Goal: Entertainment & Leisure: Browse casually

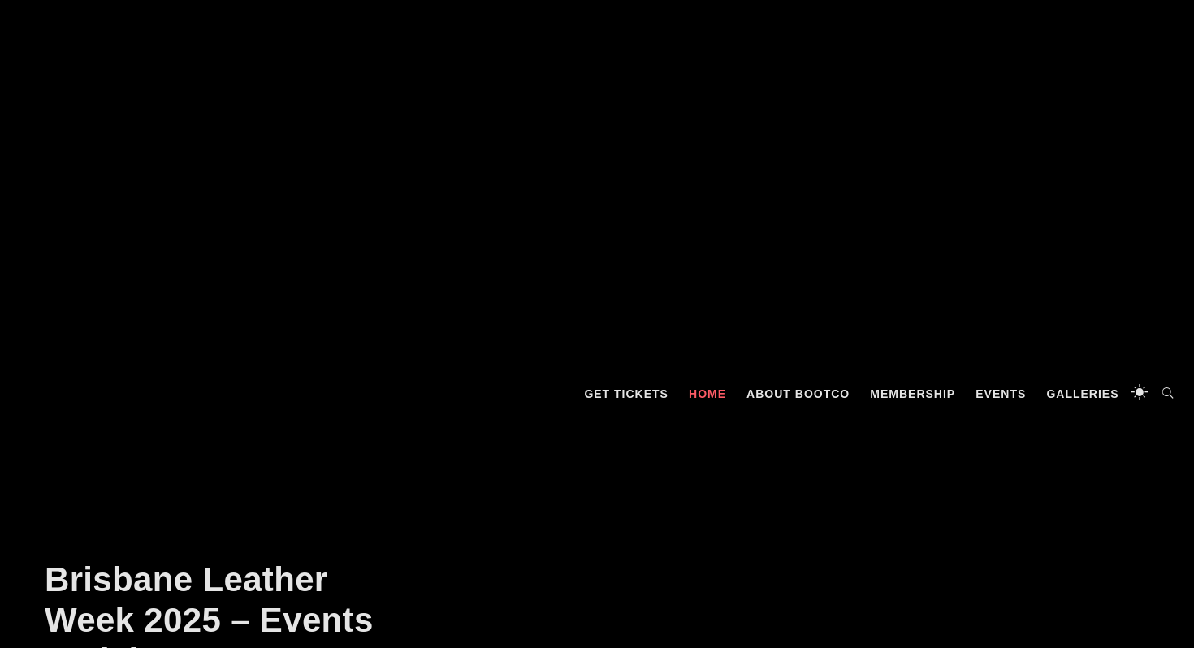
click at [1085, 402] on link "Galleries" at bounding box center [1082, 394] width 89 height 49
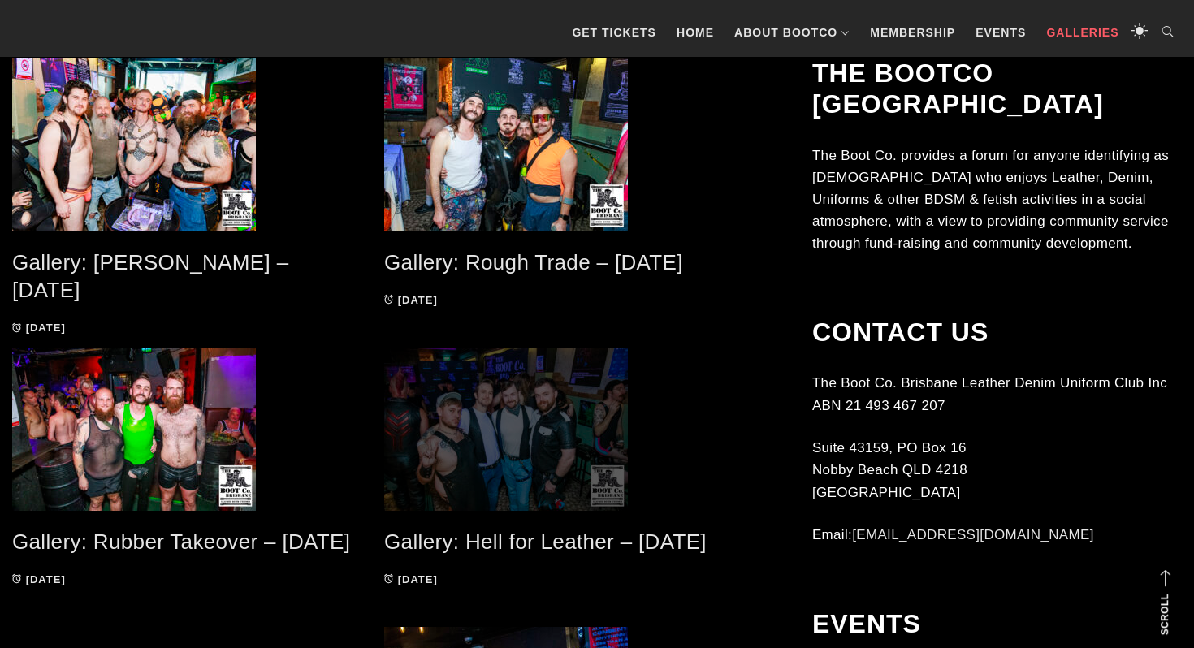
scroll to position [379, 0]
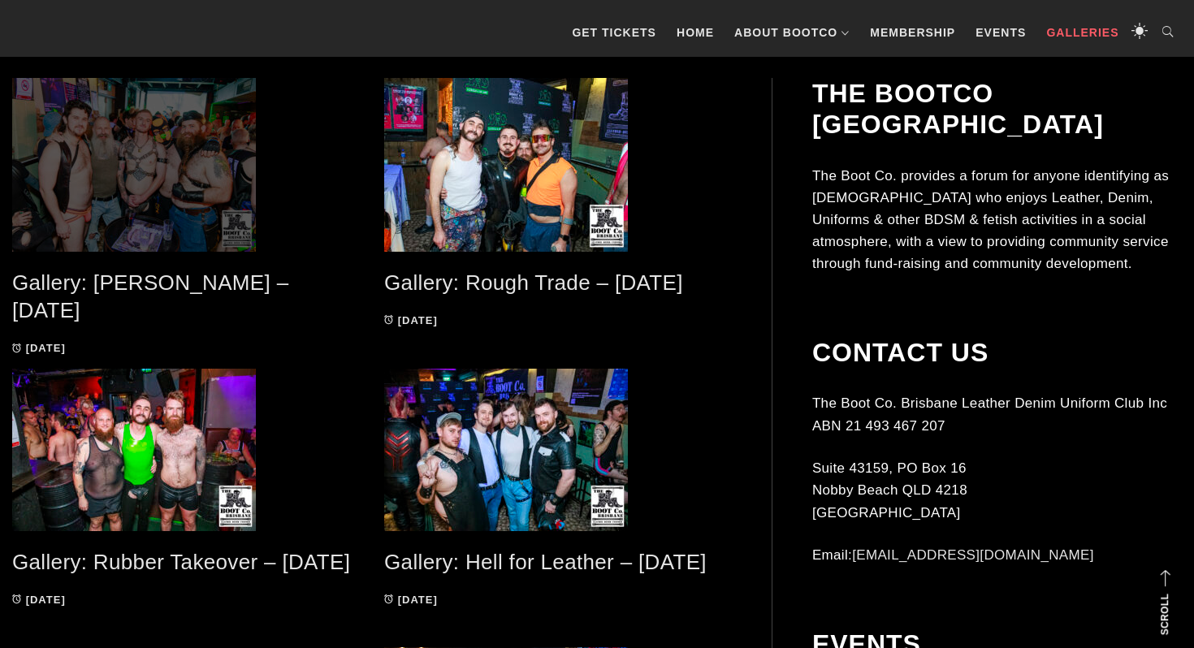
click at [188, 175] on span at bounding box center [186, 165] width 348 height 174
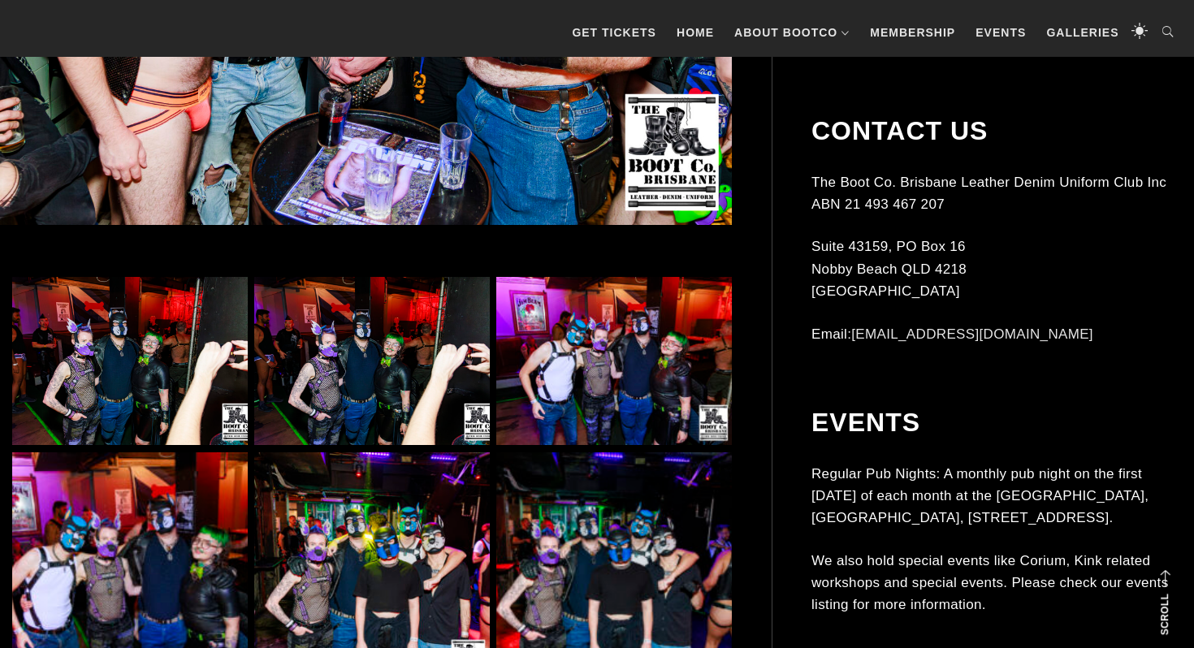
scroll to position [799, 0]
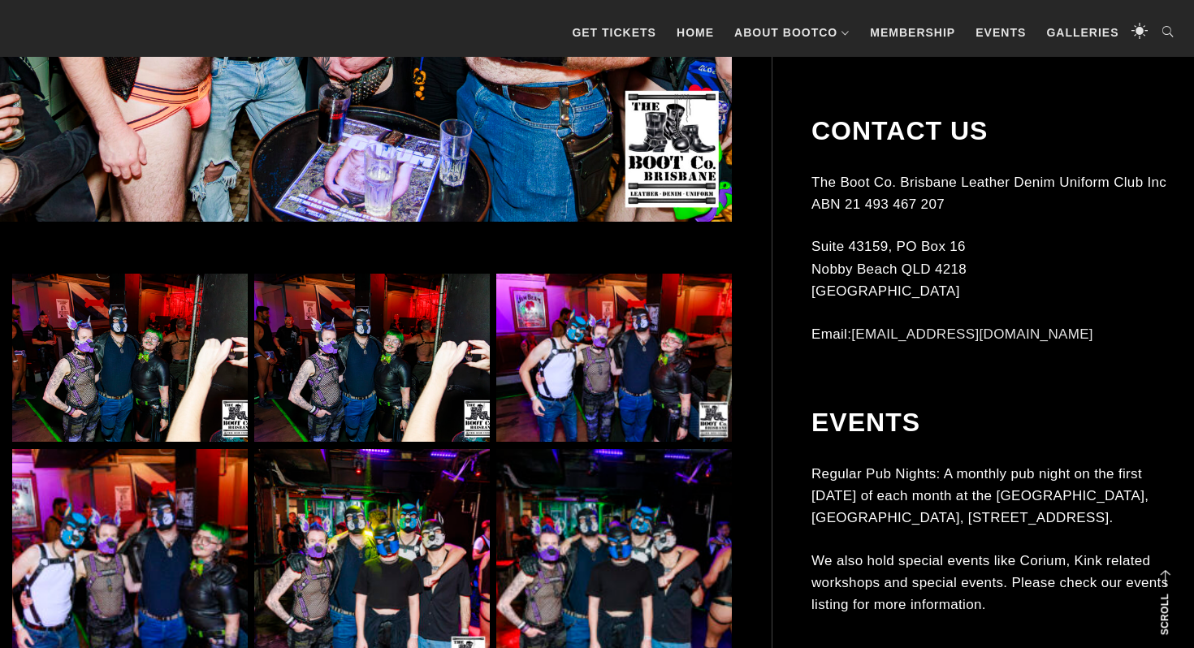
click at [131, 305] on img at bounding box center [130, 358] width 236 height 168
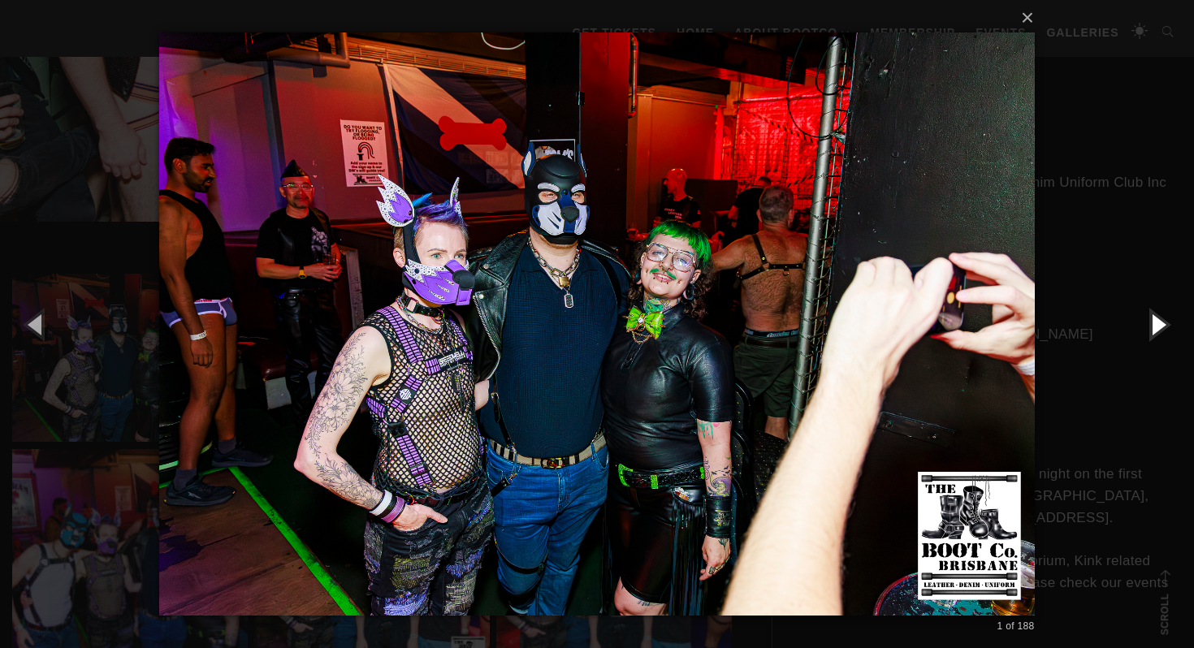
click at [1159, 323] on button "button" at bounding box center [1157, 323] width 73 height 89
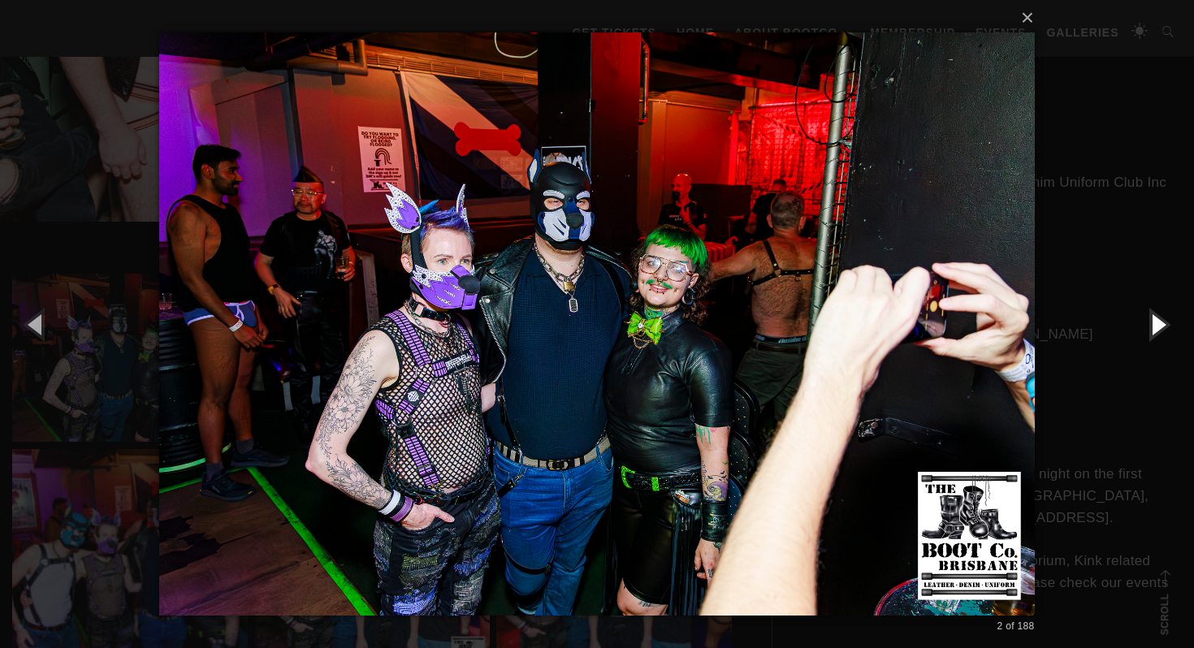
click at [1159, 323] on button "button" at bounding box center [1157, 323] width 73 height 89
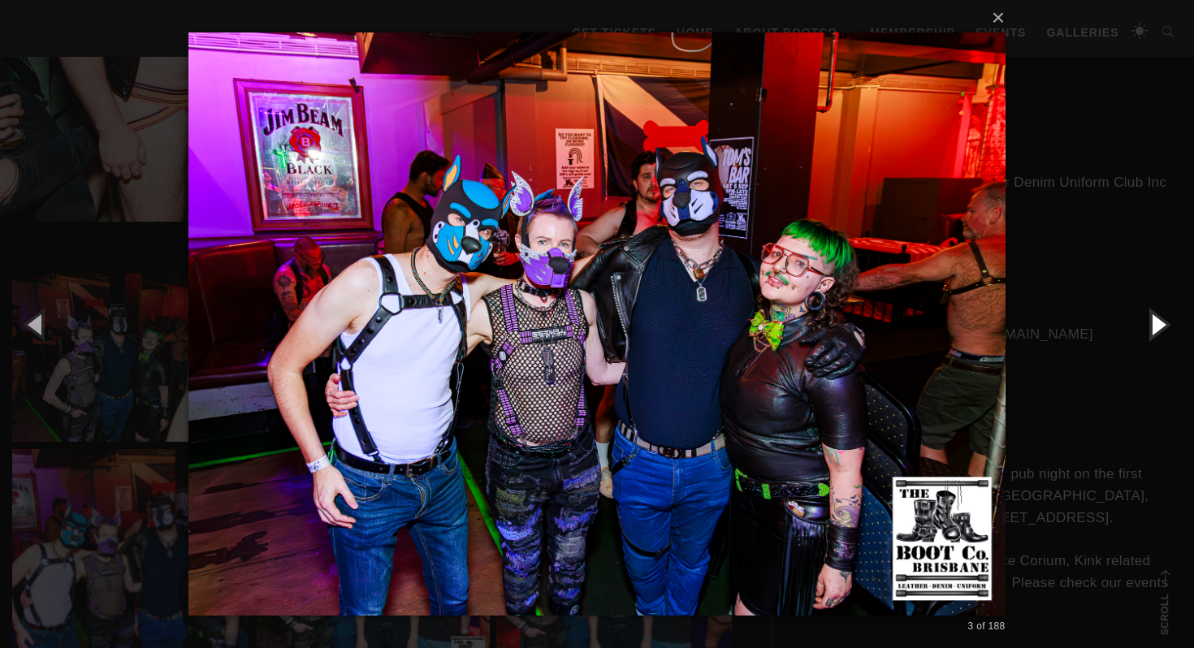
click at [1163, 317] on button "button" at bounding box center [1157, 323] width 73 height 89
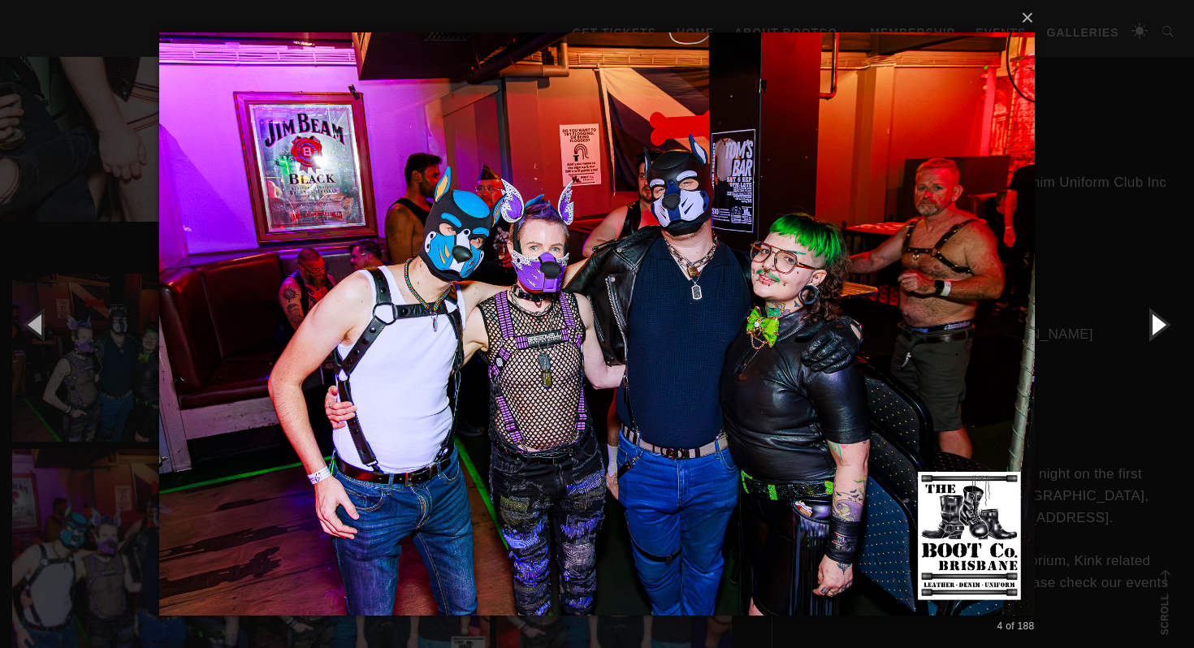
click at [1166, 327] on button "button" at bounding box center [1157, 323] width 73 height 89
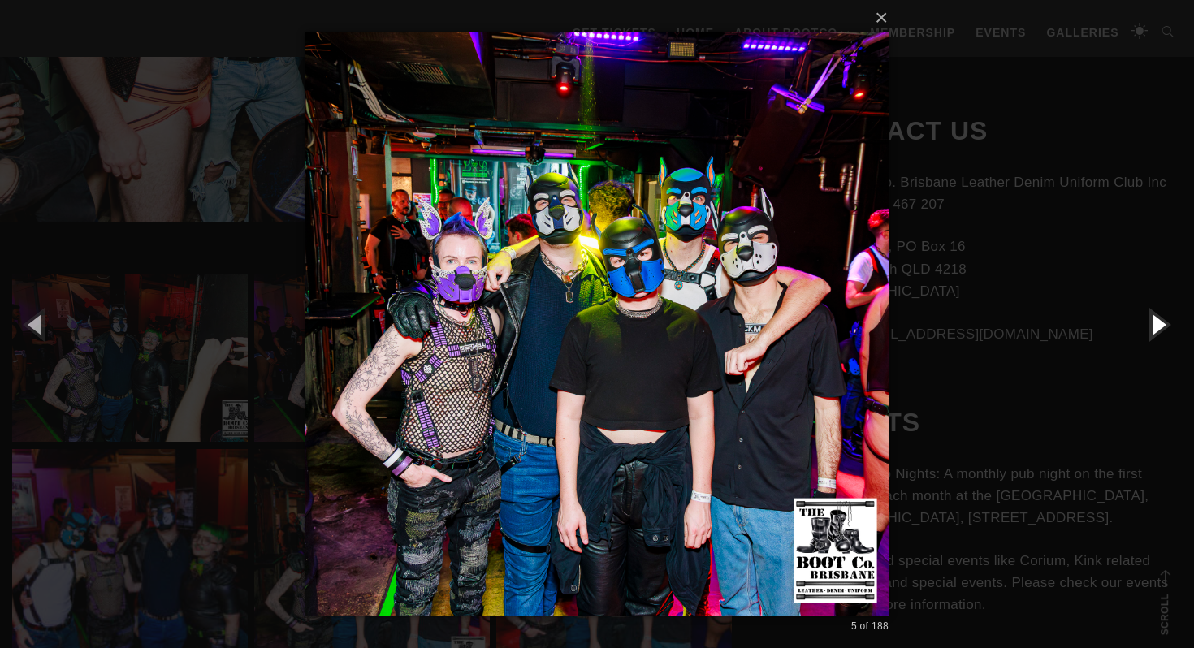
click at [1158, 325] on button "button" at bounding box center [1157, 323] width 73 height 89
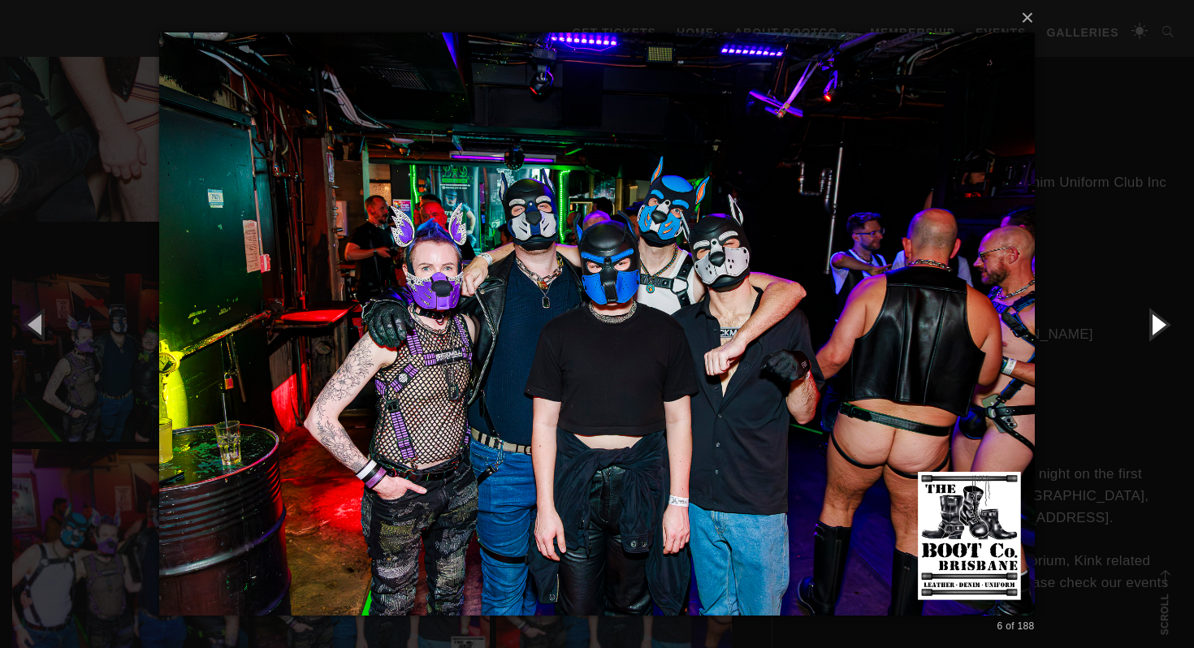
click at [1158, 325] on button "button" at bounding box center [1157, 323] width 73 height 89
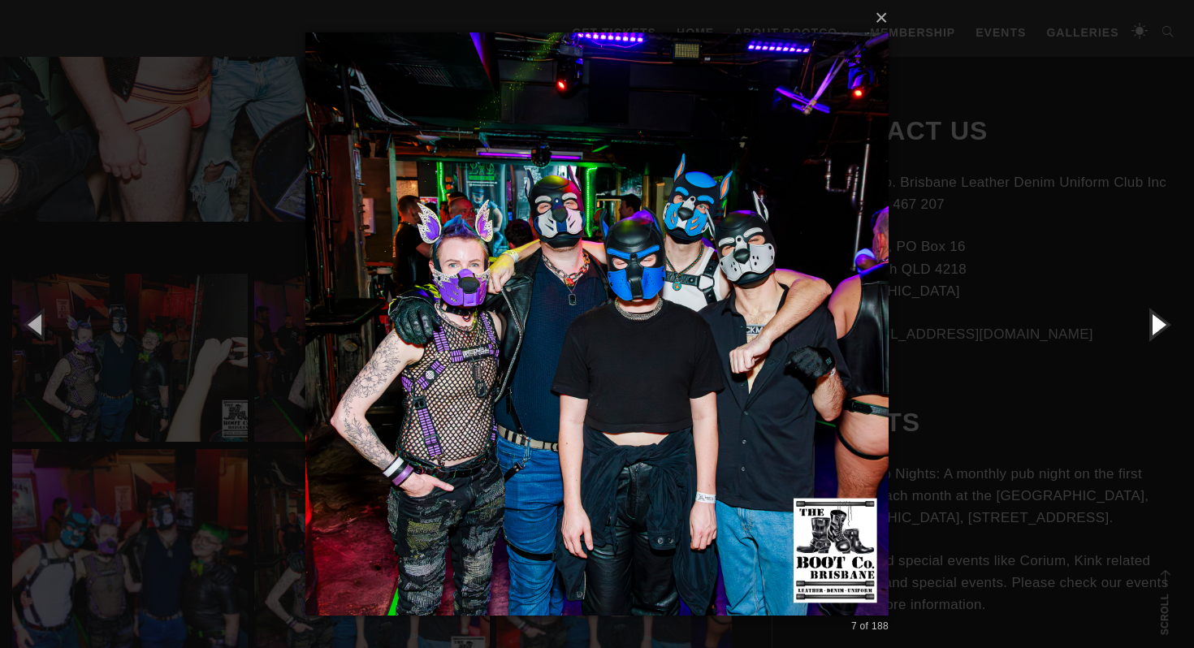
click at [1158, 325] on button "button" at bounding box center [1157, 323] width 73 height 89
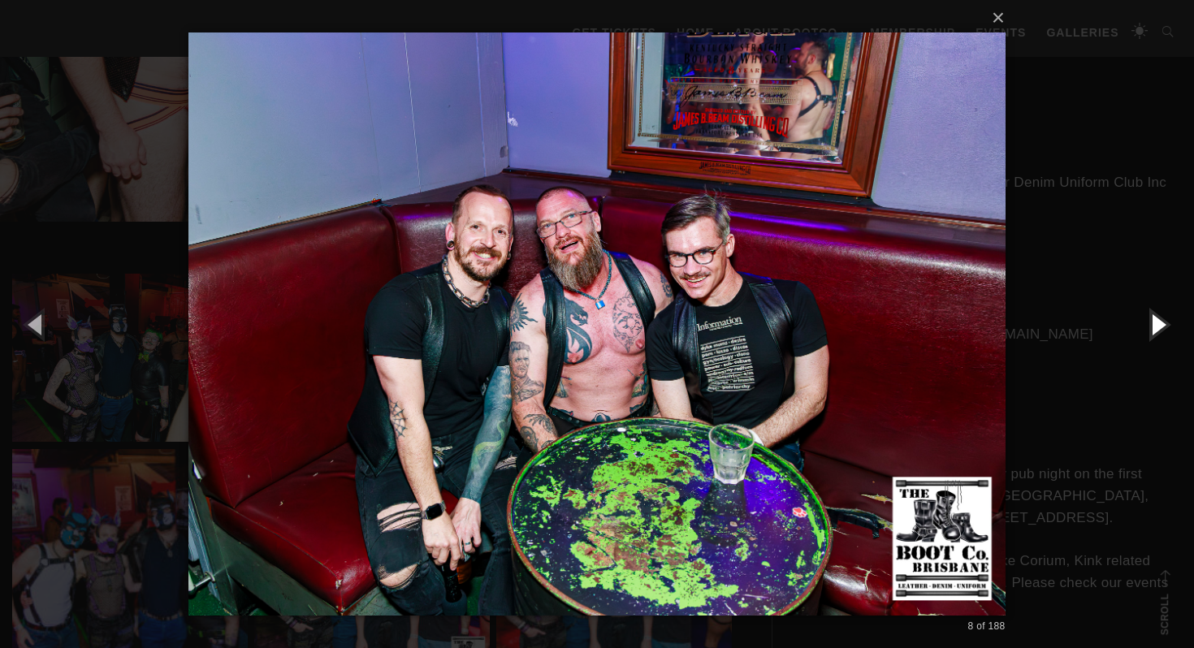
click at [1158, 325] on button "button" at bounding box center [1157, 323] width 73 height 89
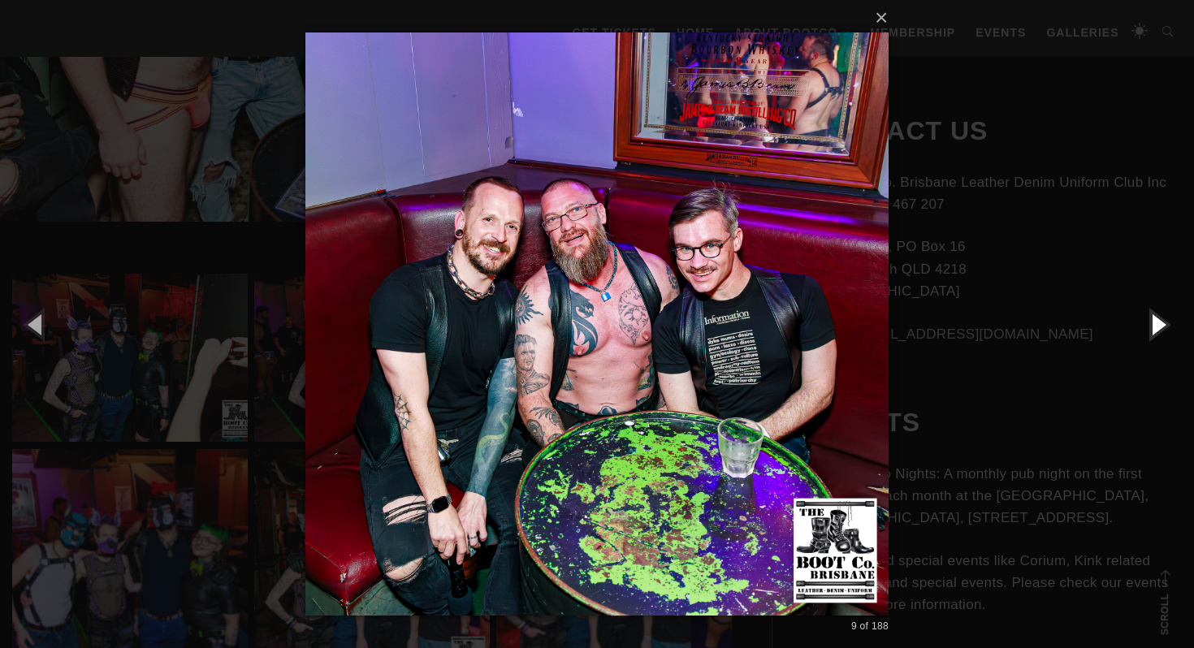
click at [1158, 325] on button "button" at bounding box center [1157, 323] width 73 height 89
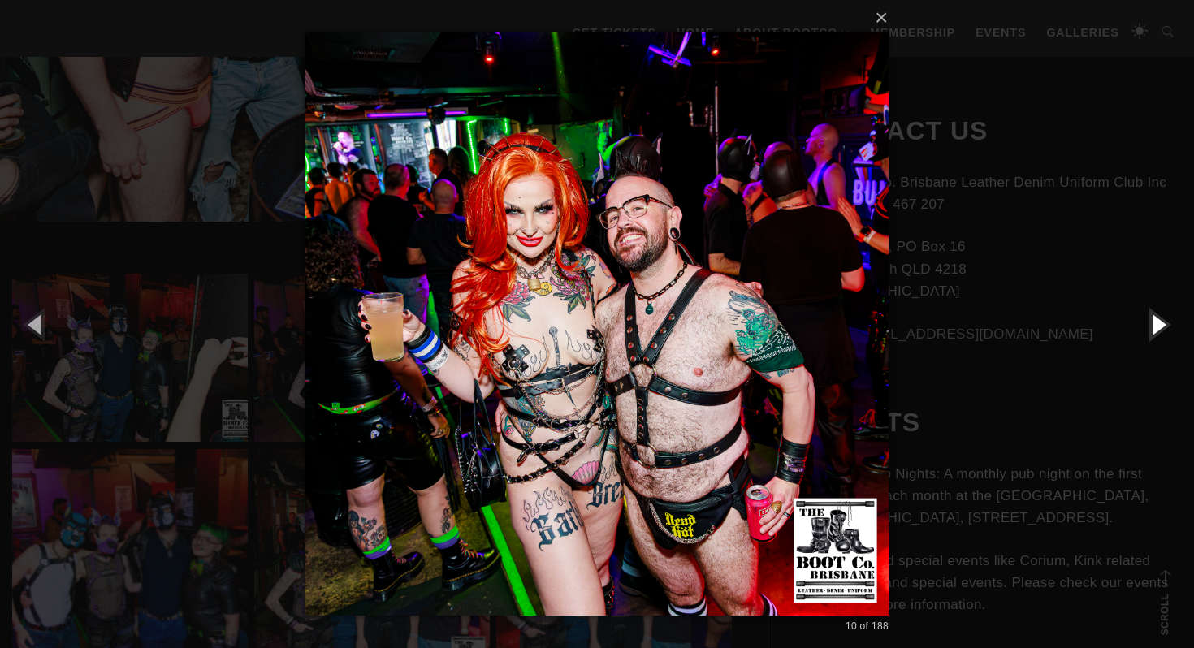
click at [1158, 325] on button "button" at bounding box center [1157, 323] width 73 height 89
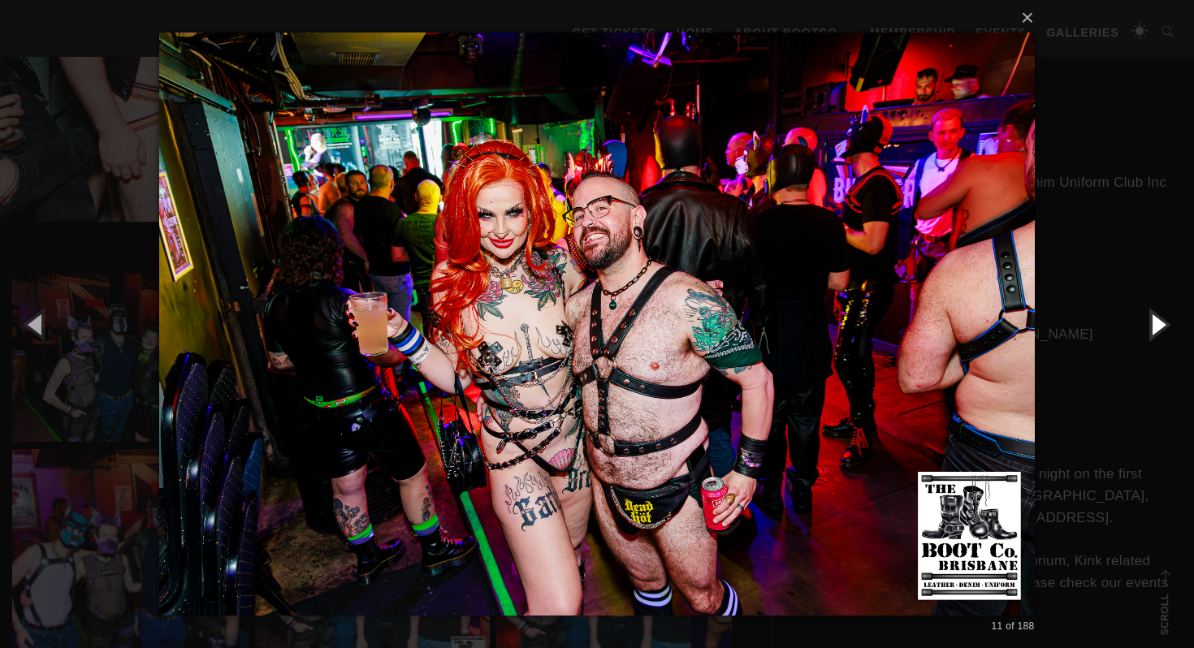
click at [1158, 325] on button "button" at bounding box center [1157, 323] width 73 height 89
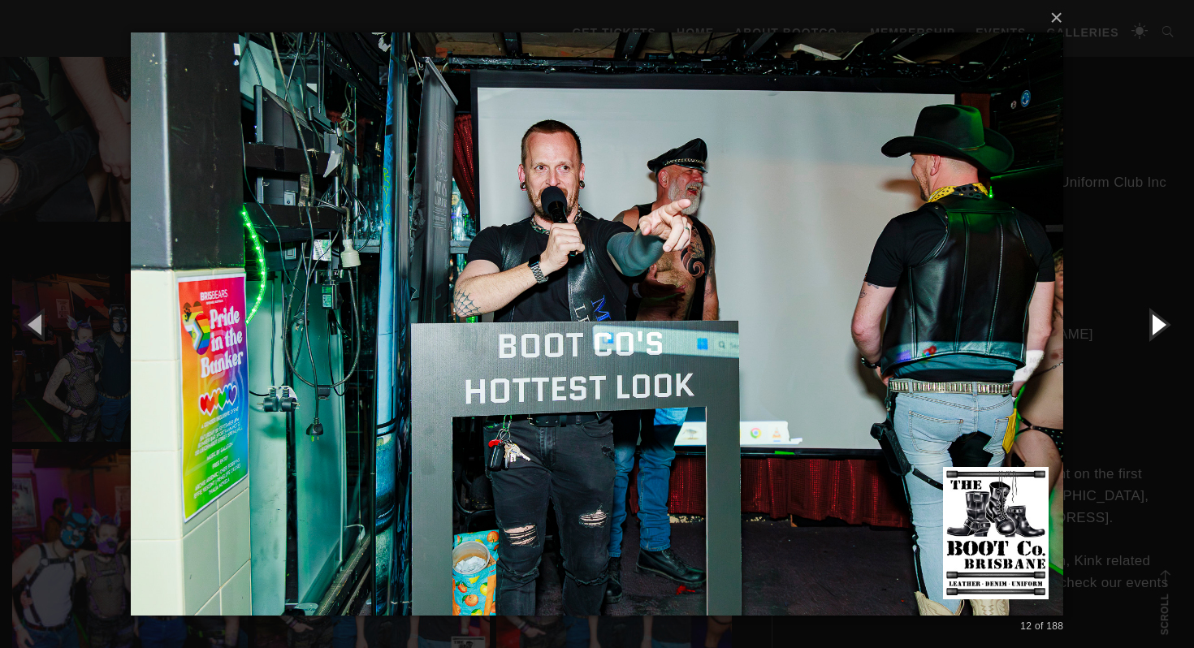
click at [1160, 338] on button "button" at bounding box center [1157, 323] width 73 height 89
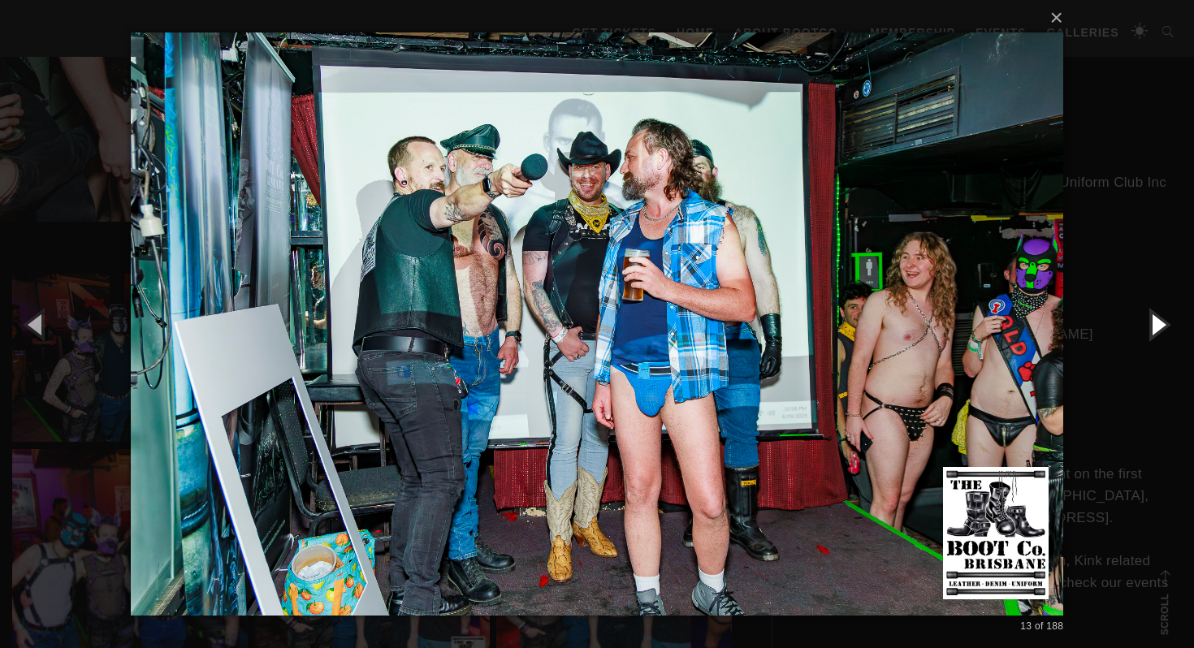
click at [1157, 329] on button "button" at bounding box center [1157, 323] width 73 height 89
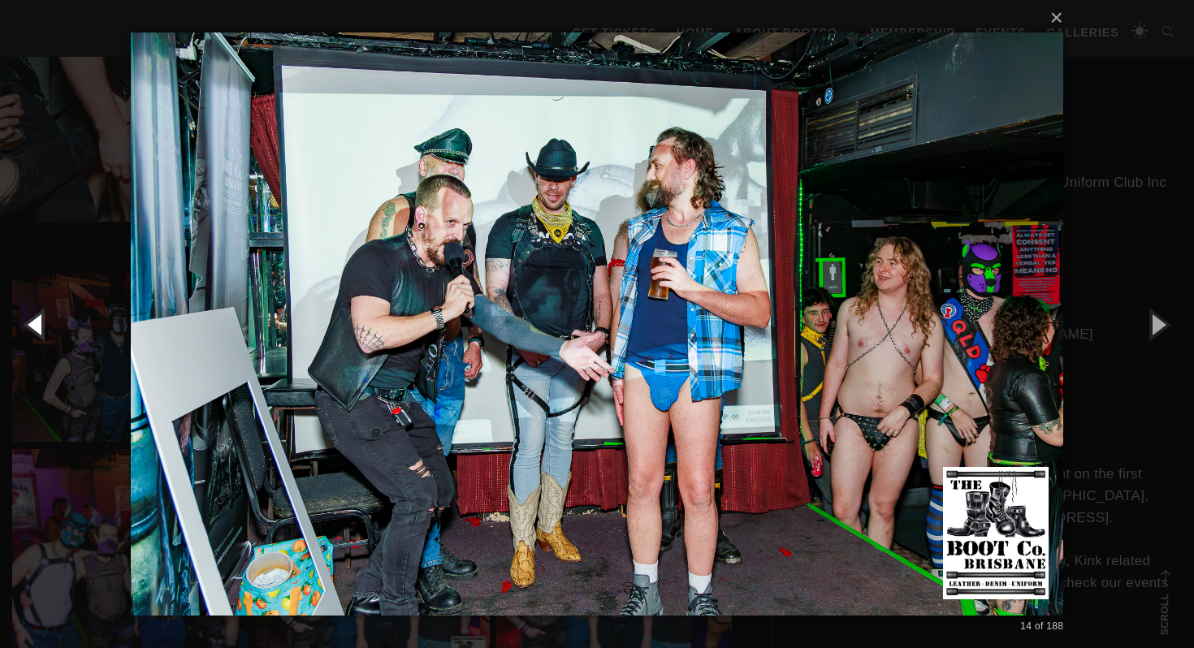
click at [50, 324] on button "button" at bounding box center [36, 323] width 73 height 89
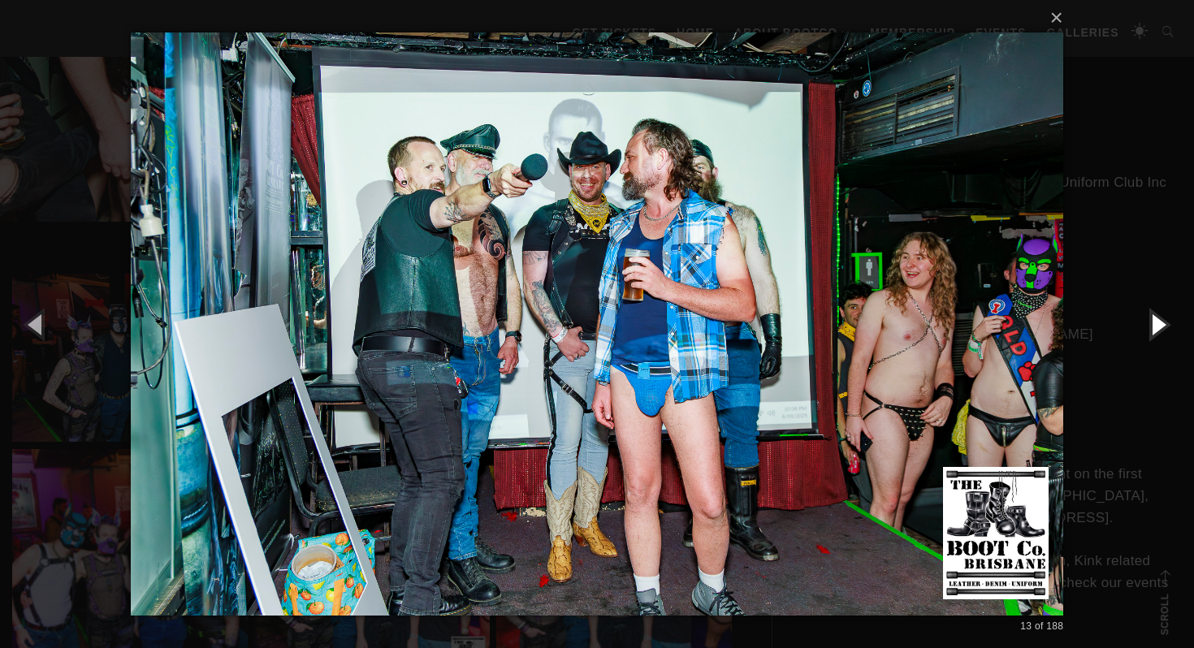
click at [1154, 325] on button "button" at bounding box center [1157, 323] width 73 height 89
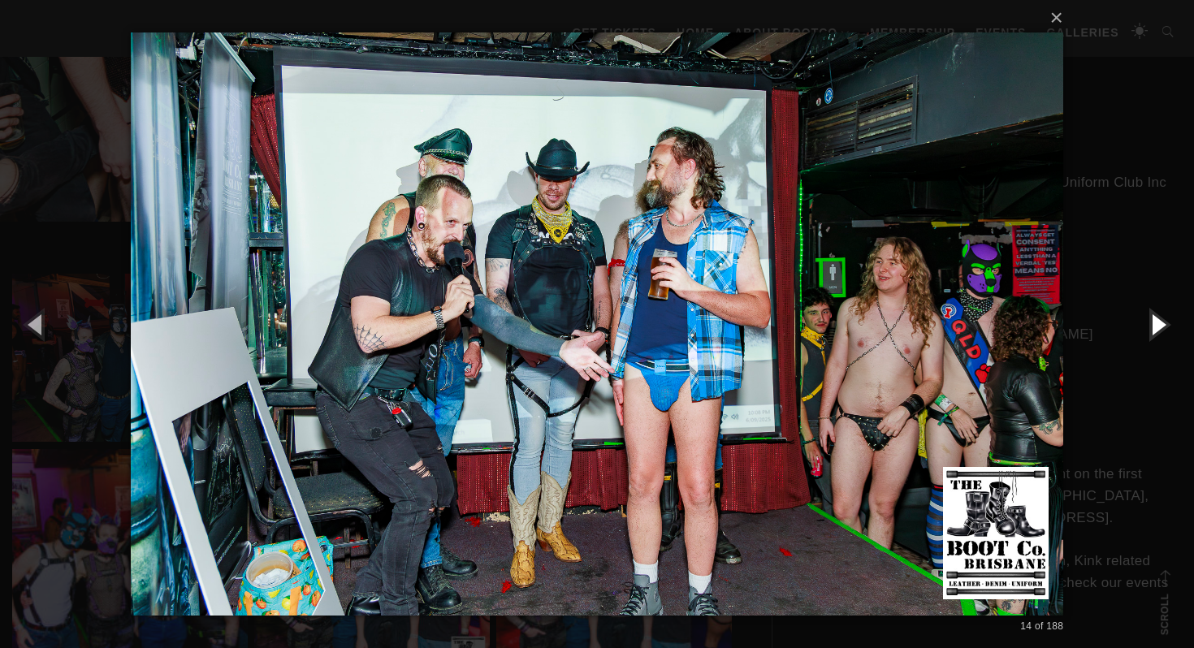
click at [1154, 325] on button "button" at bounding box center [1157, 323] width 73 height 89
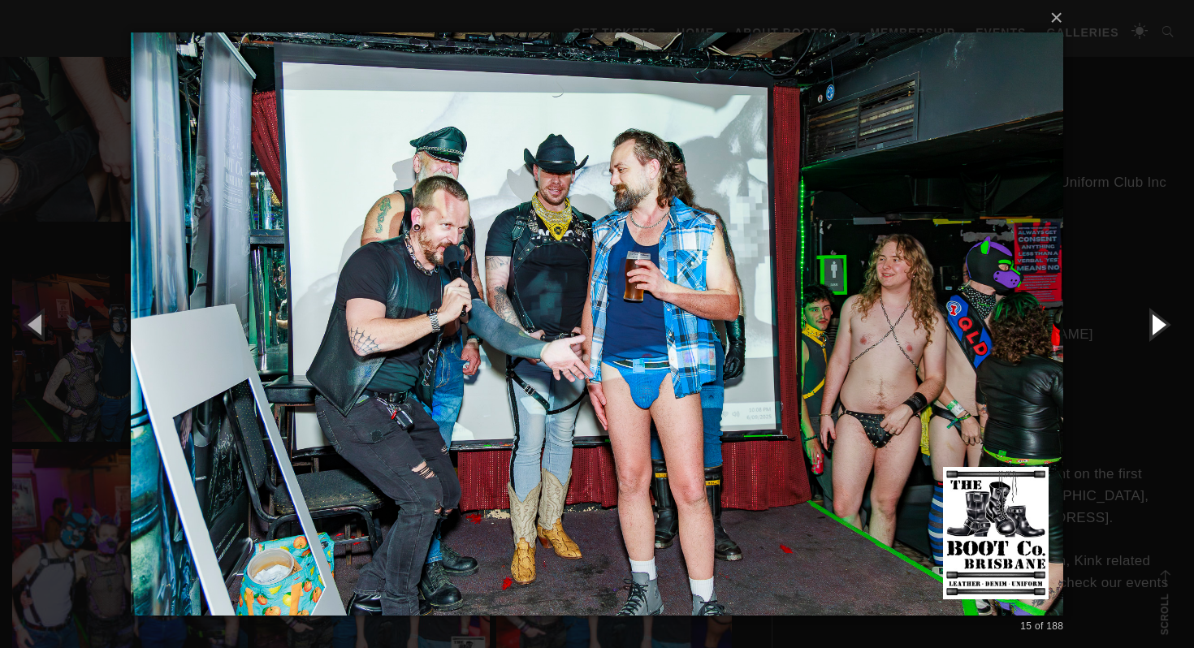
click at [1154, 325] on button "button" at bounding box center [1157, 323] width 73 height 89
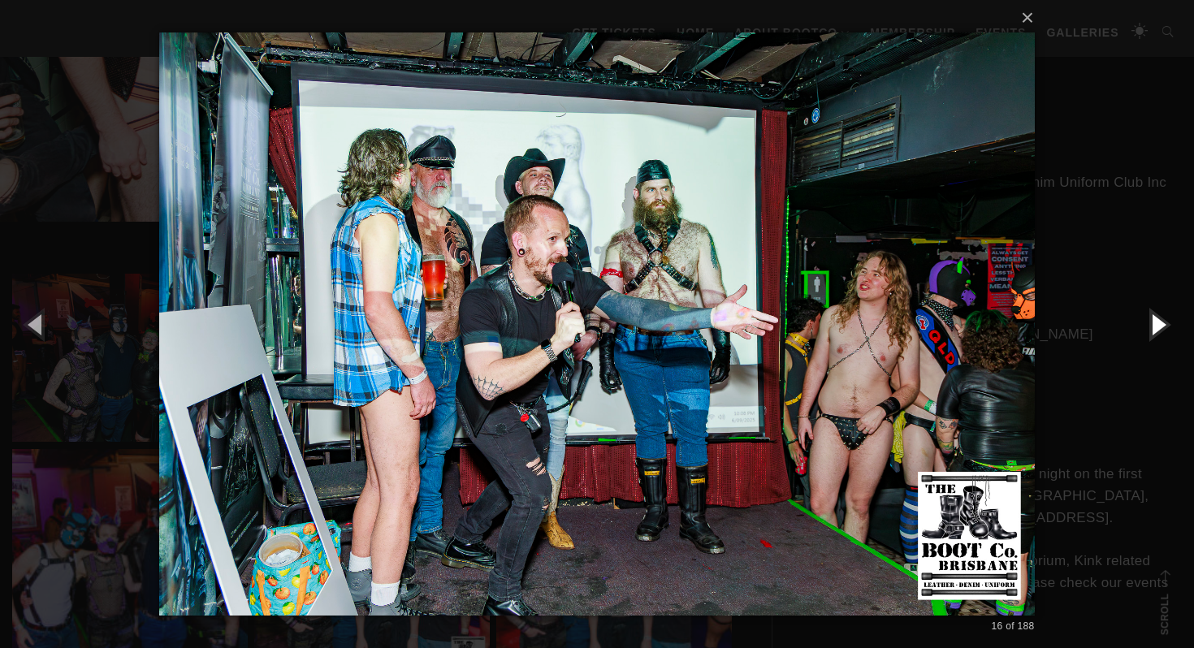
click at [1154, 325] on button "button" at bounding box center [1157, 323] width 73 height 89
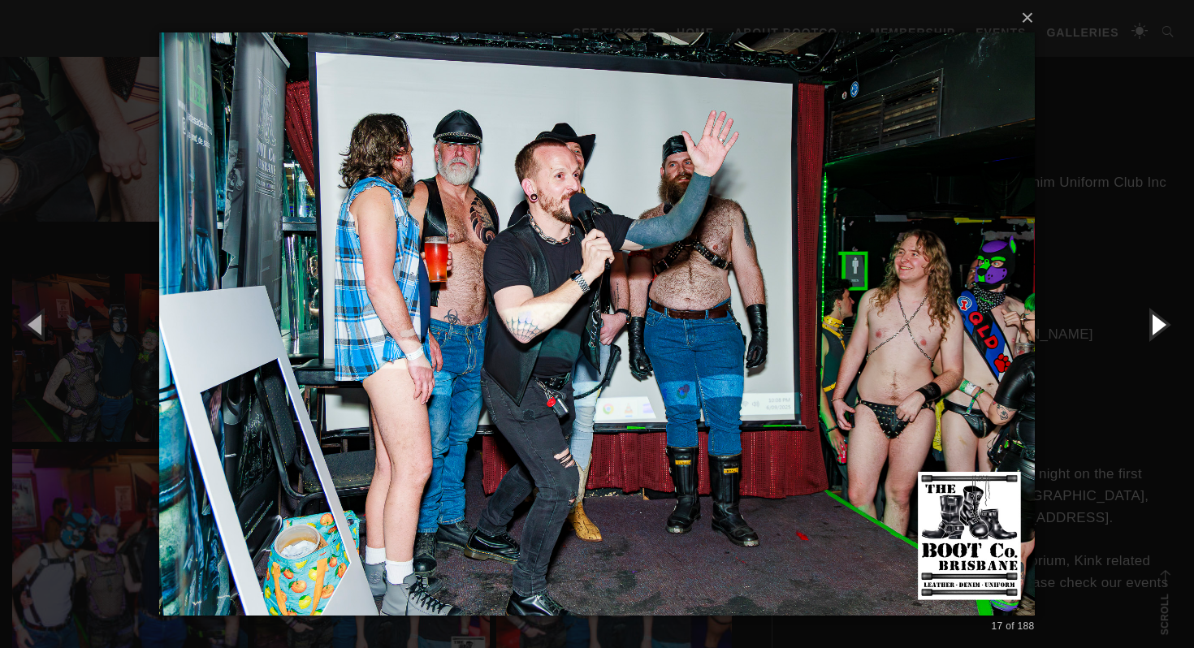
click at [1154, 325] on button "button" at bounding box center [1157, 323] width 73 height 89
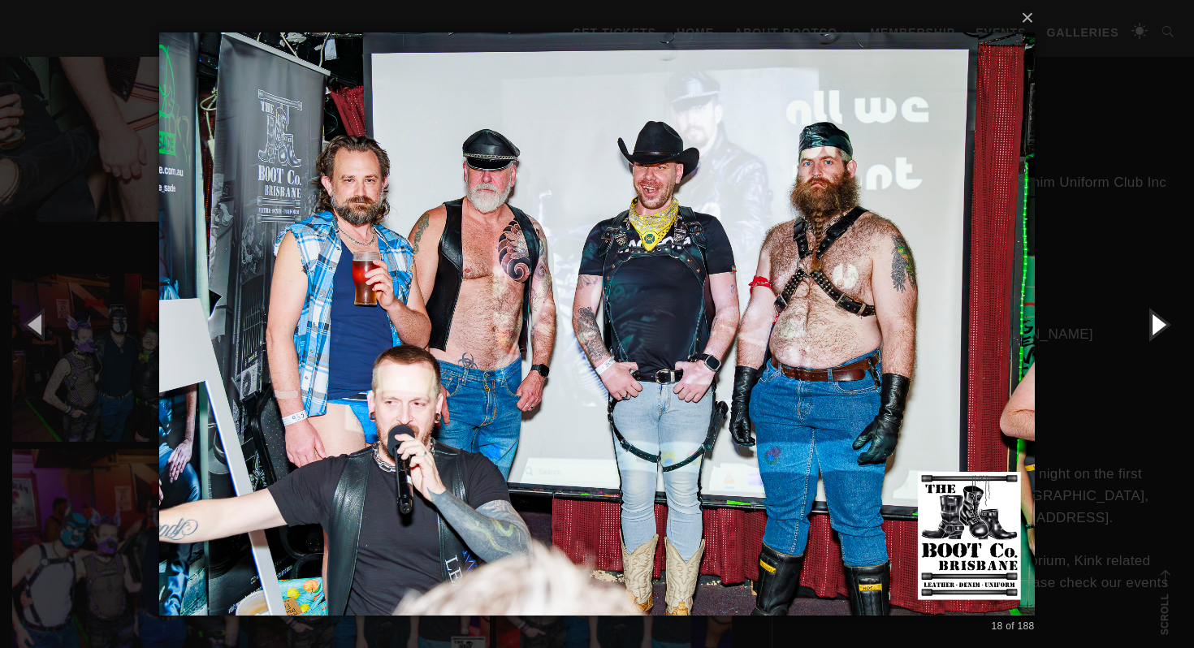
click at [1160, 326] on button "button" at bounding box center [1157, 323] width 73 height 89
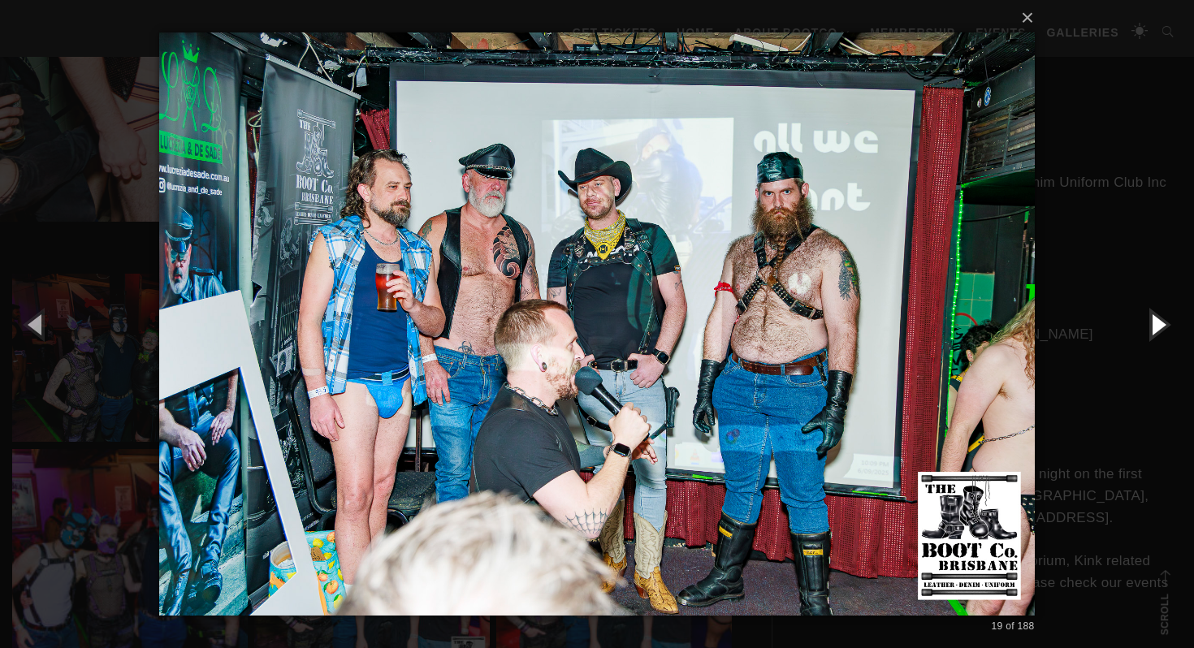
click at [1160, 326] on button "button" at bounding box center [1157, 323] width 73 height 89
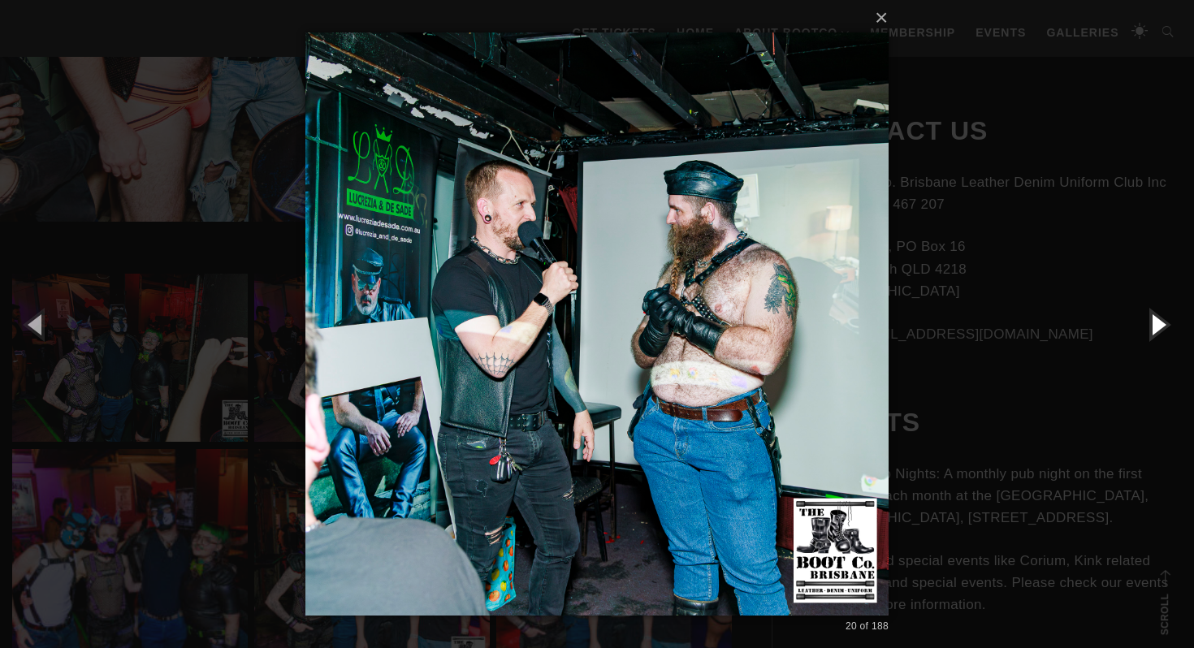
click at [1160, 326] on button "button" at bounding box center [1157, 323] width 73 height 89
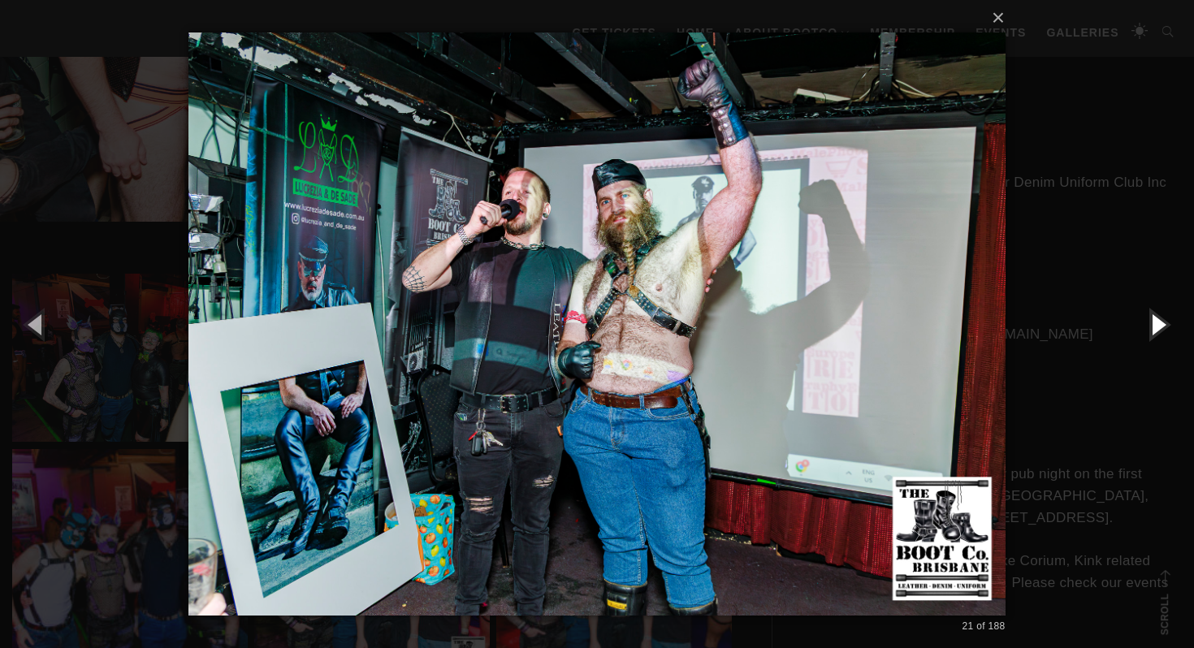
click at [1160, 326] on button "button" at bounding box center [1157, 323] width 73 height 89
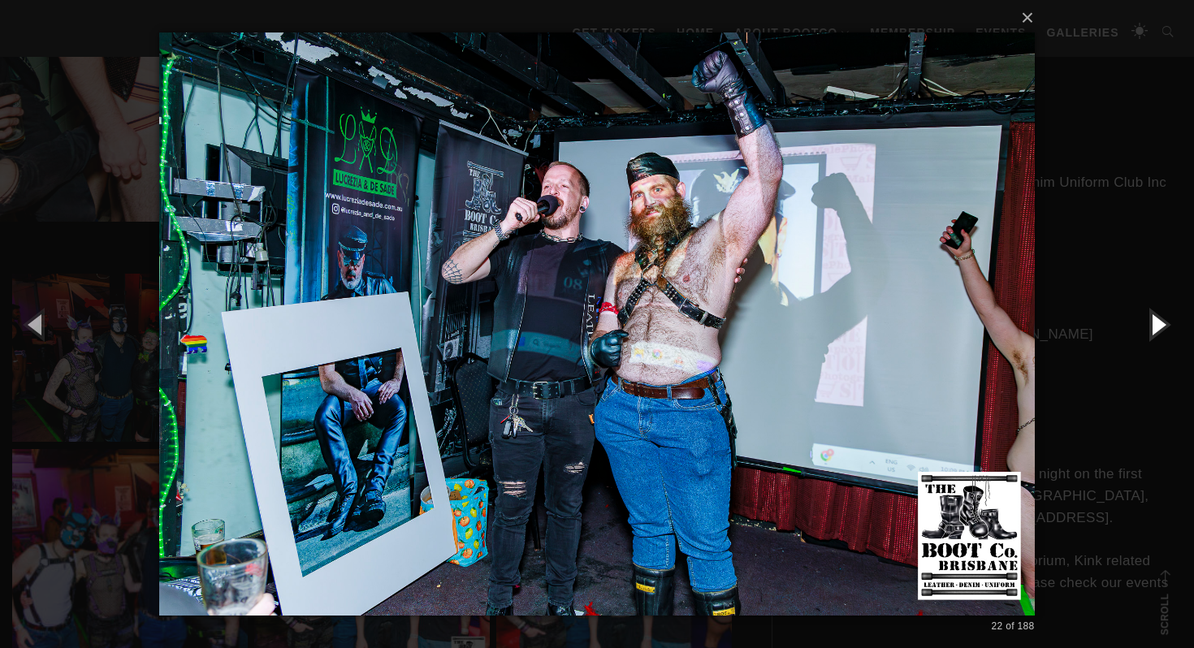
click at [1160, 326] on button "button" at bounding box center [1157, 323] width 73 height 89
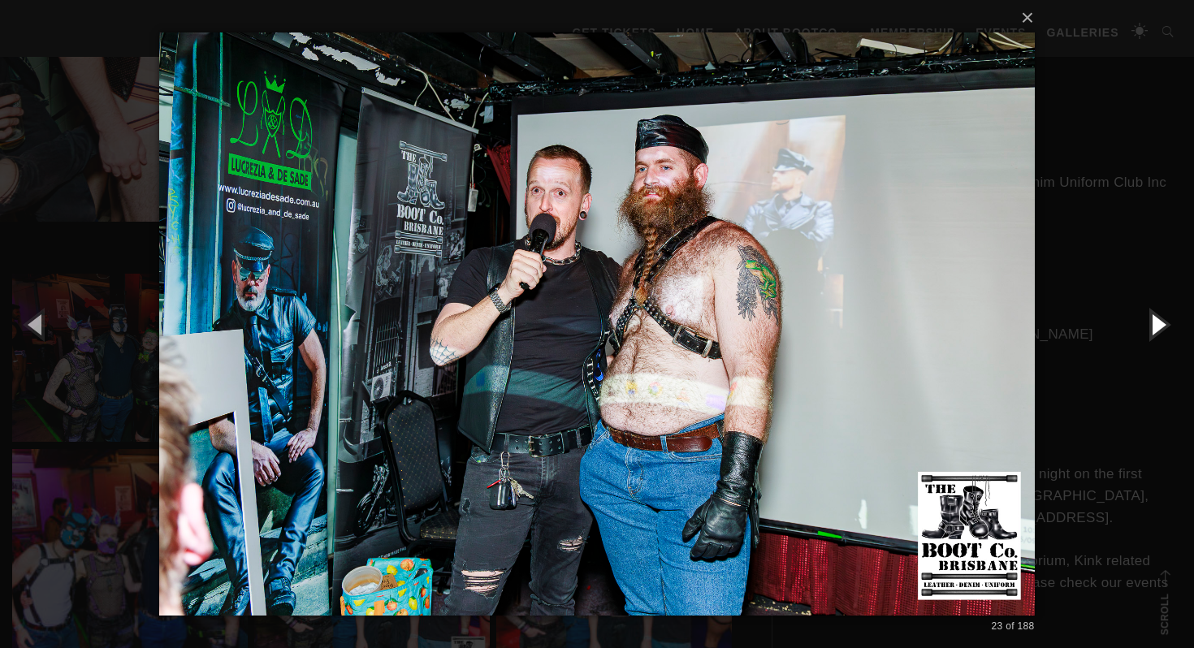
click at [1160, 326] on button "button" at bounding box center [1157, 323] width 73 height 89
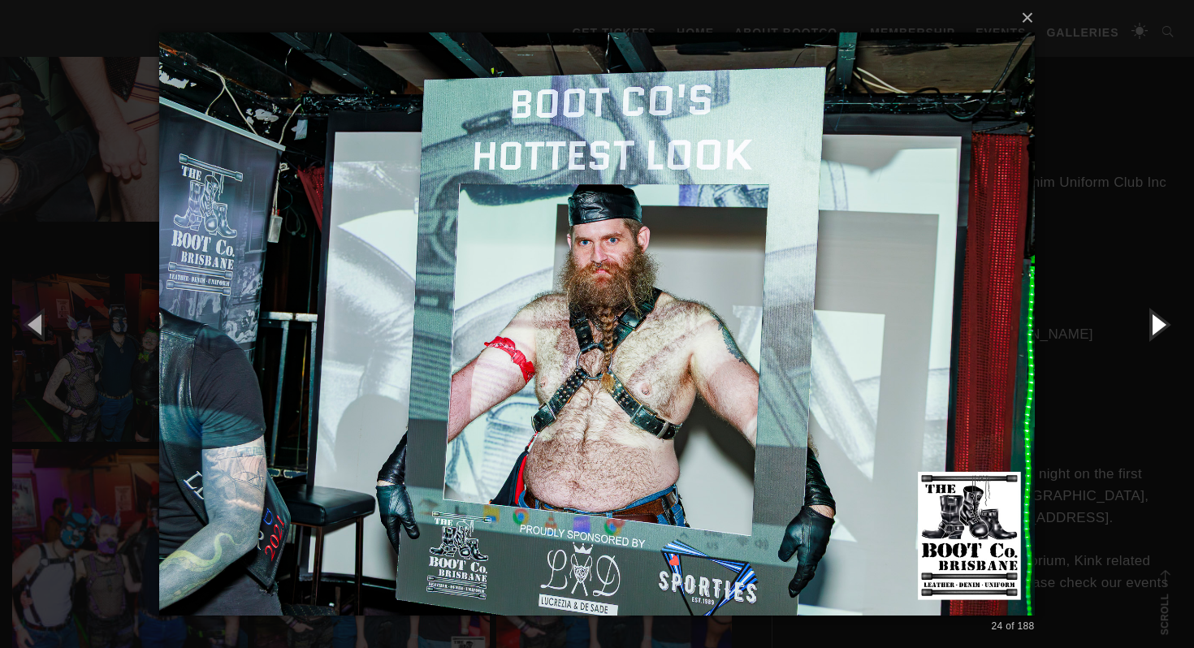
click at [1160, 326] on button "button" at bounding box center [1157, 323] width 73 height 89
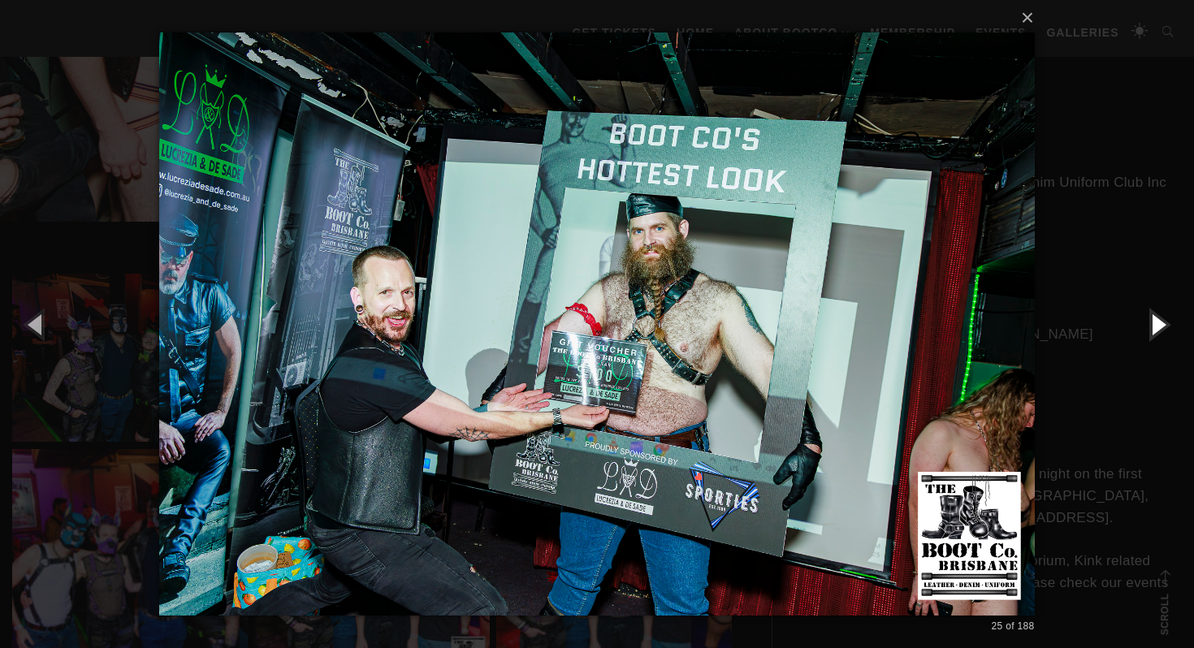
click at [1160, 326] on button "button" at bounding box center [1157, 323] width 73 height 89
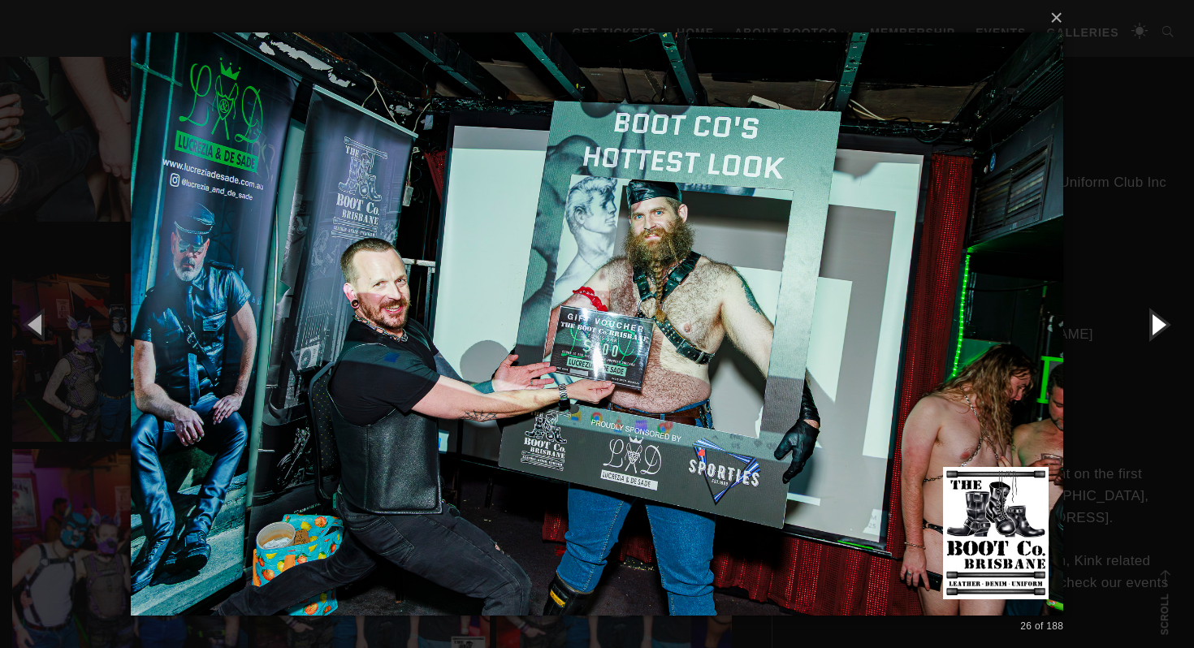
click at [1160, 326] on button "button" at bounding box center [1157, 323] width 73 height 89
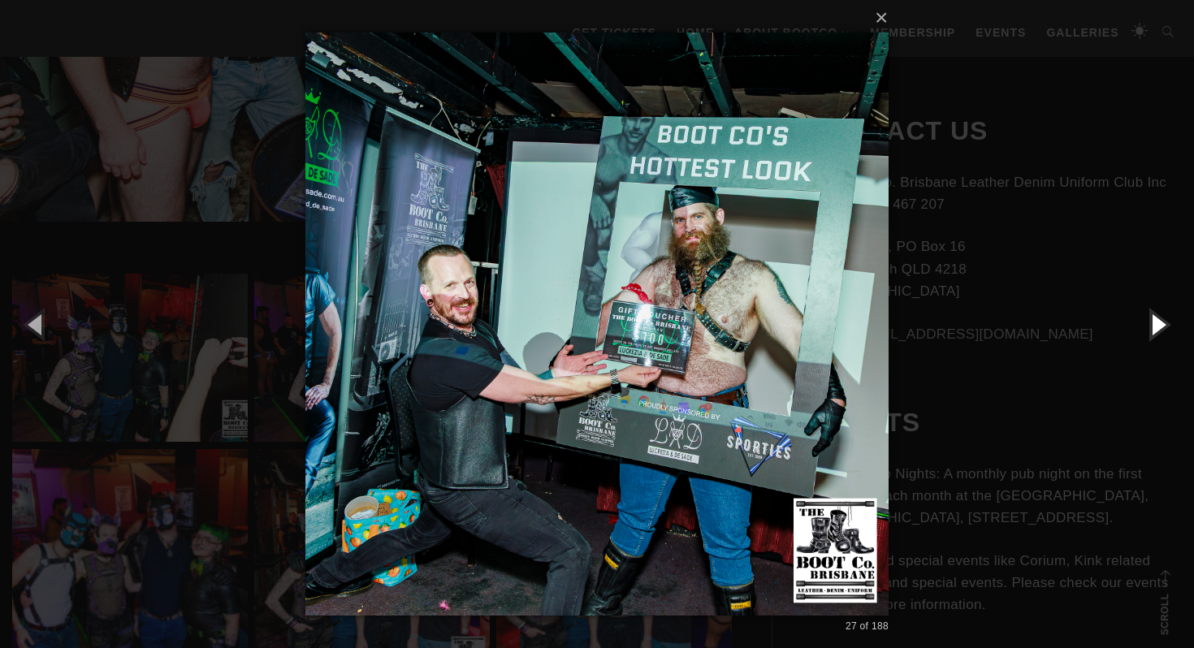
click at [1160, 326] on button "button" at bounding box center [1157, 323] width 73 height 89
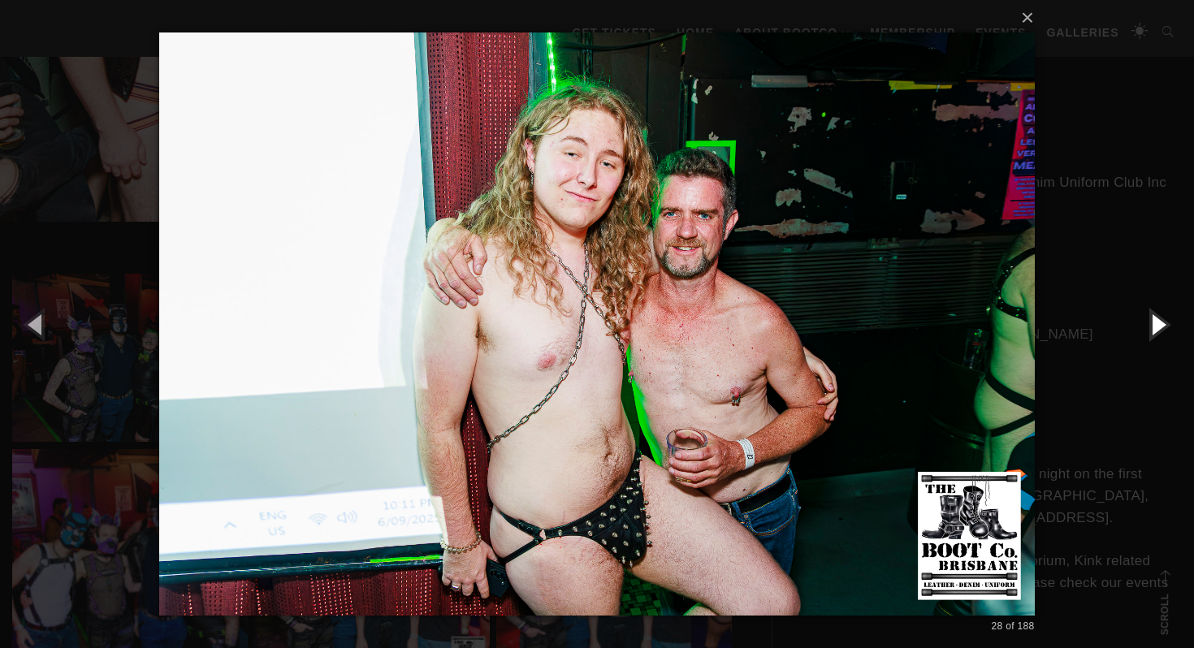
click at [1160, 326] on button "button" at bounding box center [1157, 323] width 73 height 89
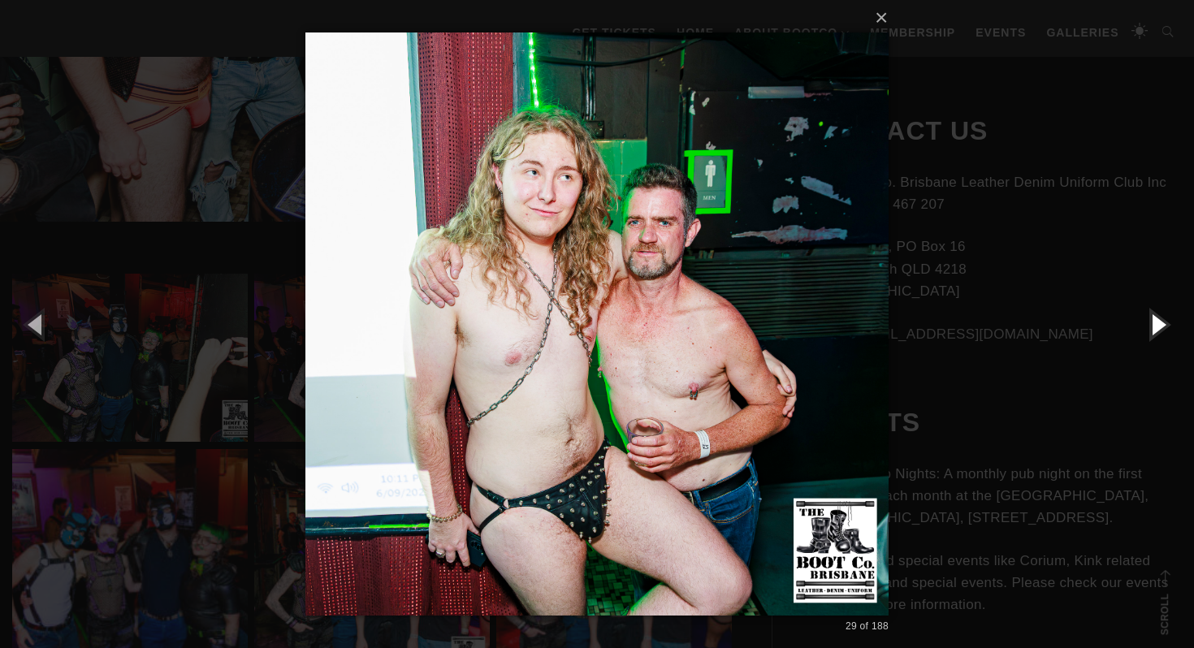
click at [1160, 326] on button "button" at bounding box center [1157, 323] width 73 height 89
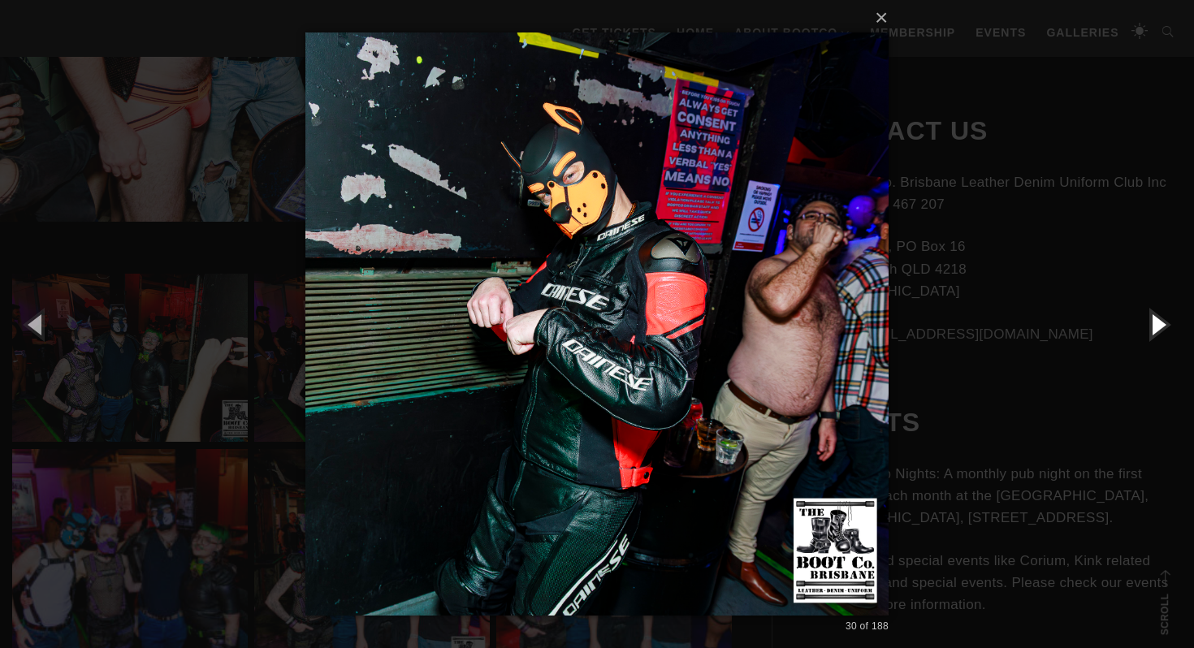
click at [1160, 326] on button "button" at bounding box center [1157, 323] width 73 height 89
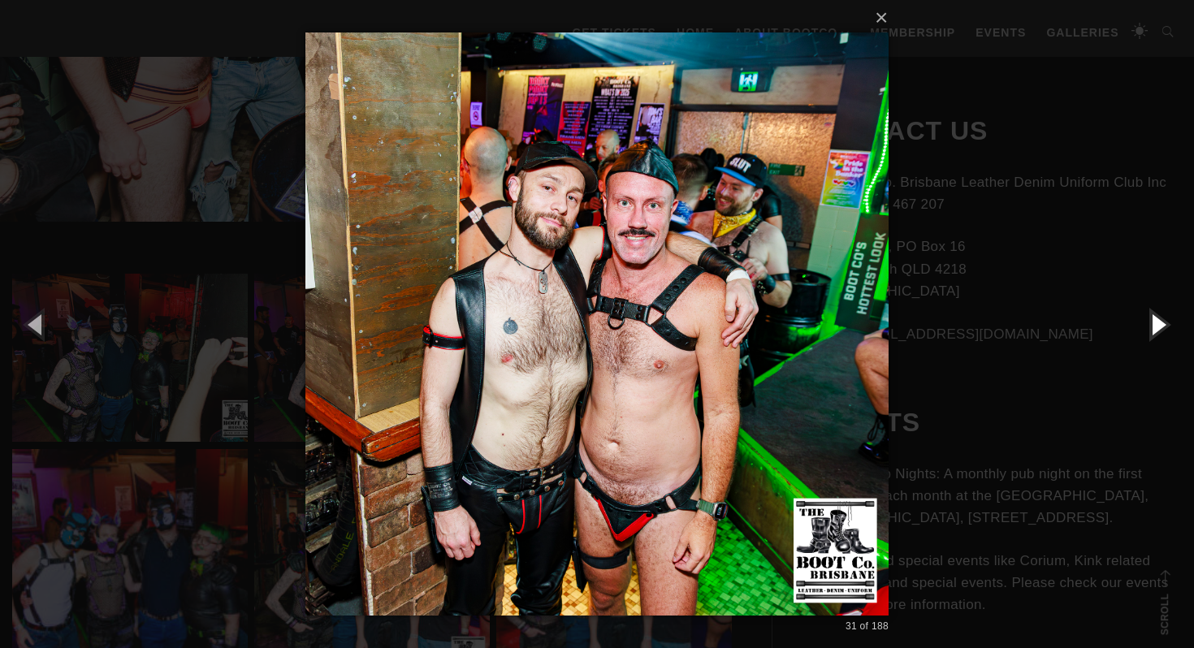
click at [1160, 326] on button "button" at bounding box center [1157, 323] width 73 height 89
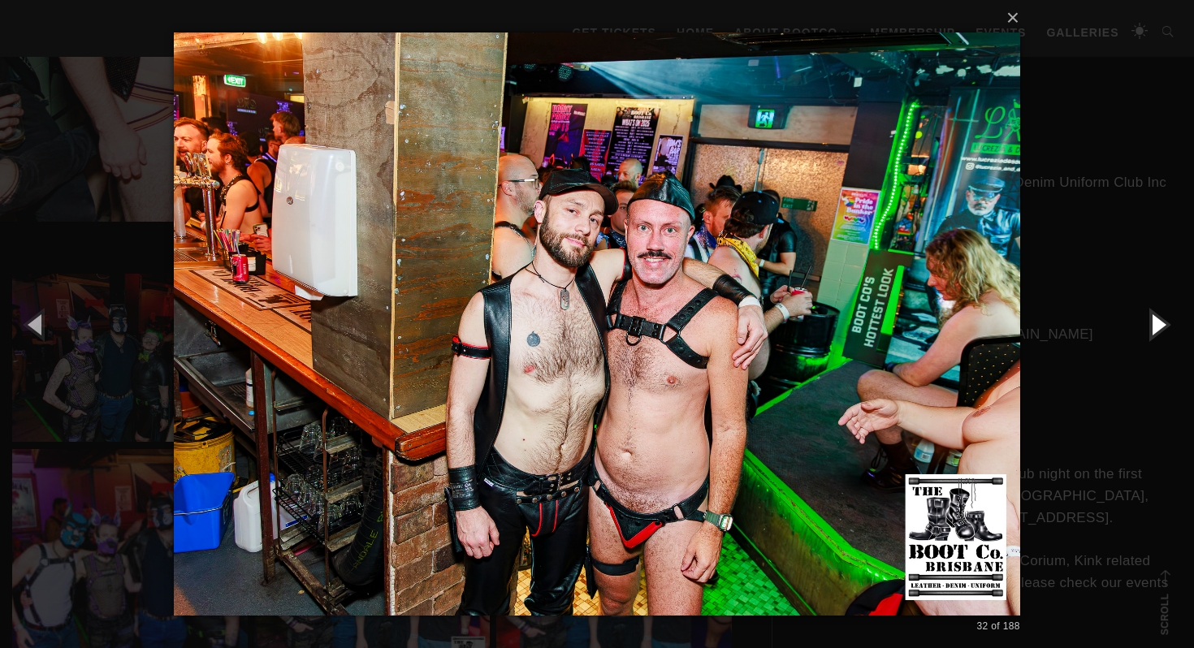
click at [1160, 326] on button "button" at bounding box center [1157, 323] width 73 height 89
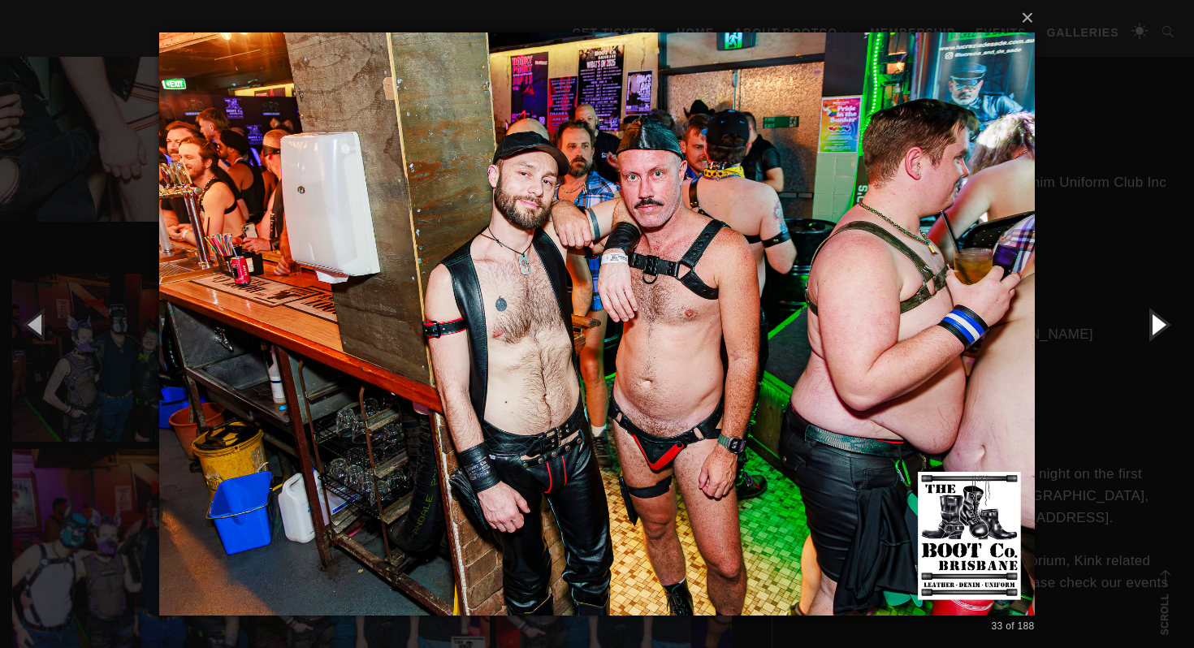
click at [1160, 326] on button "button" at bounding box center [1157, 323] width 73 height 89
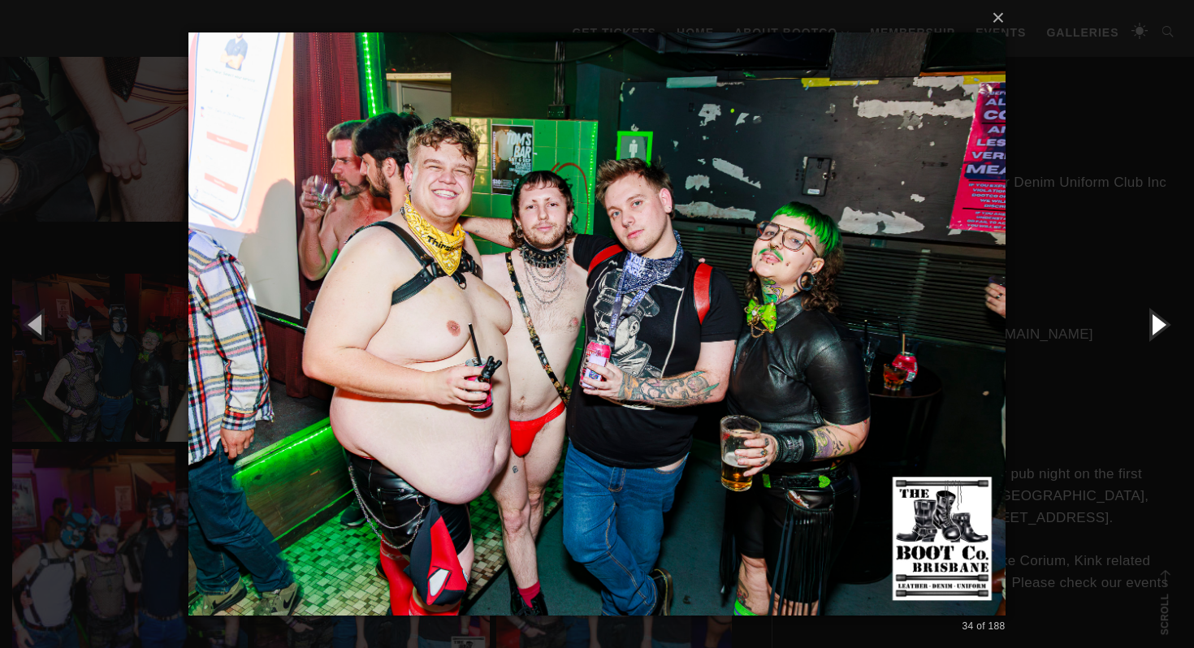
click at [1159, 327] on button "button" at bounding box center [1157, 323] width 73 height 89
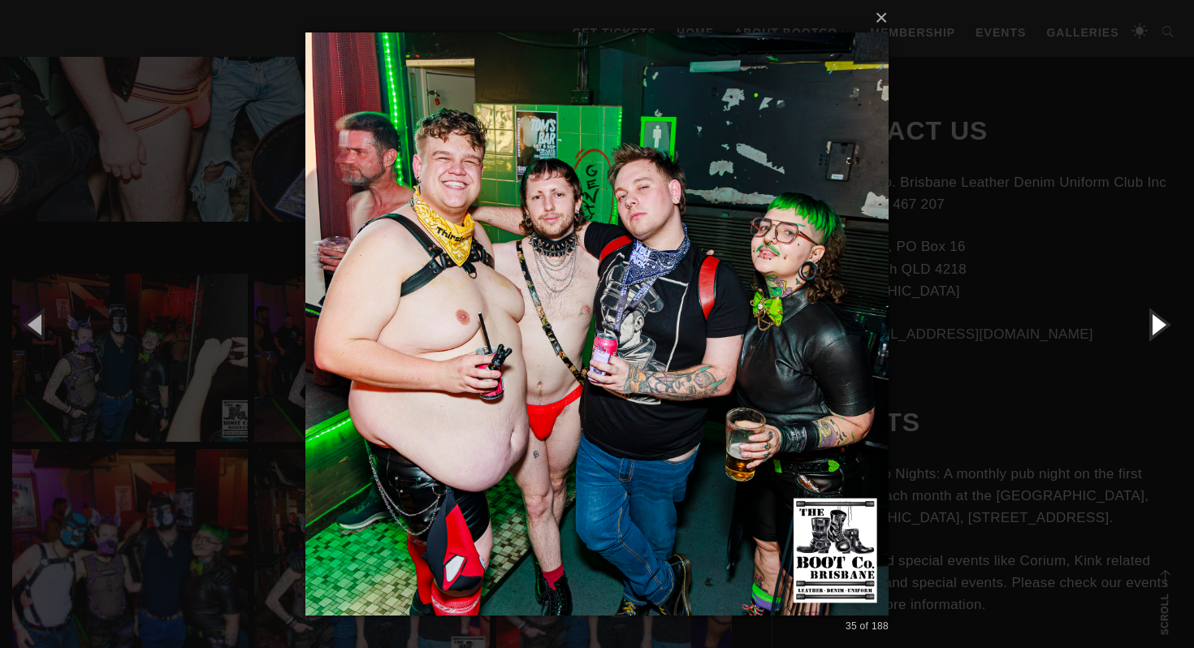
click at [1159, 327] on button "button" at bounding box center [1157, 323] width 73 height 89
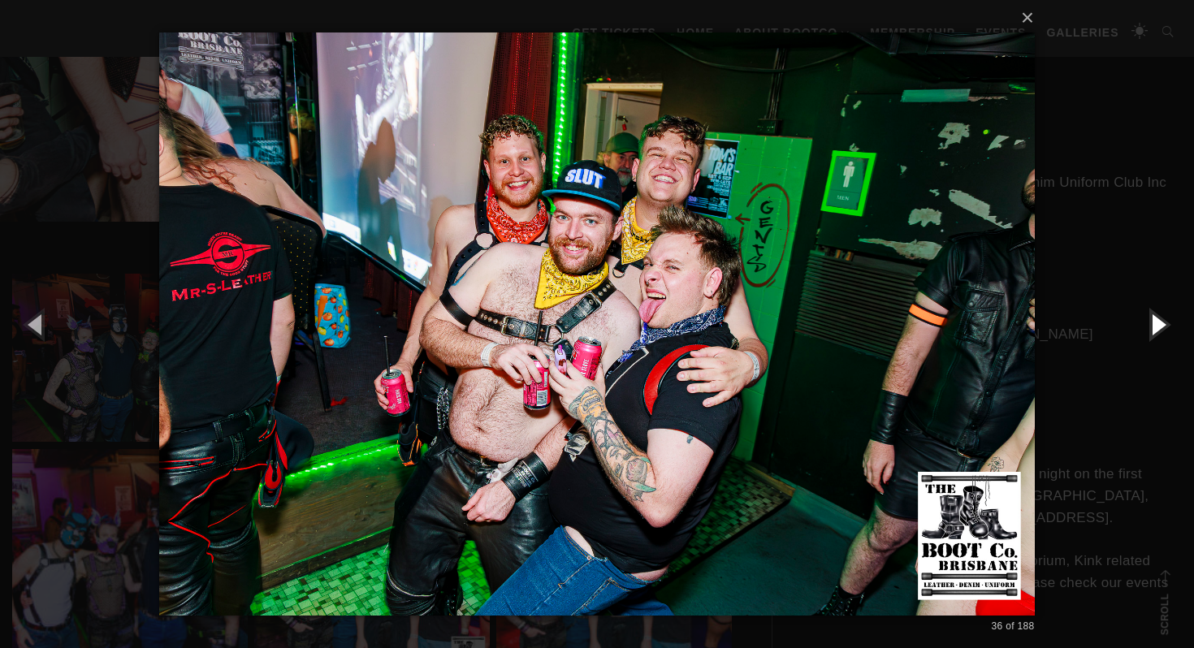
click at [1159, 327] on button "button" at bounding box center [1157, 323] width 73 height 89
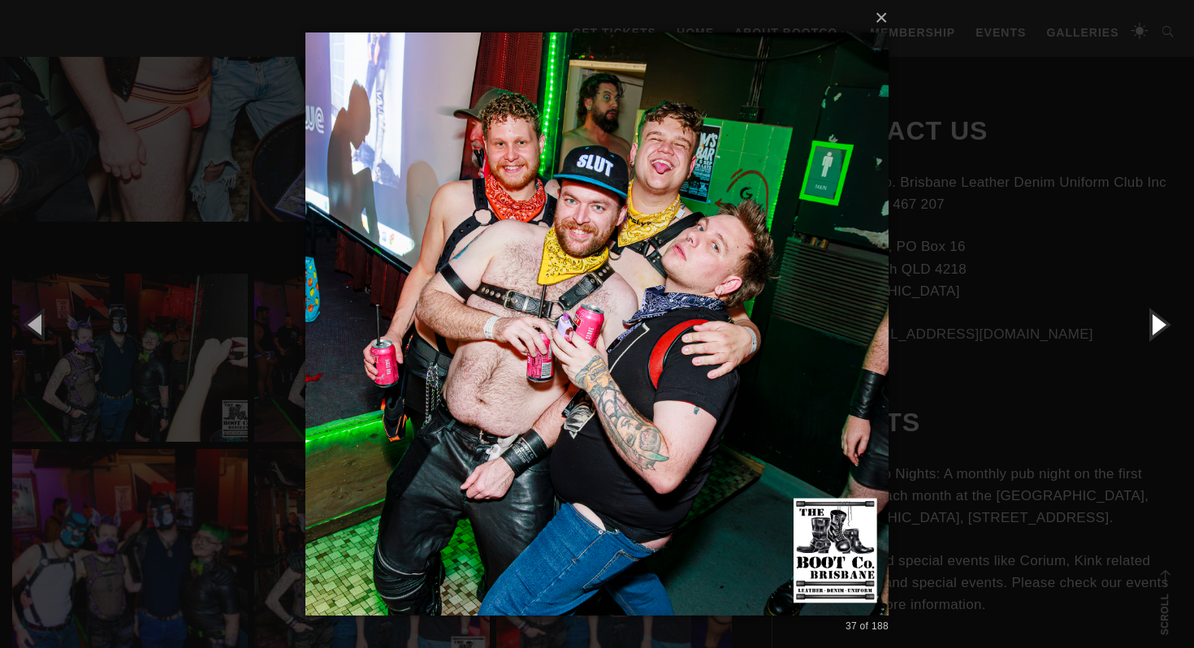
click at [1159, 327] on button "button" at bounding box center [1157, 323] width 73 height 89
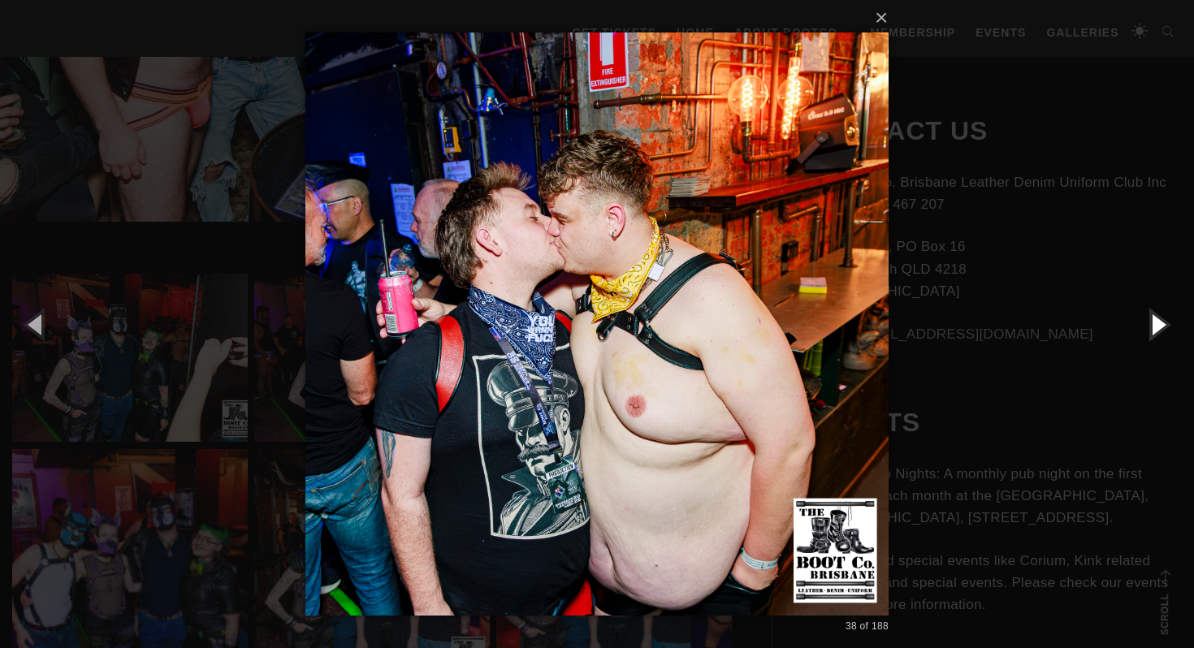
click at [1159, 327] on button "button" at bounding box center [1157, 323] width 73 height 89
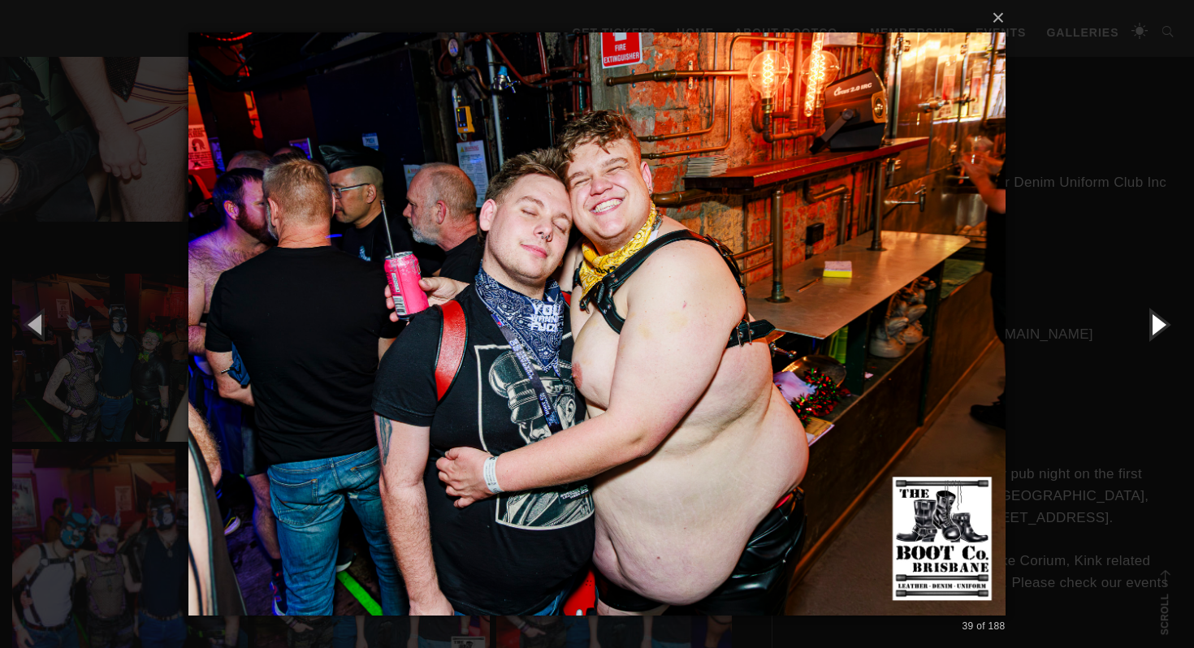
click at [1159, 327] on button "button" at bounding box center [1157, 323] width 73 height 89
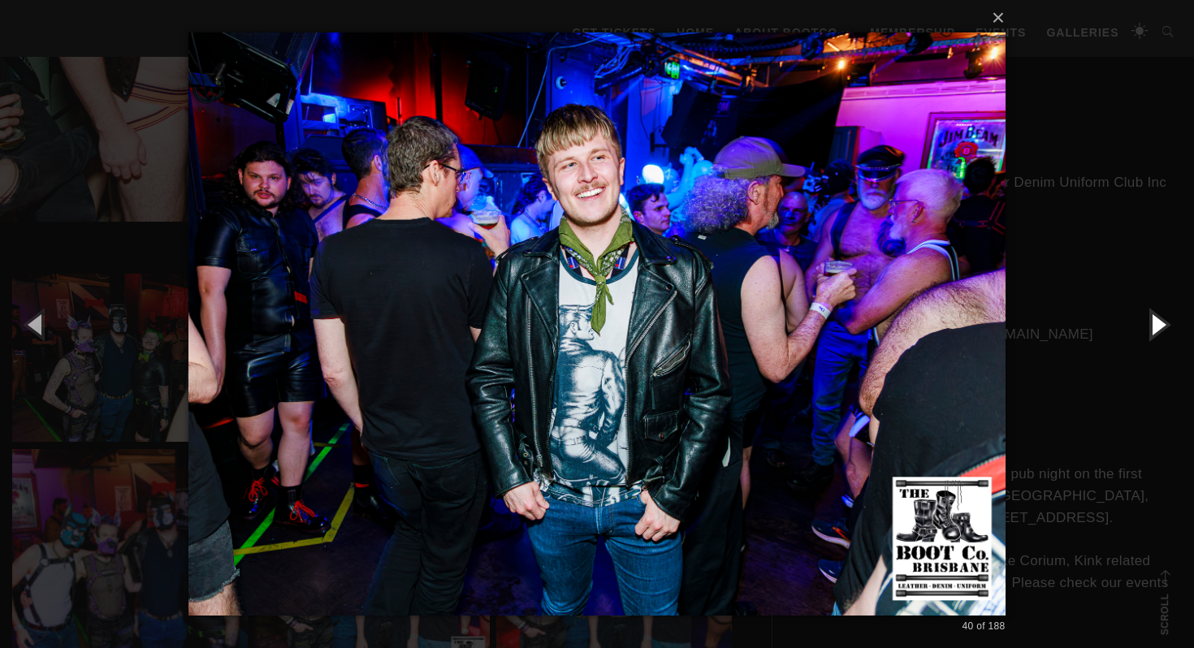
click at [1156, 331] on button "button" at bounding box center [1157, 323] width 73 height 89
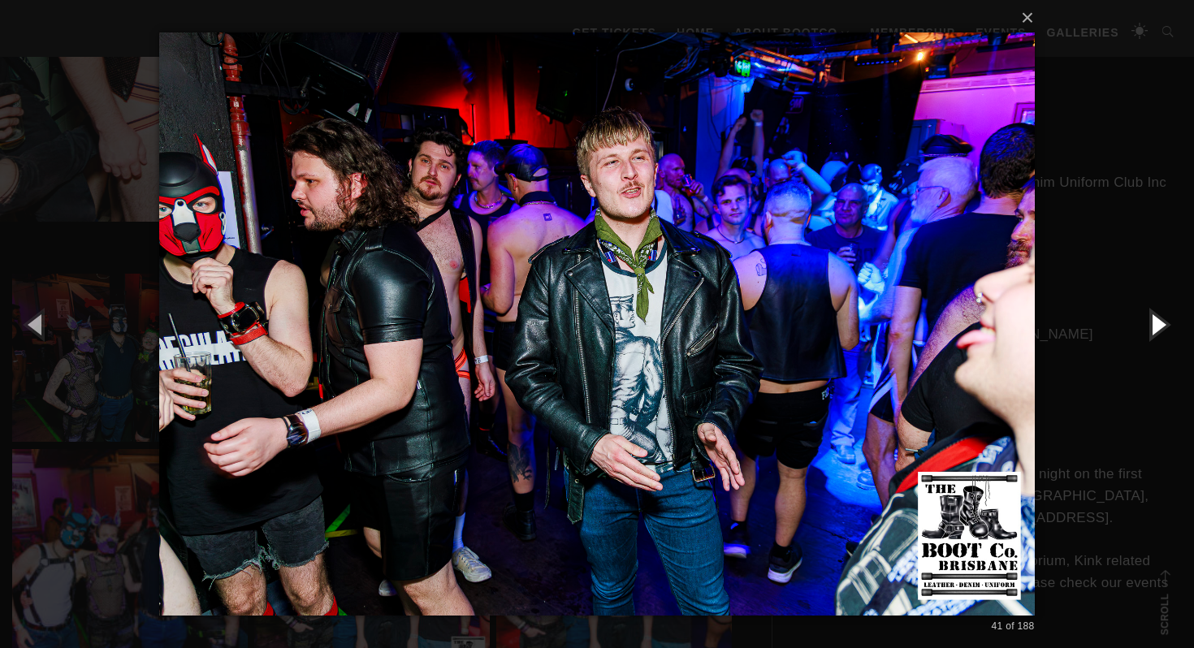
click at [1156, 331] on button "button" at bounding box center [1157, 323] width 73 height 89
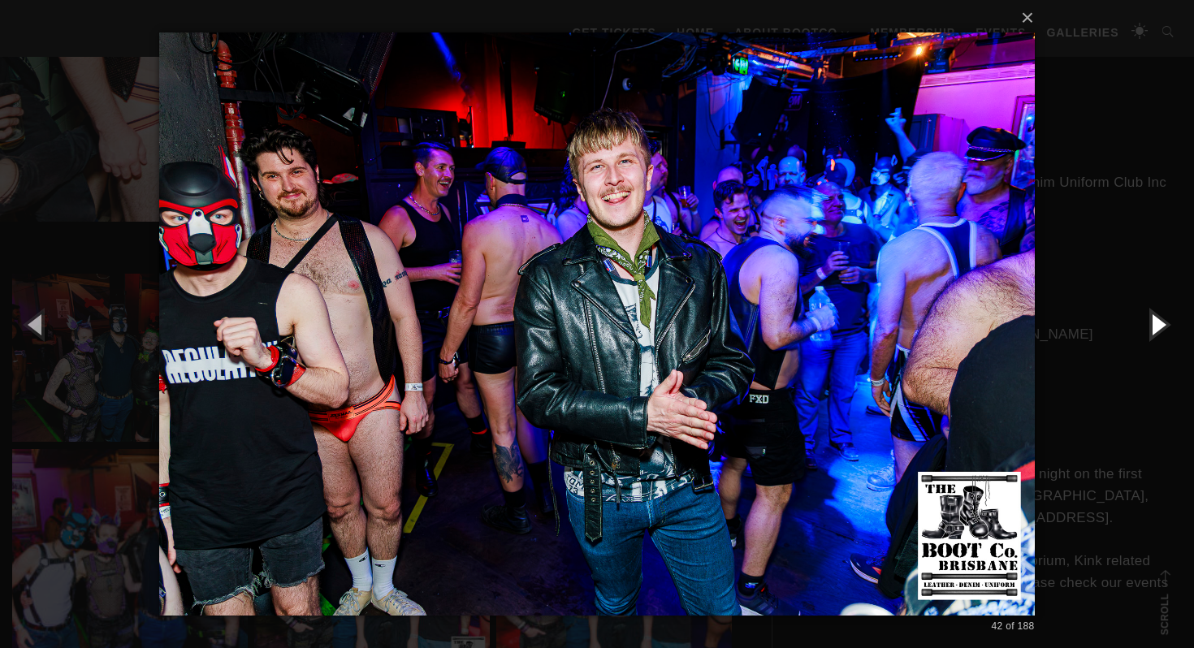
click at [1156, 331] on button "button" at bounding box center [1157, 323] width 73 height 89
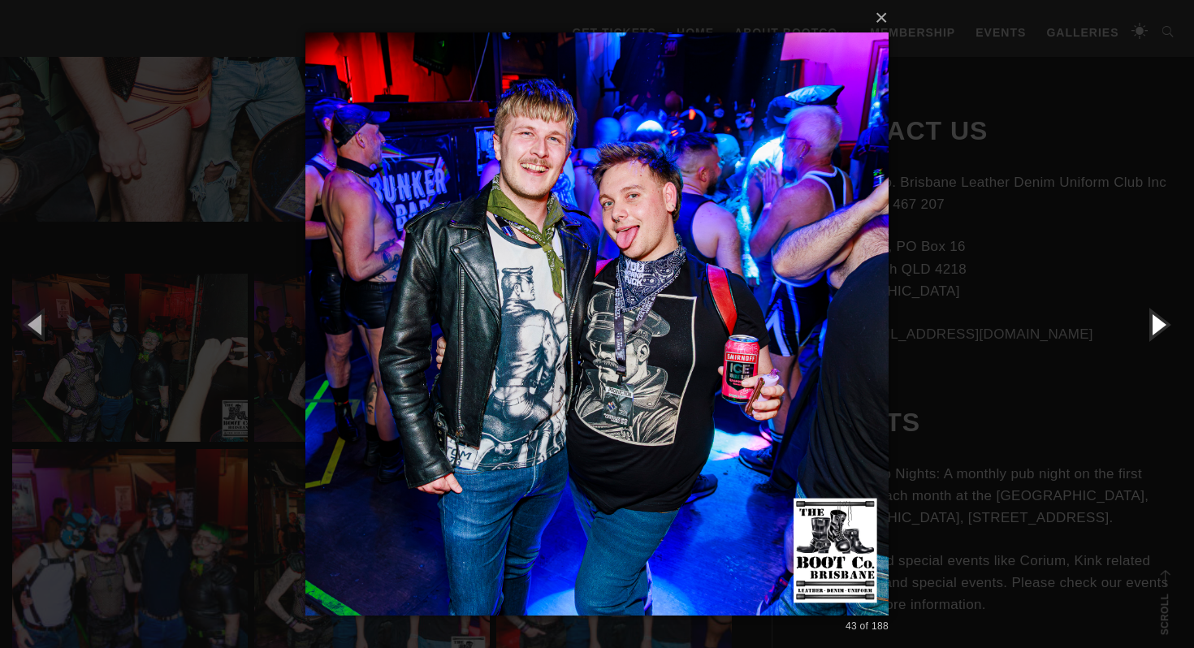
click at [1156, 331] on button "button" at bounding box center [1157, 323] width 73 height 89
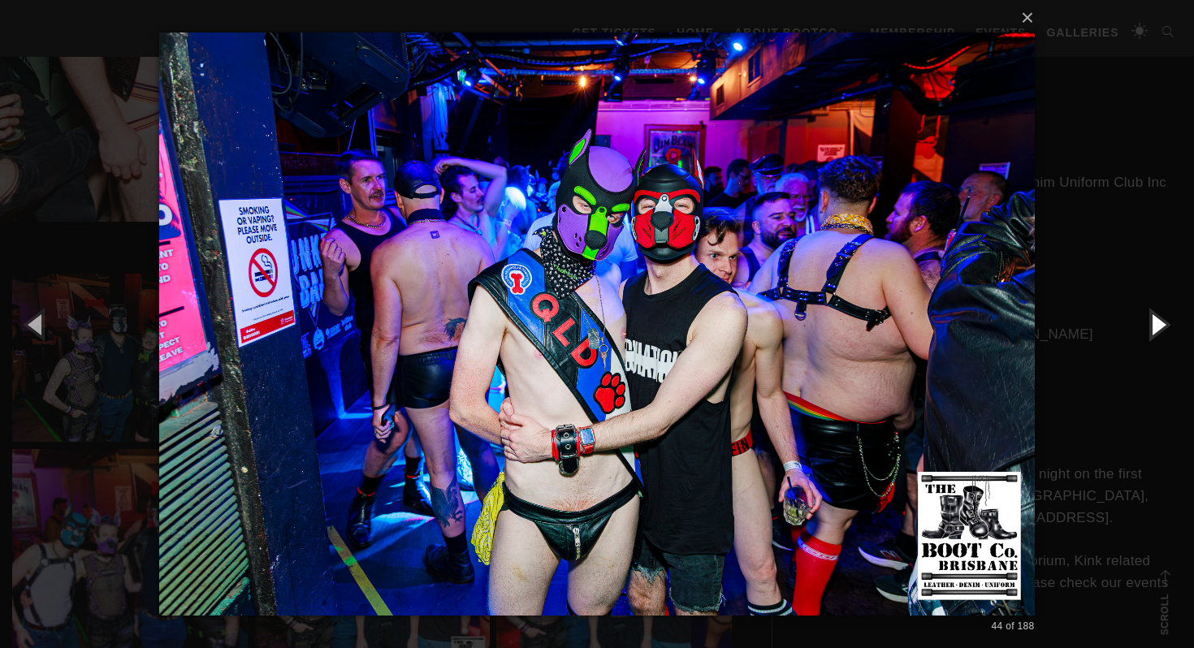
click at [1156, 331] on button "button" at bounding box center [1157, 323] width 73 height 89
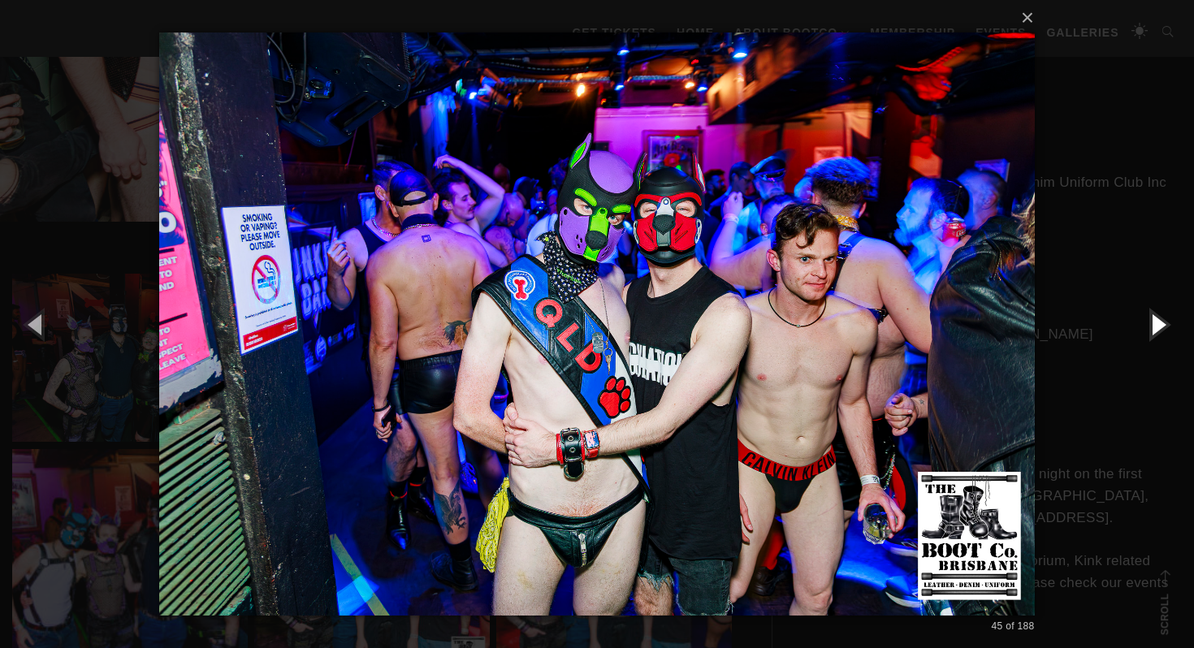
click at [1156, 331] on button "button" at bounding box center [1157, 323] width 73 height 89
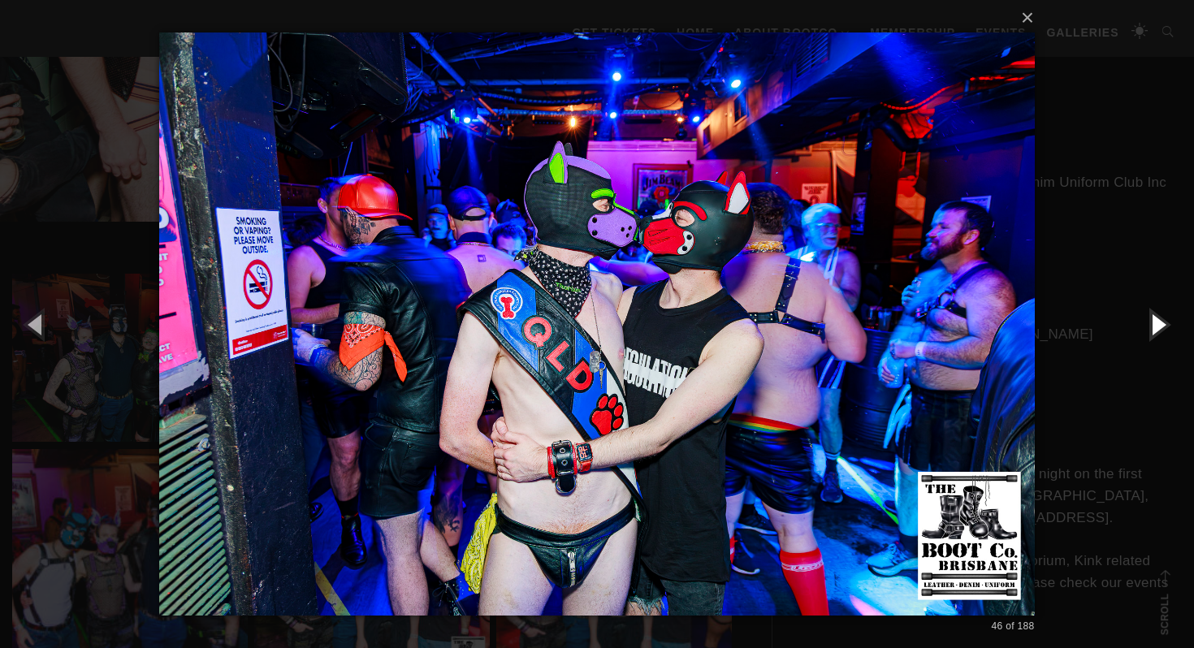
click at [1156, 331] on button "button" at bounding box center [1157, 323] width 73 height 89
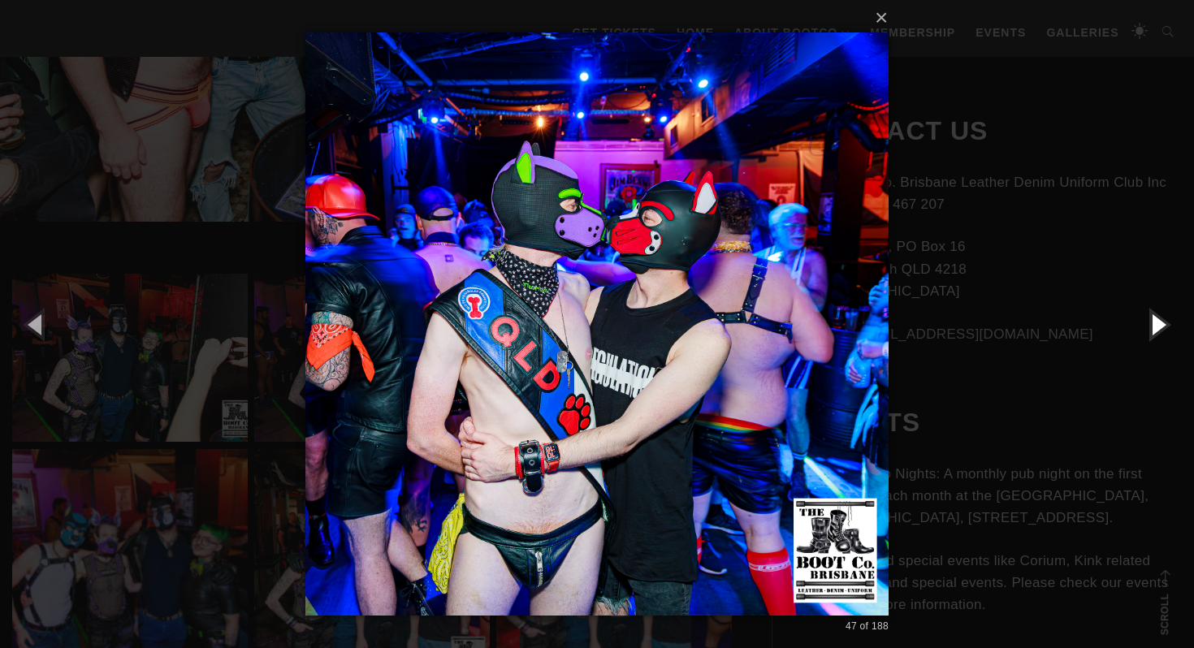
click at [1156, 331] on button "button" at bounding box center [1157, 323] width 73 height 89
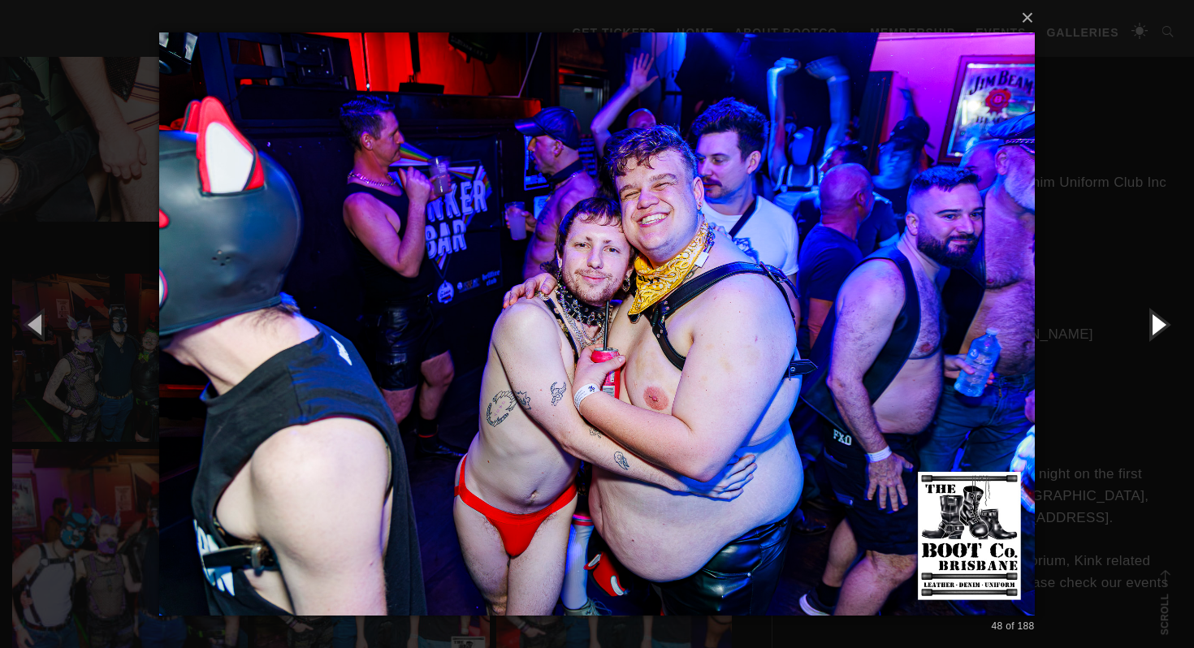
click at [1156, 331] on button "button" at bounding box center [1157, 323] width 73 height 89
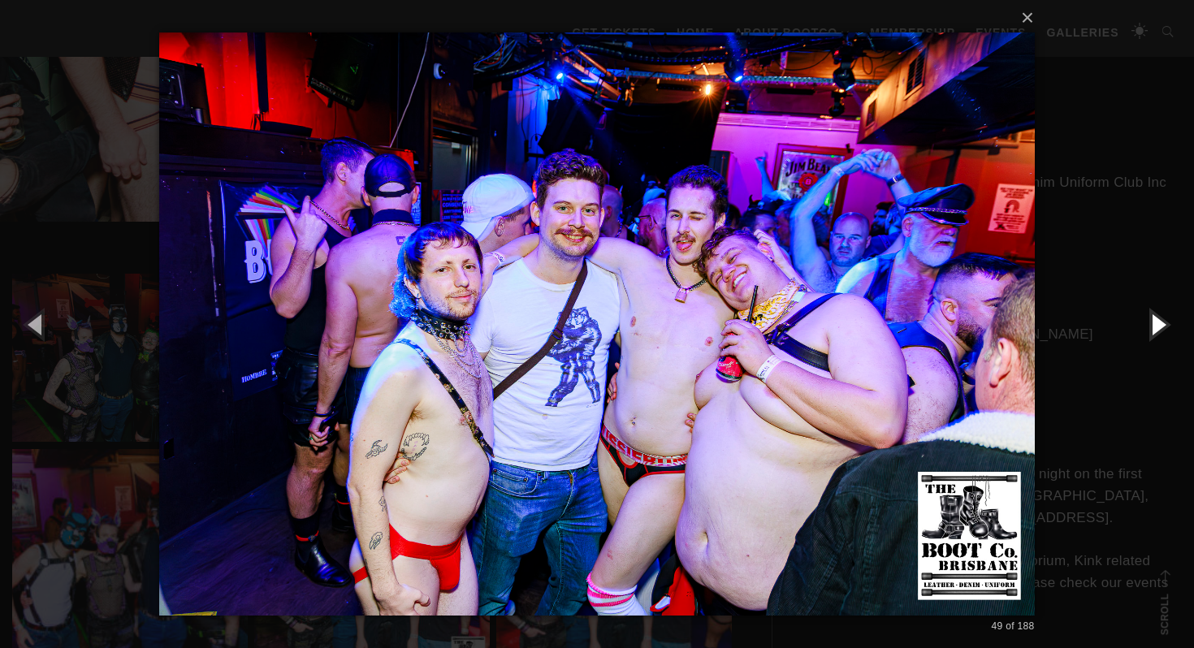
click at [1156, 331] on button "button" at bounding box center [1157, 323] width 73 height 89
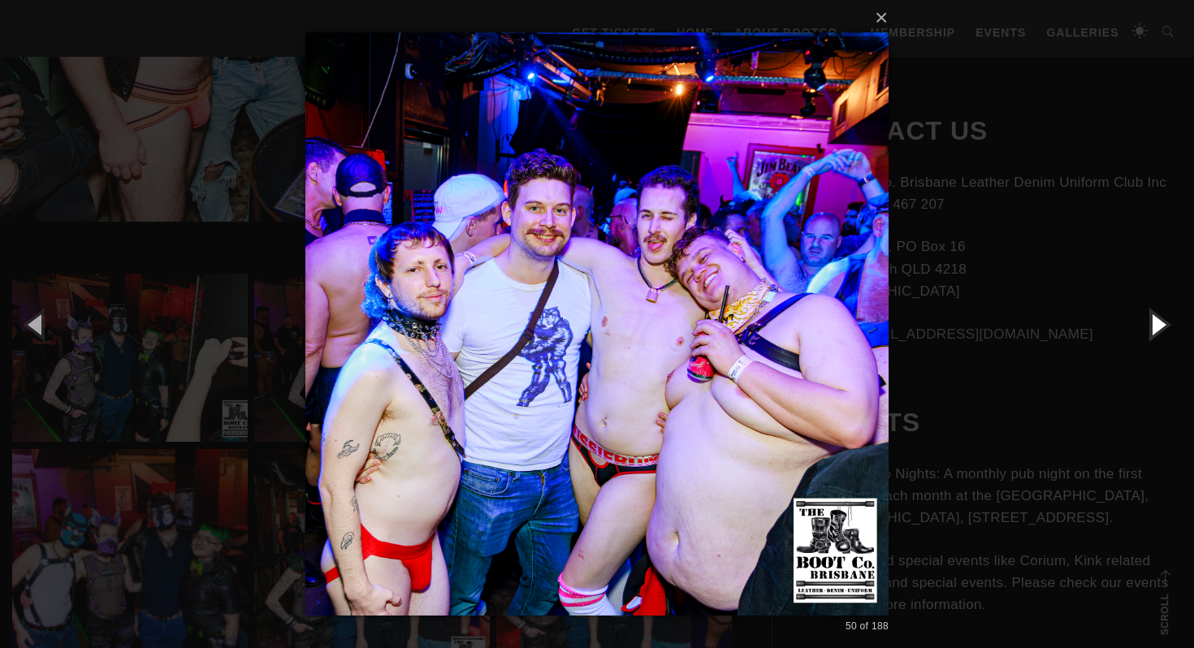
click at [1156, 331] on button "button" at bounding box center [1157, 323] width 73 height 89
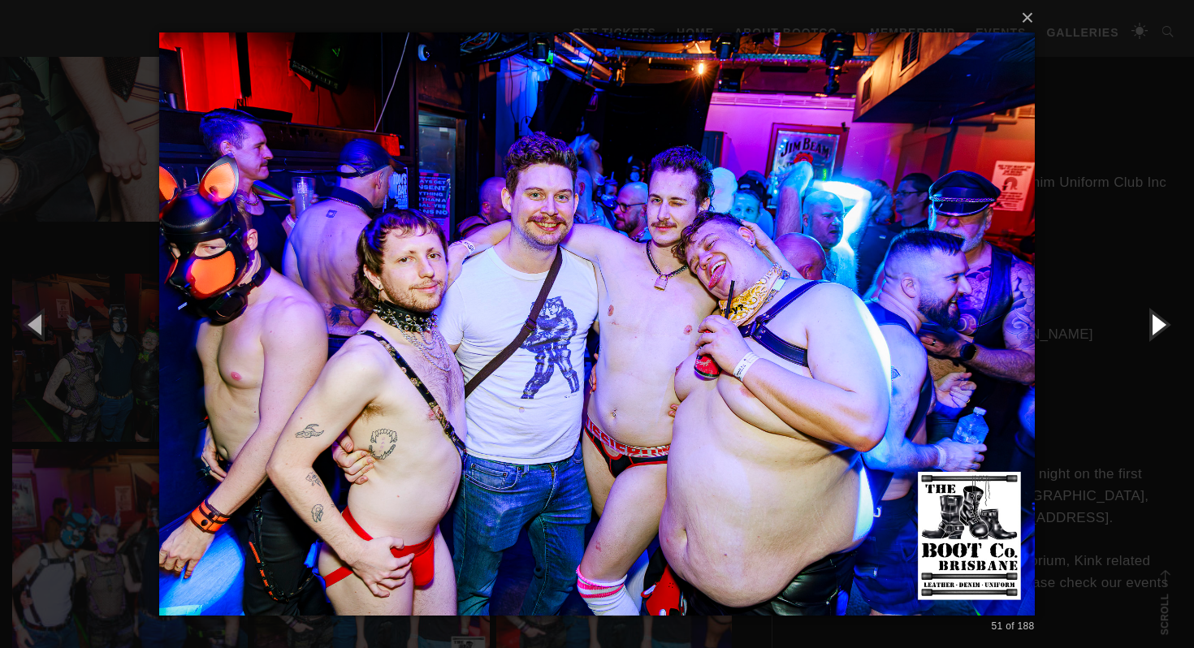
click at [1156, 331] on button "button" at bounding box center [1157, 323] width 73 height 89
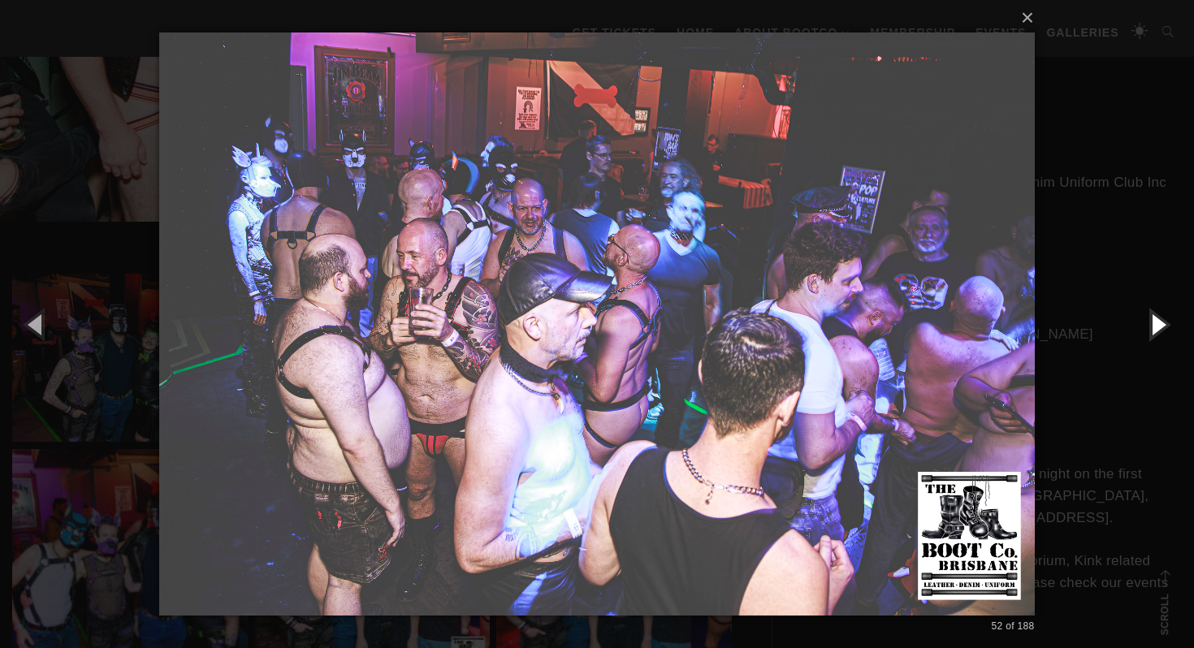
click at [1156, 331] on button "button" at bounding box center [1157, 323] width 73 height 89
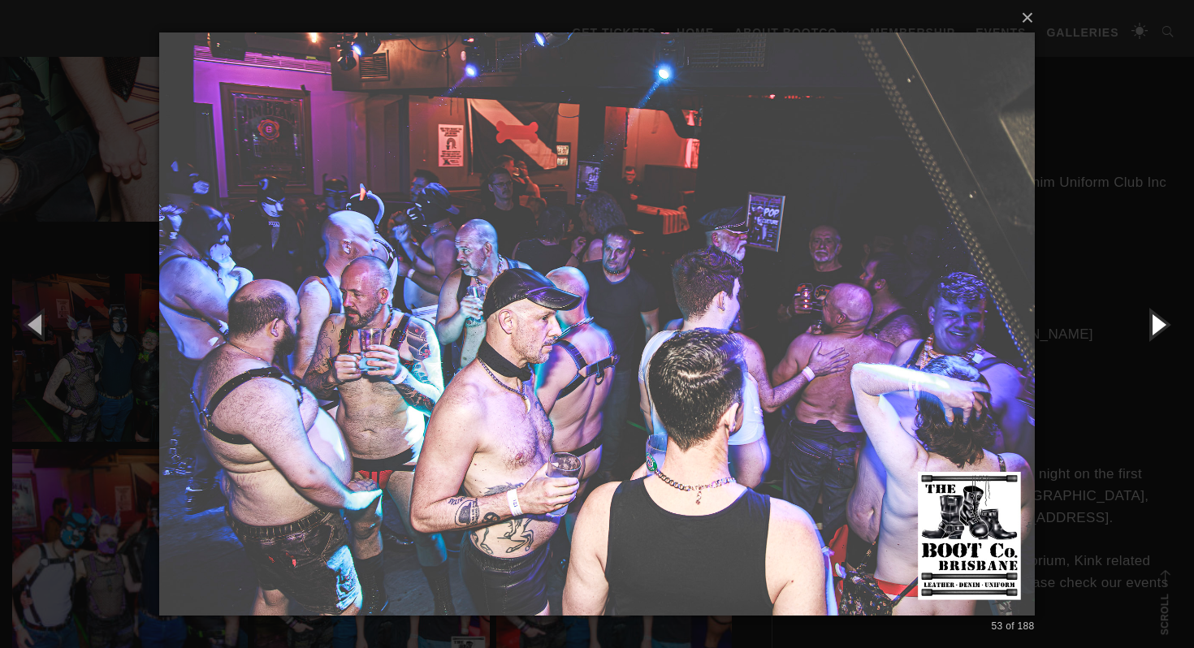
click at [1156, 331] on button "button" at bounding box center [1157, 323] width 73 height 89
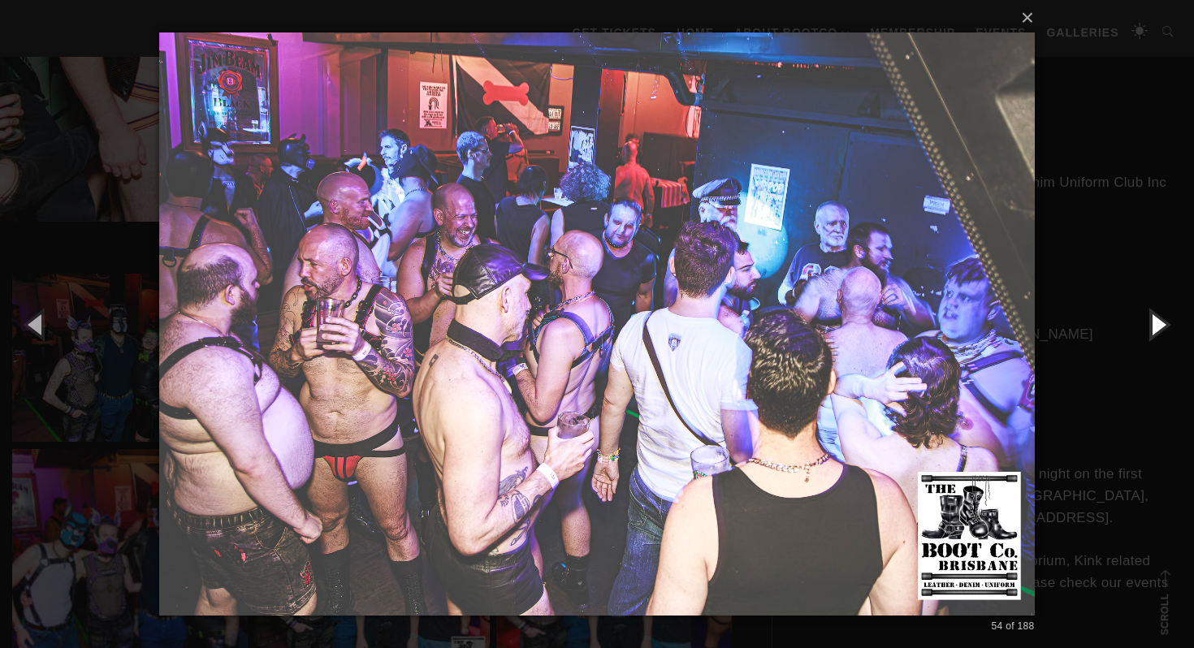
click at [1156, 331] on button "button" at bounding box center [1157, 323] width 73 height 89
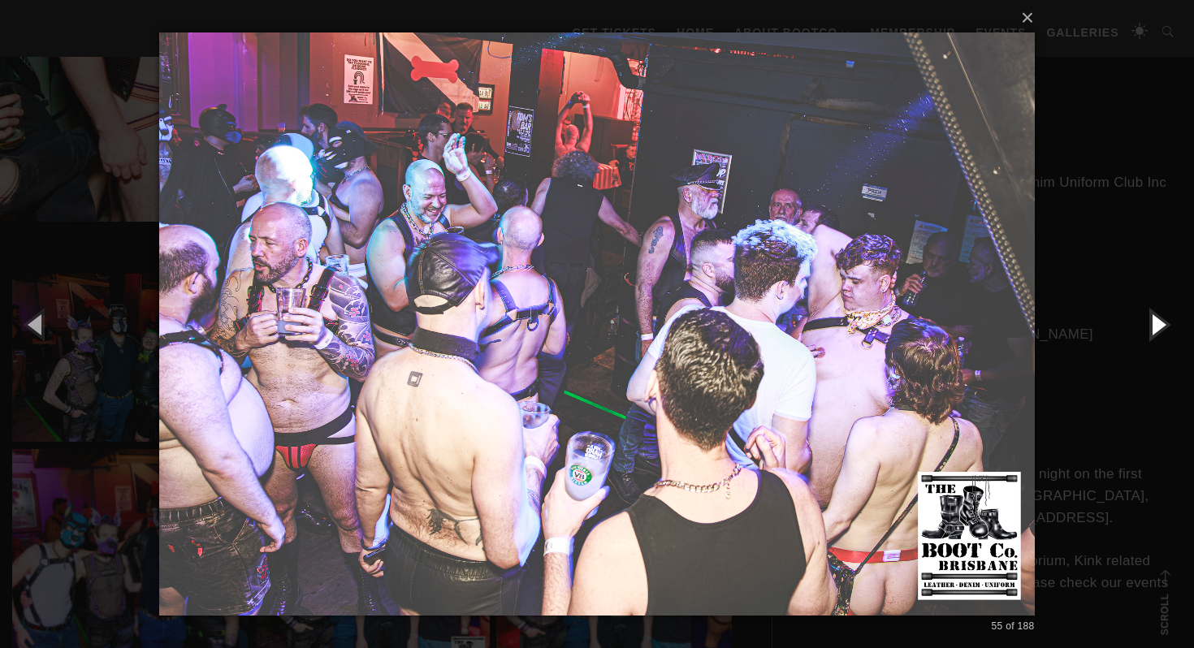
click at [1156, 331] on button "button" at bounding box center [1157, 323] width 73 height 89
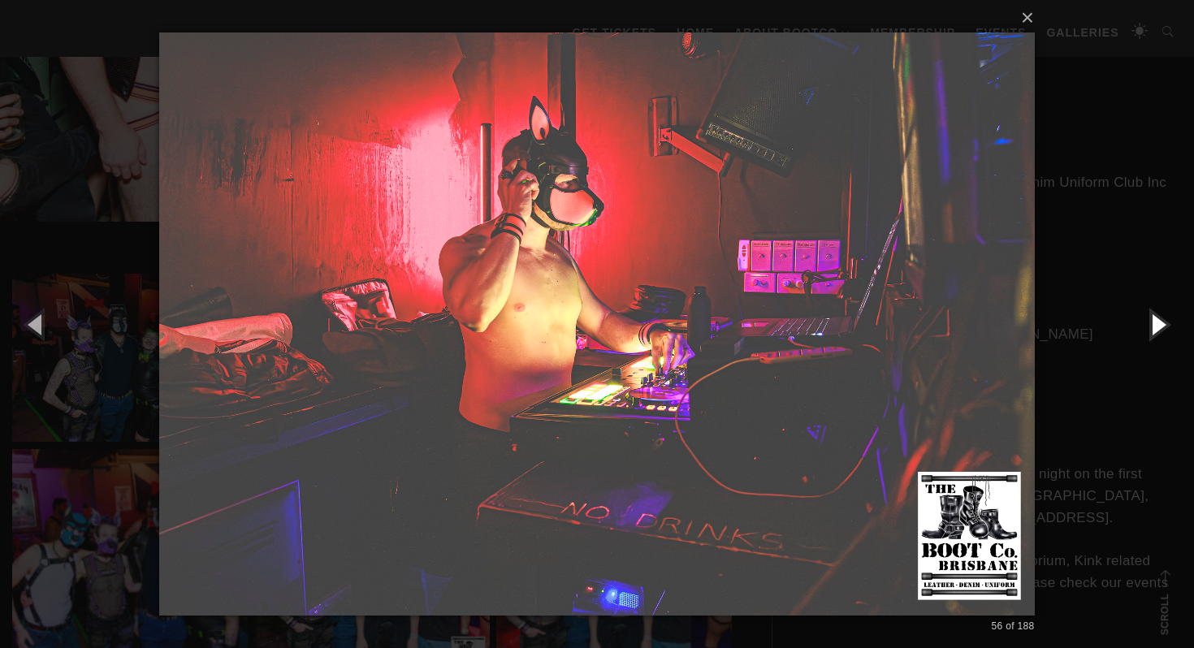
click at [1156, 331] on button "button" at bounding box center [1157, 323] width 73 height 89
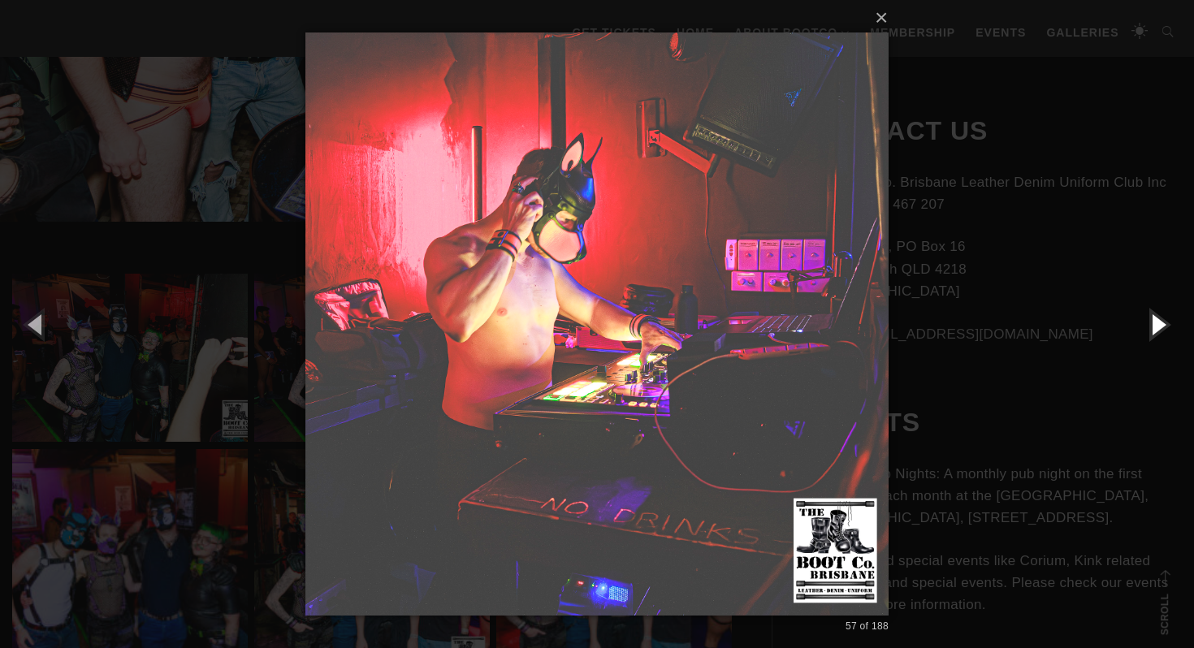
click at [1156, 331] on button "button" at bounding box center [1157, 323] width 73 height 89
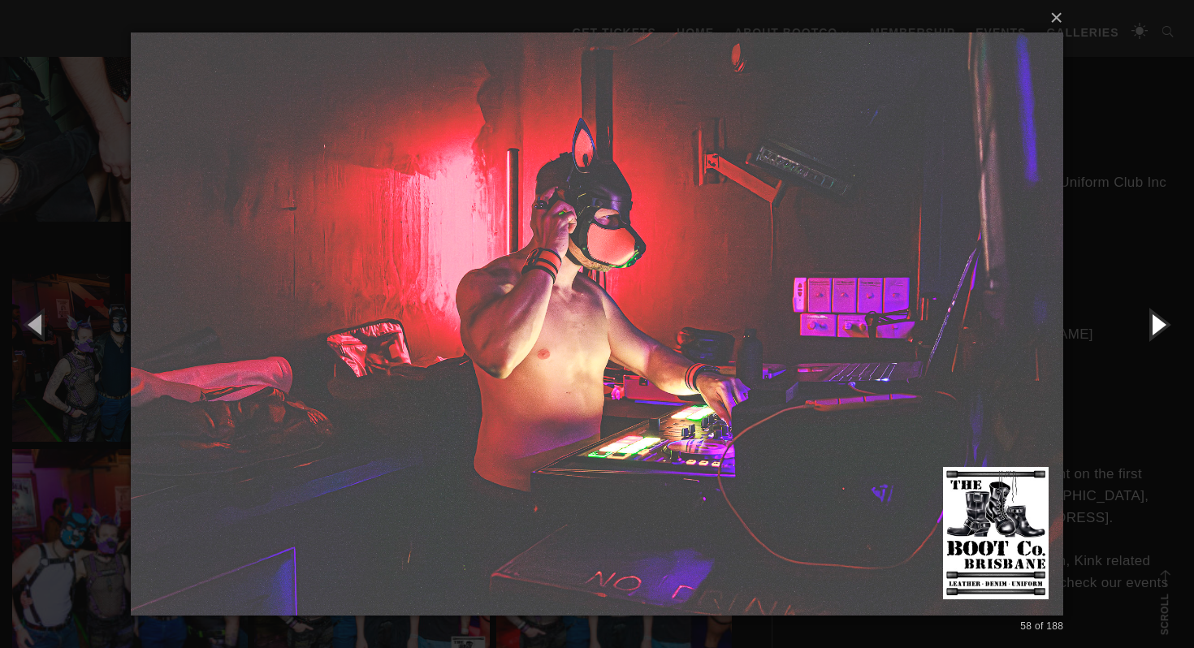
click at [1156, 331] on button "button" at bounding box center [1157, 323] width 73 height 89
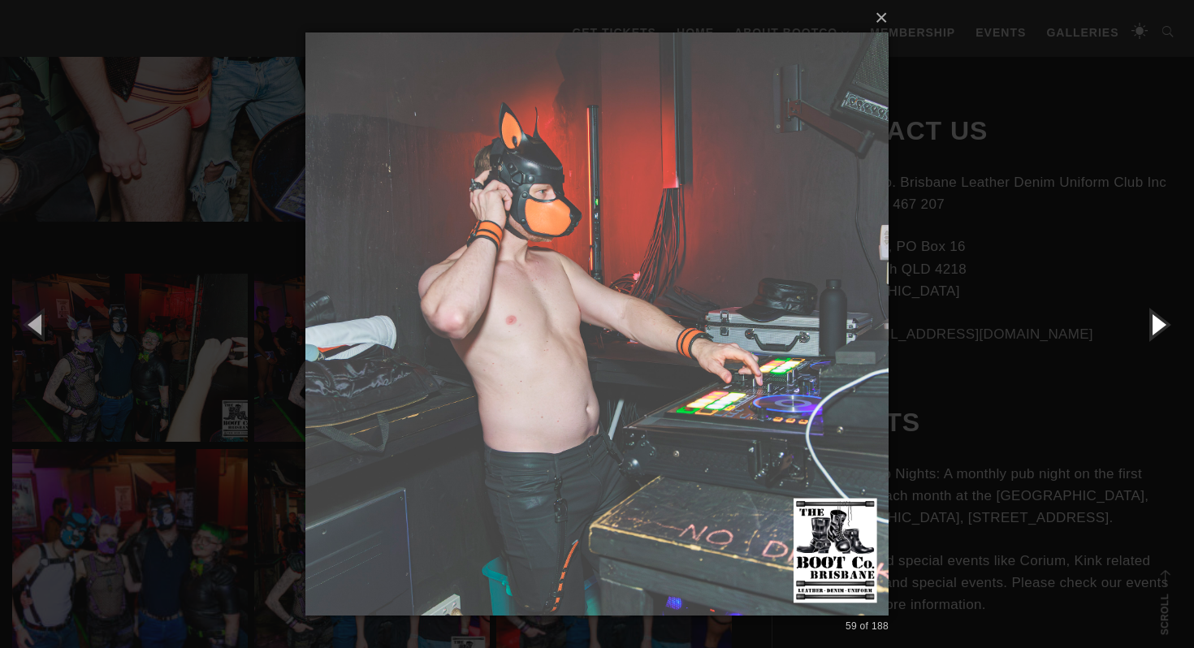
click at [1156, 331] on button "button" at bounding box center [1157, 323] width 73 height 89
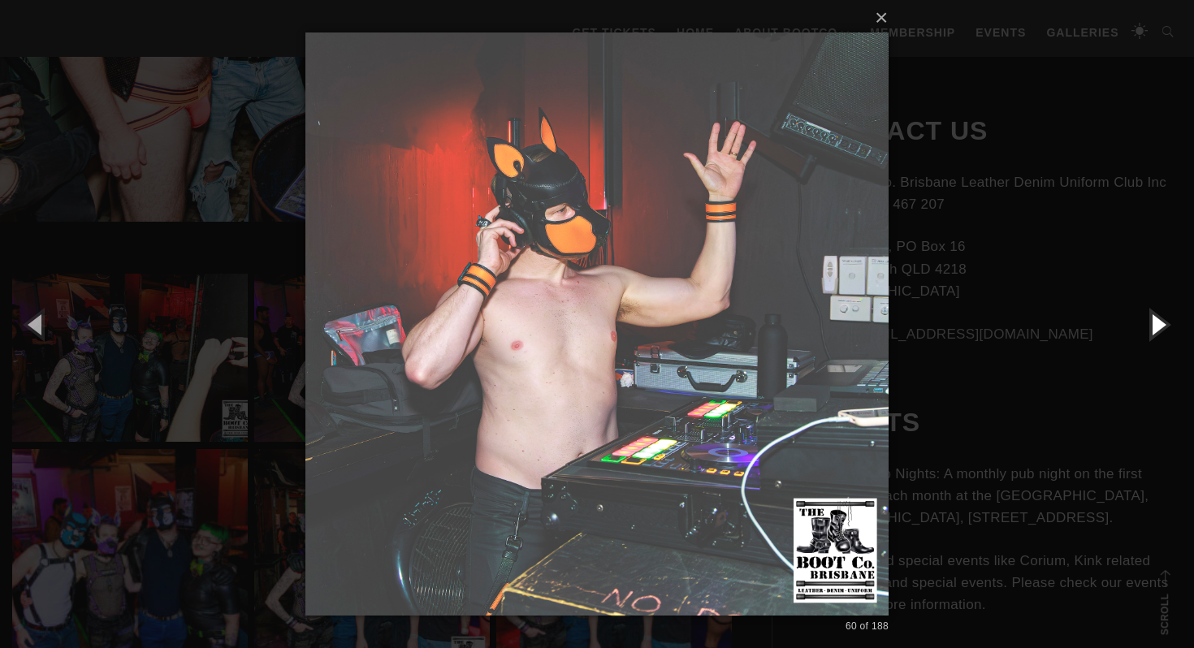
click at [1156, 331] on button "button" at bounding box center [1157, 323] width 73 height 89
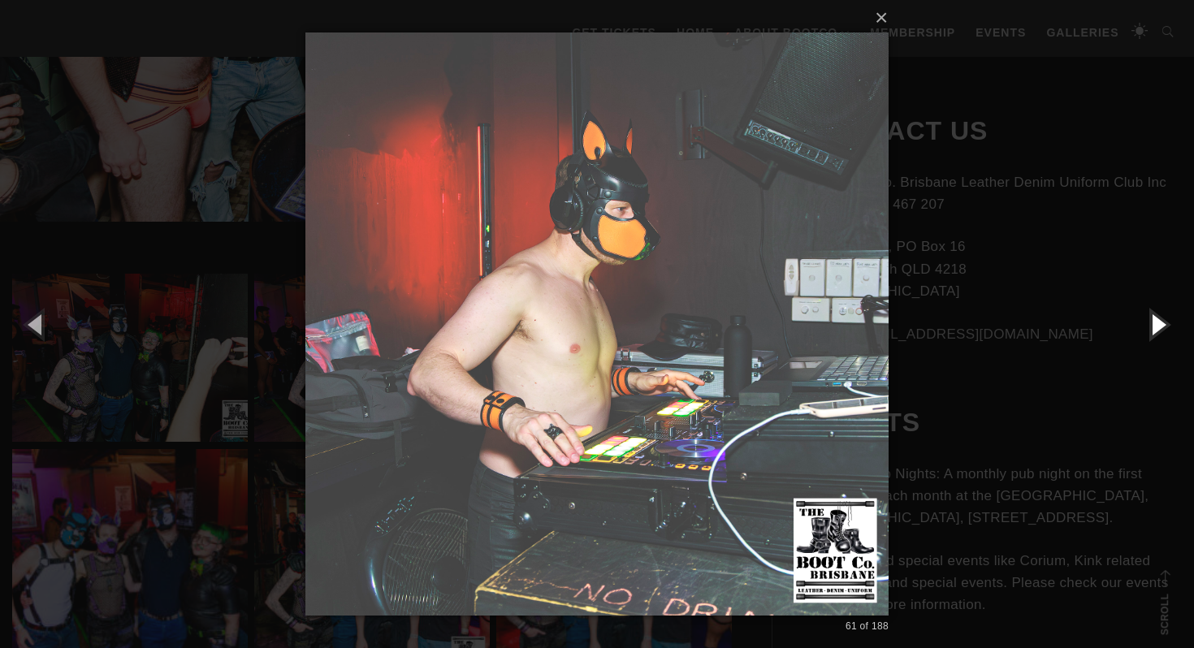
click at [1156, 331] on button "button" at bounding box center [1157, 323] width 73 height 89
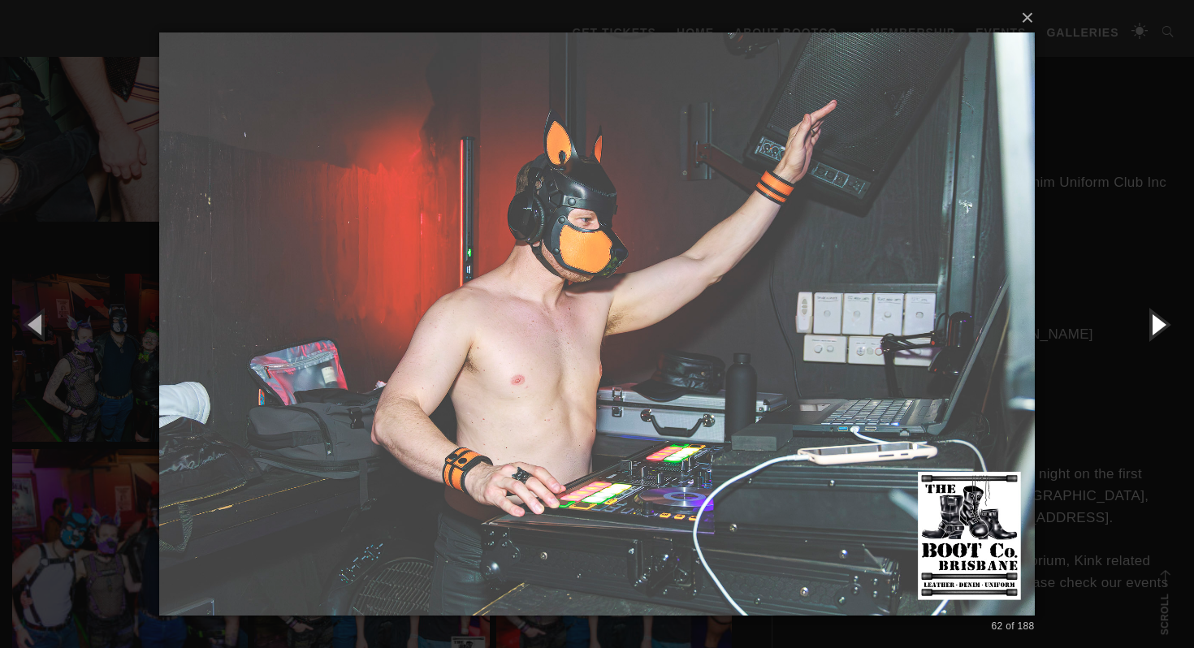
click at [1156, 331] on button "button" at bounding box center [1157, 323] width 73 height 89
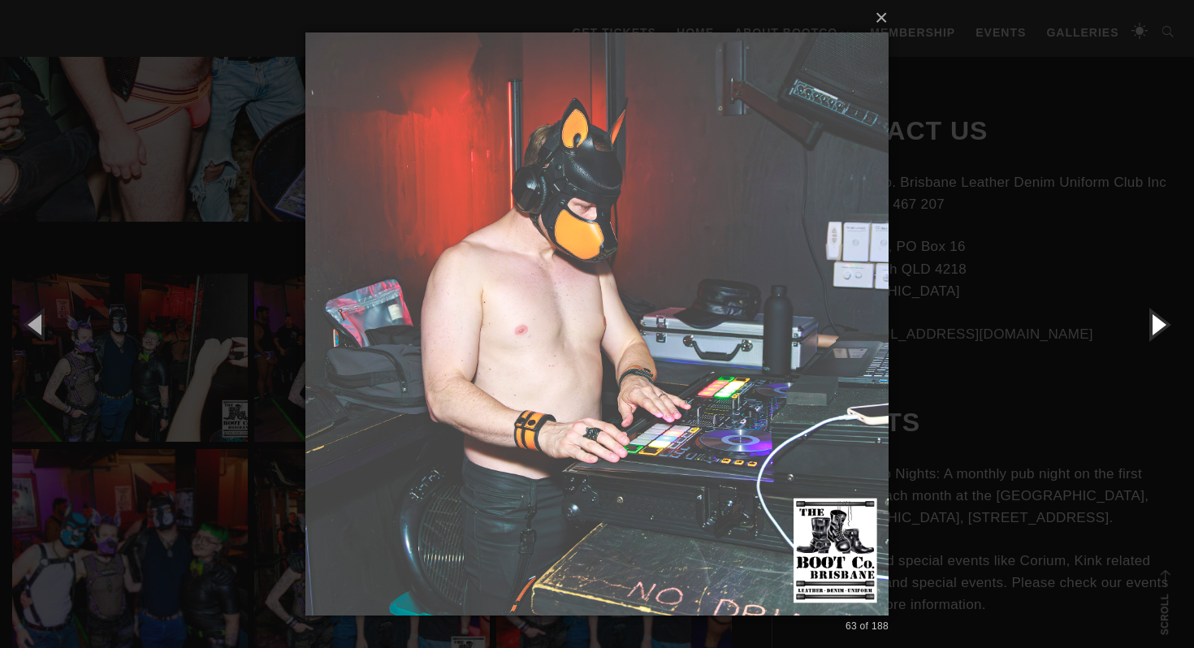
click at [1156, 331] on button "button" at bounding box center [1157, 323] width 73 height 89
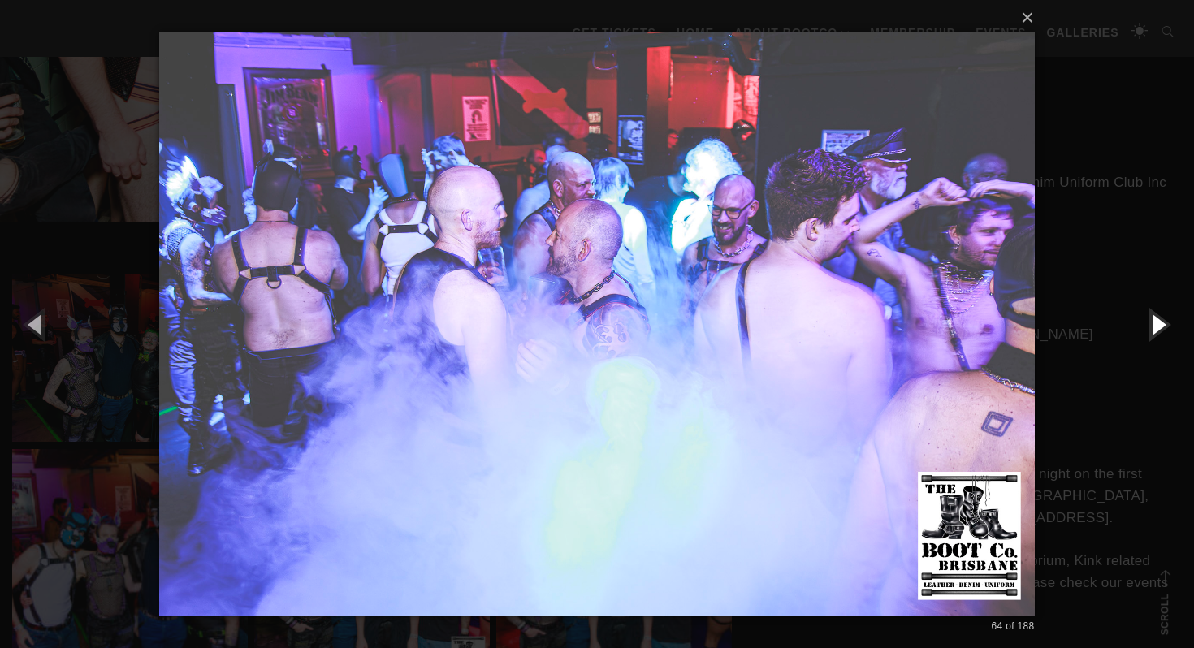
click at [1156, 331] on button "button" at bounding box center [1157, 323] width 73 height 89
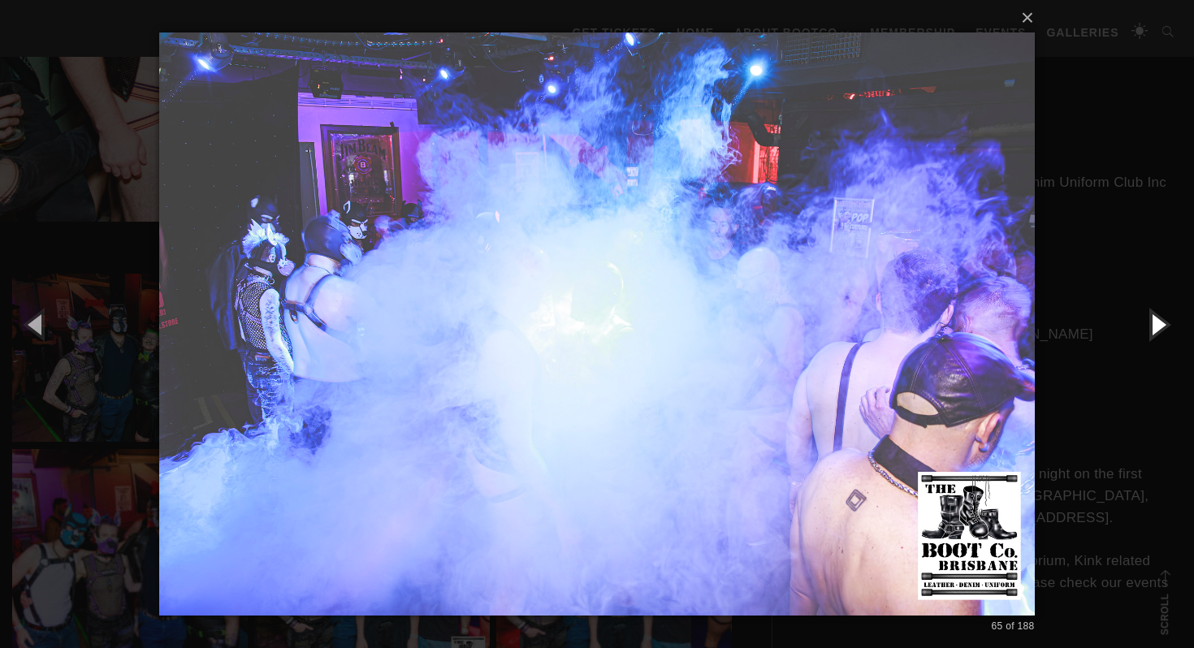
click at [1156, 331] on button "button" at bounding box center [1157, 323] width 73 height 89
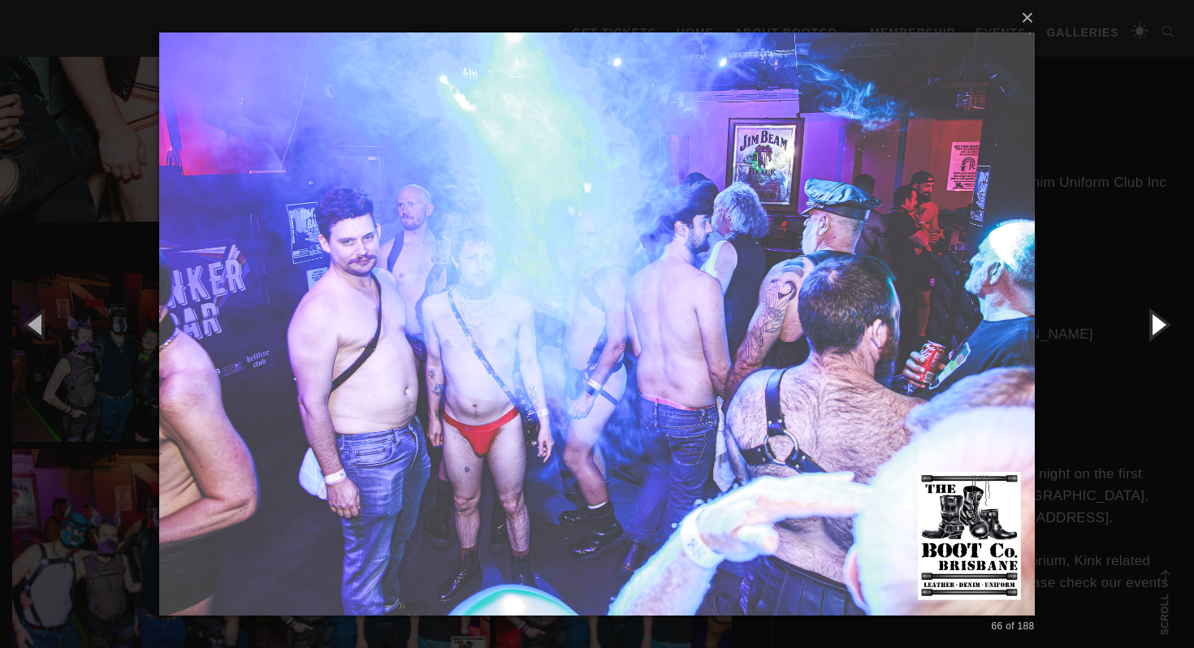
click at [1156, 331] on button "button" at bounding box center [1157, 323] width 73 height 89
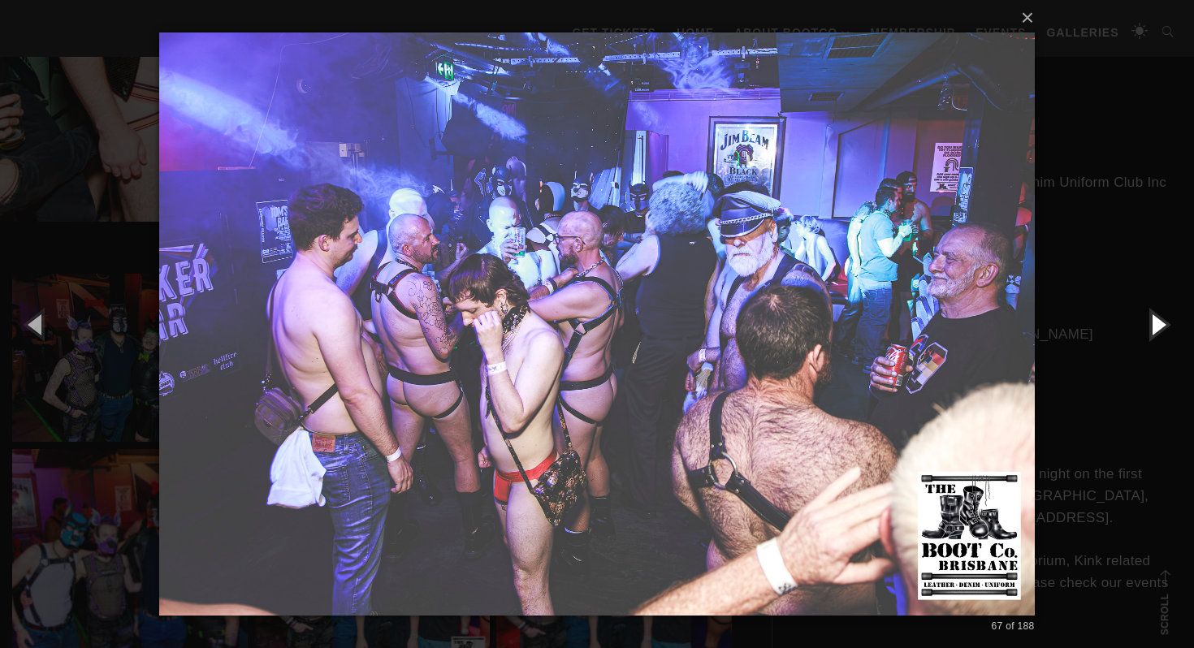
click at [1156, 331] on button "button" at bounding box center [1157, 323] width 73 height 89
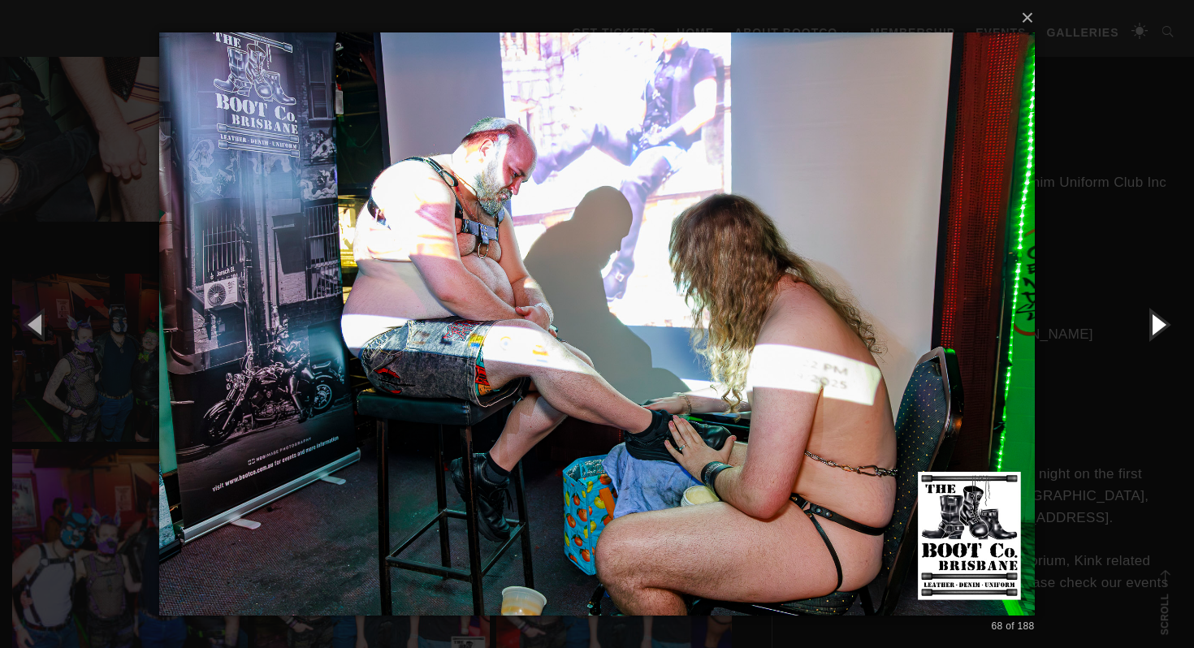
click at [1156, 331] on button "button" at bounding box center [1157, 323] width 73 height 89
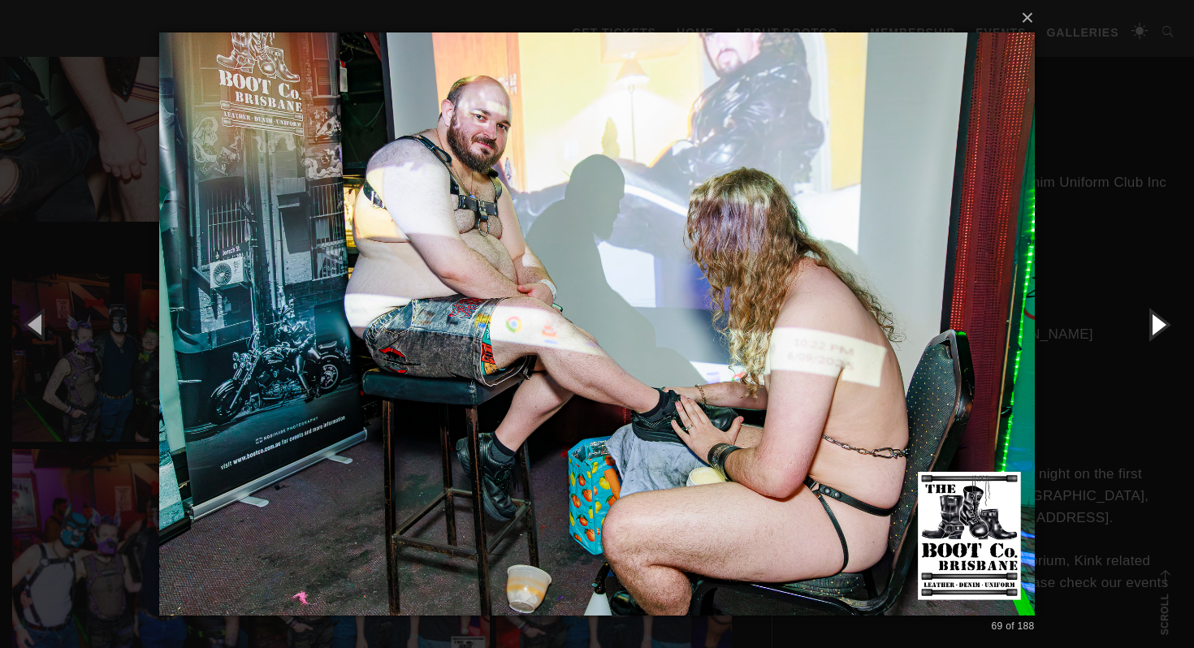
click at [1156, 331] on button "button" at bounding box center [1157, 323] width 73 height 89
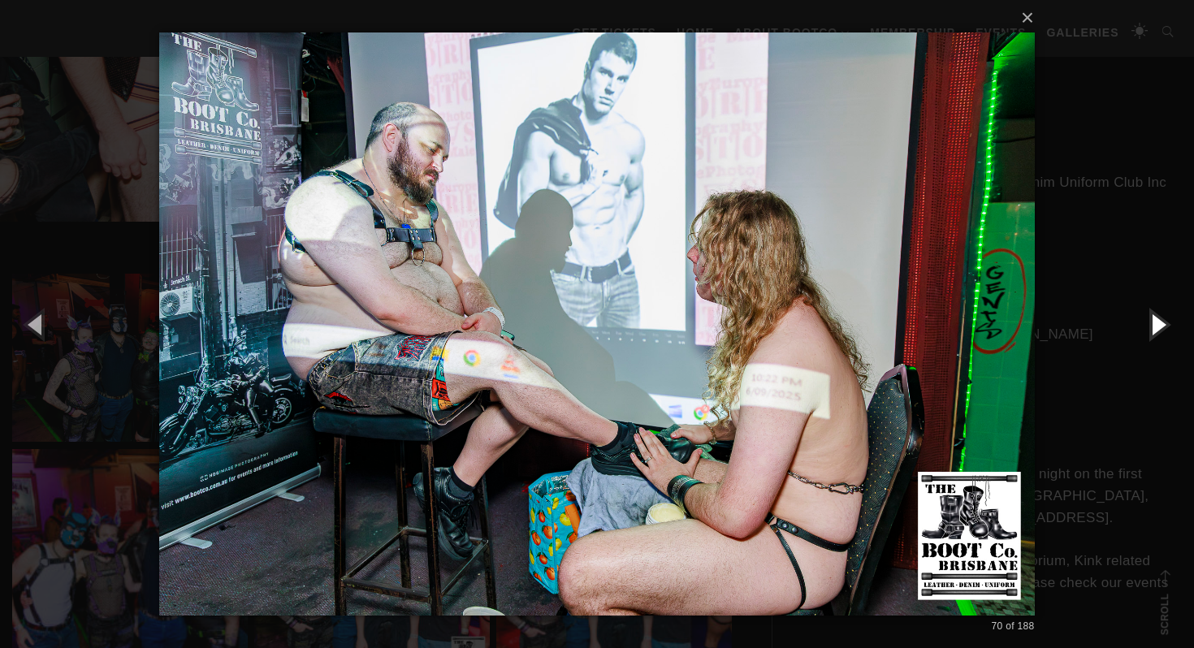
click at [1156, 331] on button "button" at bounding box center [1157, 323] width 73 height 89
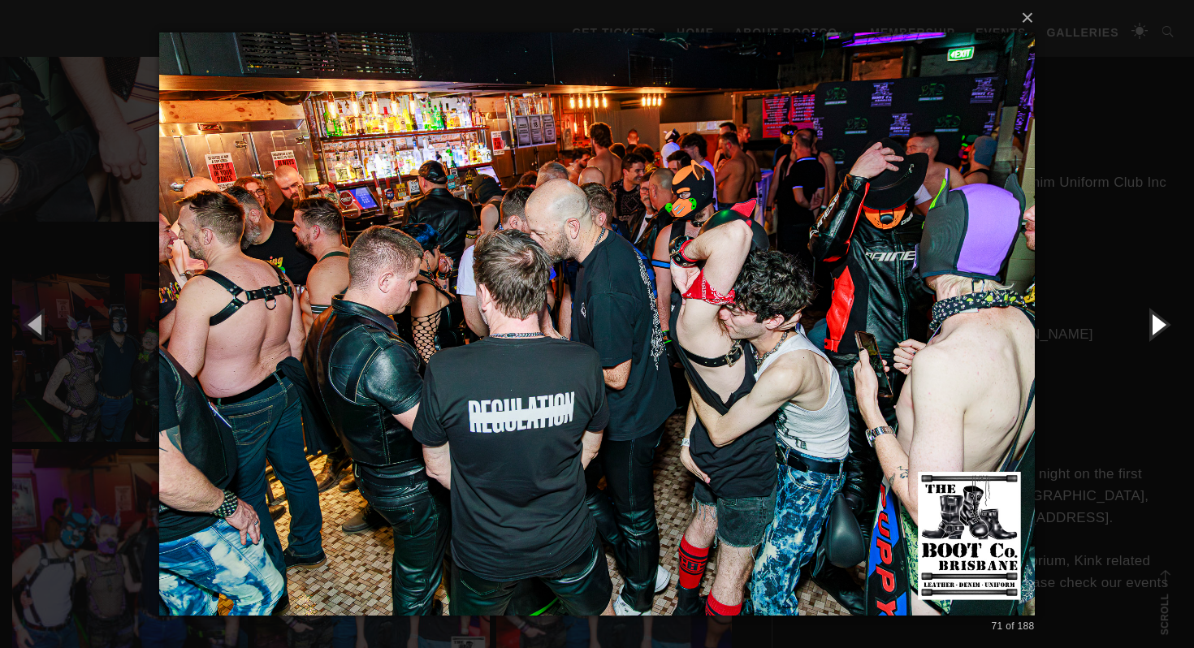
click at [1158, 320] on button "button" at bounding box center [1157, 323] width 73 height 89
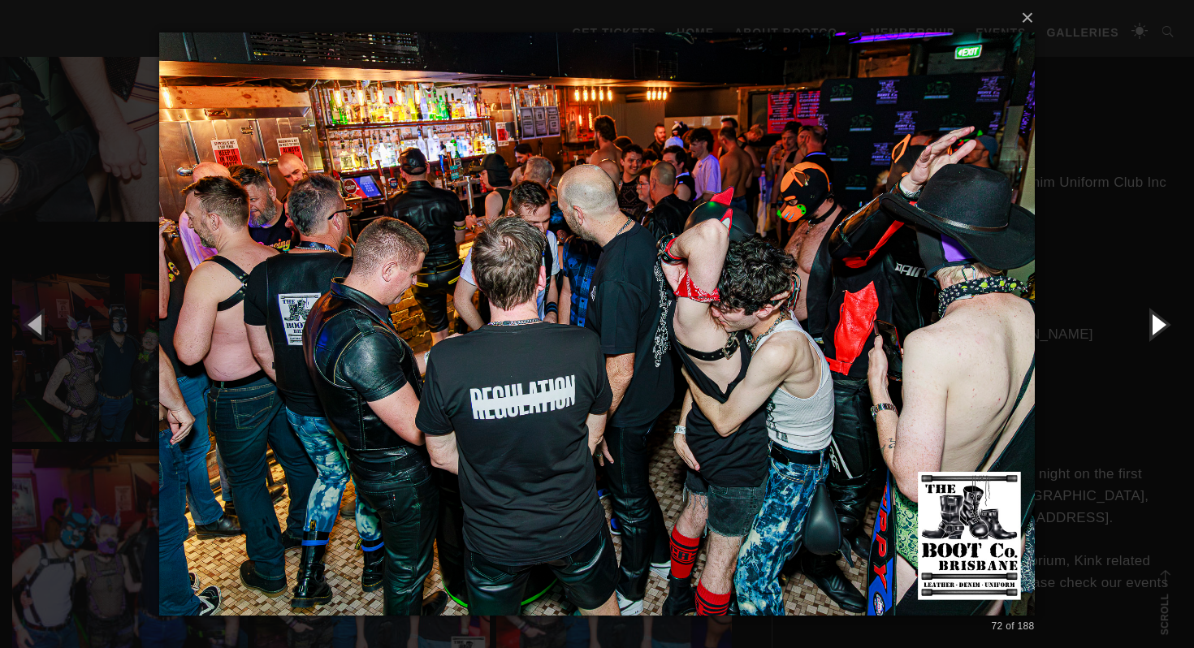
click at [1158, 320] on button "button" at bounding box center [1157, 323] width 73 height 89
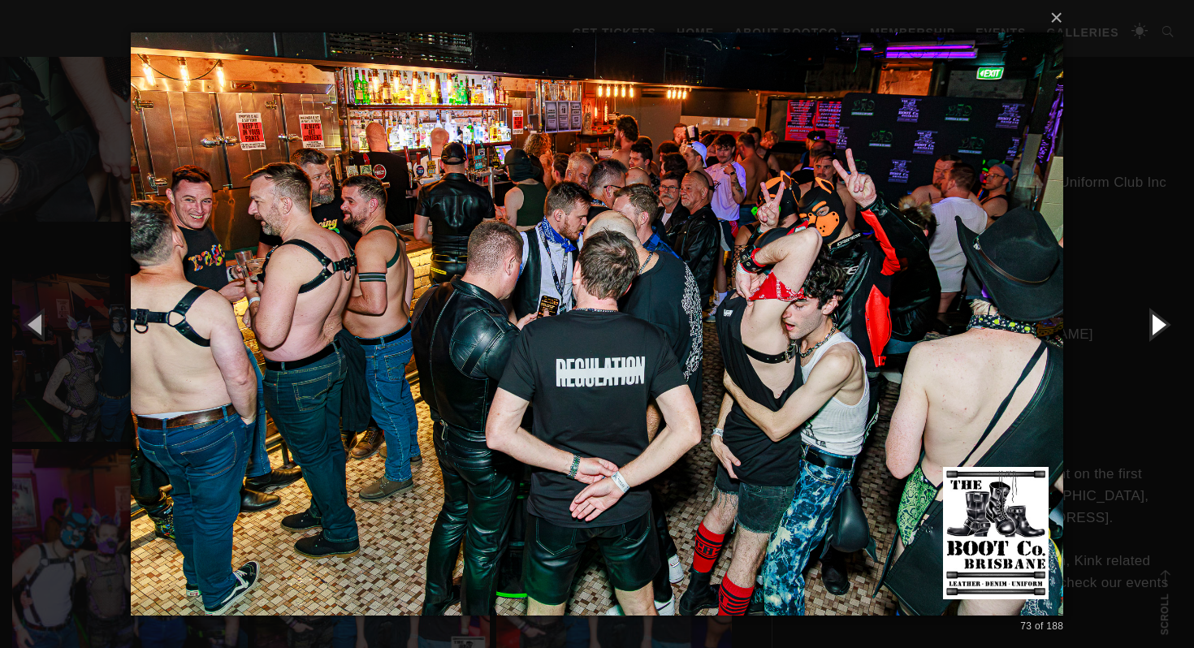
click at [1158, 322] on button "button" at bounding box center [1157, 323] width 73 height 89
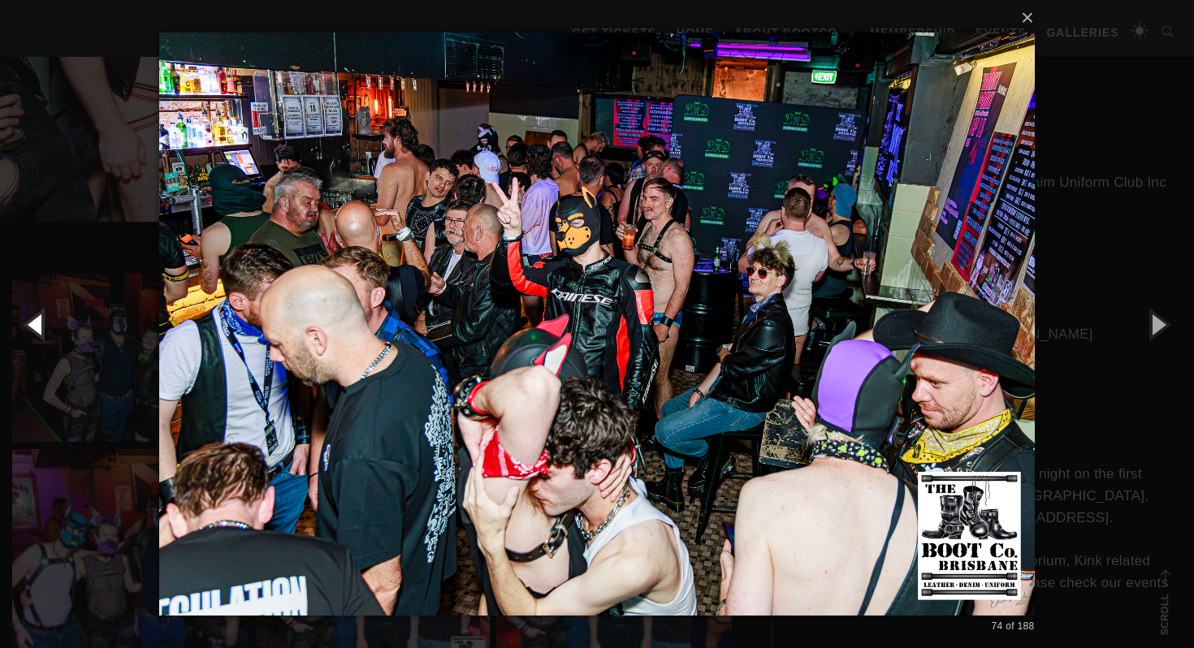
click at [30, 313] on button "button" at bounding box center [36, 323] width 73 height 89
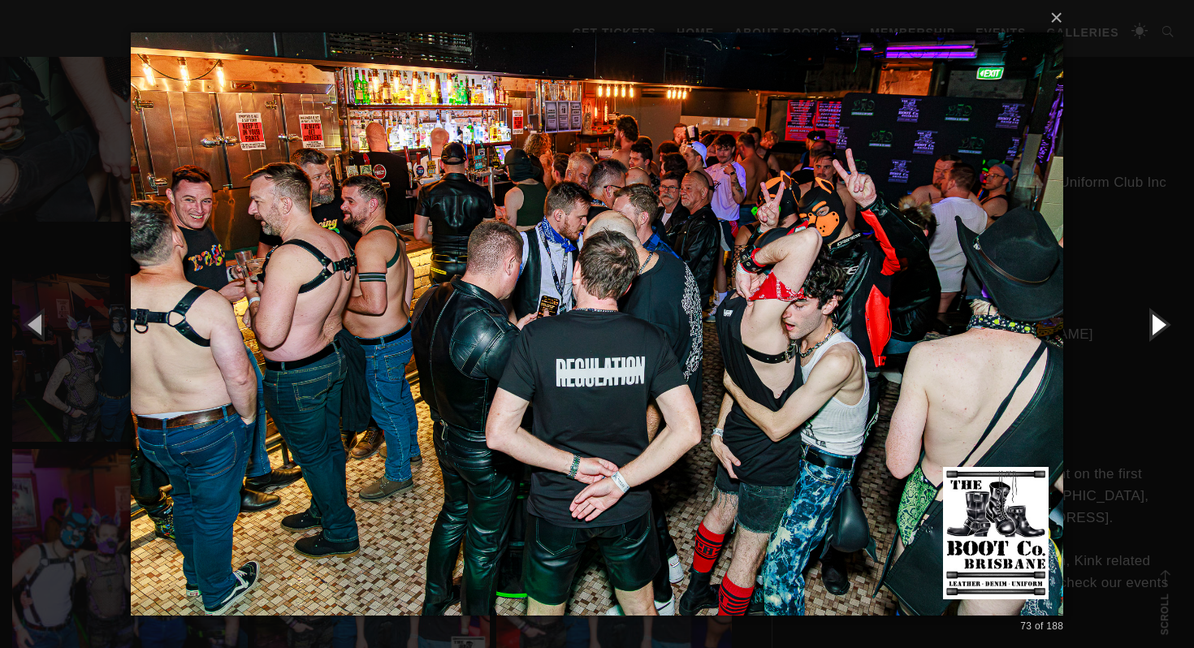
click at [1159, 341] on button "button" at bounding box center [1157, 323] width 73 height 89
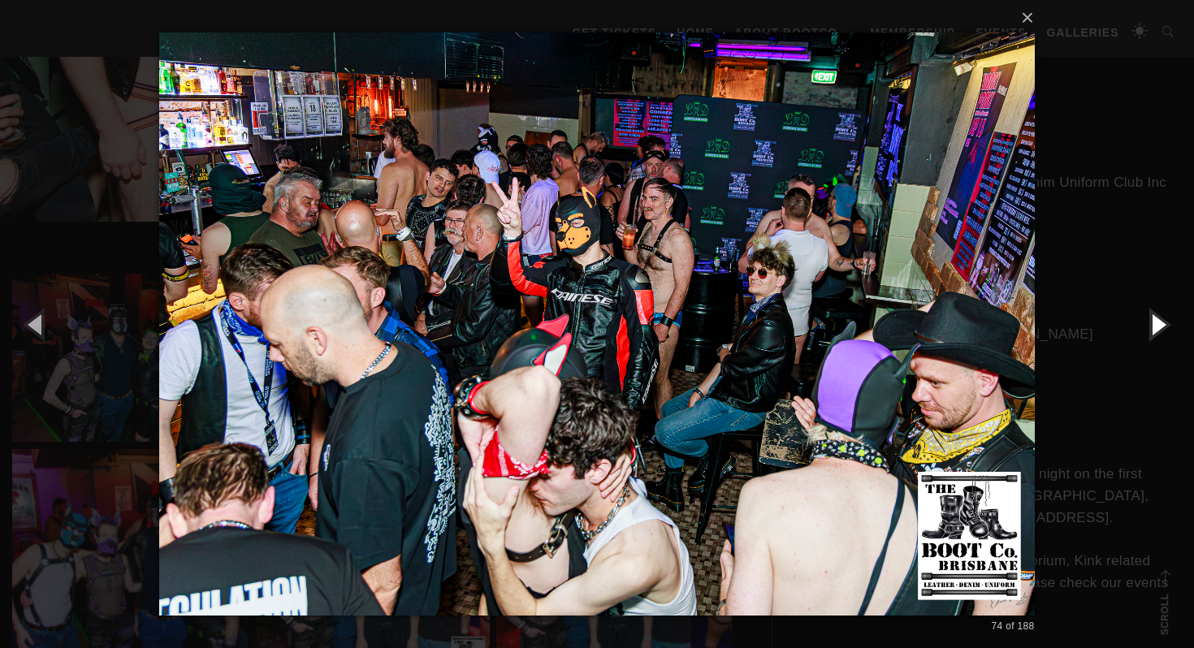
click at [1158, 335] on button "button" at bounding box center [1157, 323] width 73 height 89
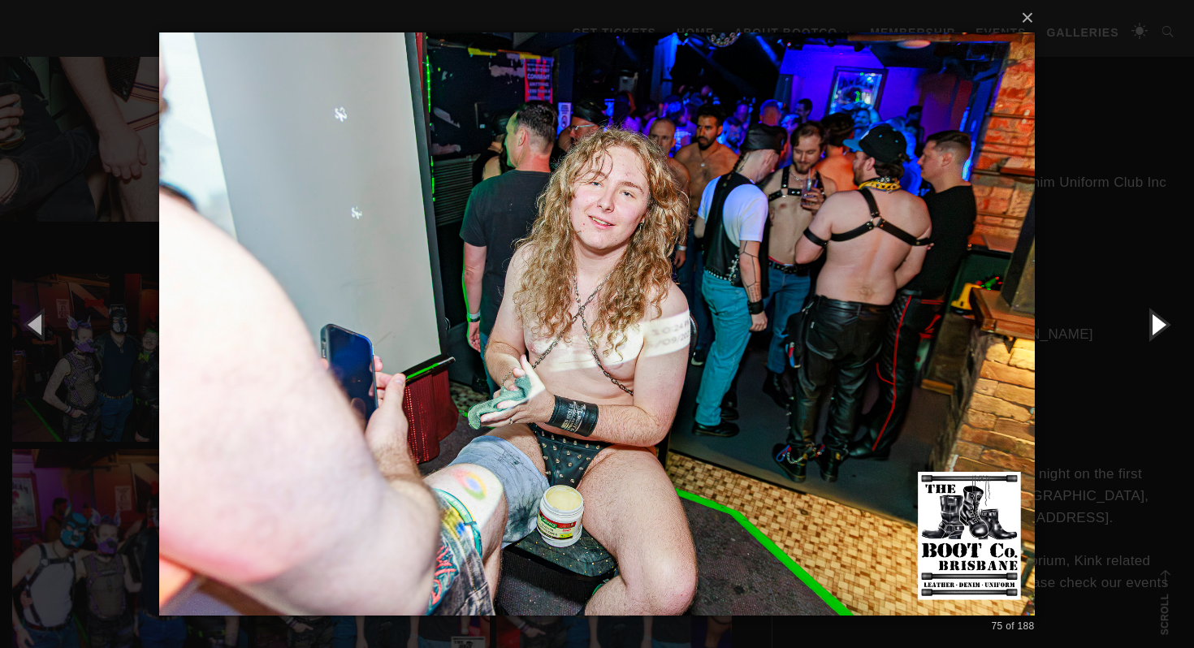
click at [1158, 335] on button "button" at bounding box center [1157, 323] width 73 height 89
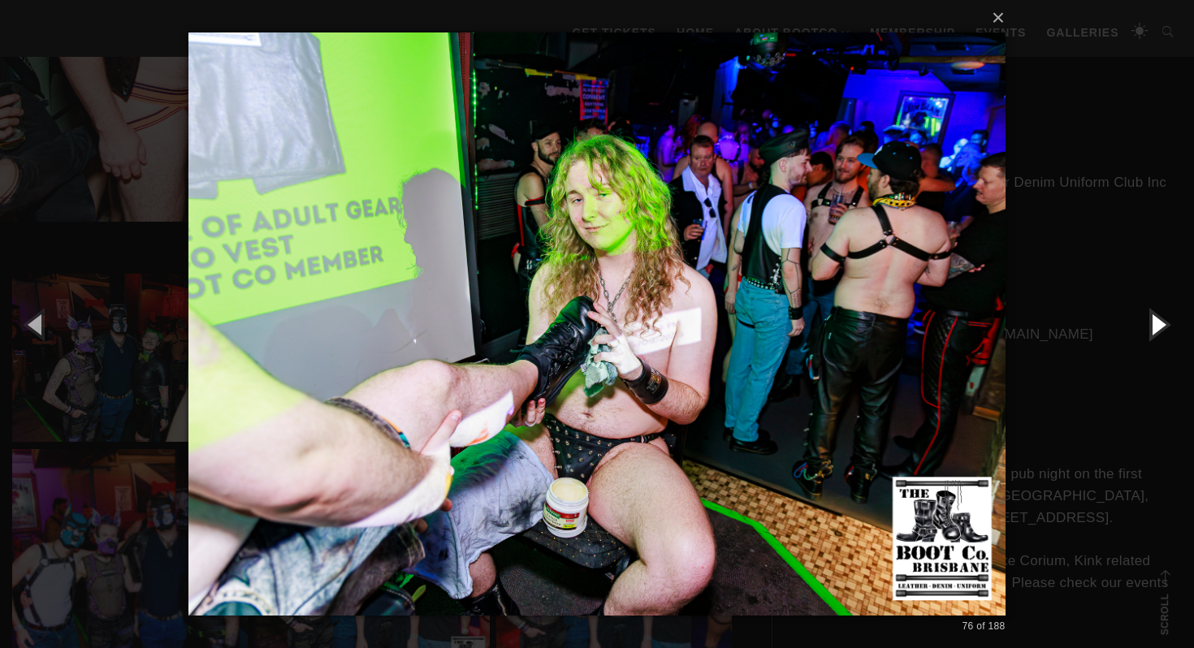
click at [1158, 335] on button "button" at bounding box center [1157, 323] width 73 height 89
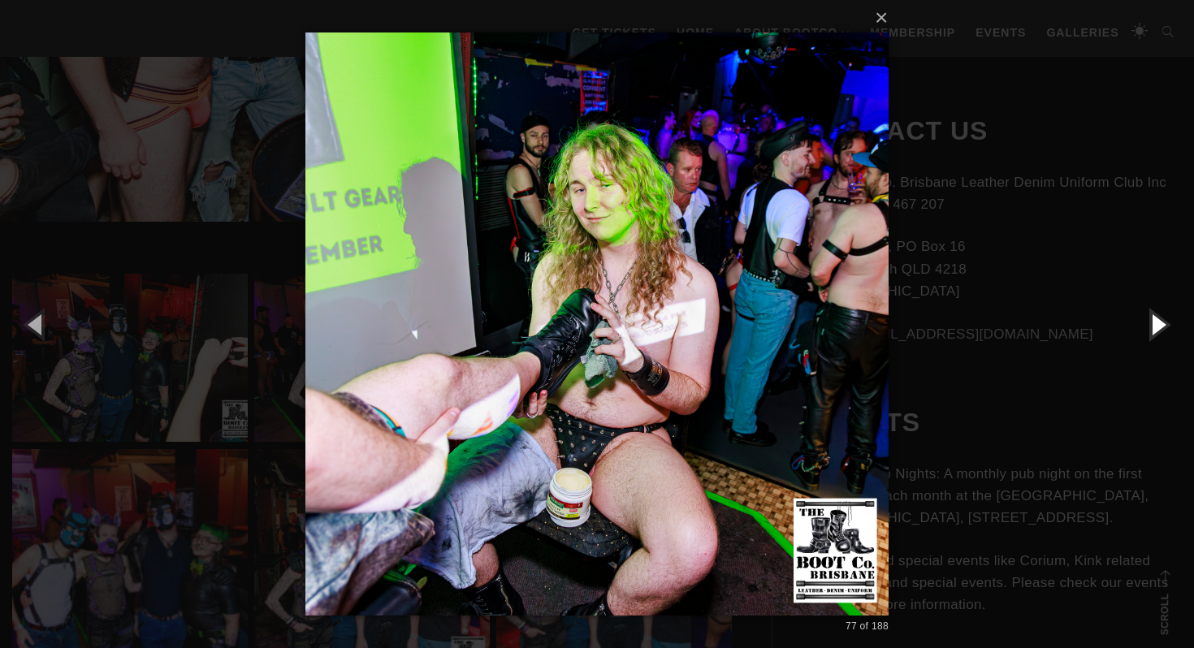
click at [1158, 335] on button "button" at bounding box center [1157, 323] width 73 height 89
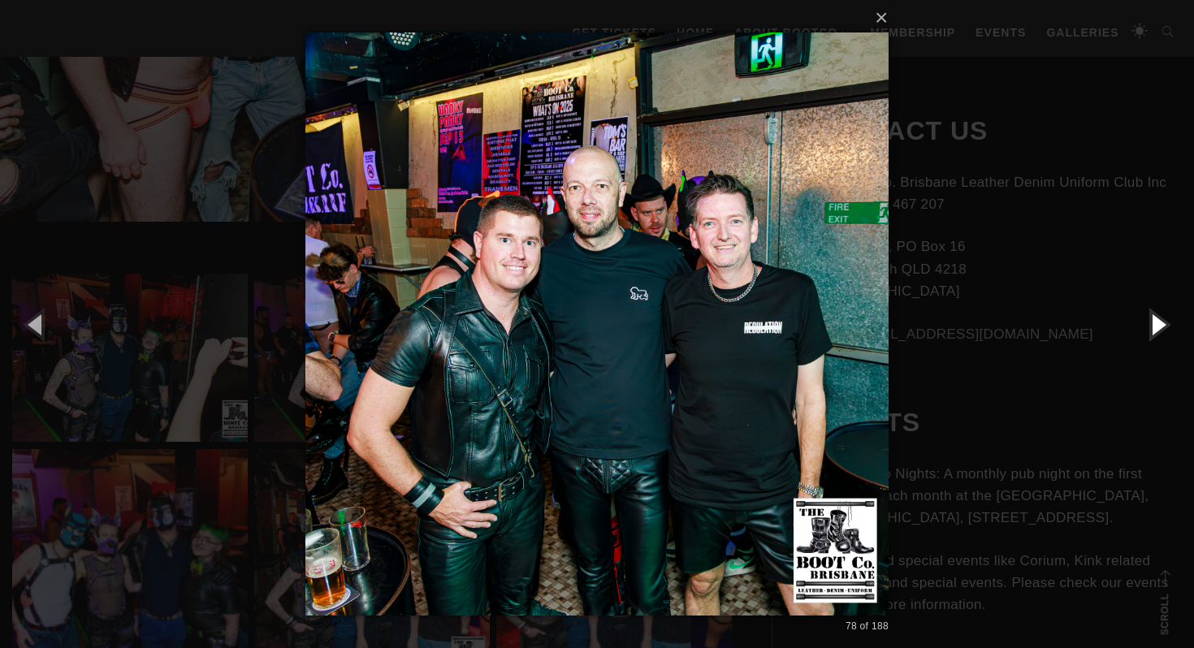
click at [1155, 321] on button "button" at bounding box center [1157, 323] width 73 height 89
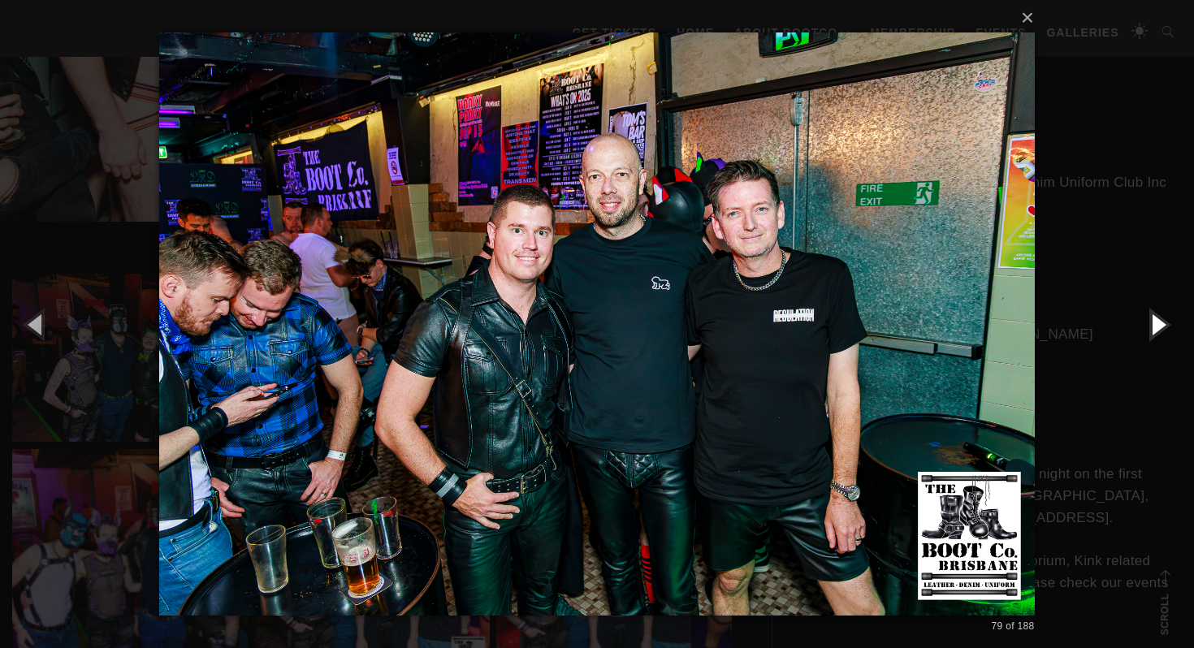
click at [1155, 321] on button "button" at bounding box center [1157, 323] width 73 height 89
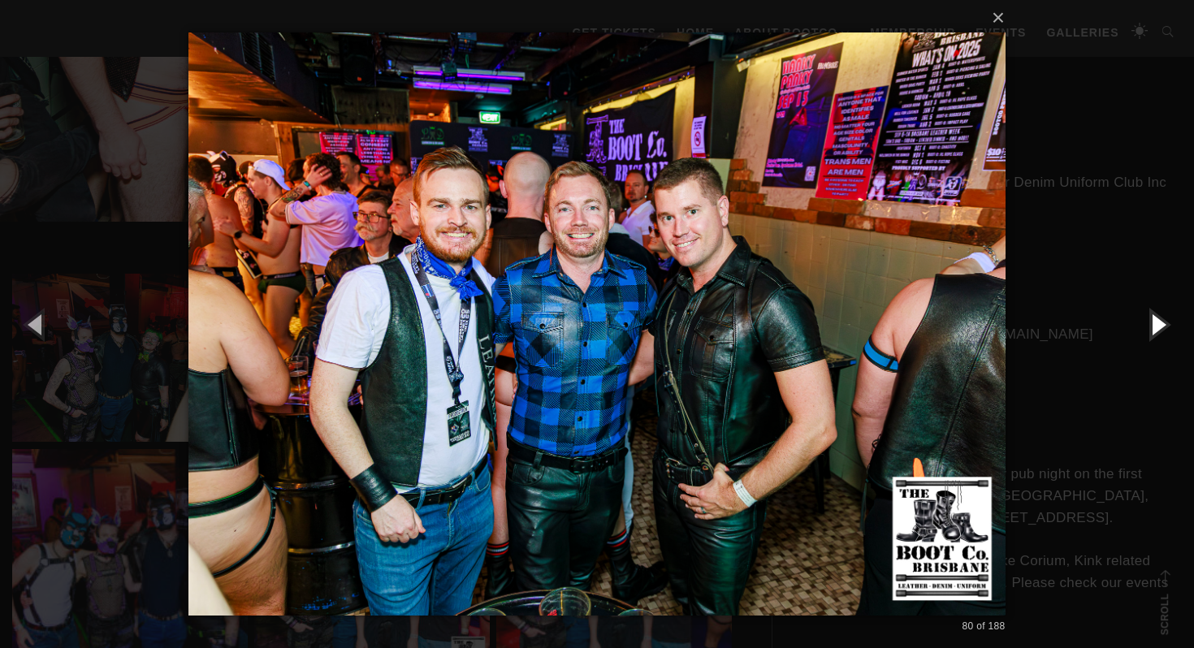
click at [1155, 327] on button "button" at bounding box center [1157, 323] width 73 height 89
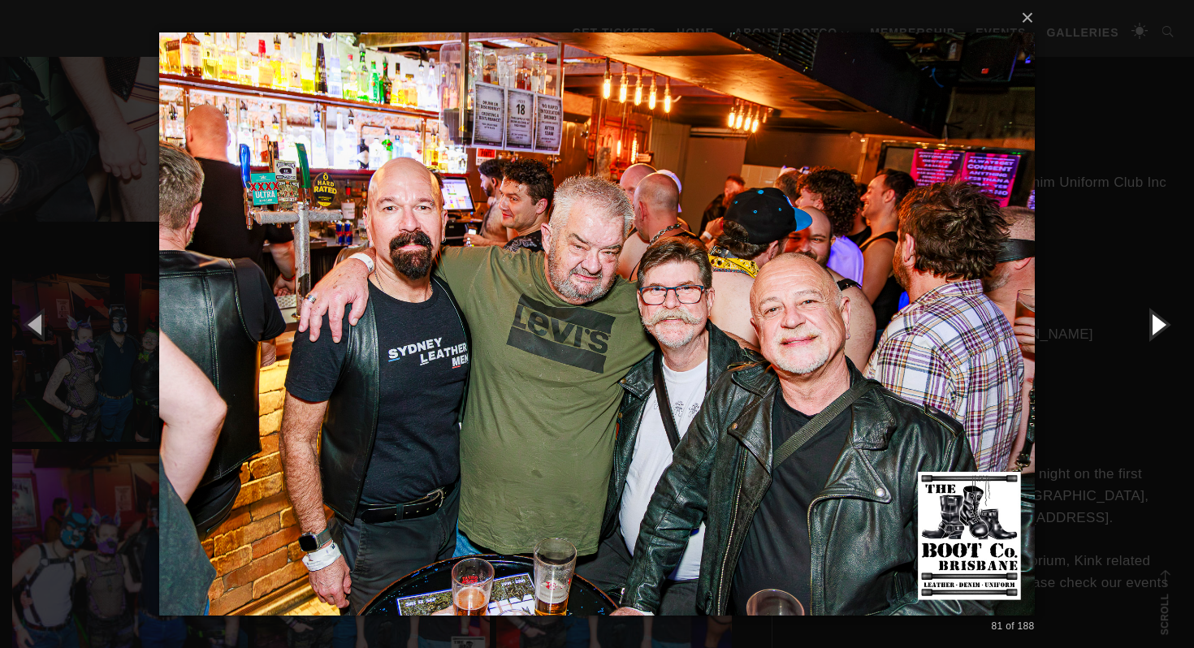
click at [1159, 327] on button "button" at bounding box center [1157, 323] width 73 height 89
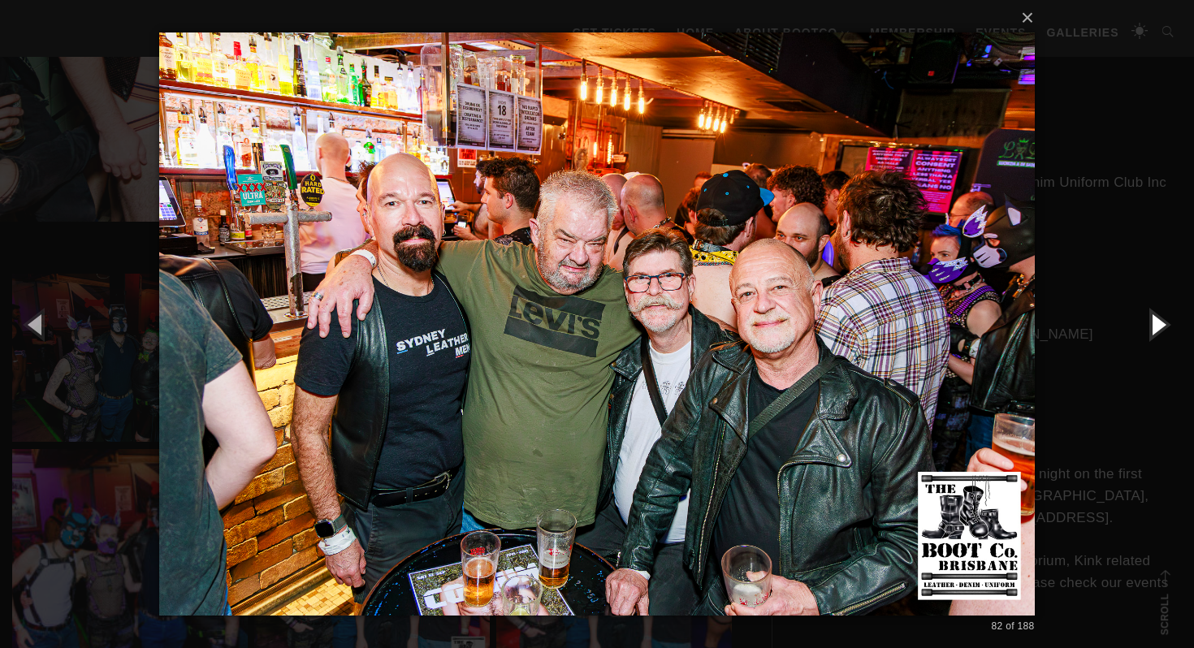
click at [1159, 327] on button "button" at bounding box center [1157, 323] width 73 height 89
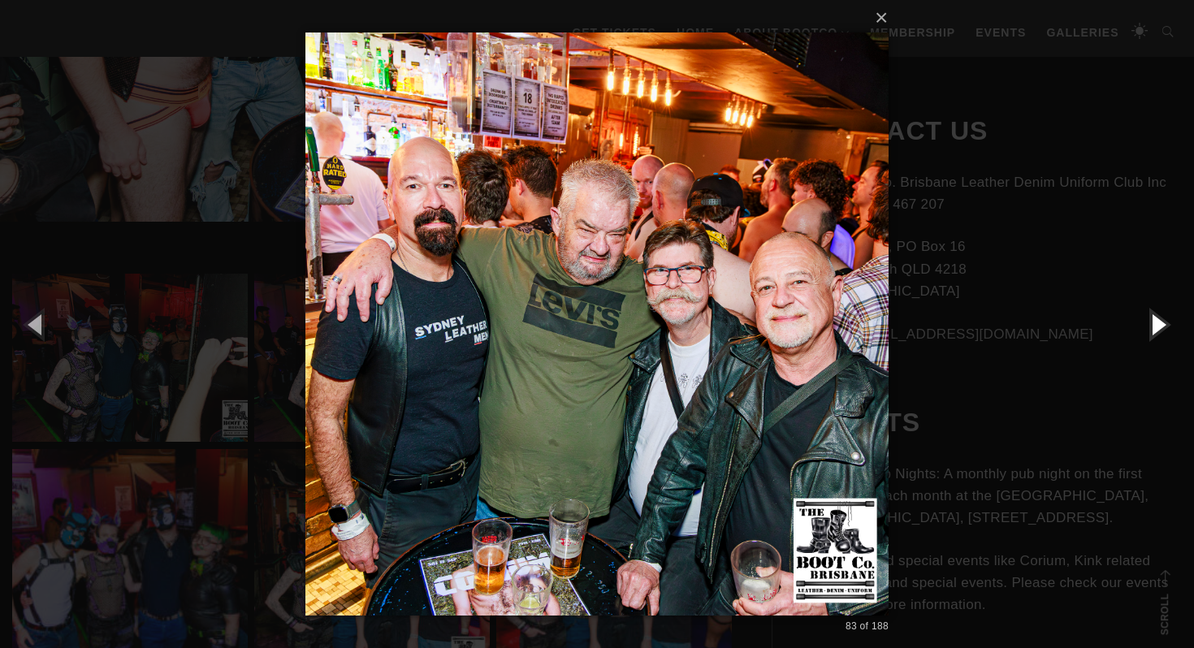
click at [1158, 324] on button "button" at bounding box center [1157, 323] width 73 height 89
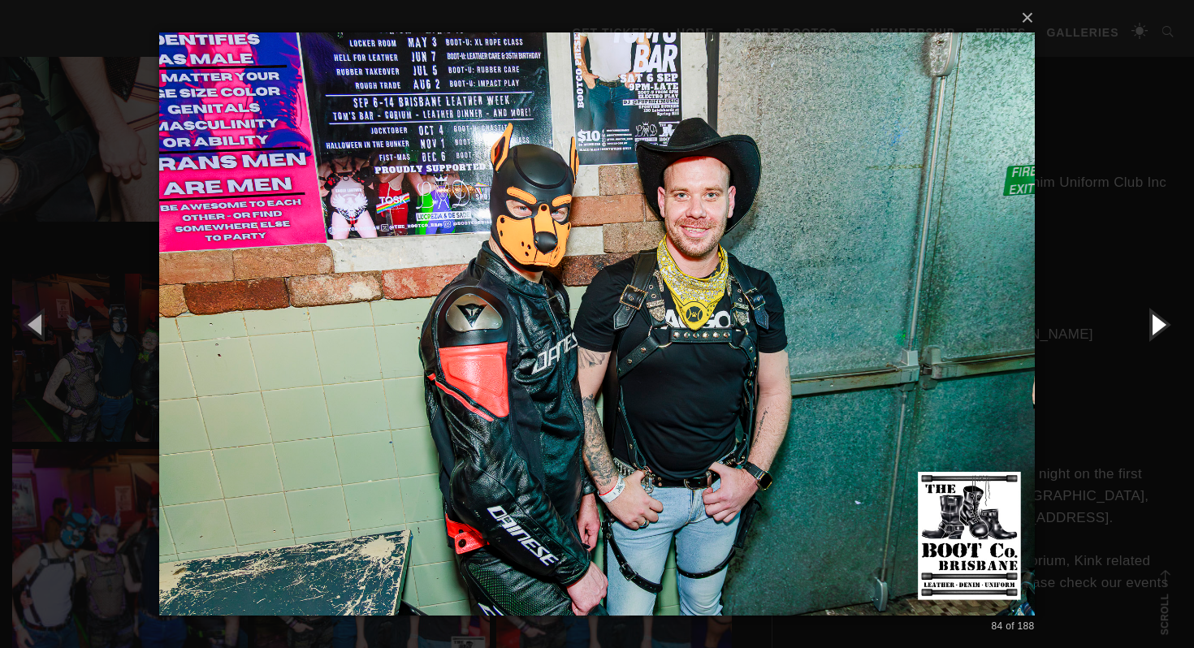
click at [1158, 321] on button "button" at bounding box center [1157, 323] width 73 height 89
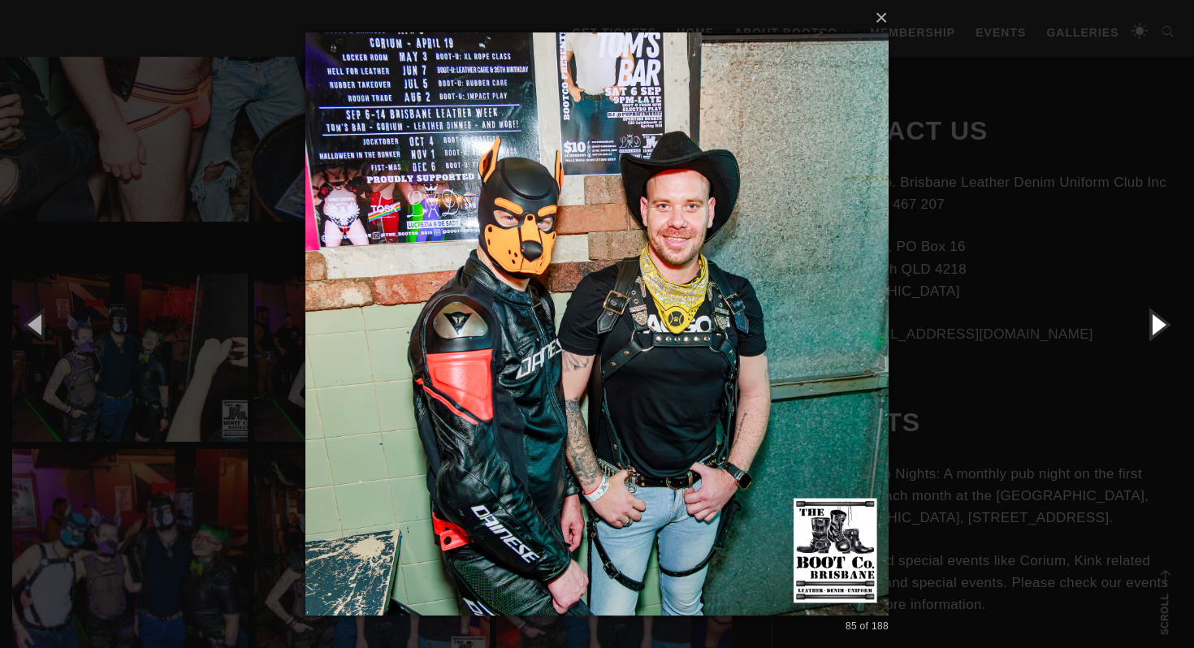
click at [1158, 321] on button "button" at bounding box center [1157, 323] width 73 height 89
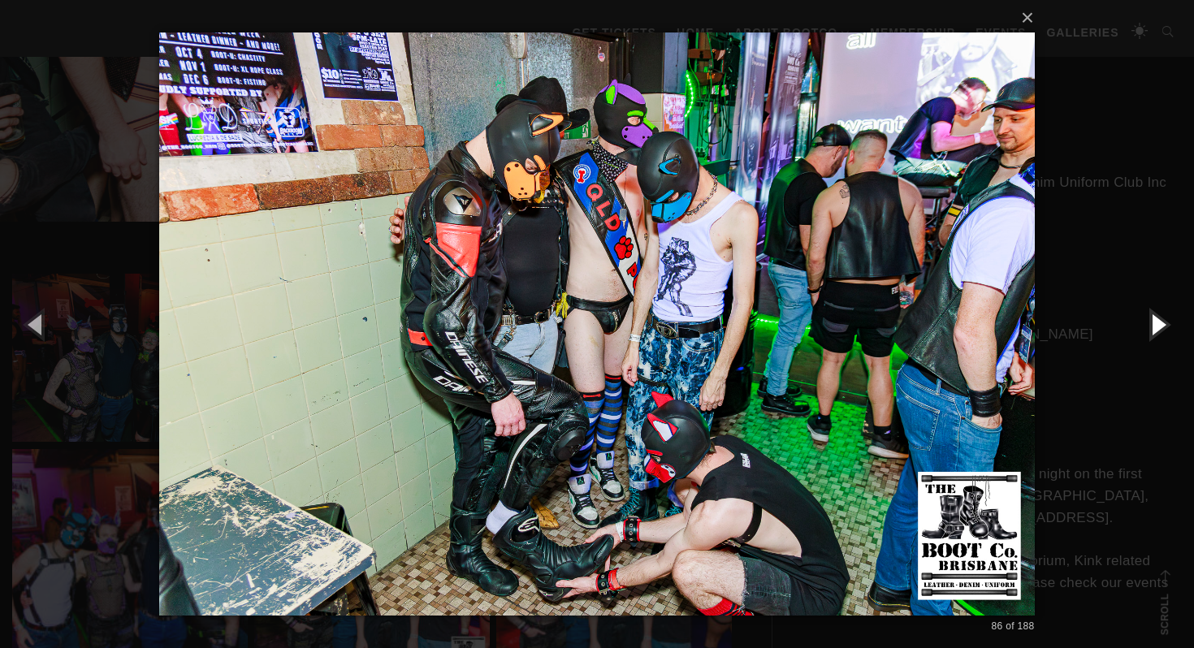
click at [1158, 321] on button "button" at bounding box center [1157, 323] width 73 height 89
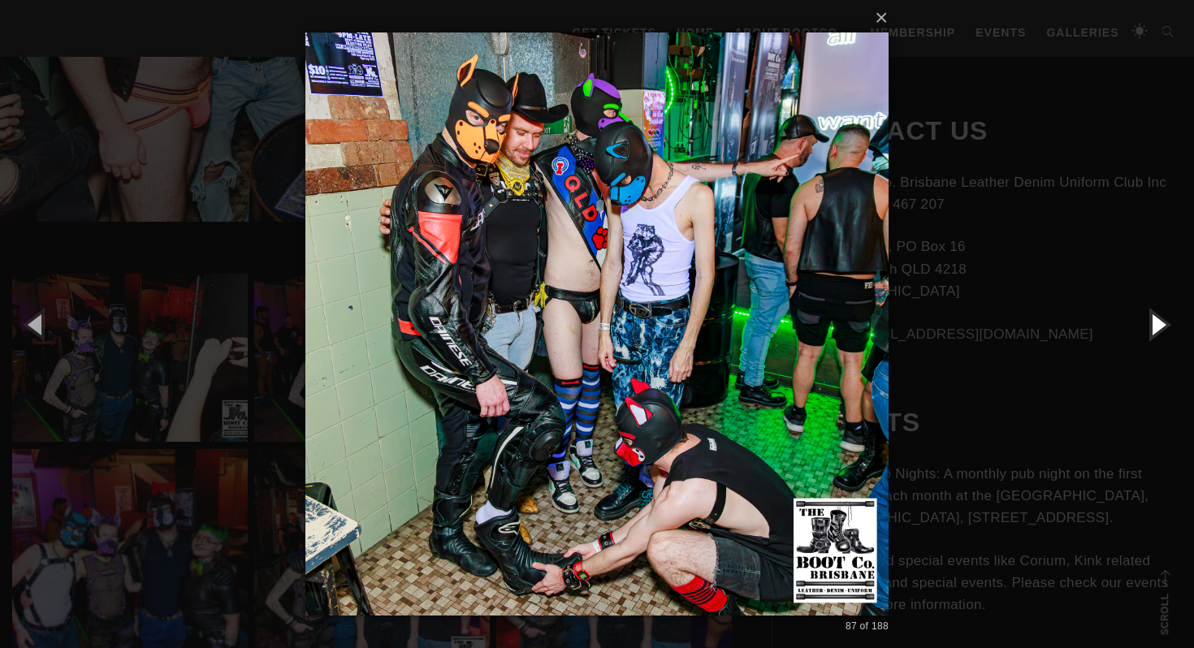
click at [1158, 321] on button "button" at bounding box center [1157, 323] width 73 height 89
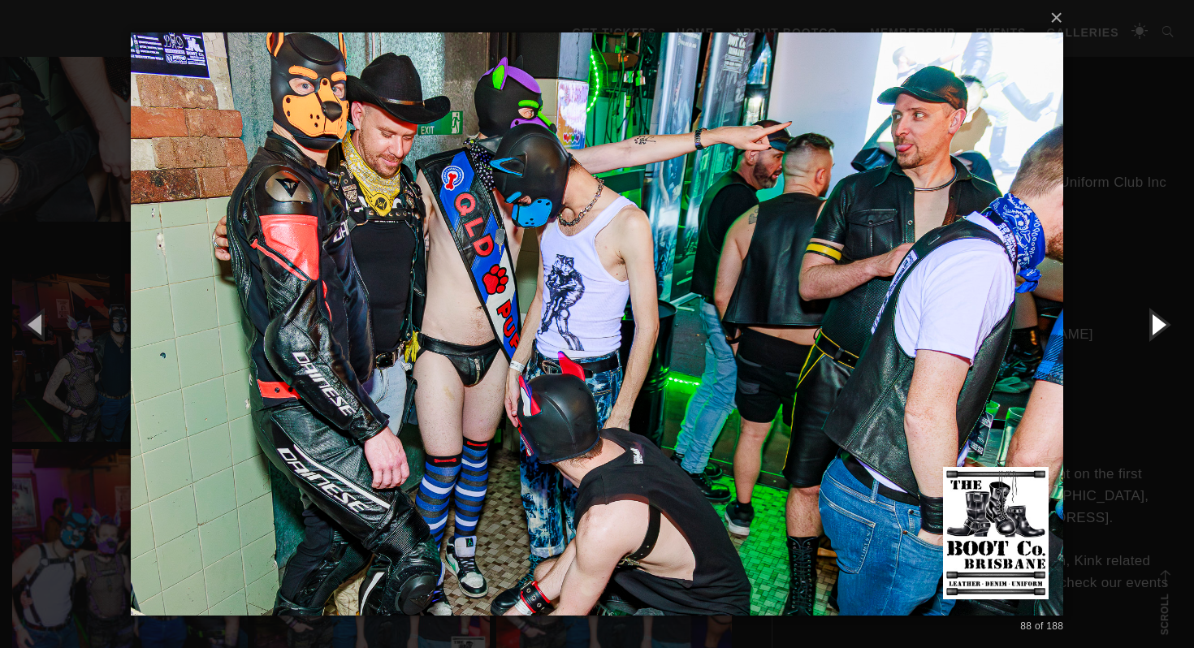
click at [1158, 321] on button "button" at bounding box center [1157, 323] width 73 height 89
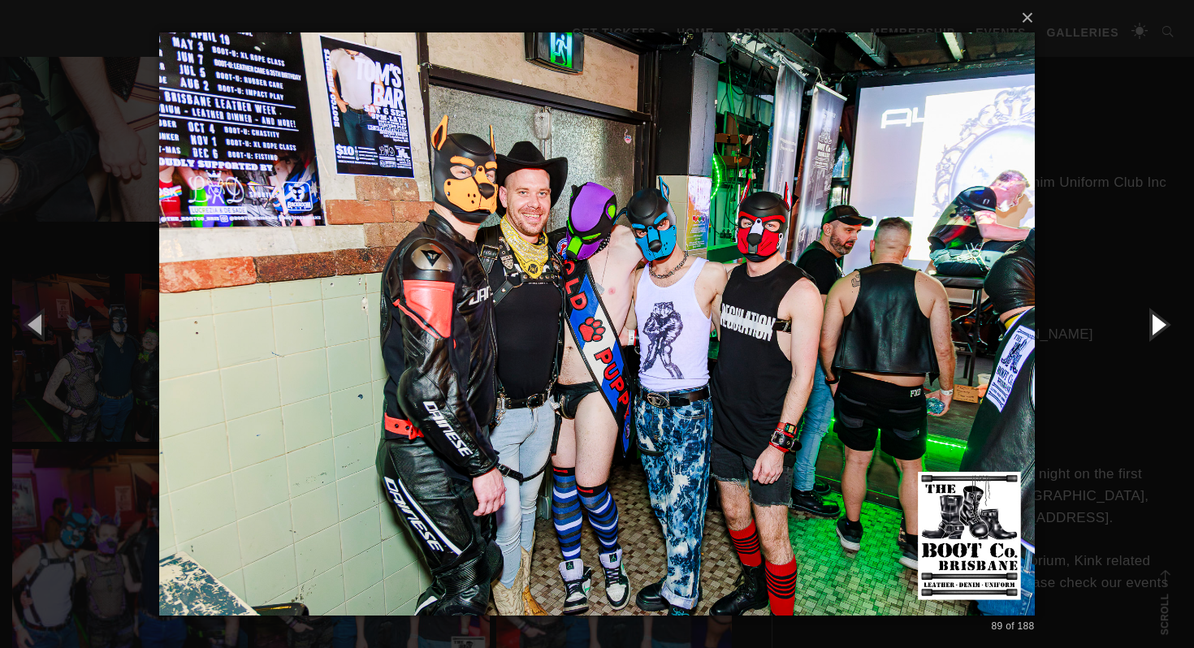
click at [1158, 321] on button "button" at bounding box center [1157, 323] width 73 height 89
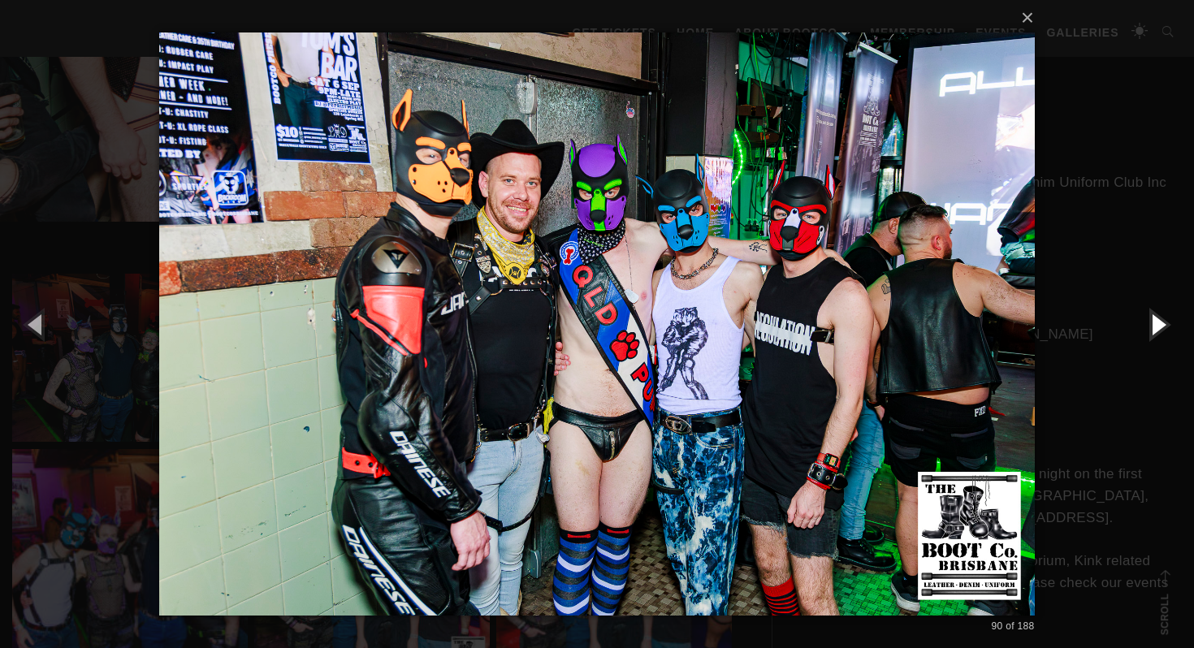
click at [1158, 321] on button "button" at bounding box center [1157, 323] width 73 height 89
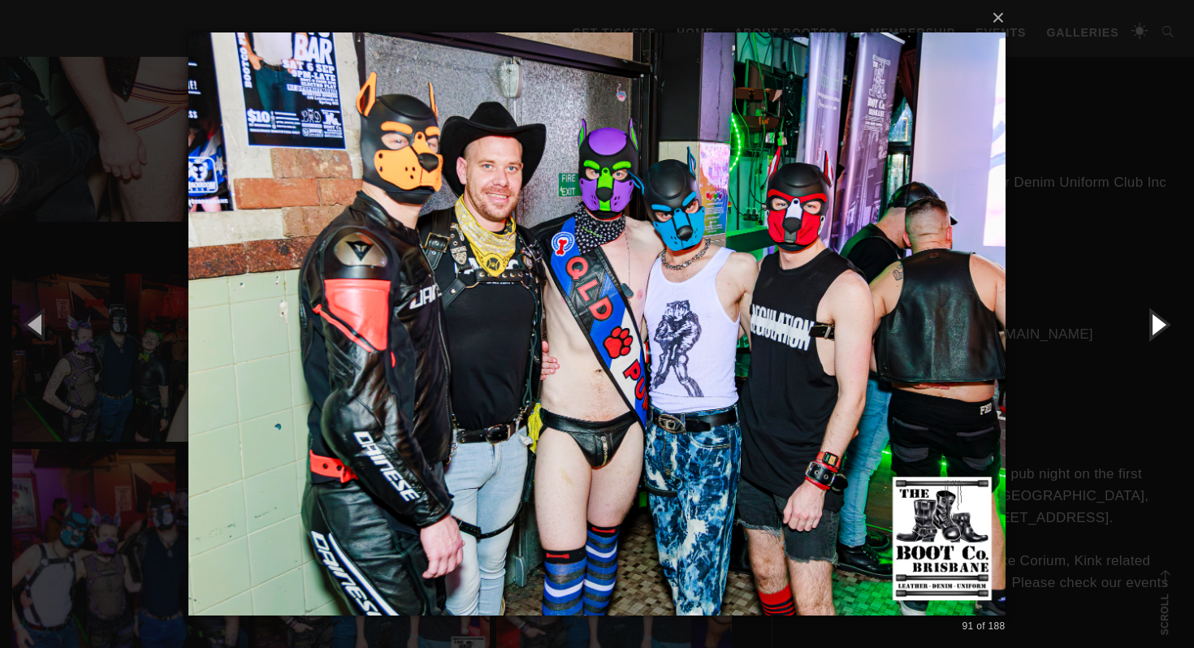
click at [1158, 321] on button "button" at bounding box center [1157, 323] width 73 height 89
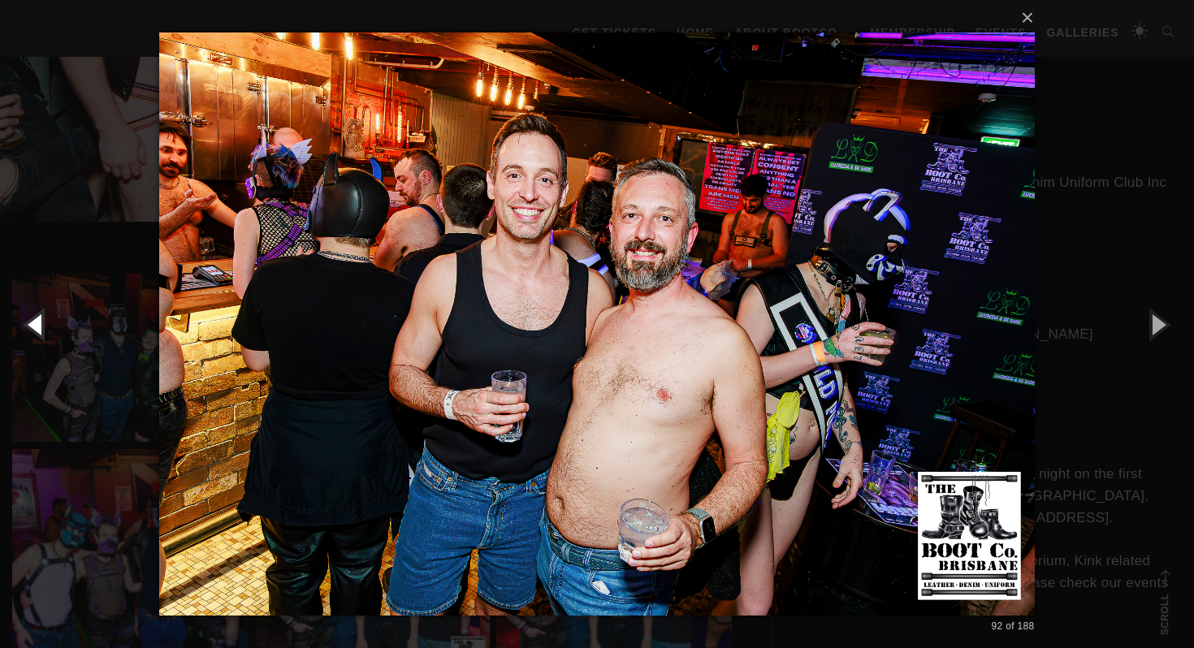
click at [38, 321] on button "button" at bounding box center [36, 323] width 73 height 89
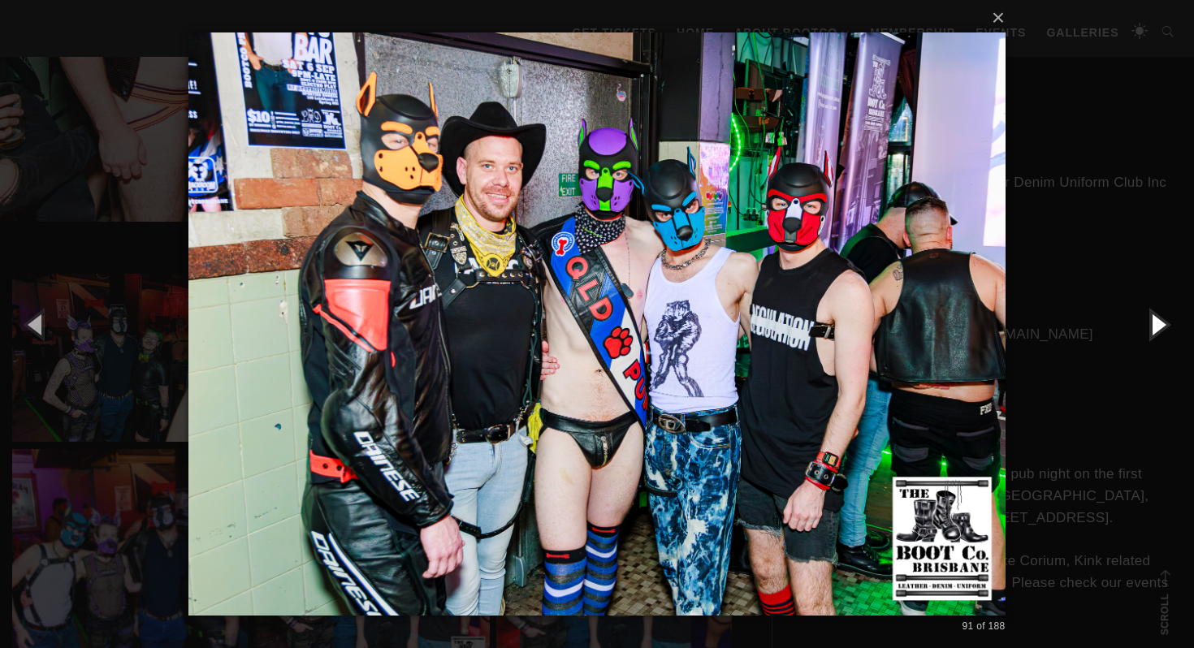
click at [1140, 333] on button "button" at bounding box center [1157, 323] width 73 height 89
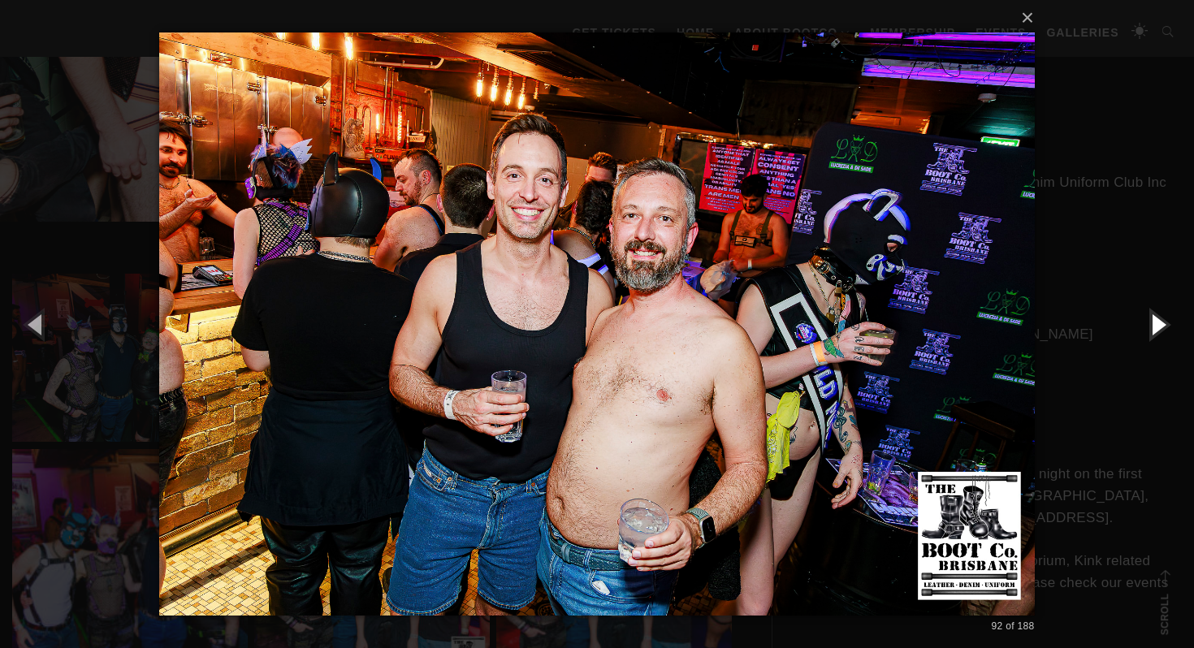
click at [1155, 335] on button "button" at bounding box center [1157, 323] width 73 height 89
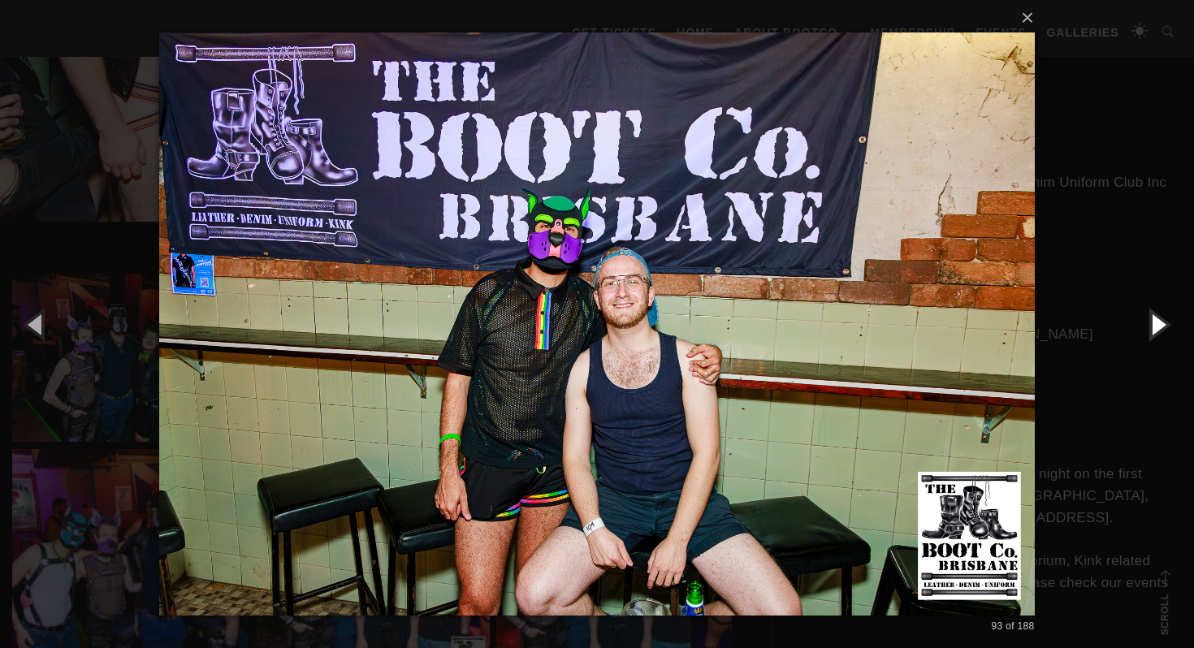
click at [1155, 334] on button "button" at bounding box center [1157, 323] width 73 height 89
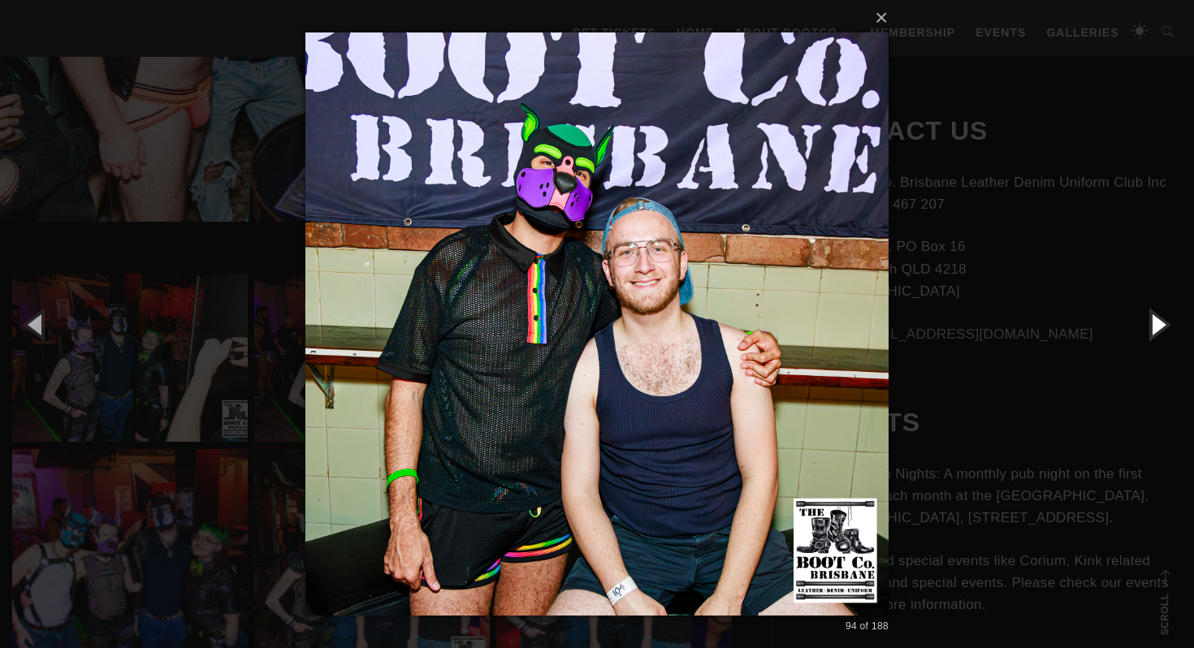
click at [1155, 334] on button "button" at bounding box center [1157, 323] width 73 height 89
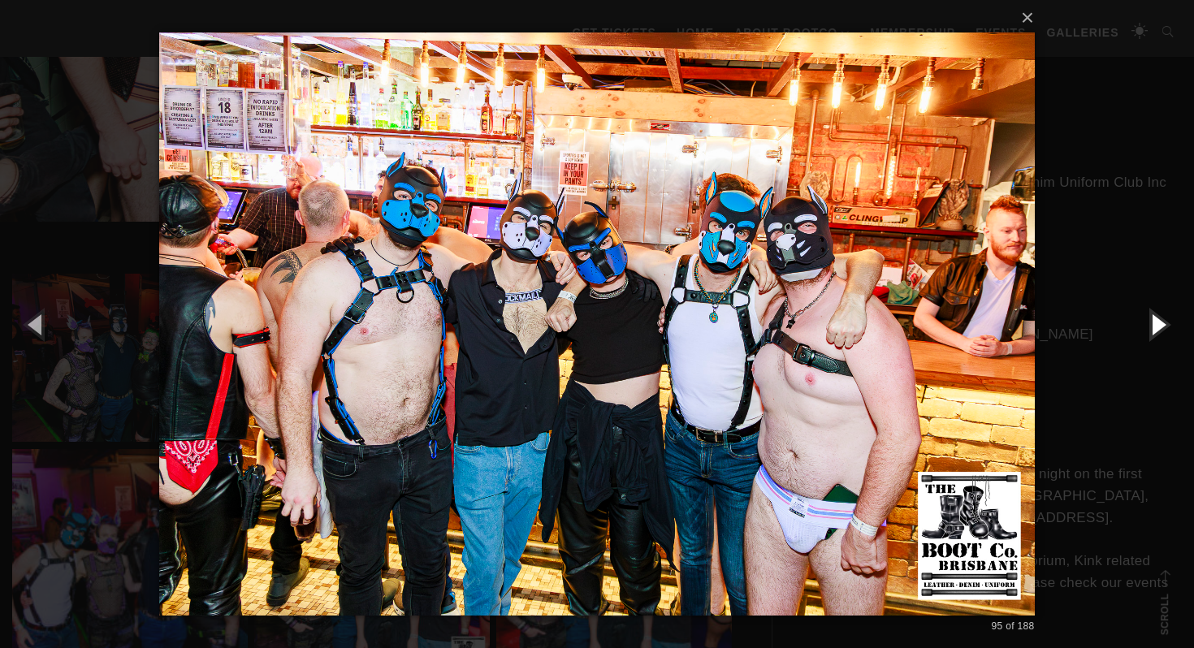
click at [1155, 332] on button "button" at bounding box center [1157, 323] width 73 height 89
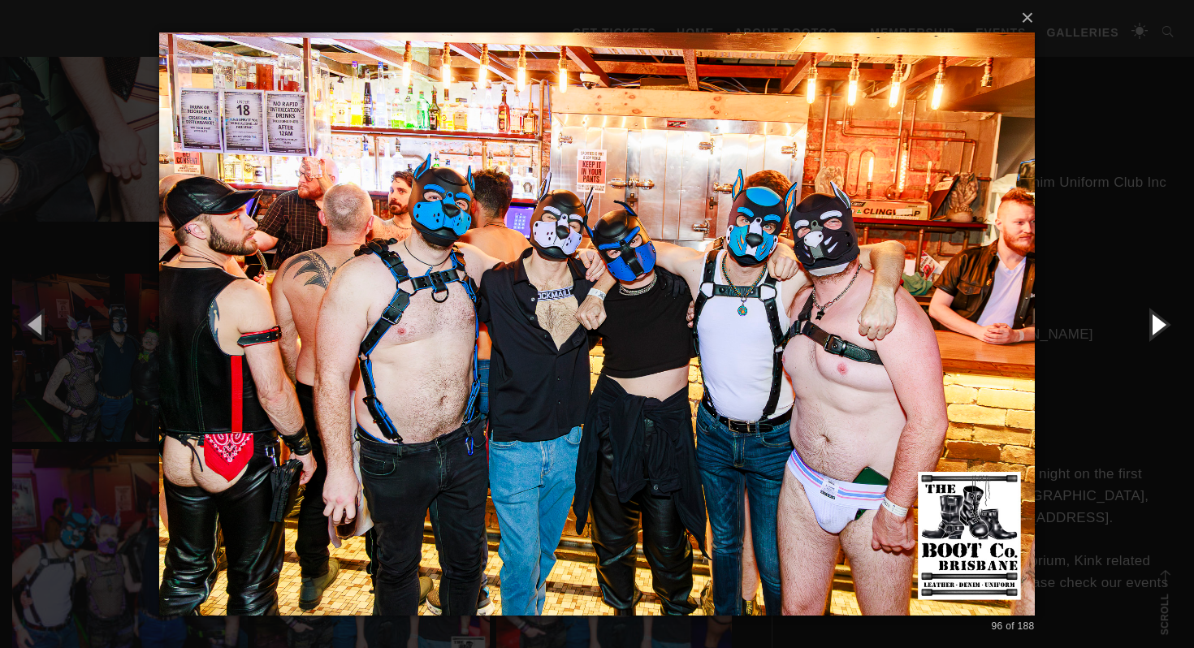
click at [1155, 332] on button "button" at bounding box center [1157, 323] width 73 height 89
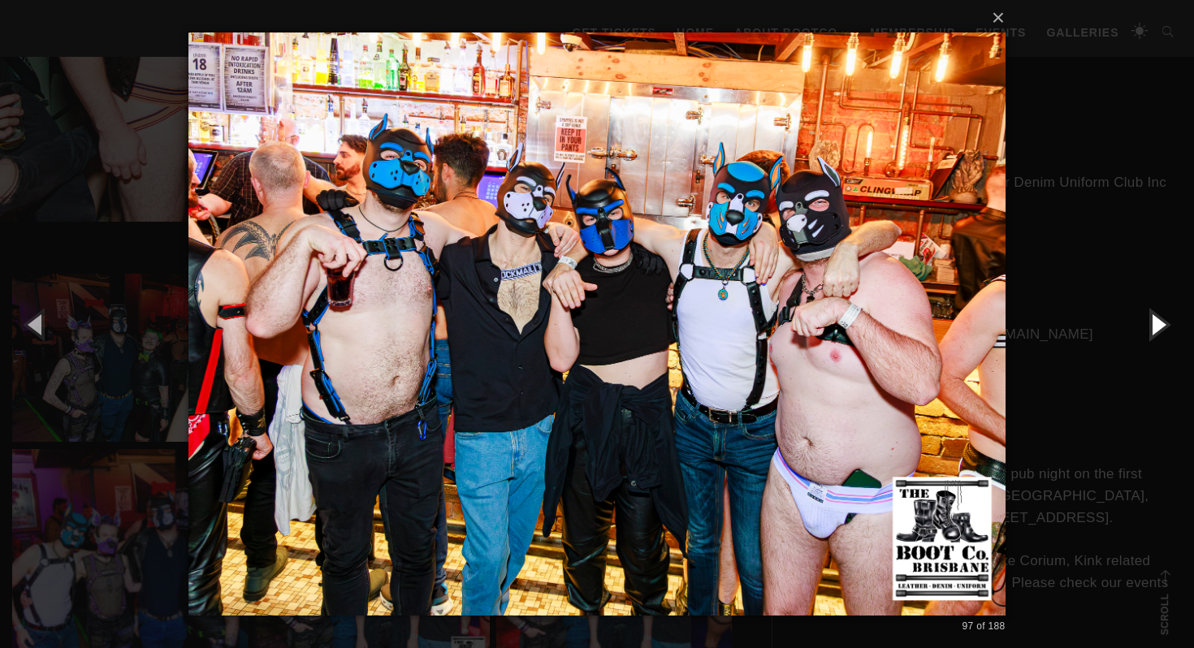
click at [1155, 332] on button "button" at bounding box center [1157, 323] width 73 height 89
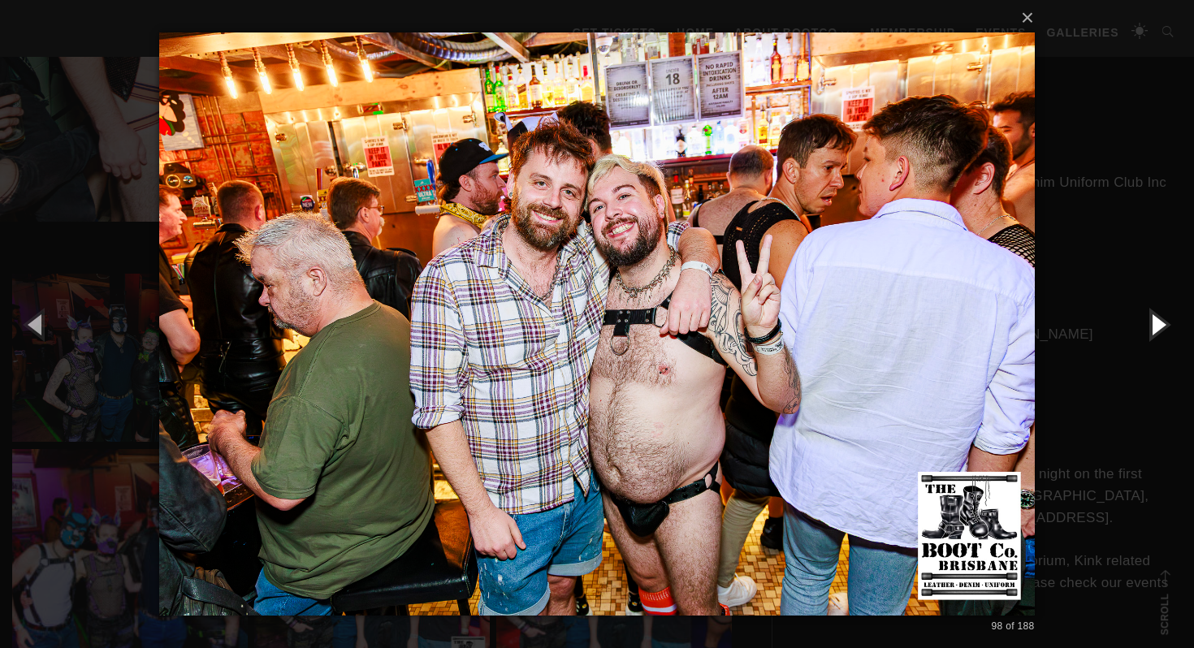
click at [1155, 332] on button "button" at bounding box center [1157, 323] width 73 height 89
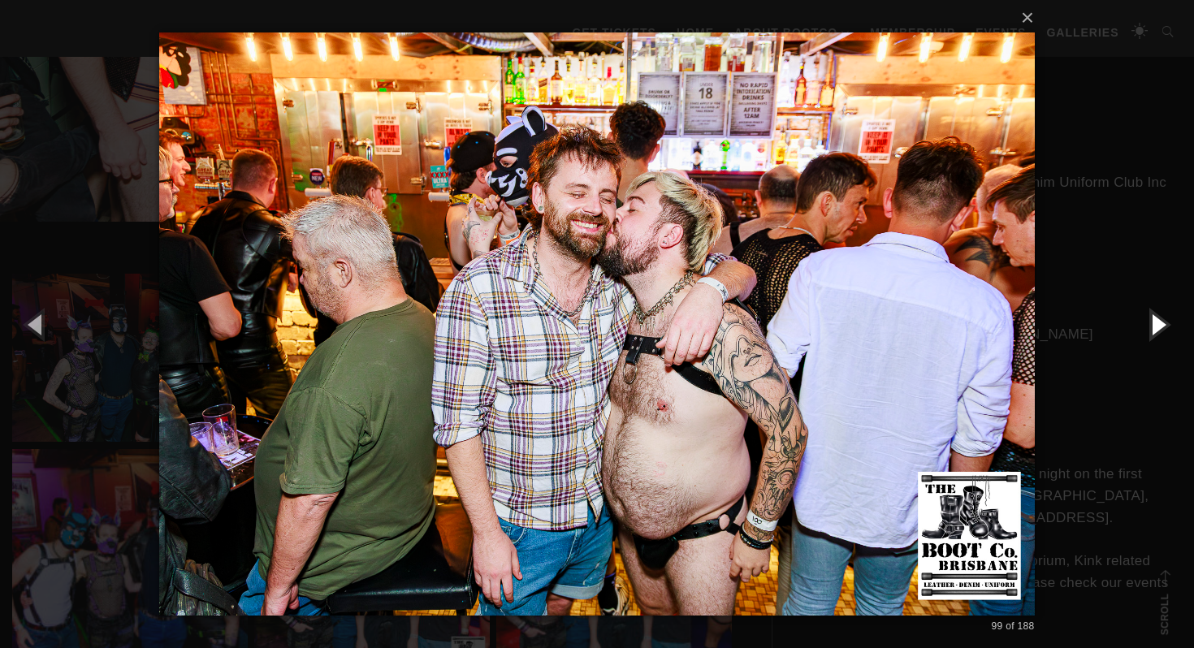
click at [1155, 332] on button "button" at bounding box center [1157, 323] width 73 height 89
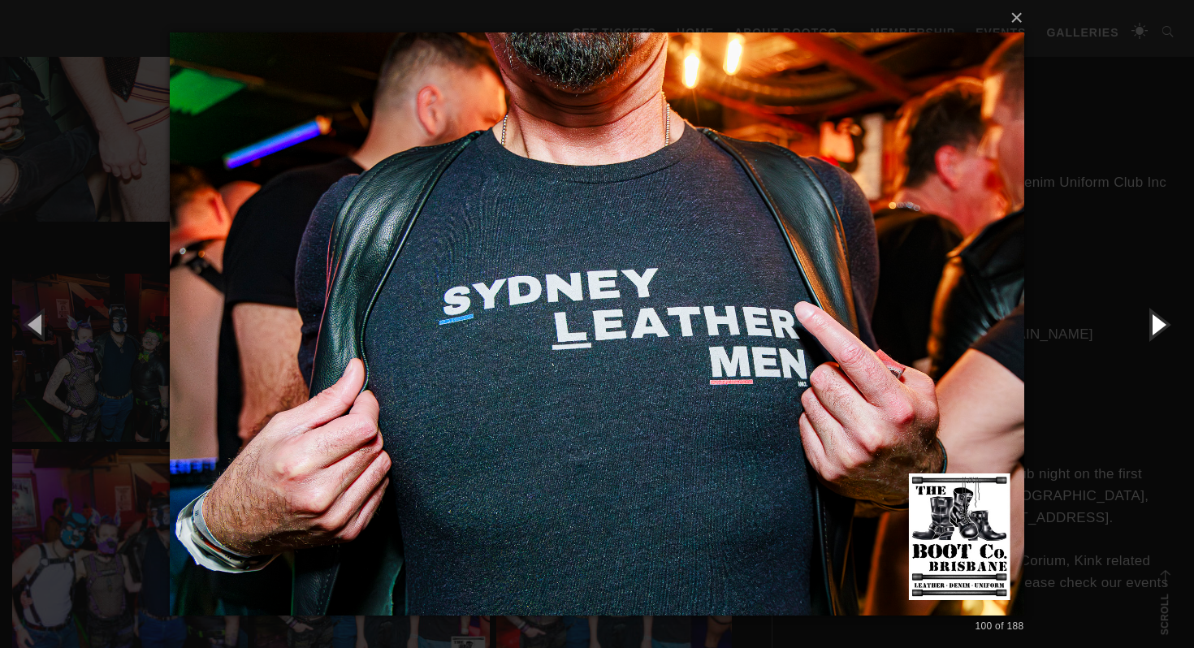
click at [1155, 332] on button "button" at bounding box center [1157, 323] width 73 height 89
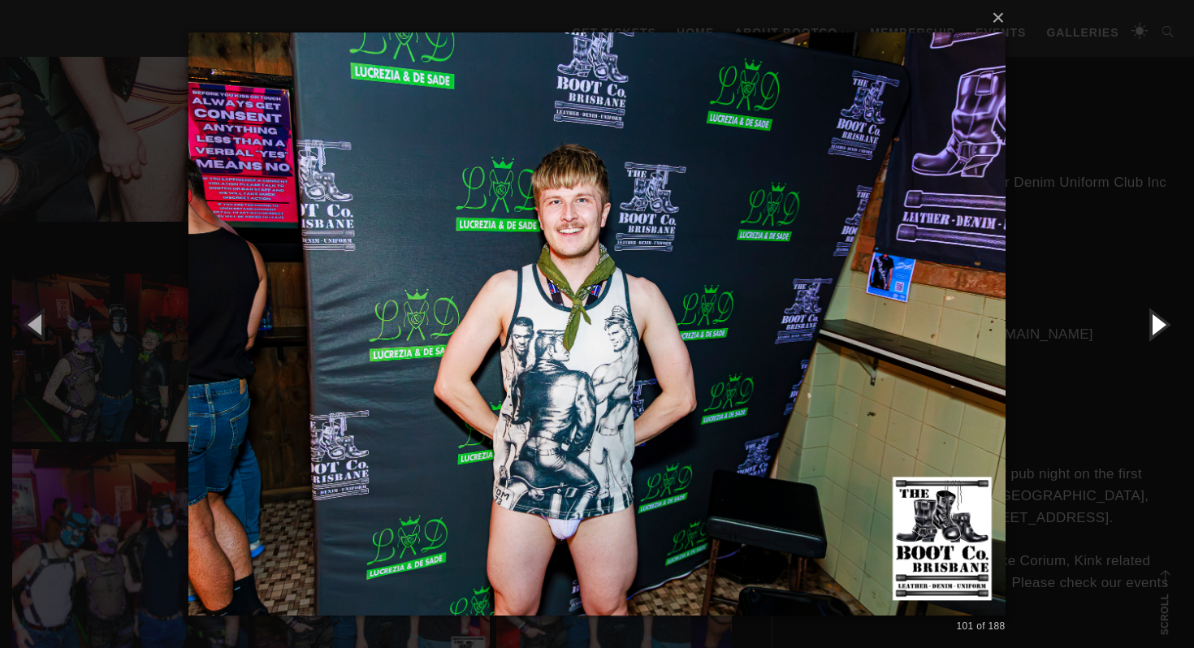
click at [1155, 332] on button "button" at bounding box center [1157, 323] width 73 height 89
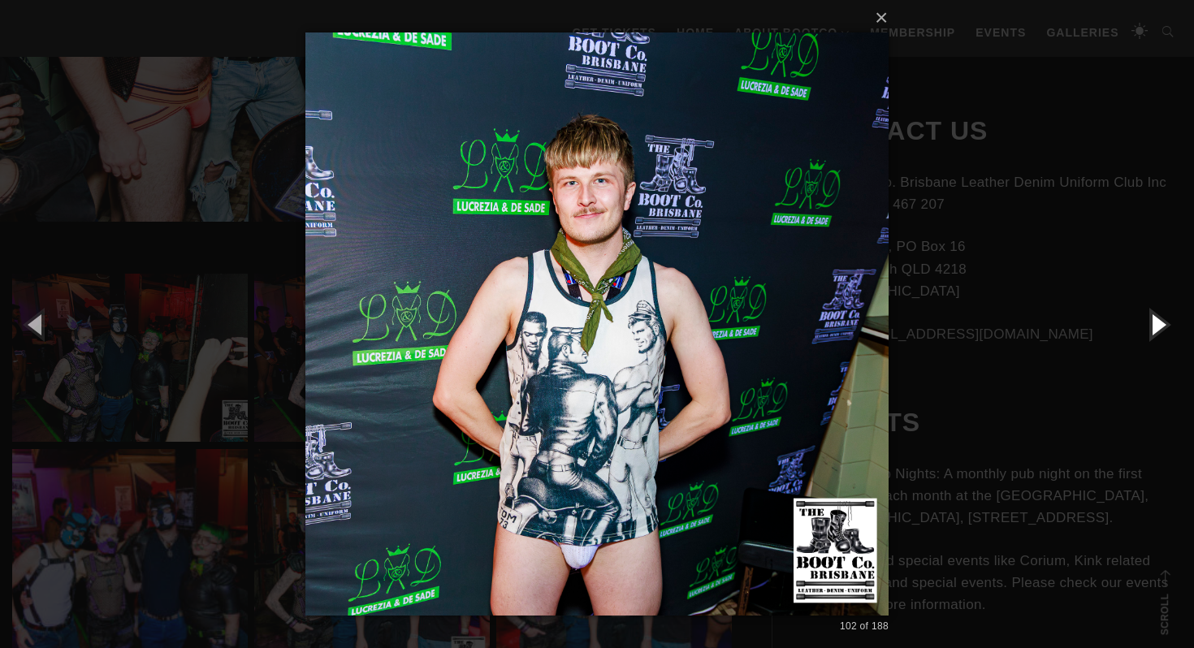
click at [1155, 332] on button "button" at bounding box center [1157, 323] width 73 height 89
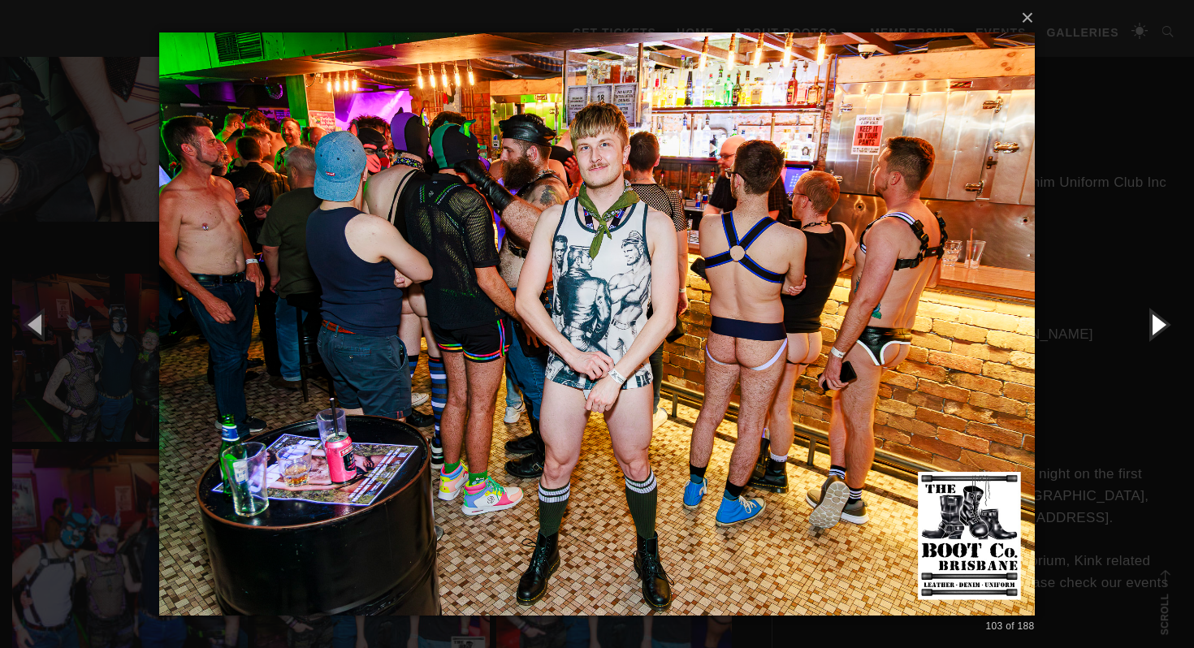
click at [1159, 322] on button "button" at bounding box center [1157, 323] width 73 height 89
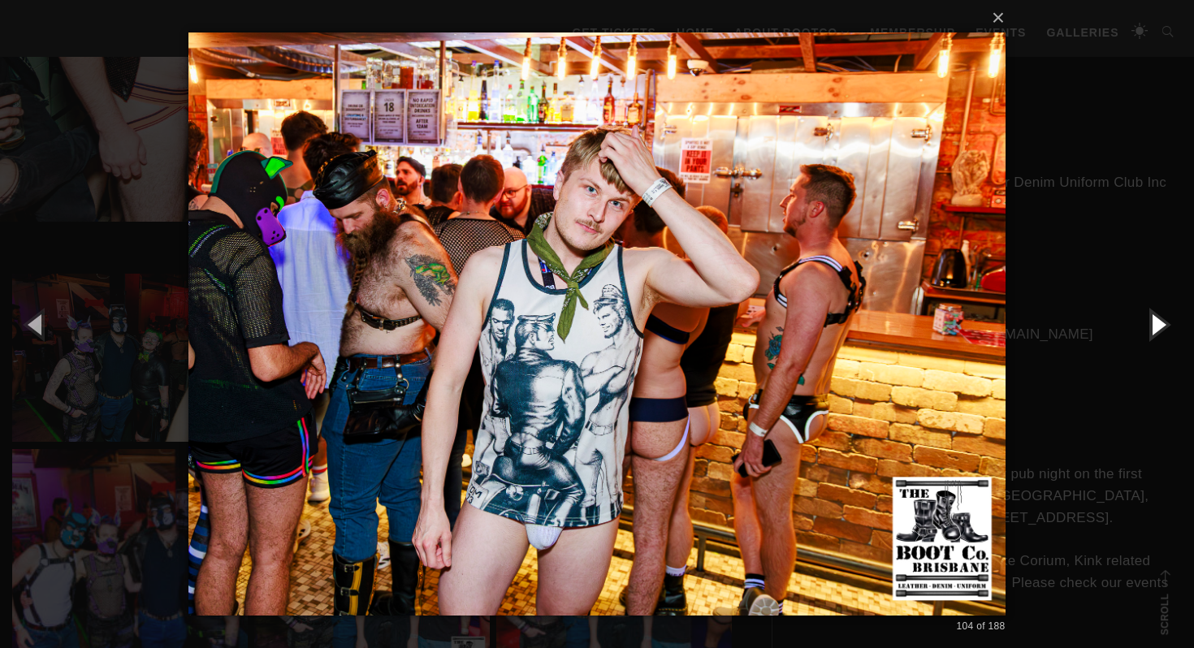
click at [1154, 336] on button "button" at bounding box center [1157, 323] width 73 height 89
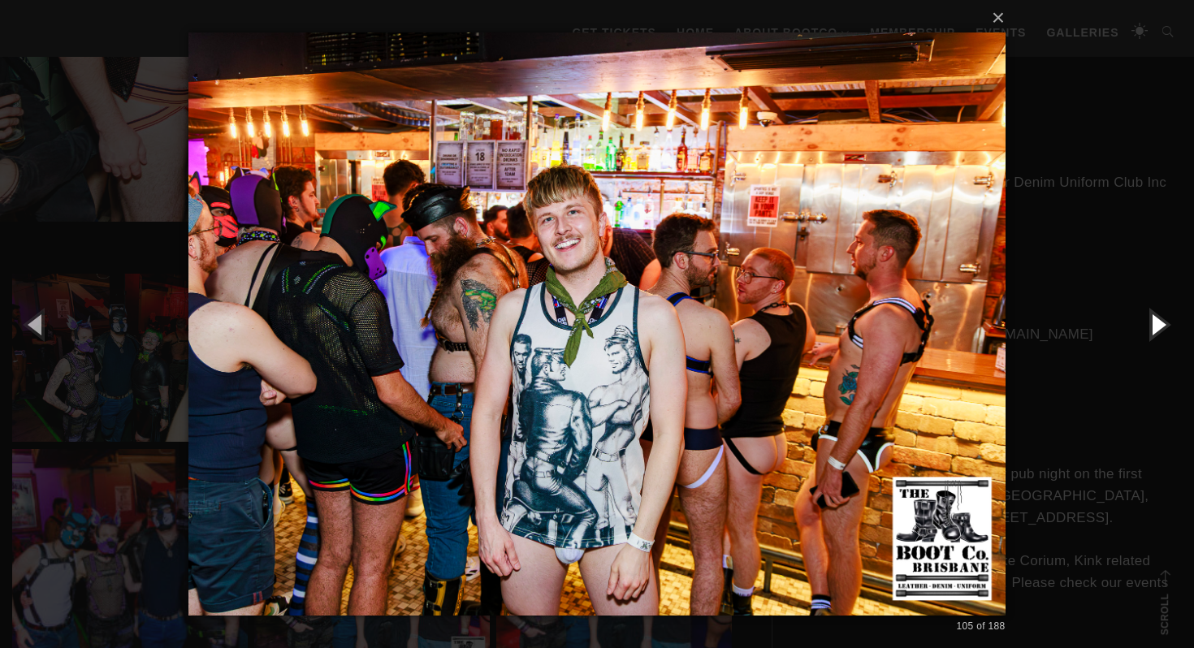
click at [1156, 328] on button "button" at bounding box center [1157, 323] width 73 height 89
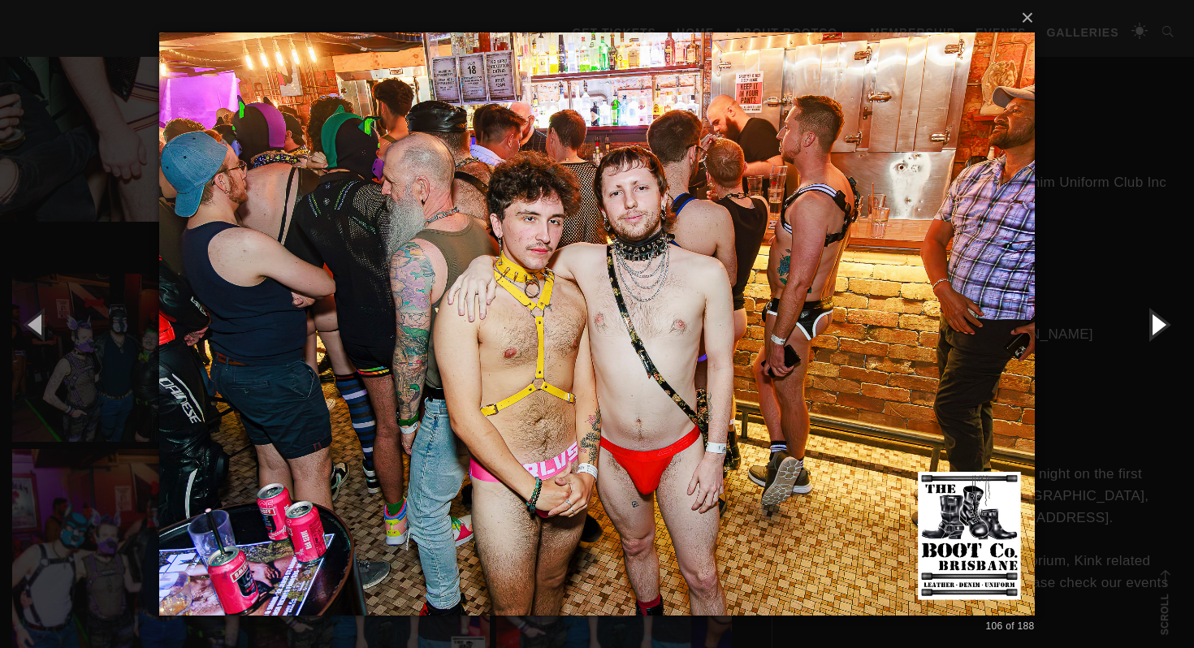
click at [1156, 325] on button "button" at bounding box center [1157, 323] width 73 height 89
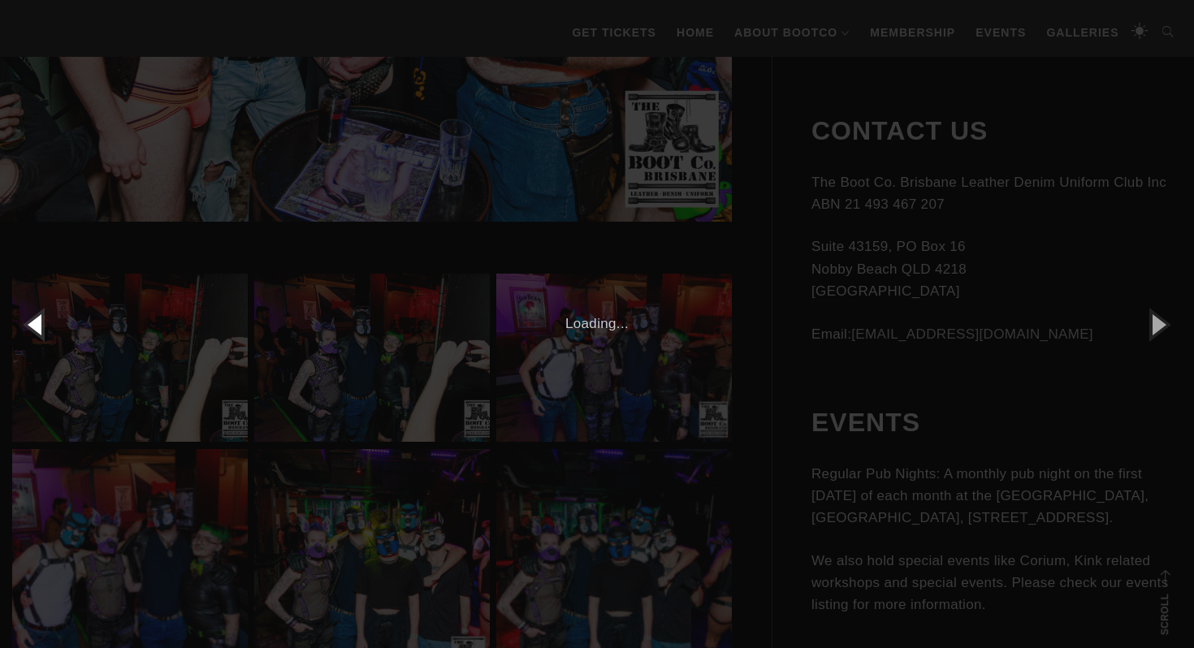
click at [42, 330] on button "button" at bounding box center [36, 323] width 73 height 89
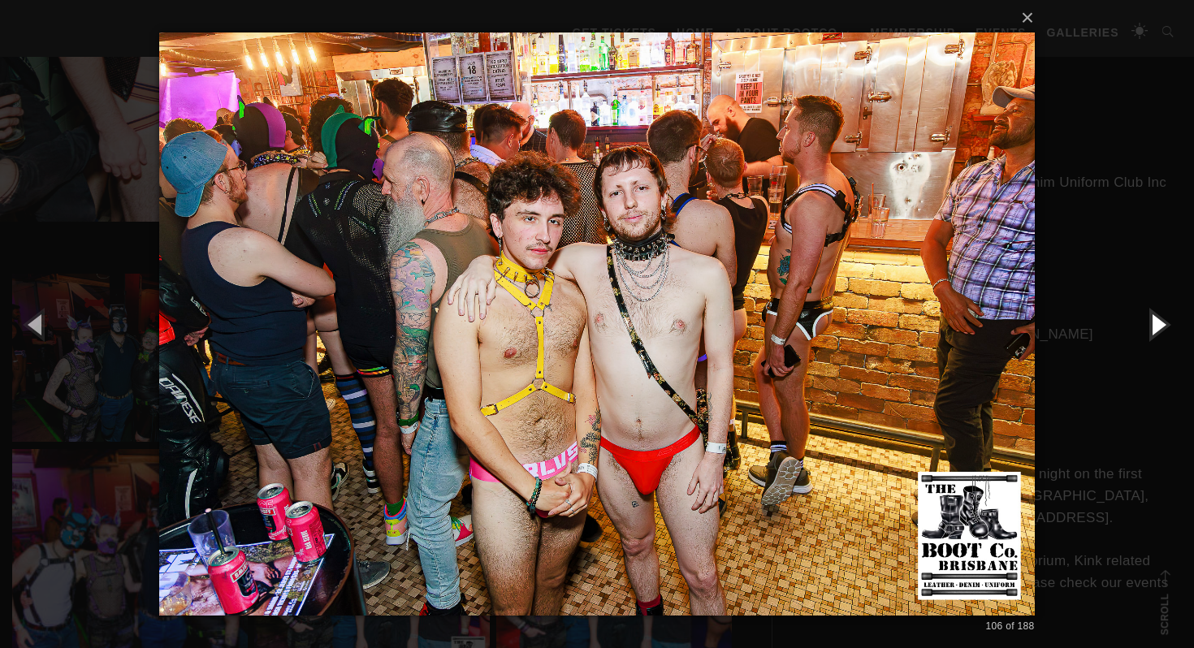
click at [1167, 331] on button "button" at bounding box center [1157, 323] width 73 height 89
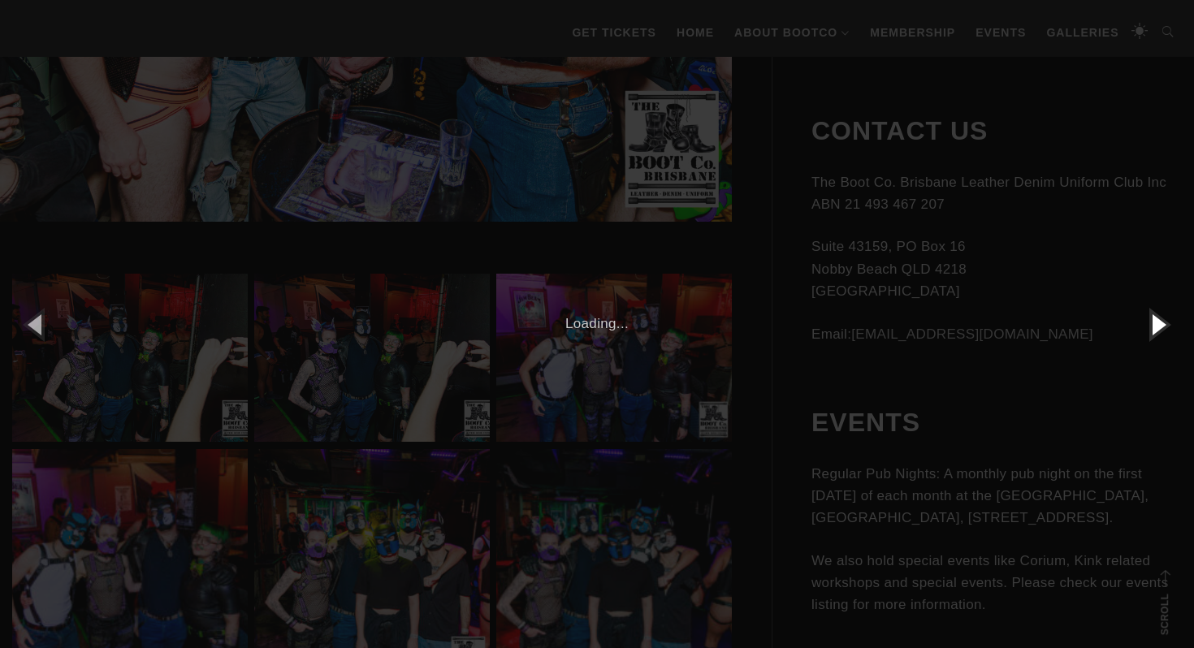
click at [1167, 331] on button "button" at bounding box center [1157, 323] width 73 height 89
click at [738, 370] on div "× 108 of 188 Loading..." at bounding box center [597, 324] width 1194 height 648
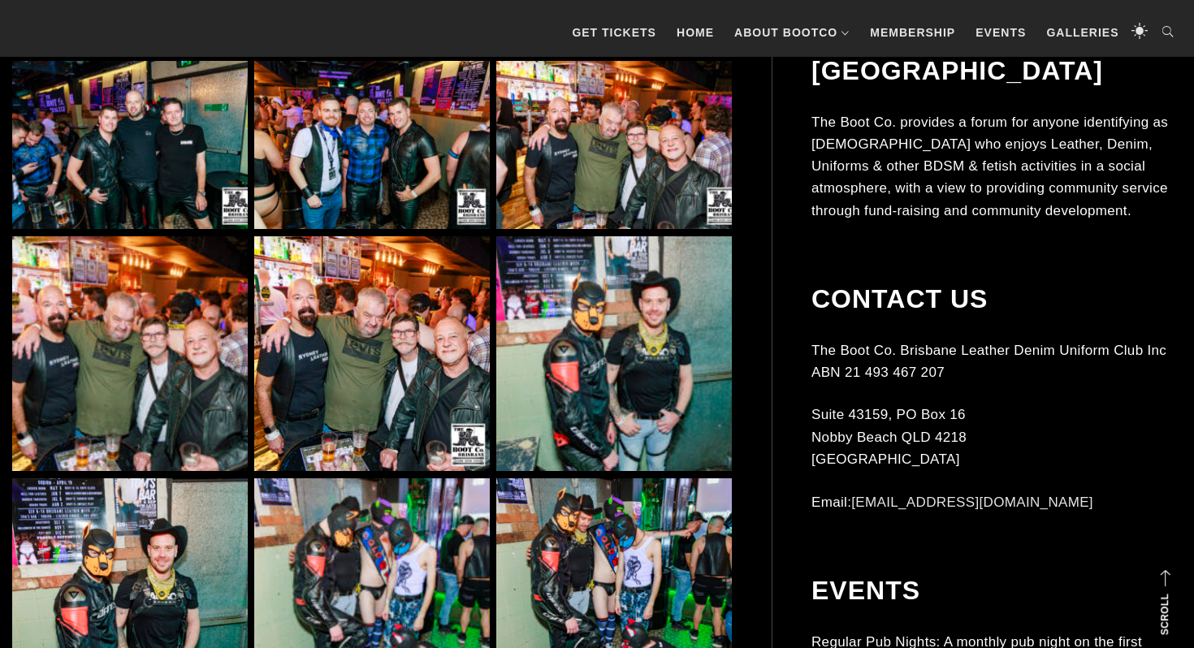
scroll to position [6389, 0]
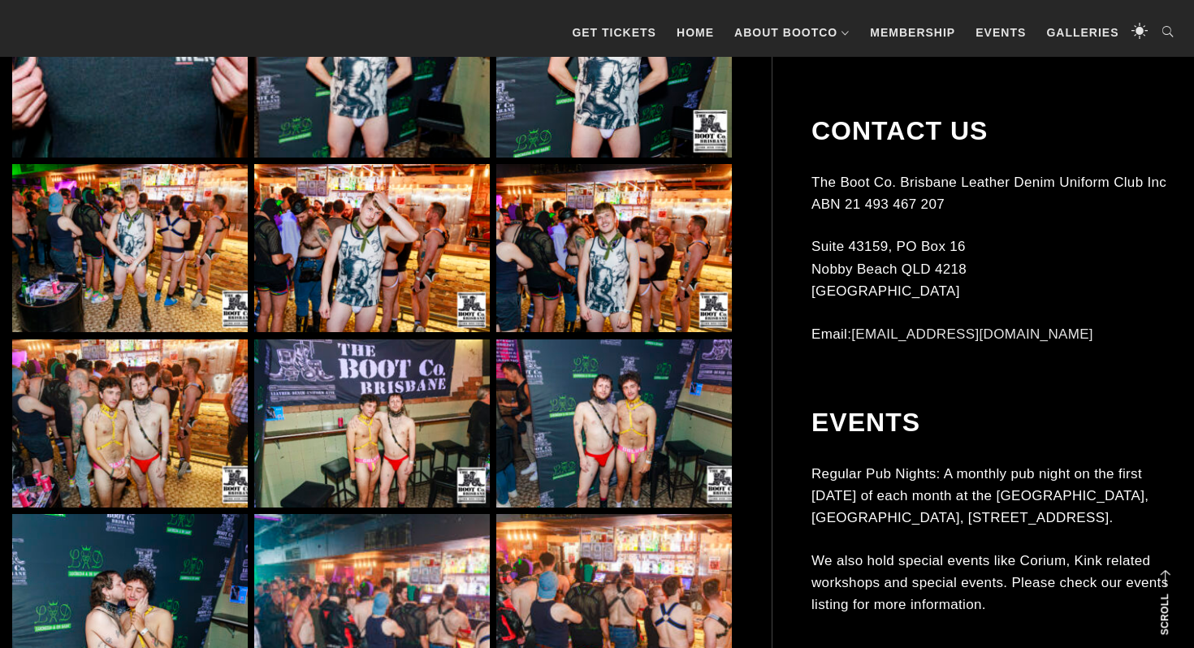
scroll to position [8200, 0]
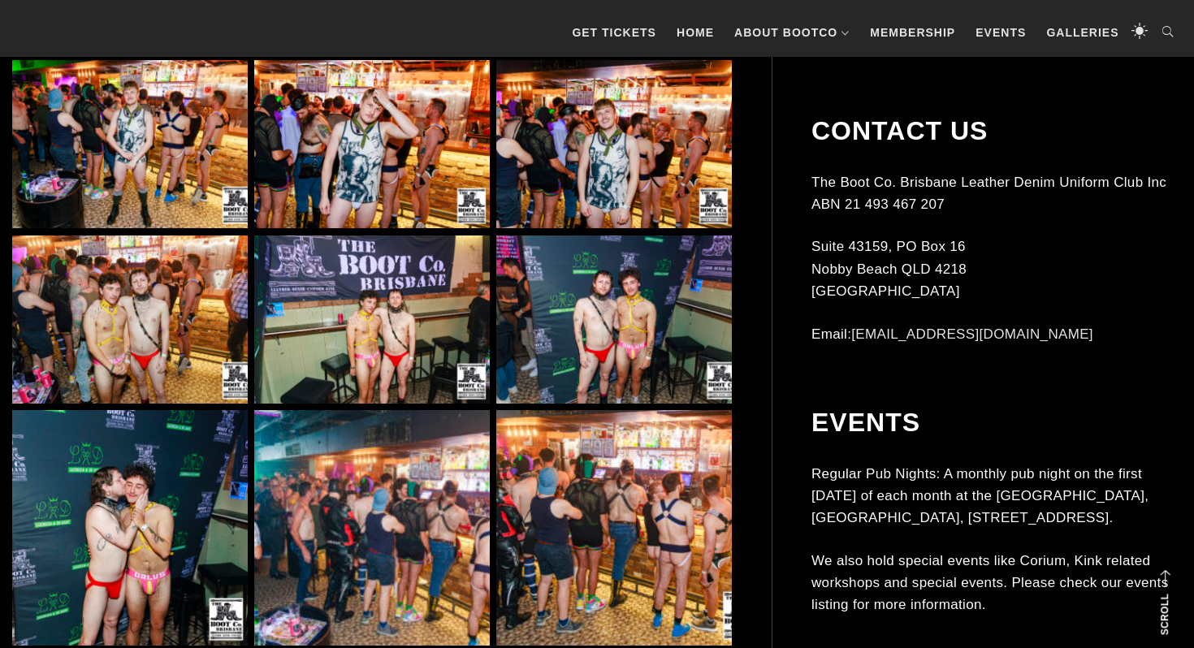
click at [373, 315] on img at bounding box center [372, 320] width 236 height 168
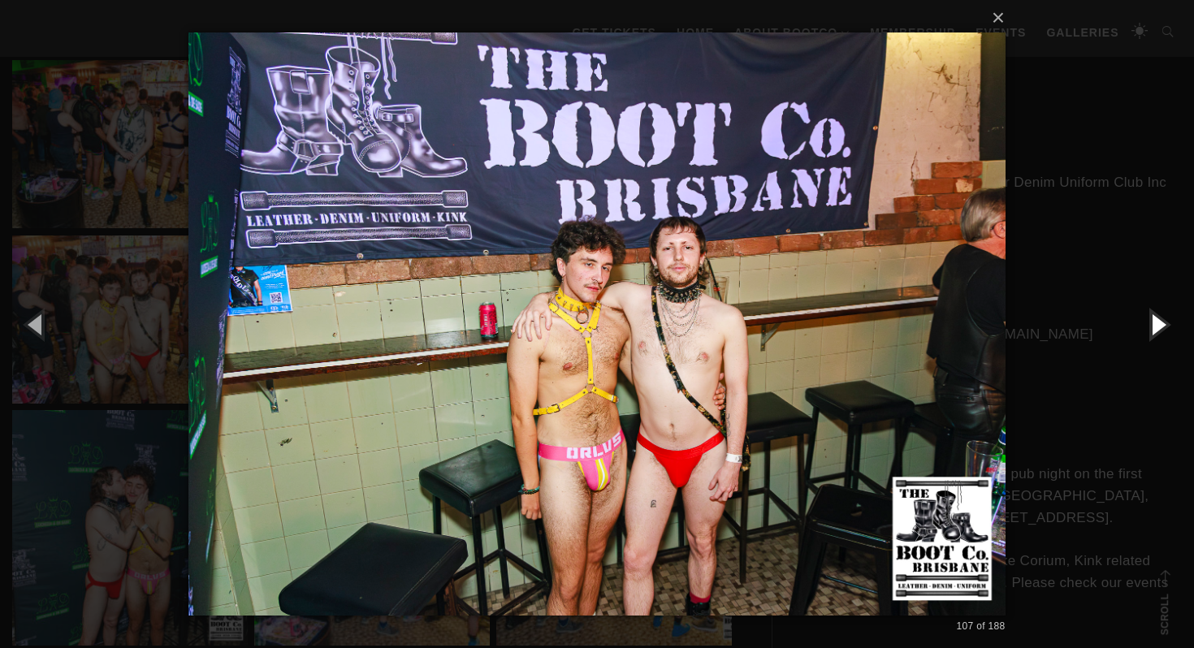
click at [1162, 322] on button "button" at bounding box center [1157, 323] width 73 height 89
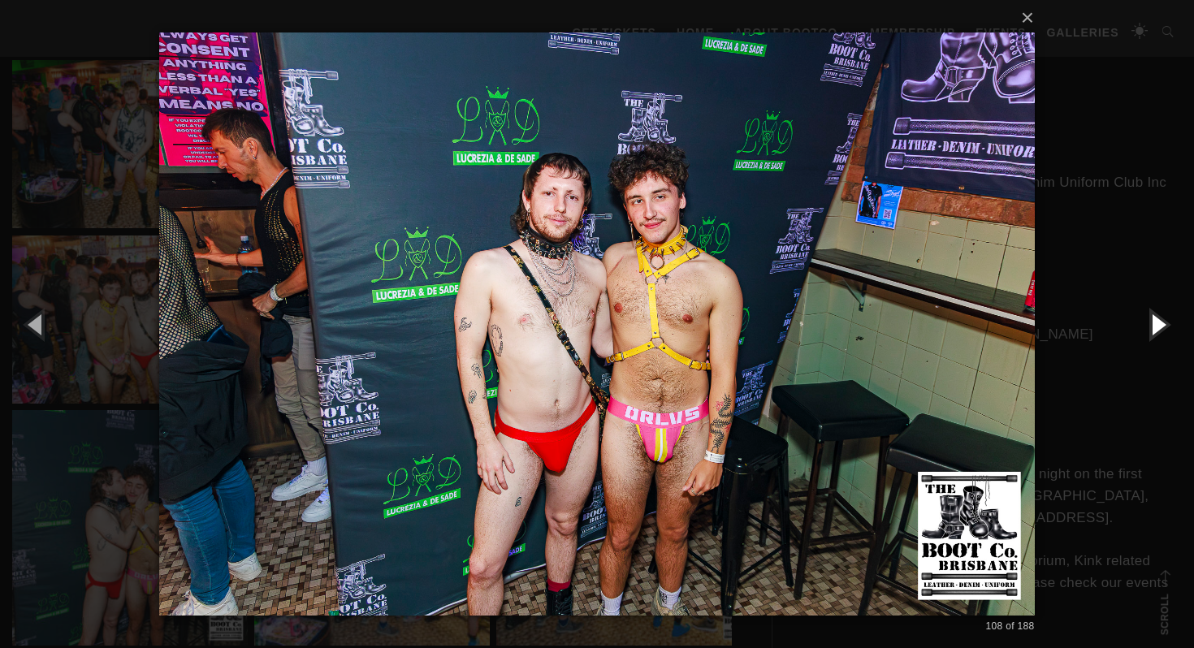
click at [1162, 322] on button "button" at bounding box center [1157, 323] width 73 height 89
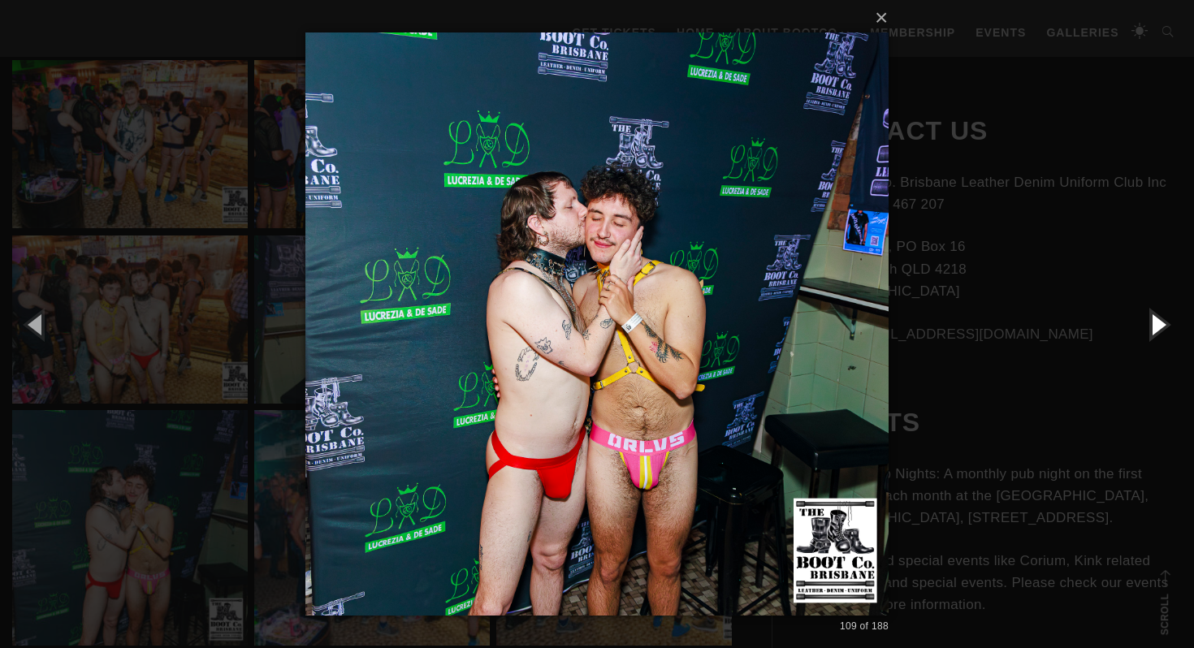
click at [1162, 322] on button "button" at bounding box center [1157, 323] width 73 height 89
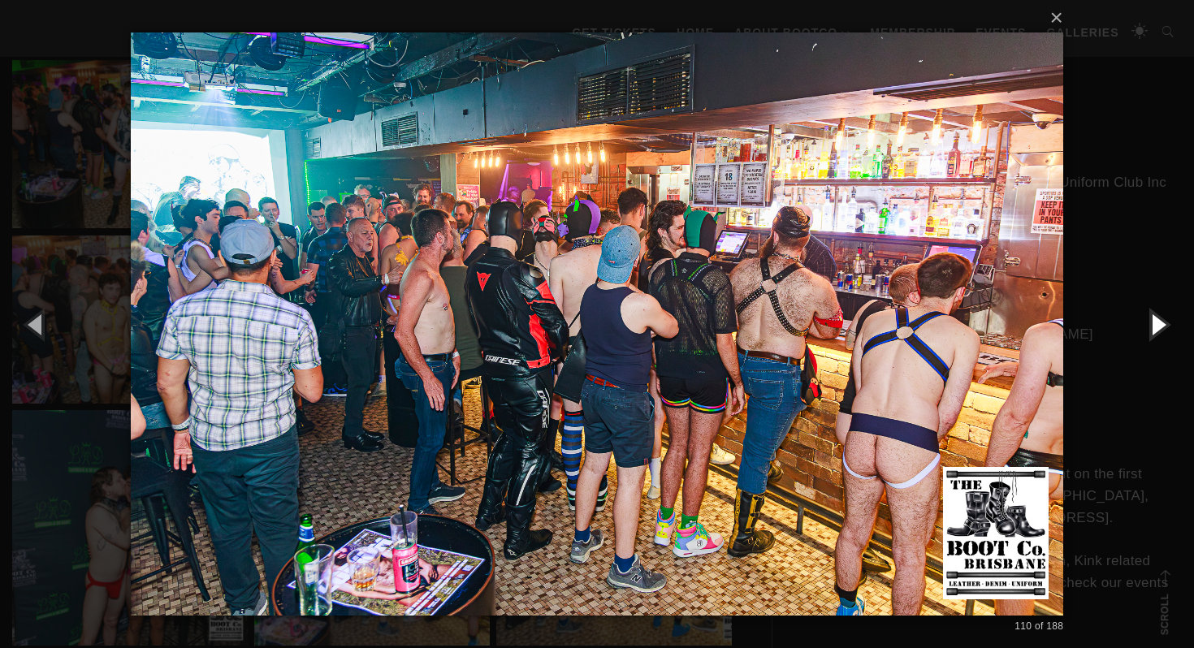
click at [1162, 322] on button "button" at bounding box center [1157, 323] width 73 height 89
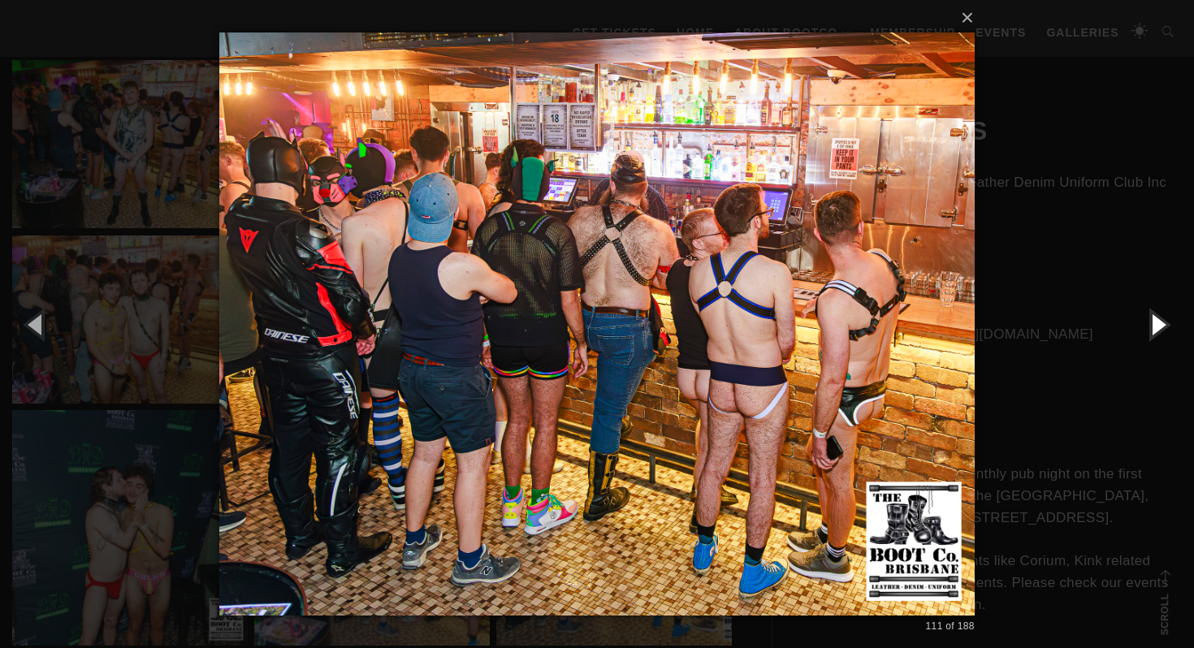
click at [1162, 322] on button "button" at bounding box center [1157, 323] width 73 height 89
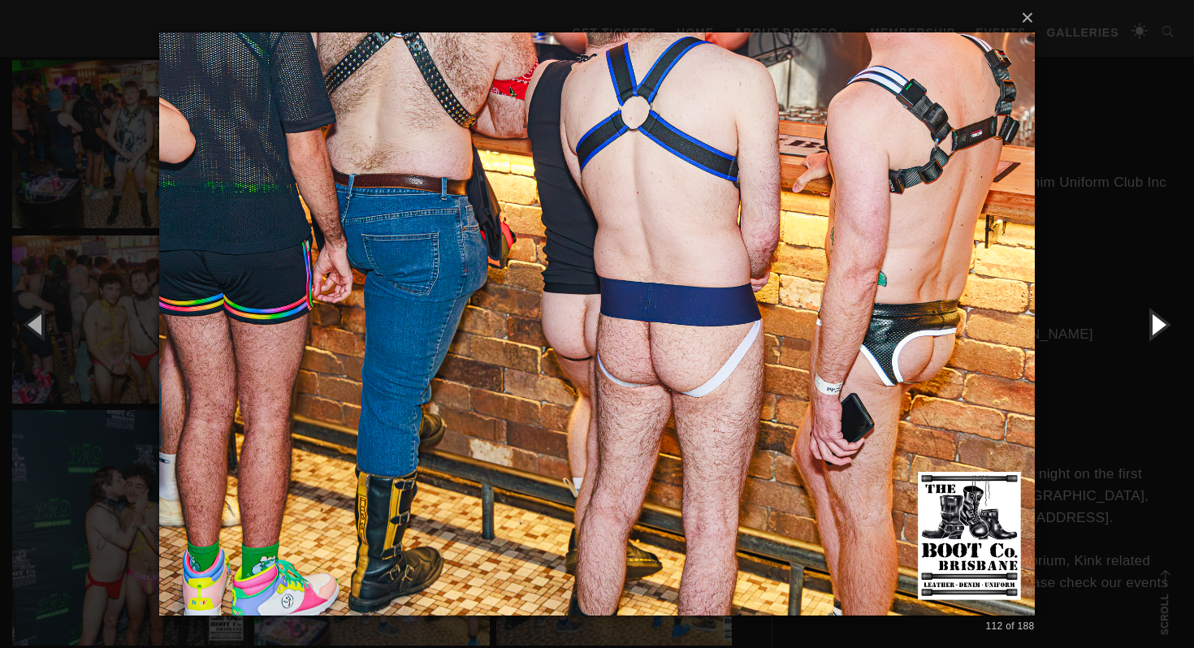
click at [1162, 322] on button "button" at bounding box center [1157, 323] width 73 height 89
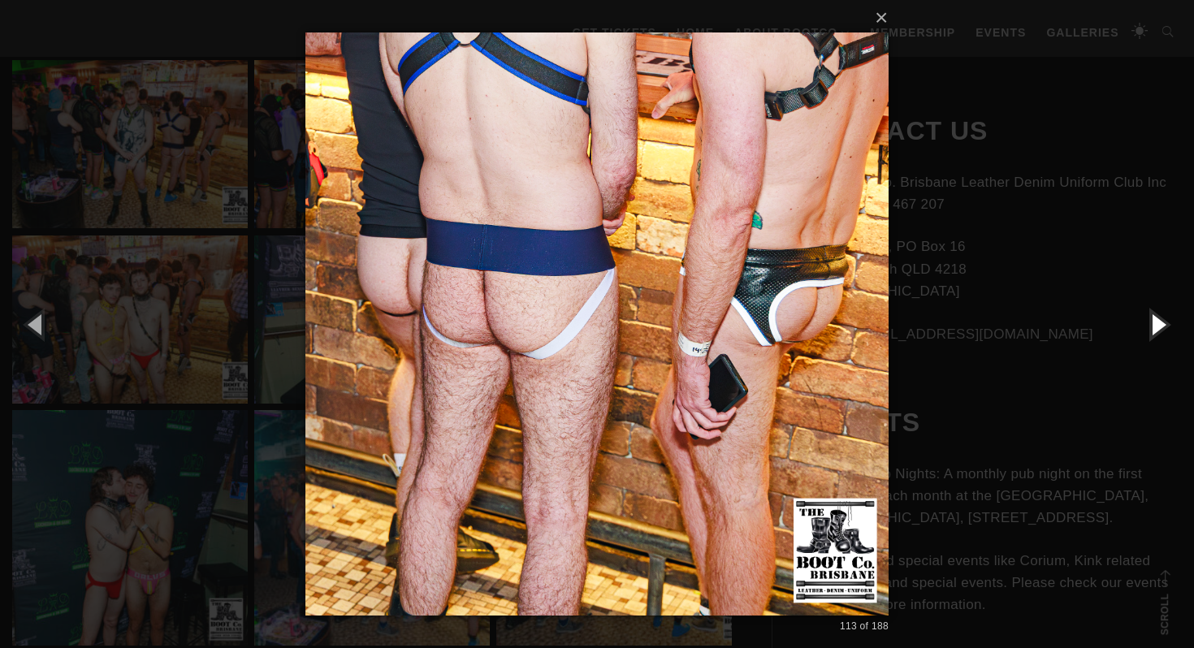
click at [1162, 322] on button "button" at bounding box center [1157, 323] width 73 height 89
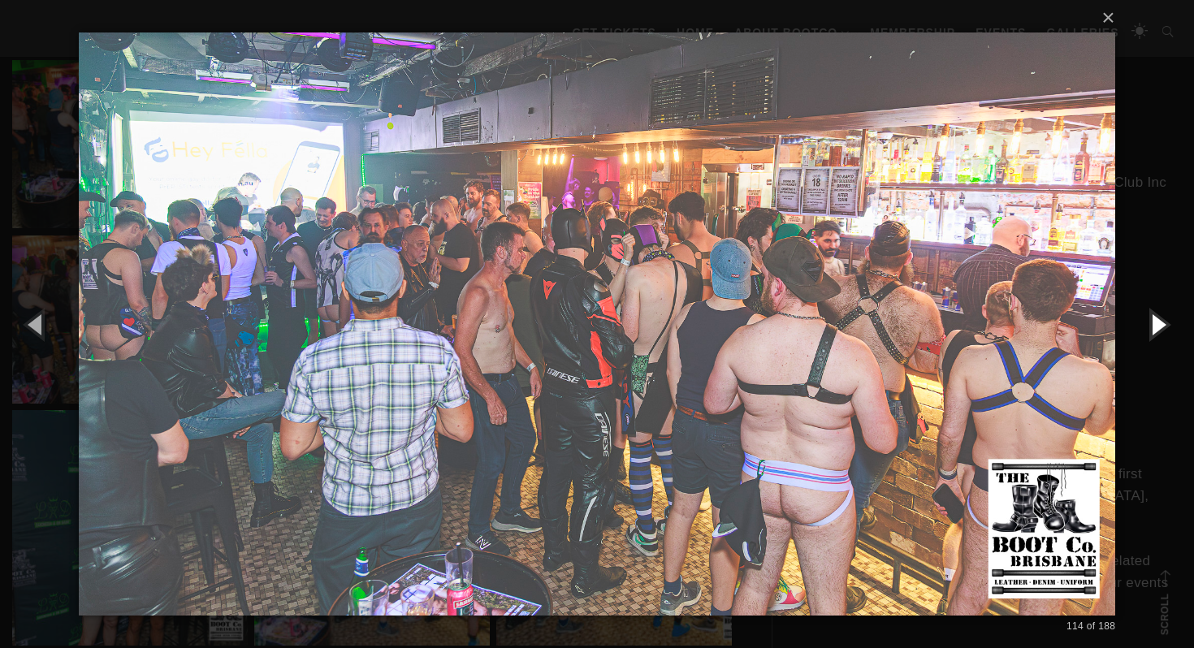
click at [1162, 322] on button "button" at bounding box center [1157, 323] width 73 height 89
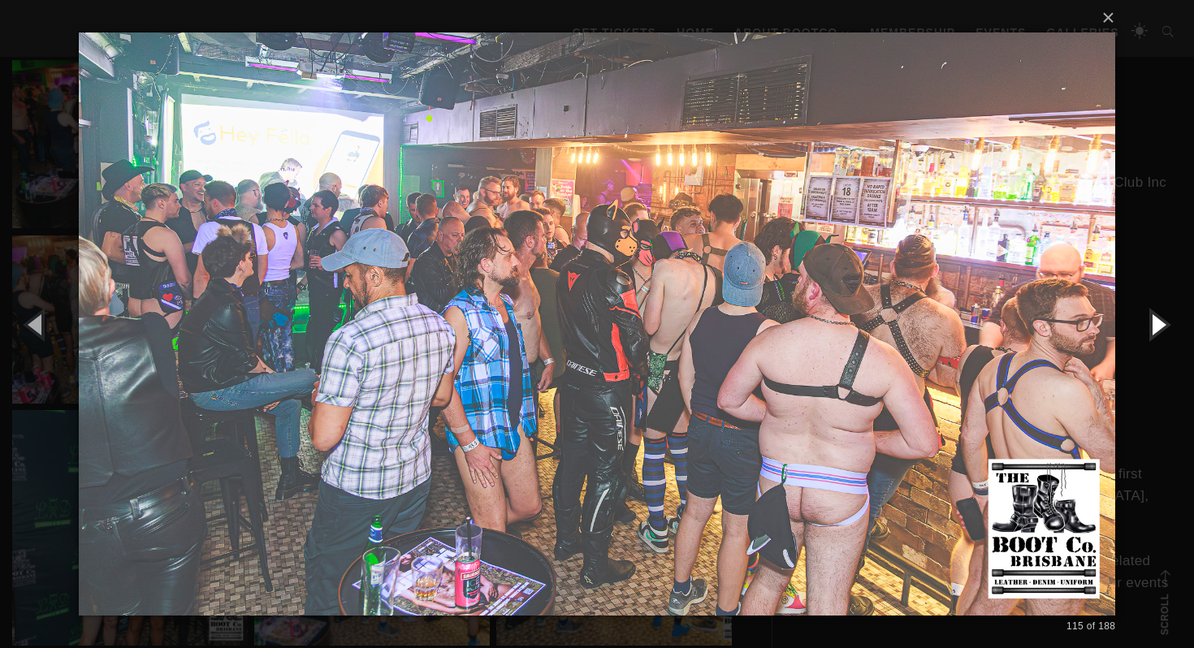
click at [1162, 322] on button "button" at bounding box center [1157, 323] width 73 height 89
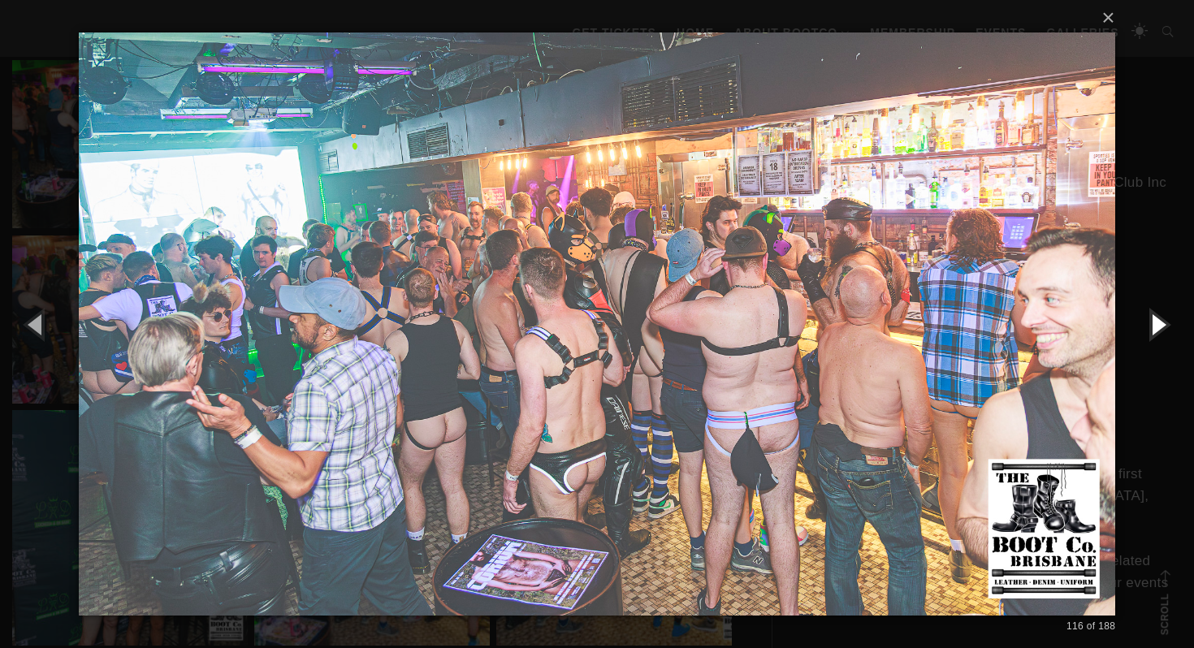
click at [1160, 327] on button "button" at bounding box center [1157, 323] width 73 height 89
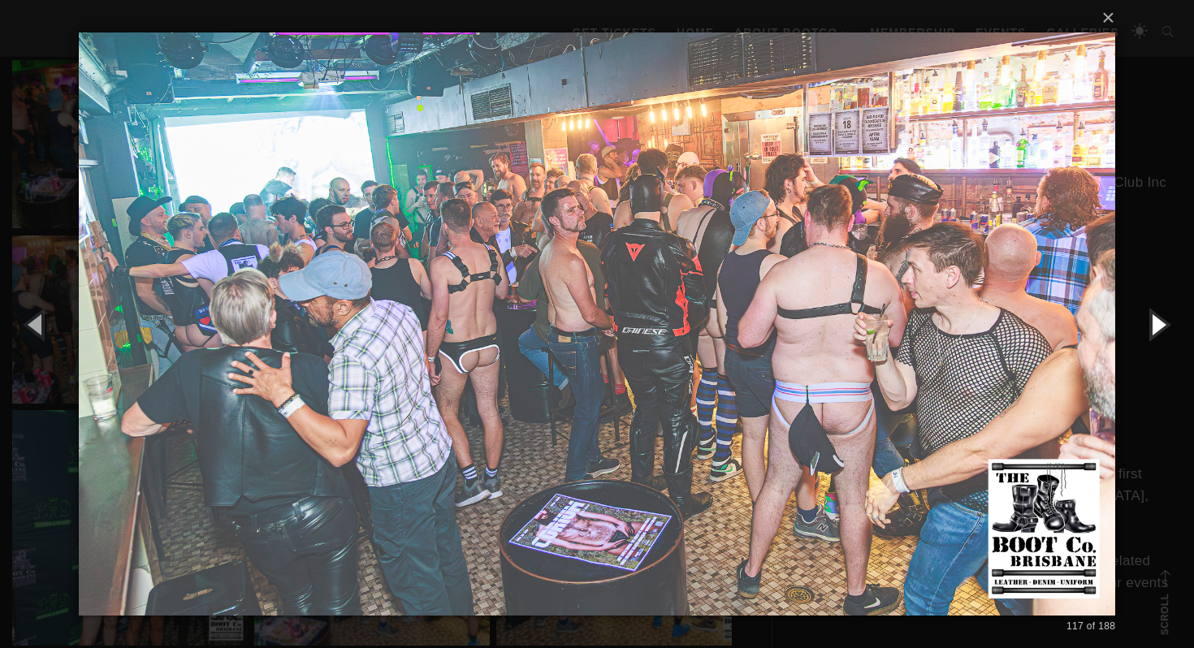
click at [1159, 327] on button "button" at bounding box center [1157, 323] width 73 height 89
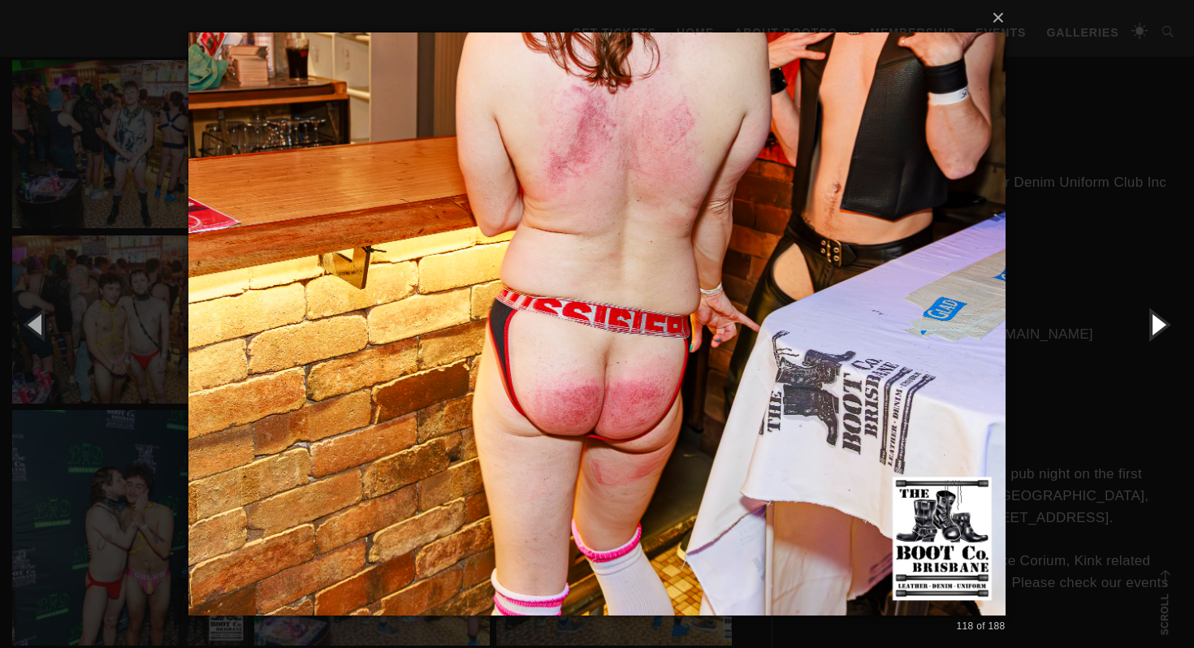
click at [1159, 327] on button "button" at bounding box center [1157, 323] width 73 height 89
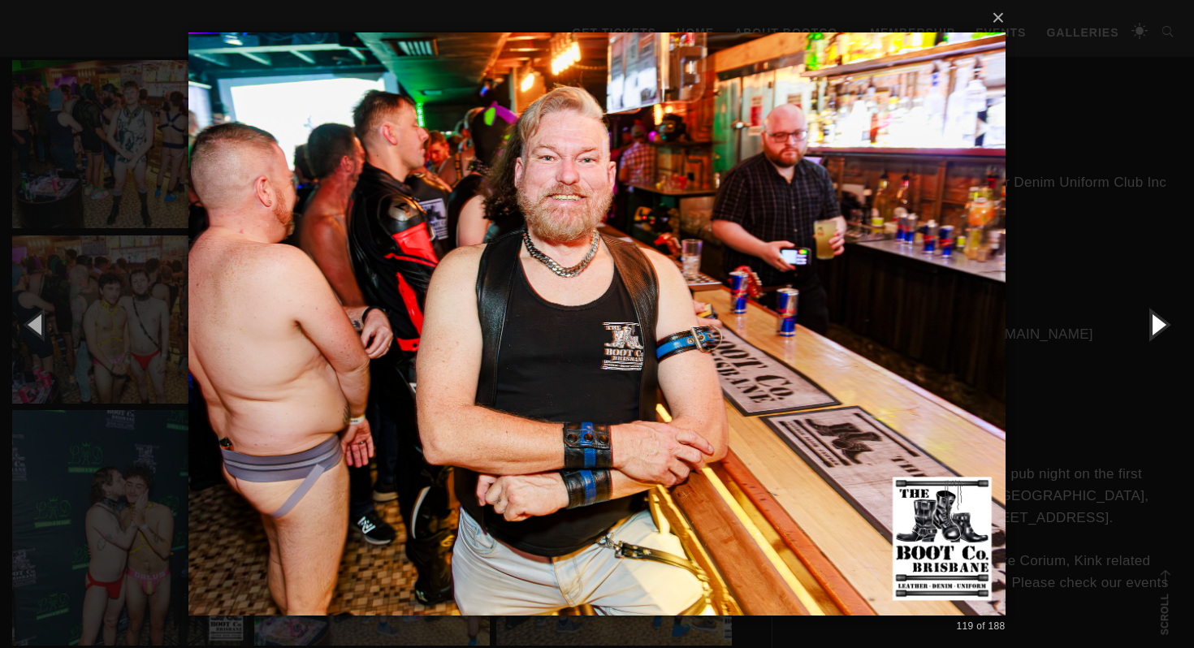
click at [1159, 327] on button "button" at bounding box center [1157, 323] width 73 height 89
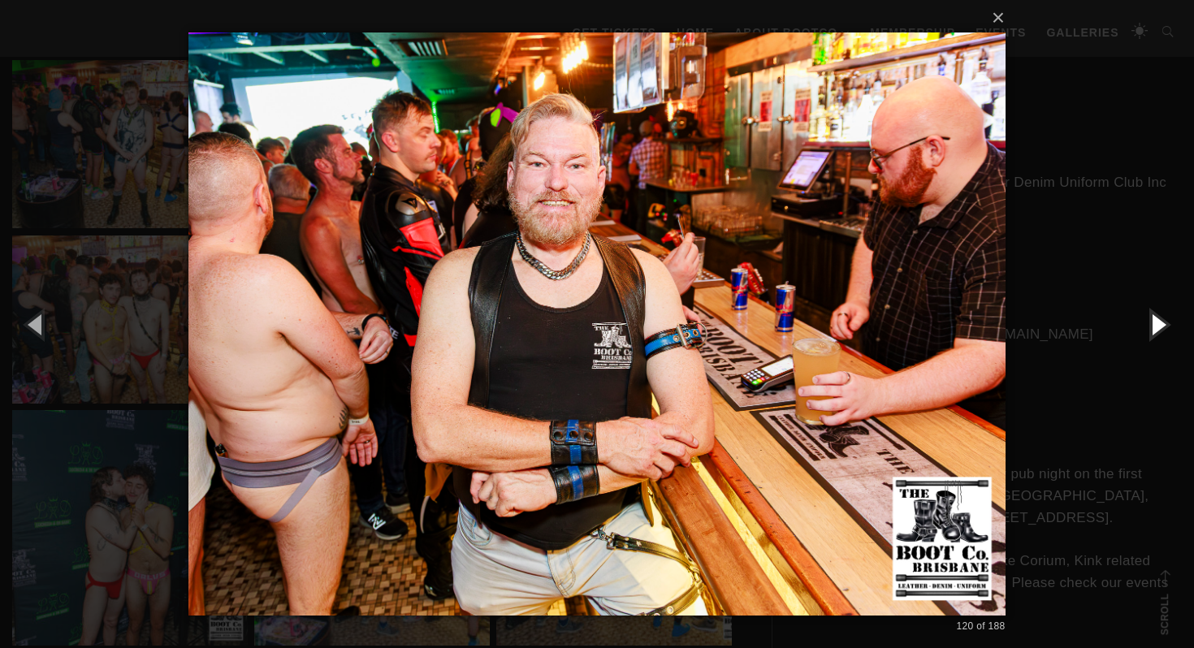
click at [1159, 327] on button "button" at bounding box center [1157, 323] width 73 height 89
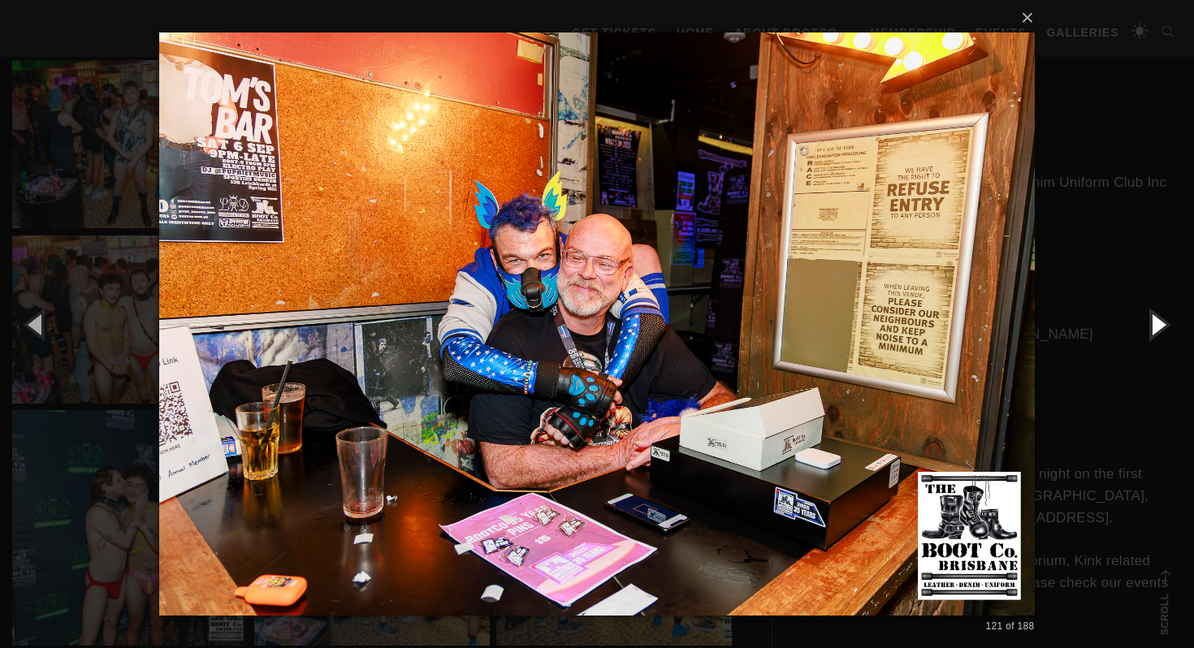
click at [1159, 327] on button "button" at bounding box center [1157, 323] width 73 height 89
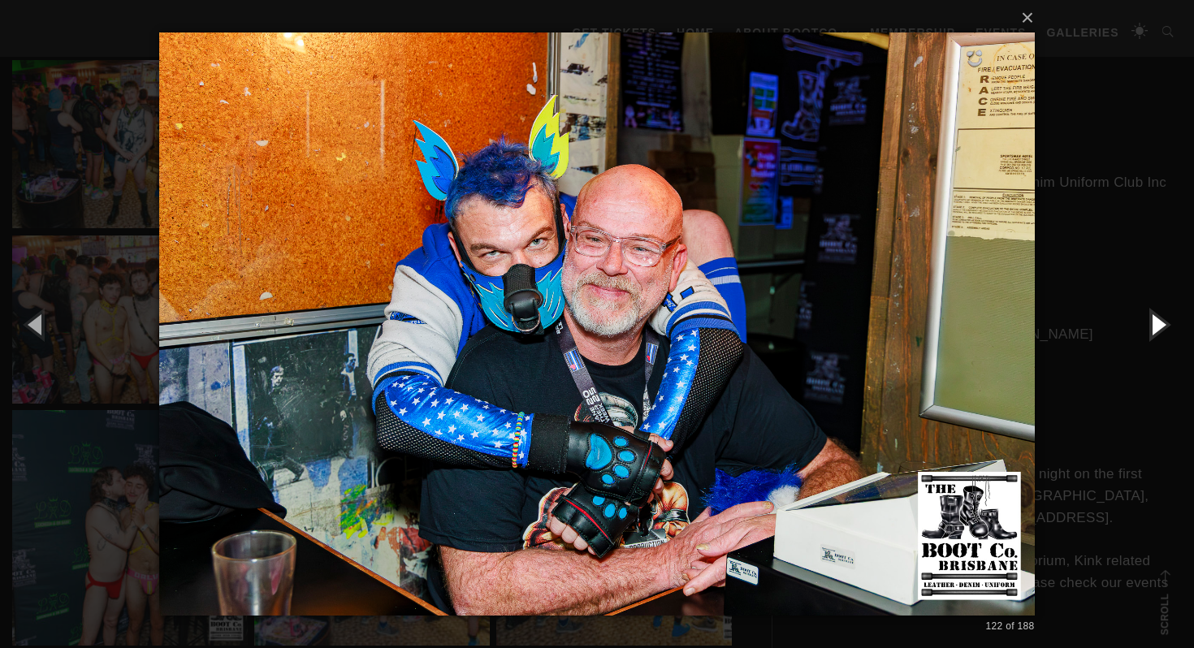
click at [1159, 327] on button "button" at bounding box center [1157, 323] width 73 height 89
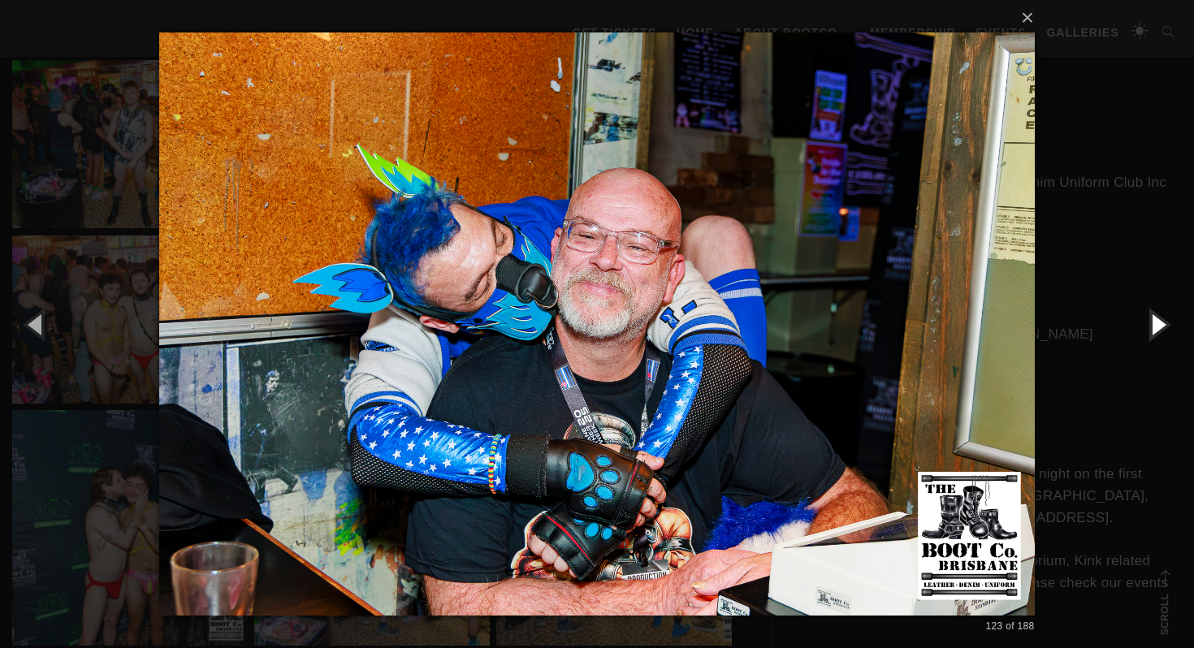
click at [1159, 327] on button "button" at bounding box center [1157, 323] width 73 height 89
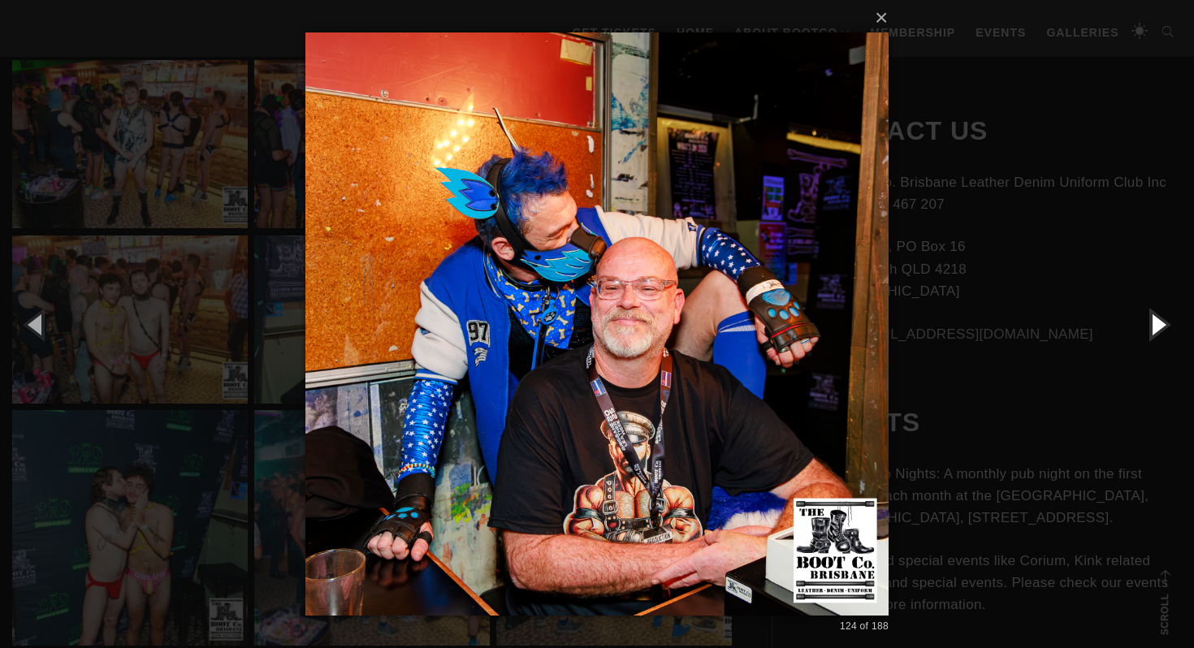
click at [1159, 327] on button "button" at bounding box center [1157, 323] width 73 height 89
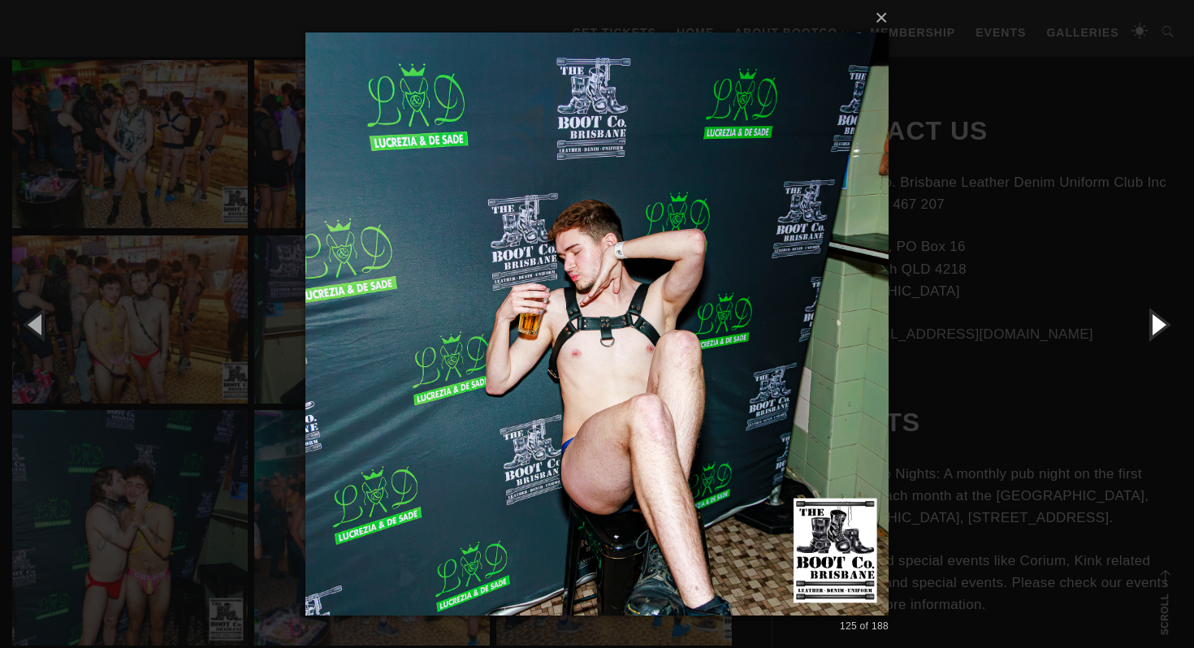
click at [1159, 327] on button "button" at bounding box center [1157, 323] width 73 height 89
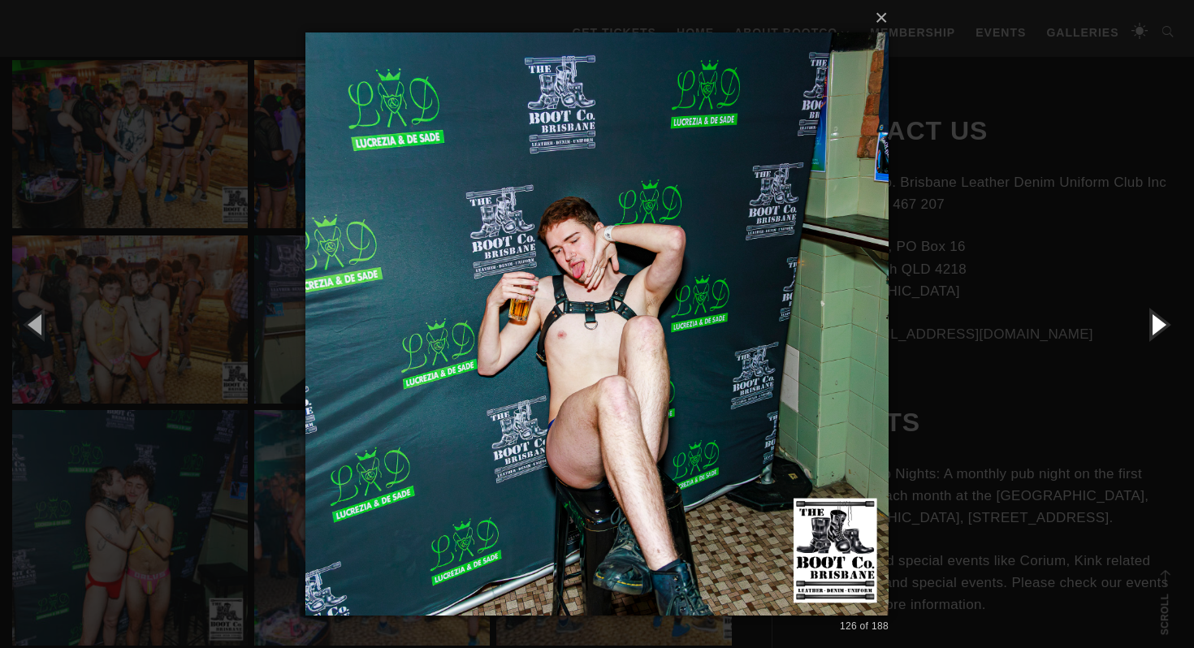
click at [1159, 327] on button "button" at bounding box center [1157, 323] width 73 height 89
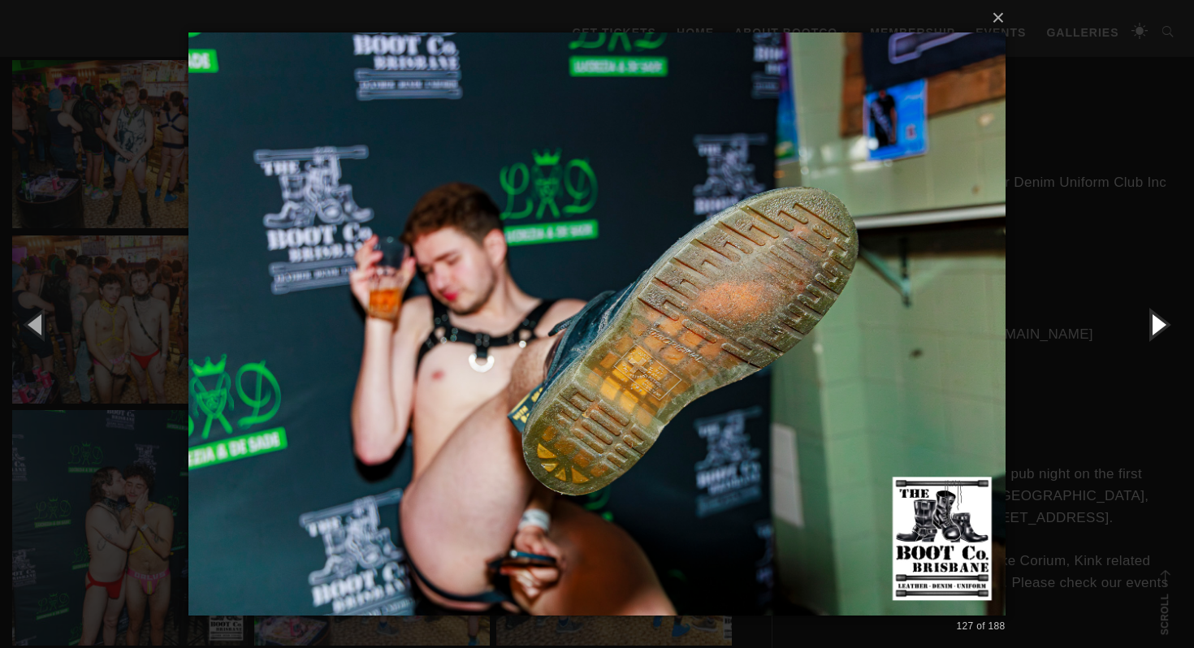
click at [1159, 327] on button "button" at bounding box center [1157, 323] width 73 height 89
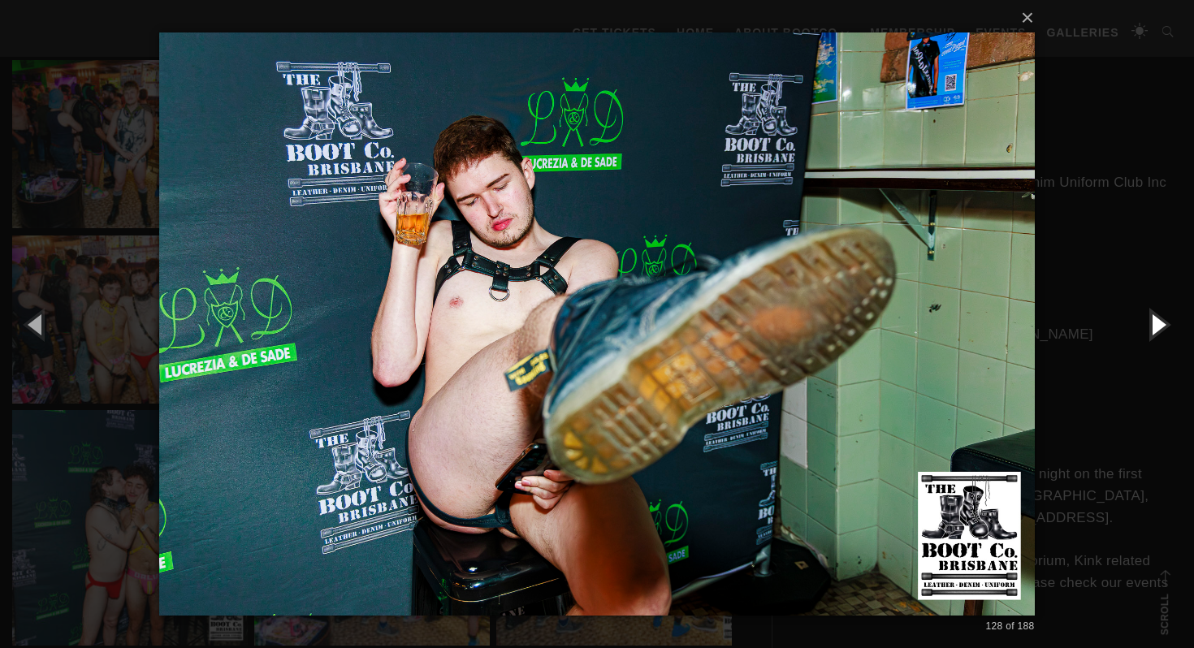
click at [1159, 327] on button "button" at bounding box center [1157, 323] width 73 height 89
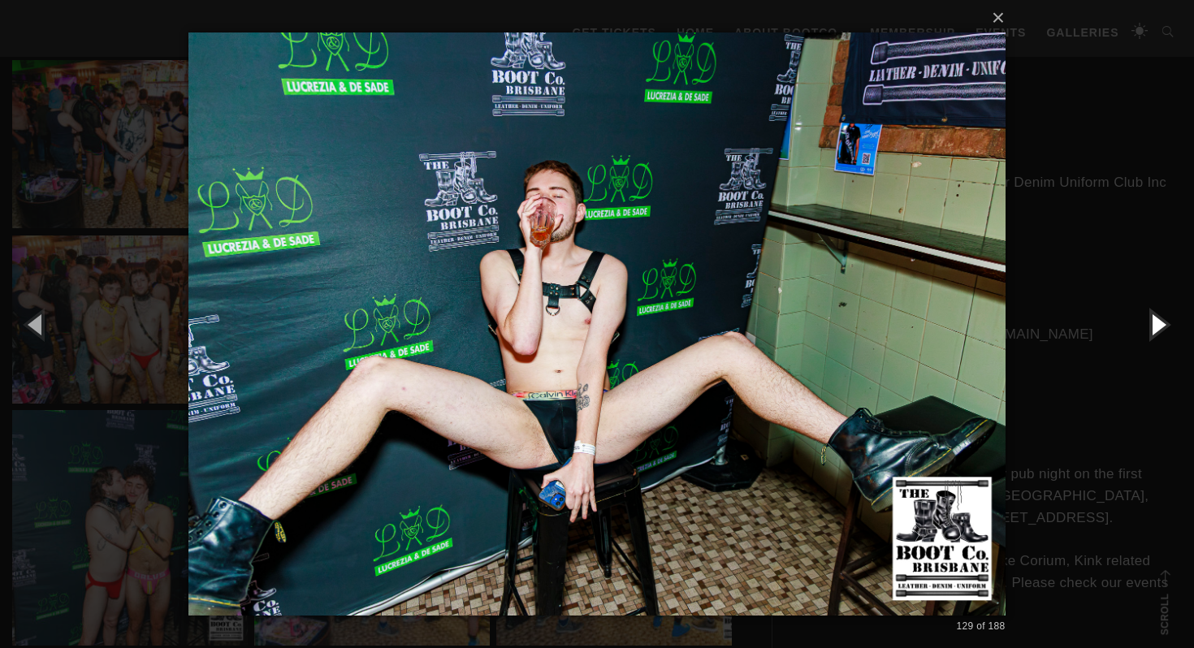
click at [1159, 327] on button "button" at bounding box center [1157, 323] width 73 height 89
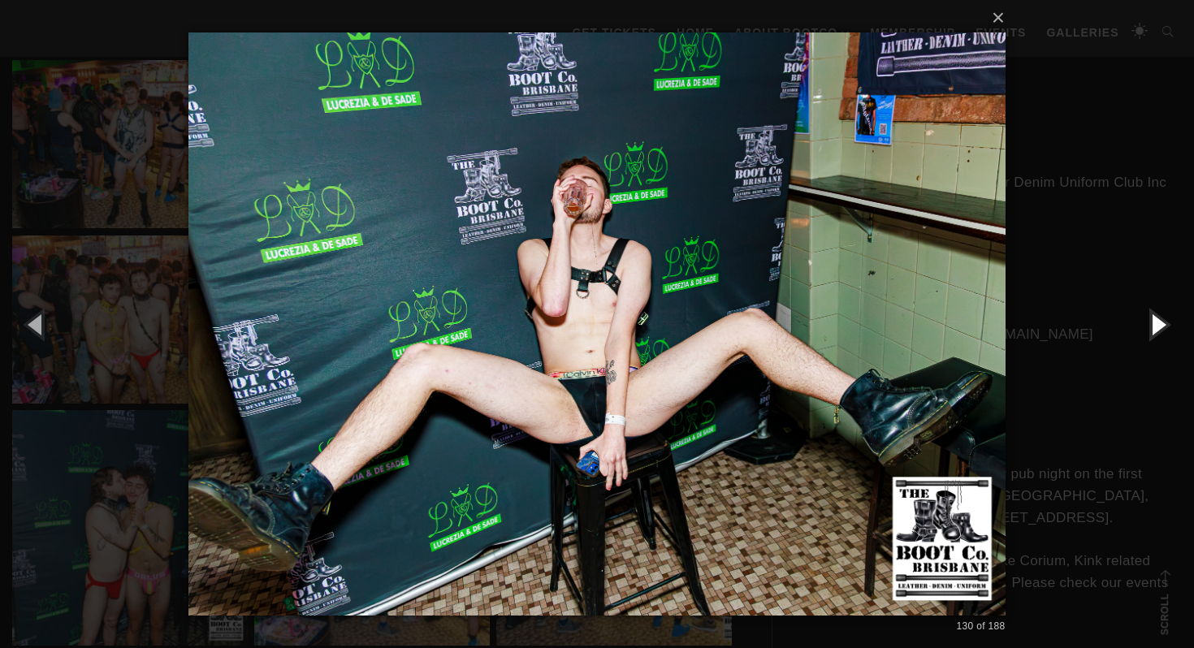
click at [1159, 327] on button "button" at bounding box center [1157, 323] width 73 height 89
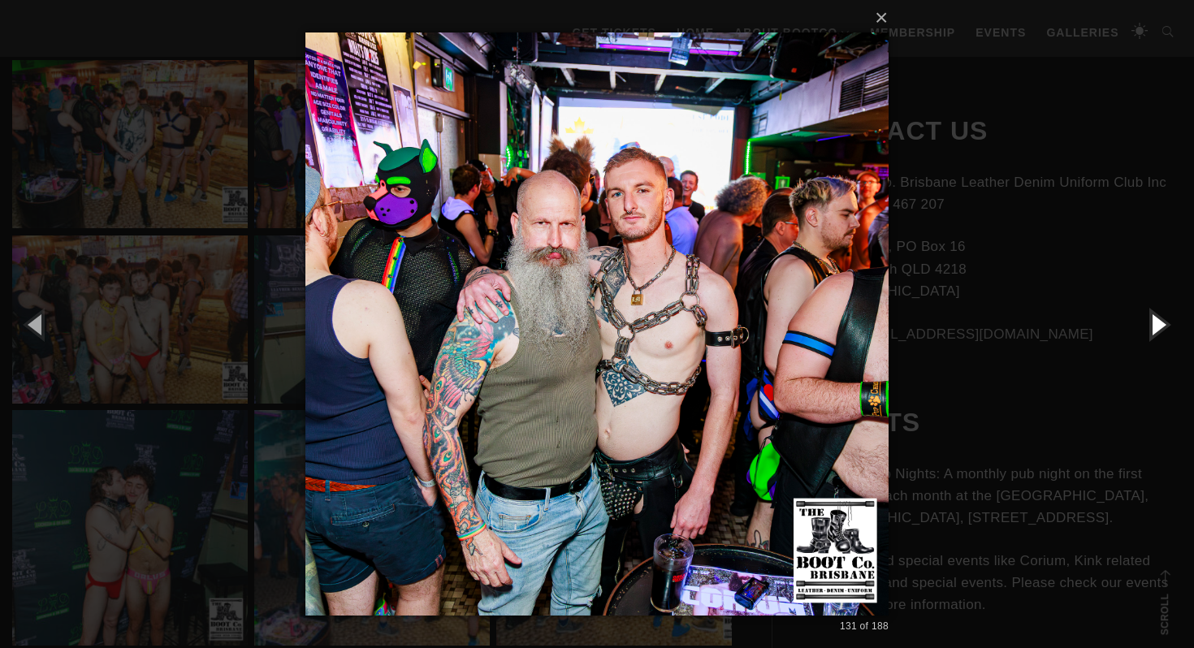
click at [1159, 327] on button "button" at bounding box center [1157, 323] width 73 height 89
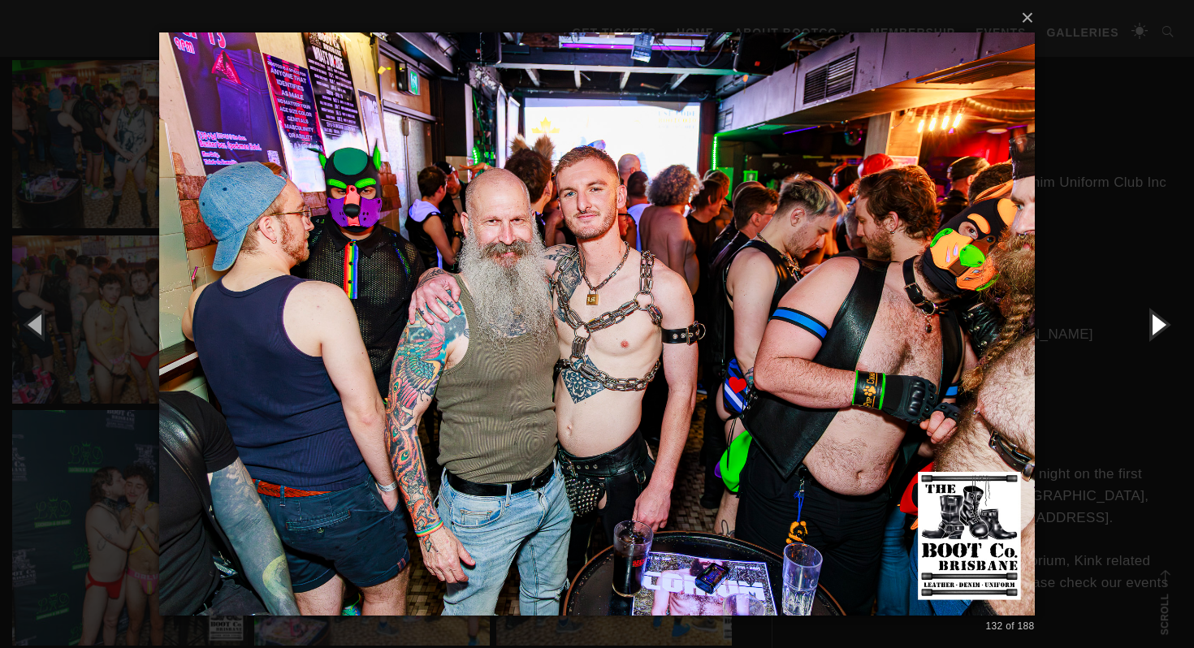
click at [1159, 327] on button "button" at bounding box center [1157, 323] width 73 height 89
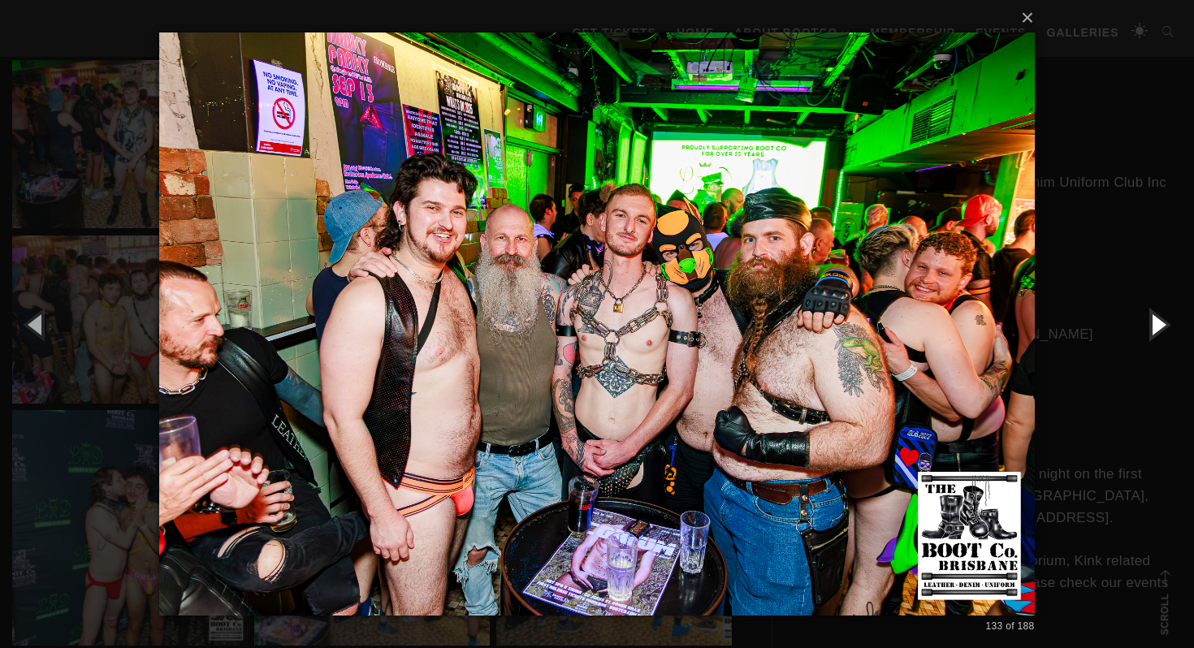
click at [1159, 327] on button "button" at bounding box center [1157, 323] width 73 height 89
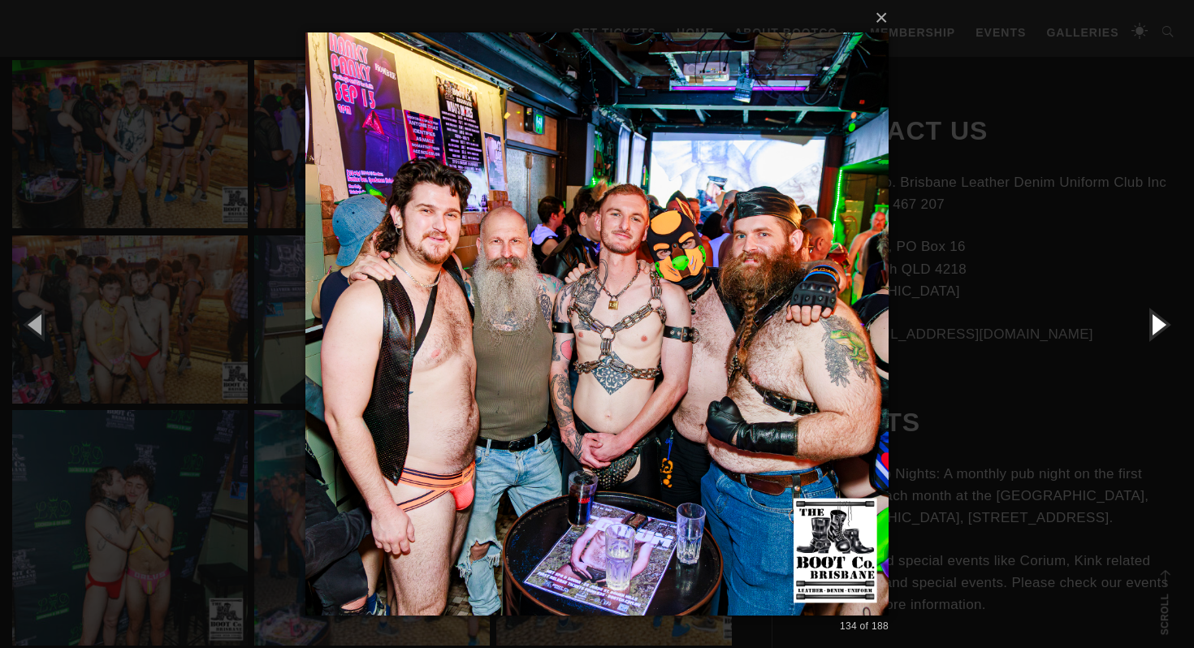
click at [1159, 327] on button "button" at bounding box center [1157, 323] width 73 height 89
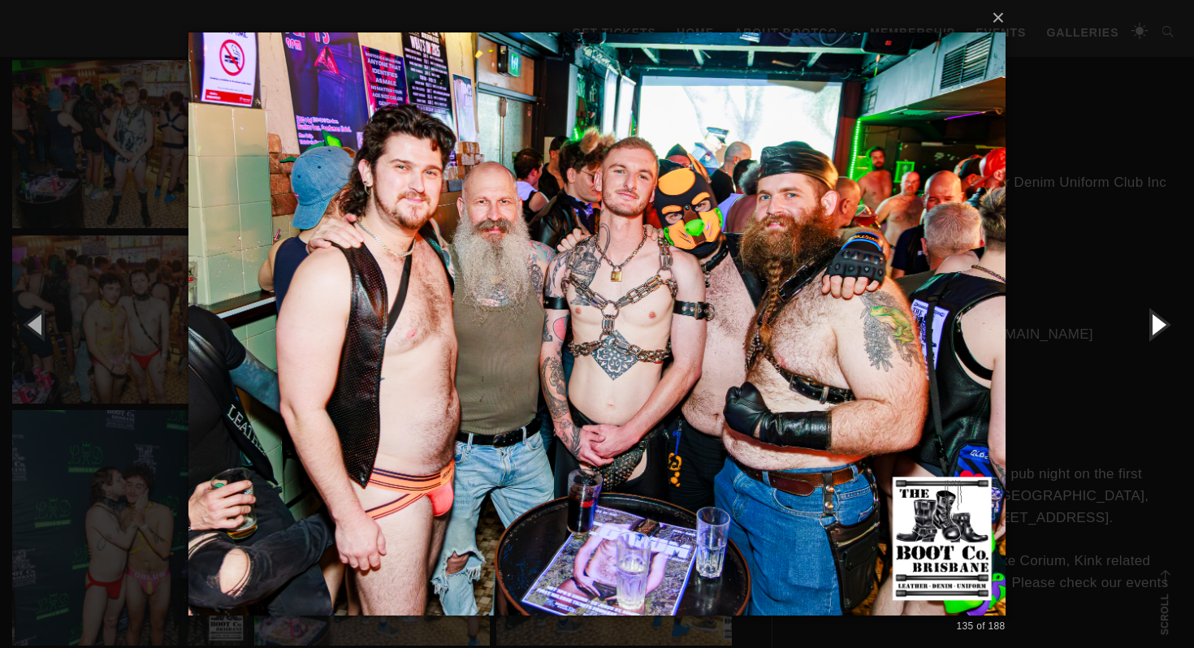
click at [1159, 327] on button "button" at bounding box center [1157, 323] width 73 height 89
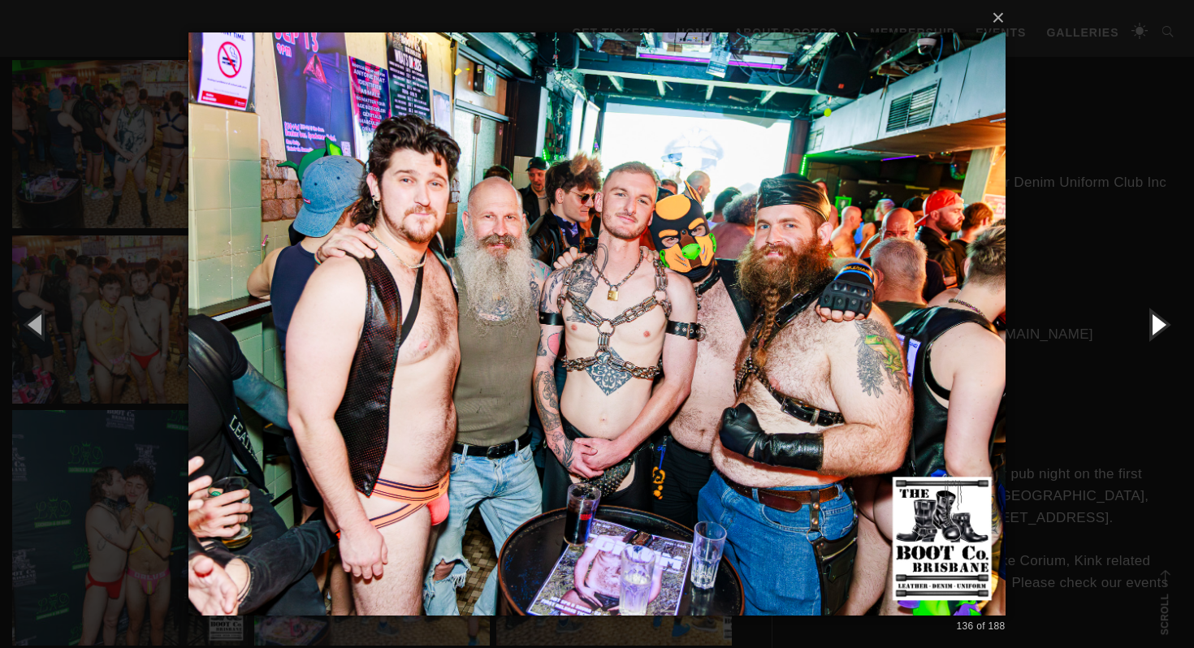
click at [1159, 327] on button "button" at bounding box center [1157, 323] width 73 height 89
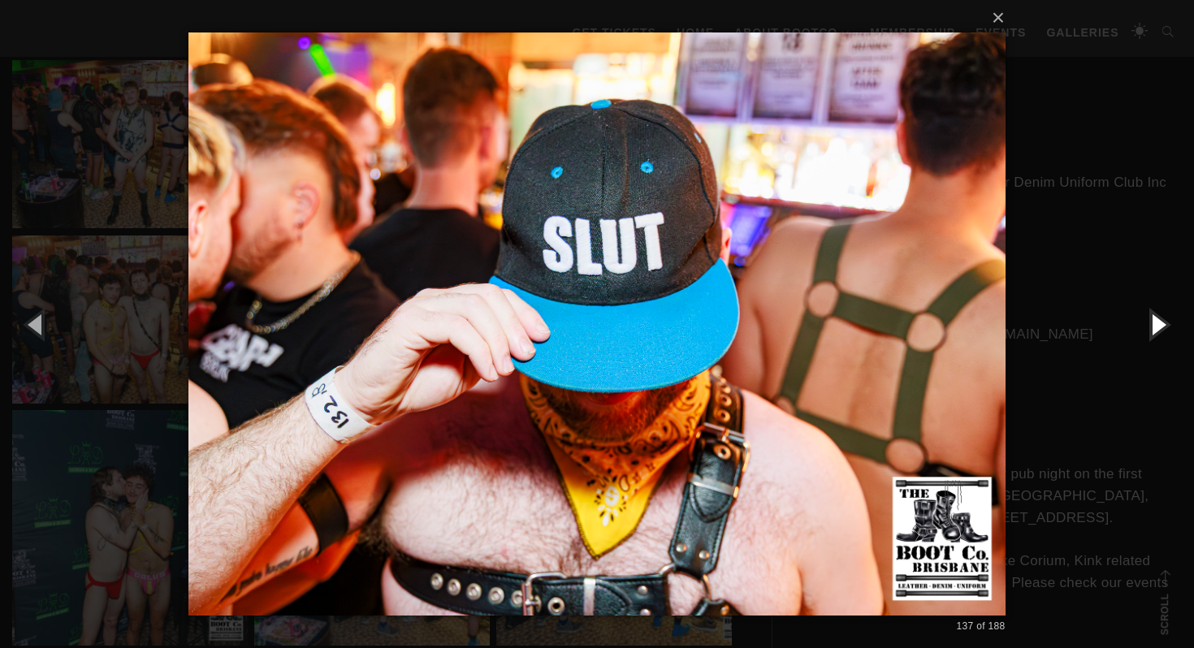
click at [1159, 327] on button "button" at bounding box center [1157, 323] width 73 height 89
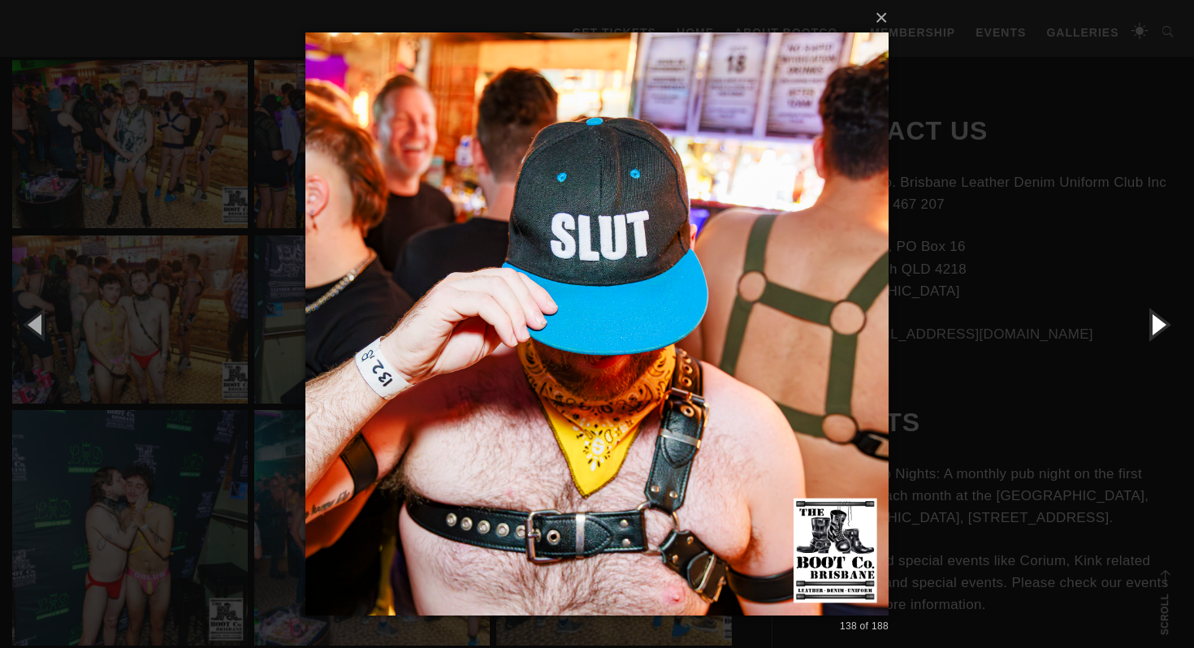
click at [1159, 327] on button "button" at bounding box center [1157, 323] width 73 height 89
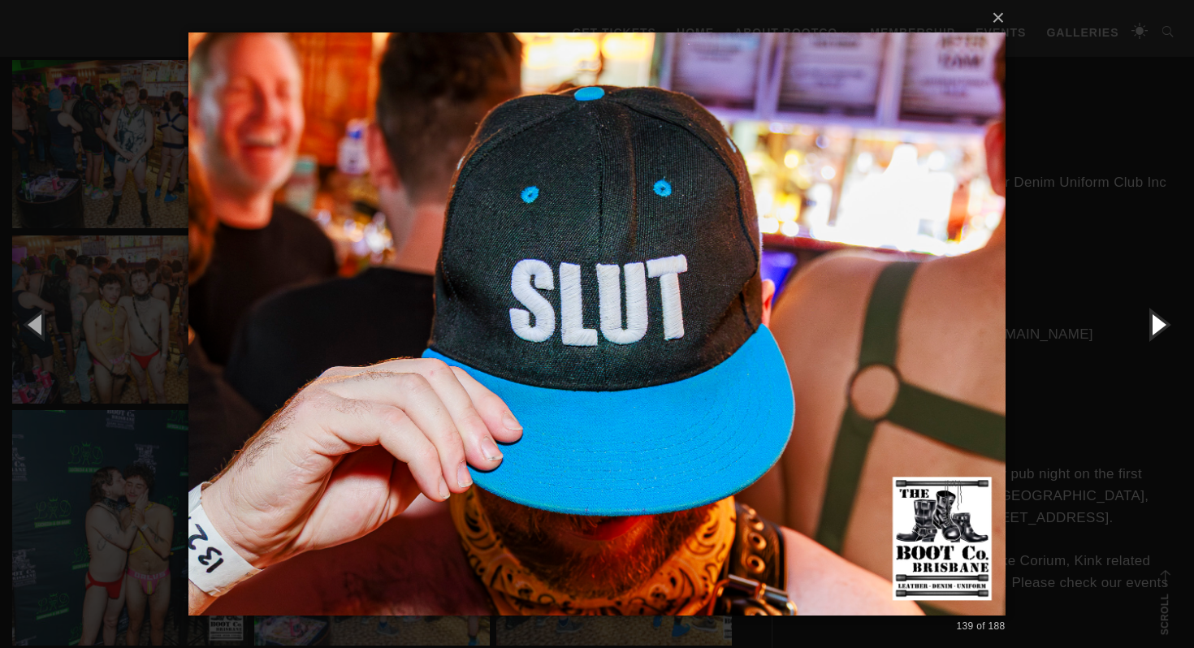
click at [1159, 327] on button "button" at bounding box center [1157, 323] width 73 height 89
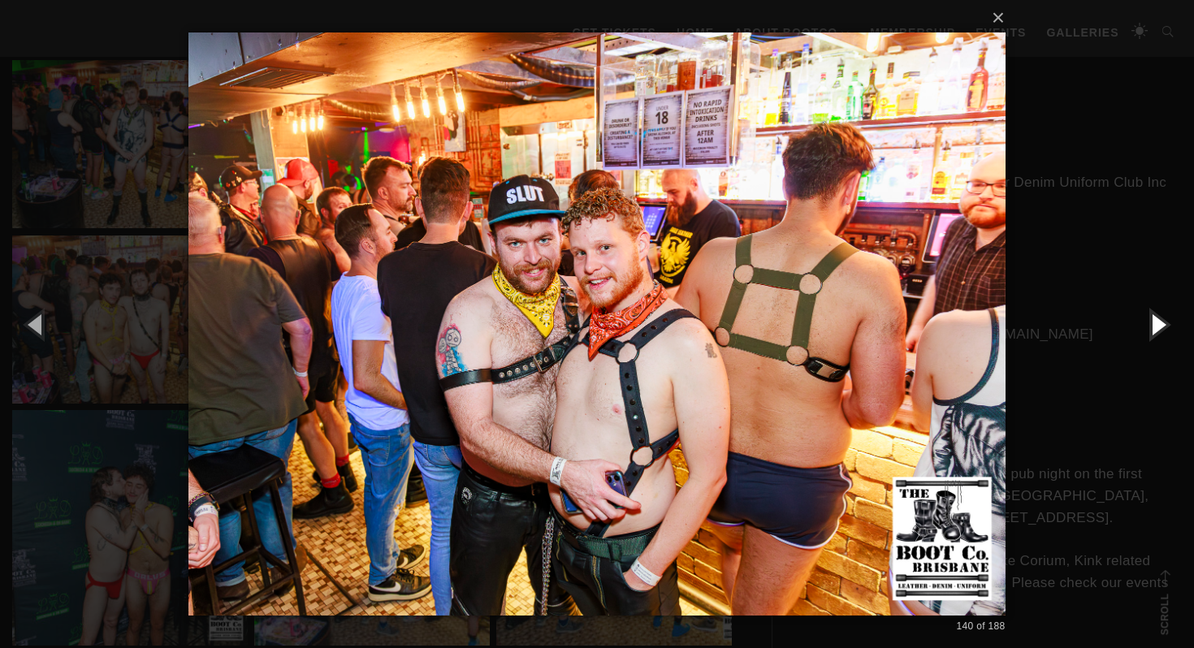
click at [1159, 327] on button "button" at bounding box center [1157, 323] width 73 height 89
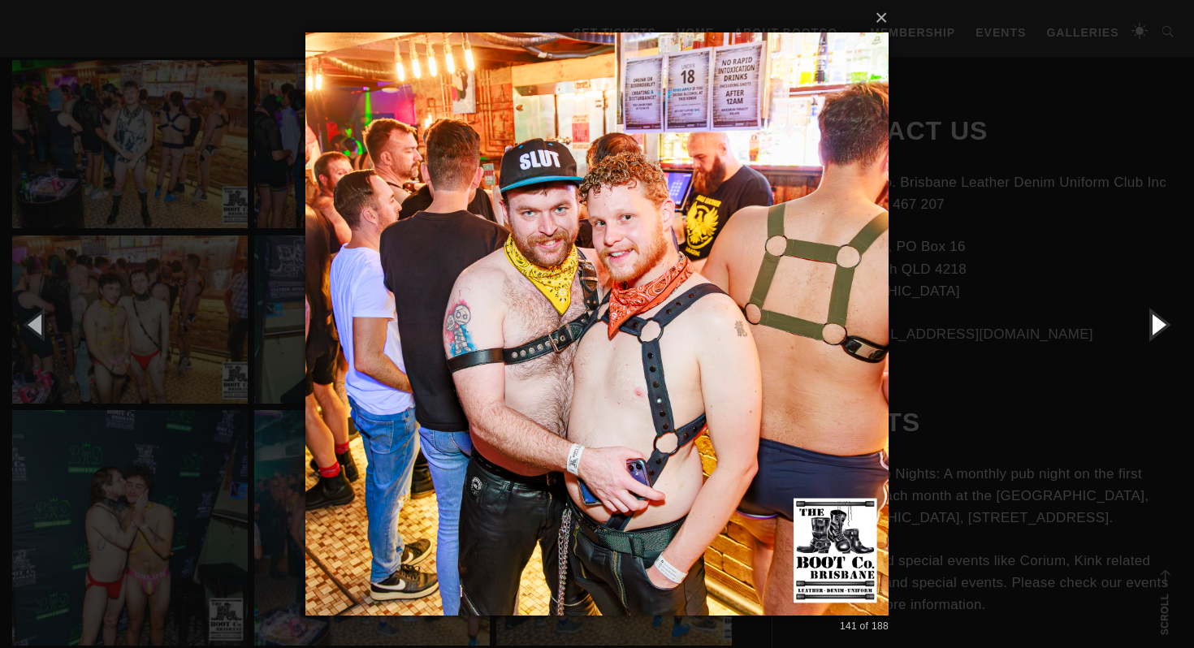
click at [1158, 327] on button "button" at bounding box center [1157, 323] width 73 height 89
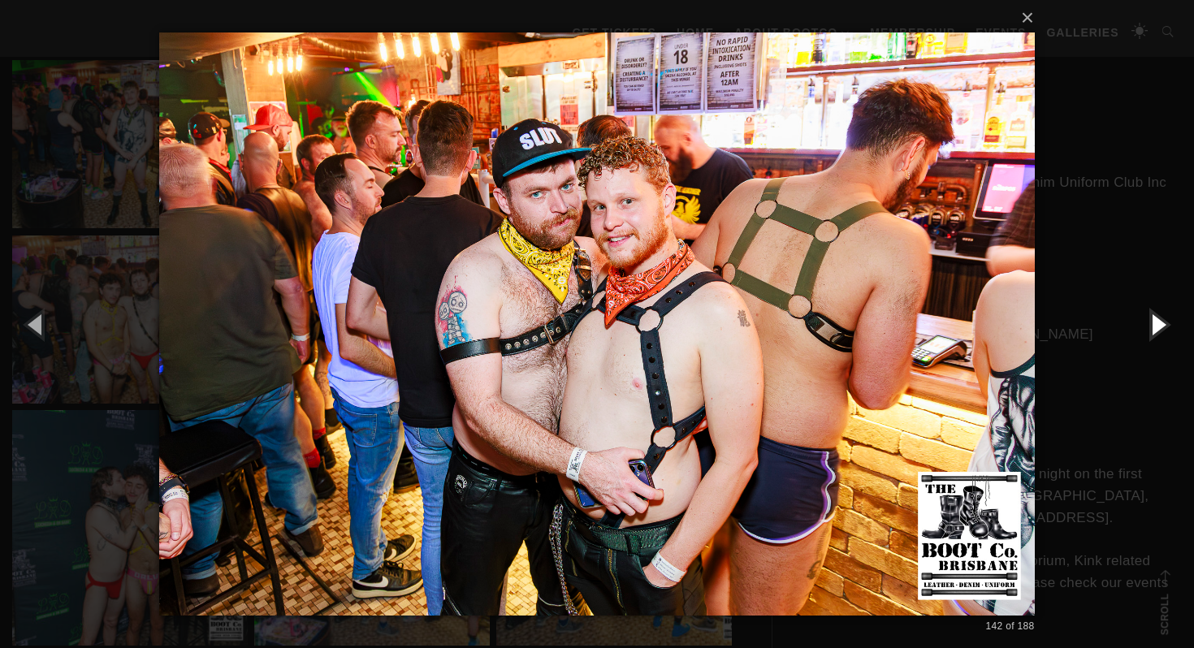
click at [1158, 327] on button "button" at bounding box center [1157, 323] width 73 height 89
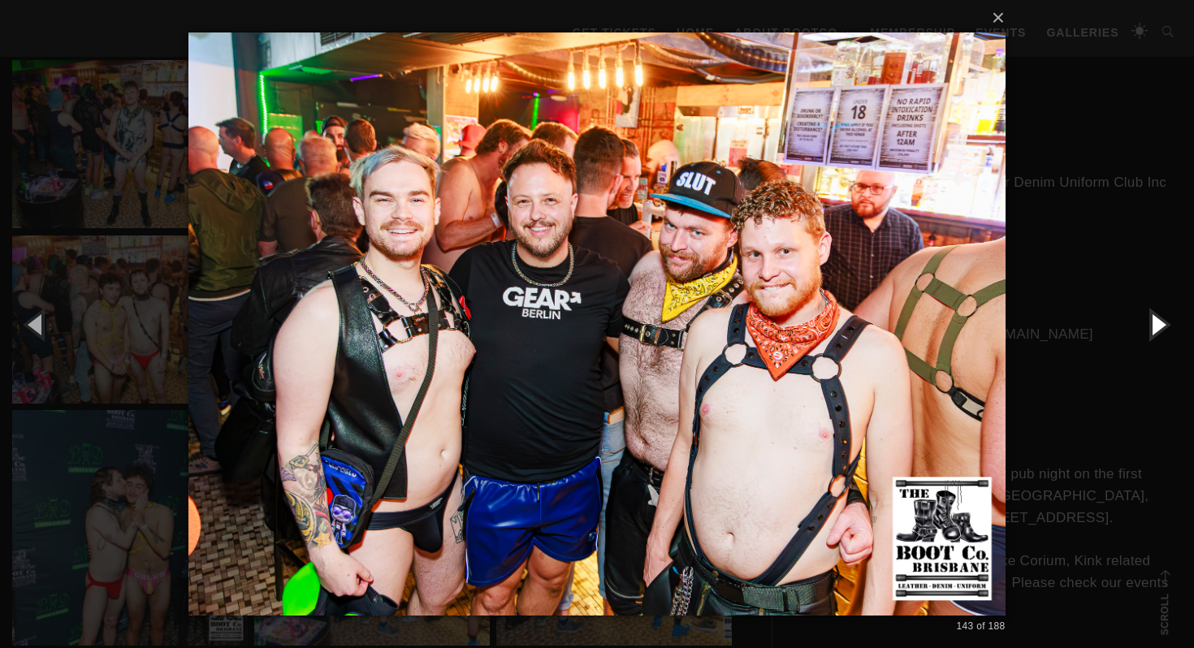
click at [1158, 327] on button "button" at bounding box center [1157, 323] width 73 height 89
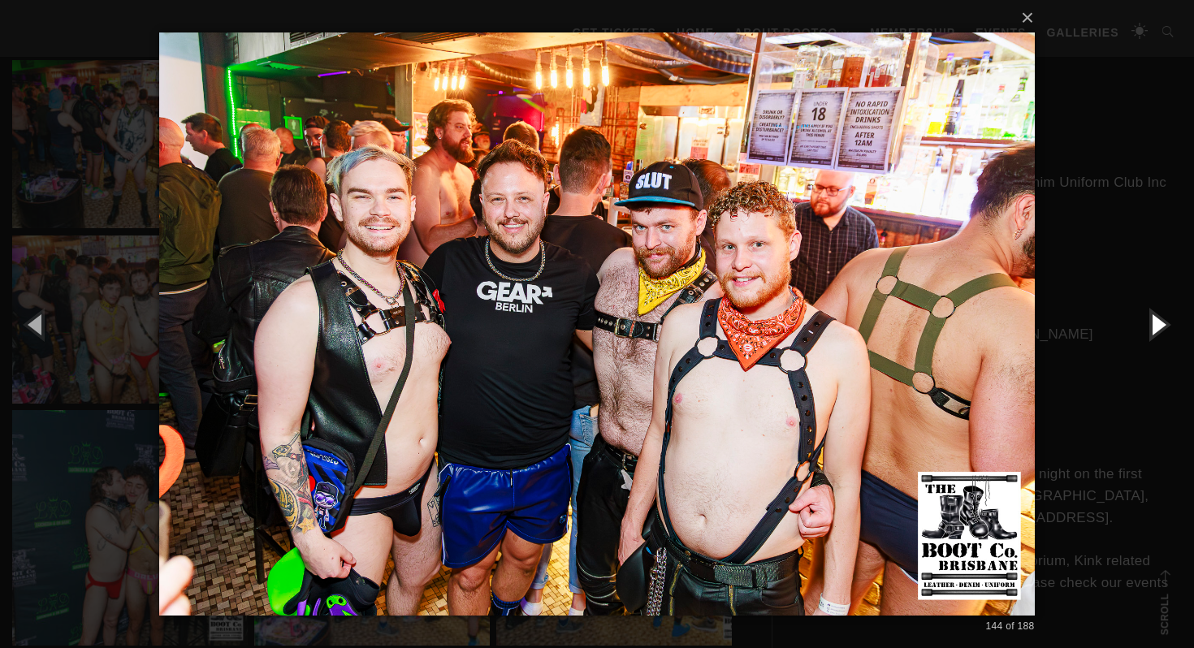
click at [1158, 327] on button "button" at bounding box center [1157, 323] width 73 height 89
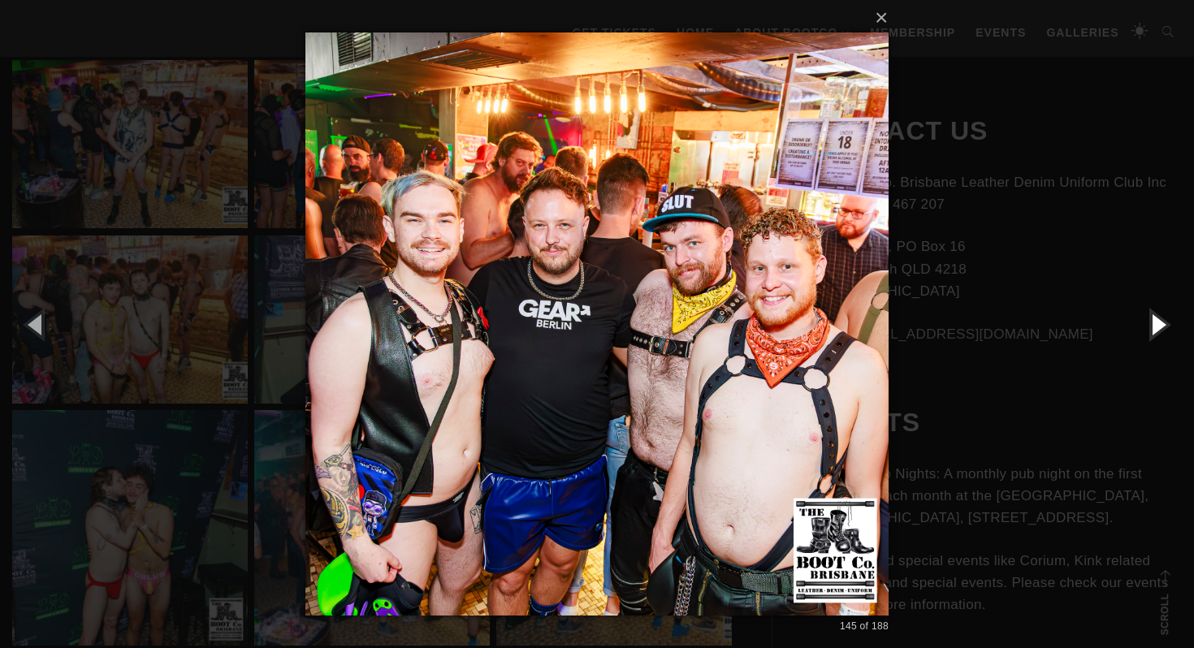
click at [1158, 327] on button "button" at bounding box center [1157, 323] width 73 height 89
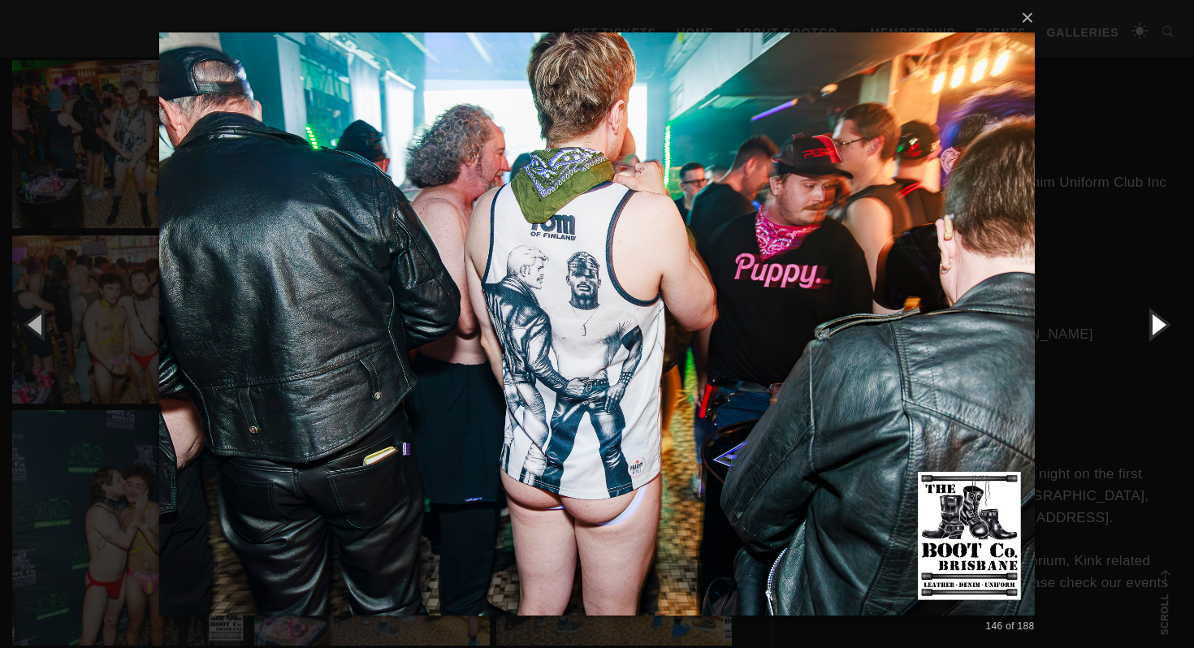
click at [1158, 327] on button "button" at bounding box center [1157, 323] width 73 height 89
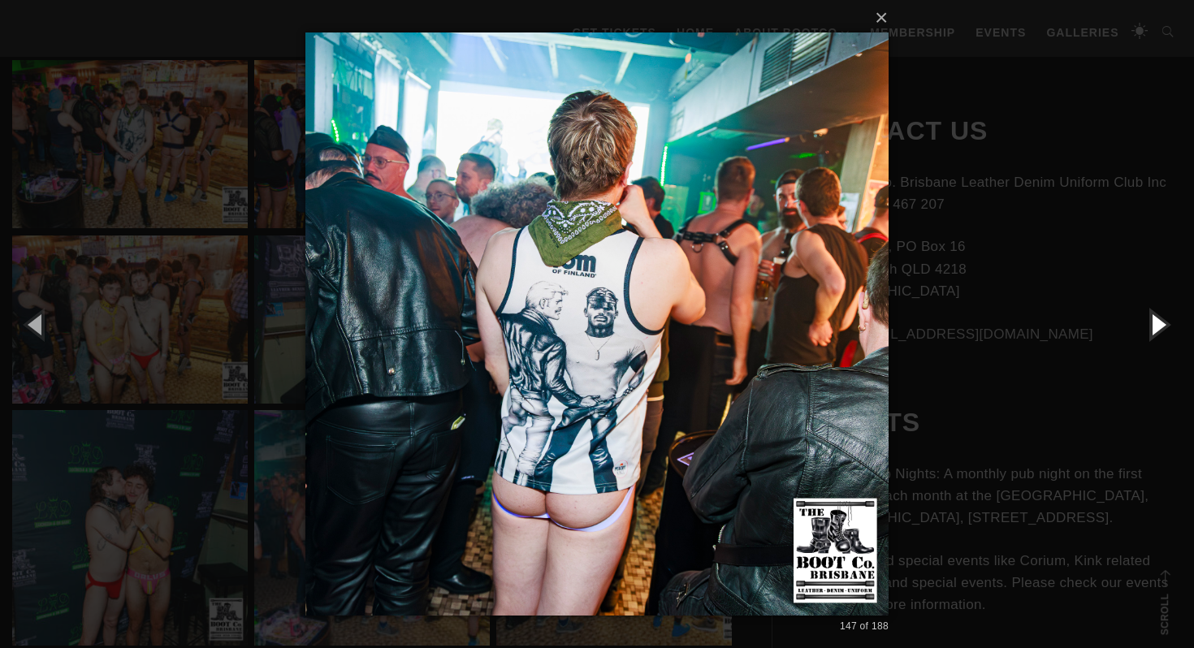
click at [1158, 327] on button "button" at bounding box center [1157, 323] width 73 height 89
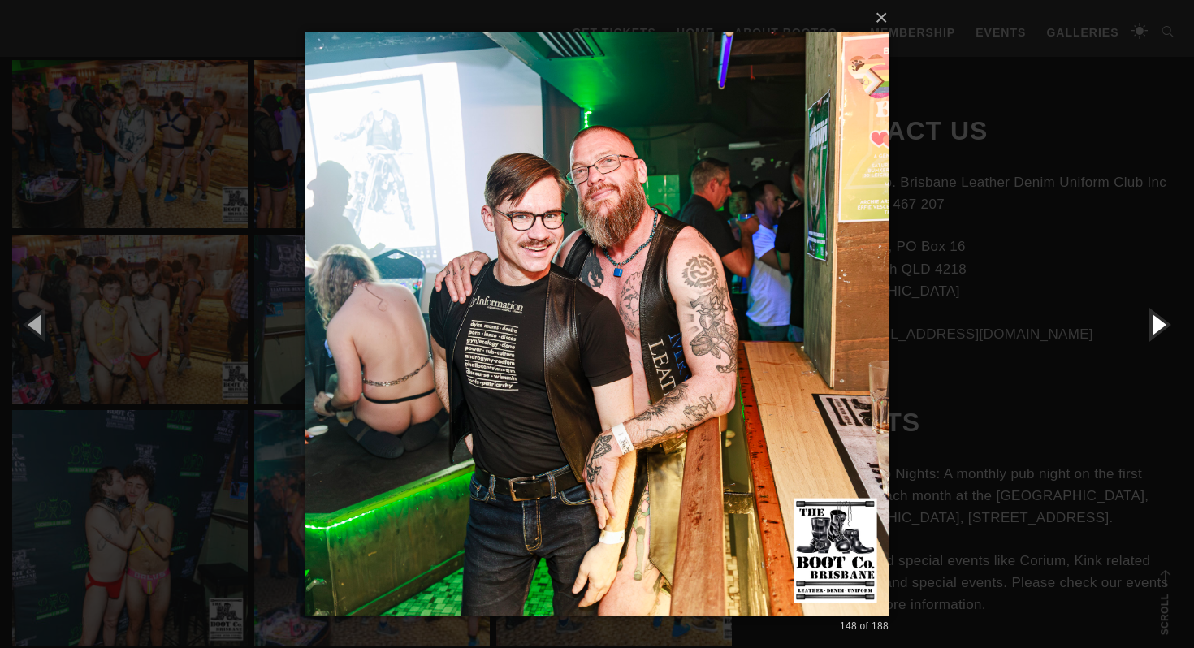
click at [1158, 327] on button "button" at bounding box center [1157, 323] width 73 height 89
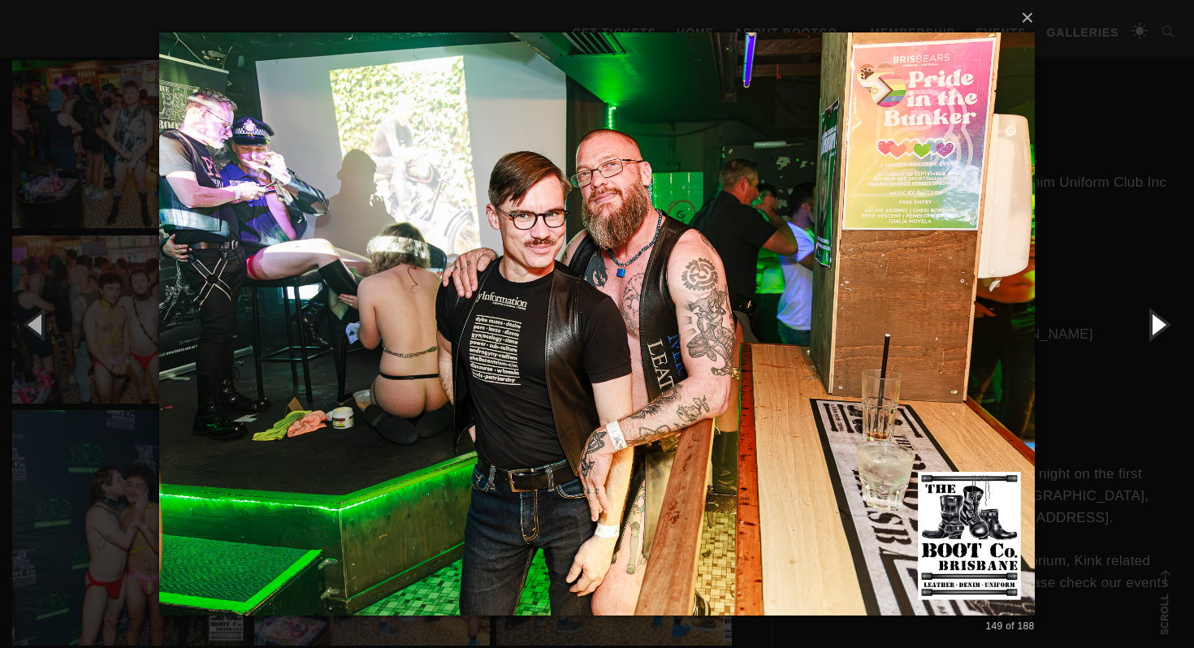
click at [1159, 327] on button "button" at bounding box center [1157, 323] width 73 height 89
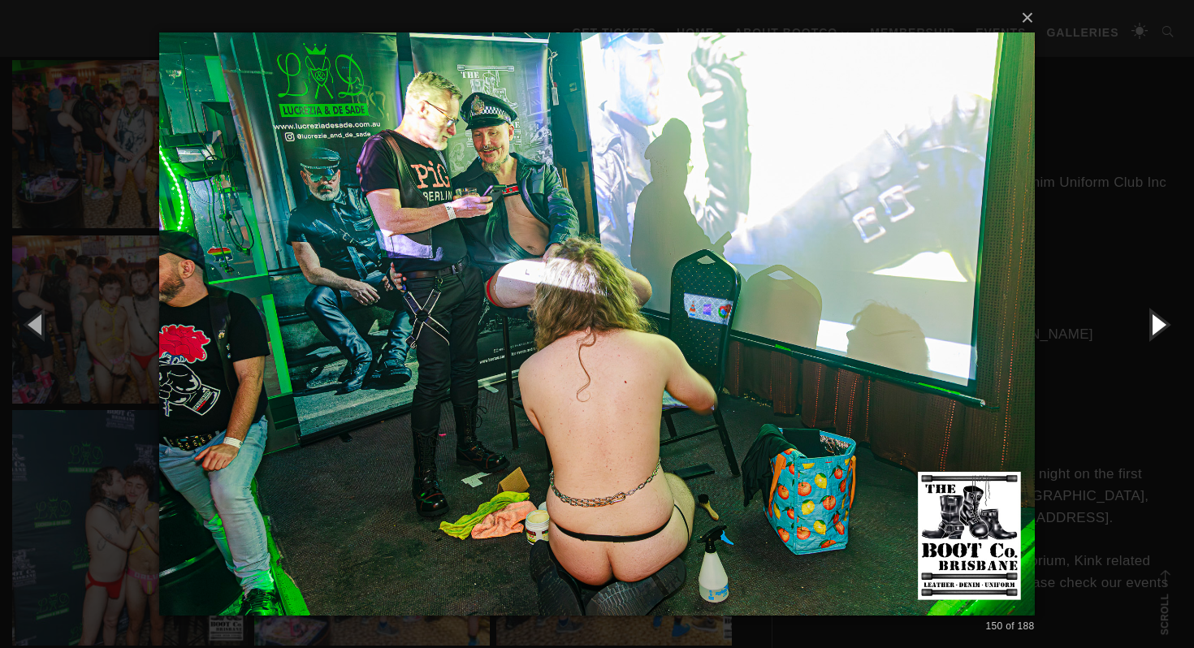
click at [1159, 327] on button "button" at bounding box center [1157, 323] width 73 height 89
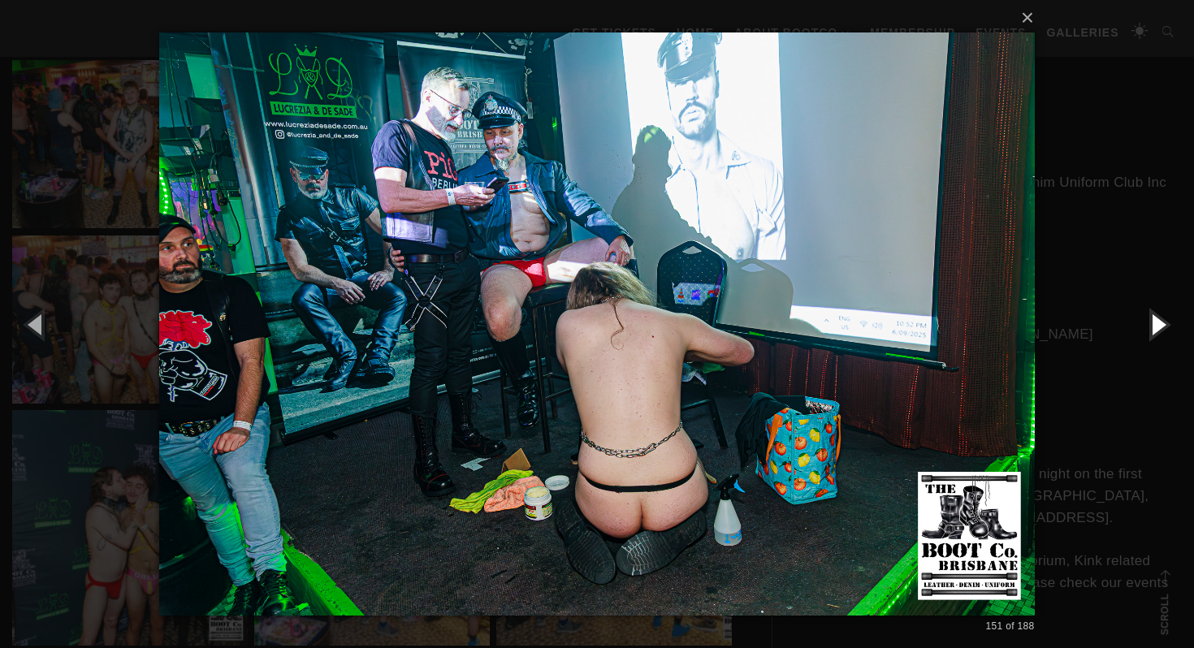
click at [1159, 327] on button "button" at bounding box center [1157, 323] width 73 height 89
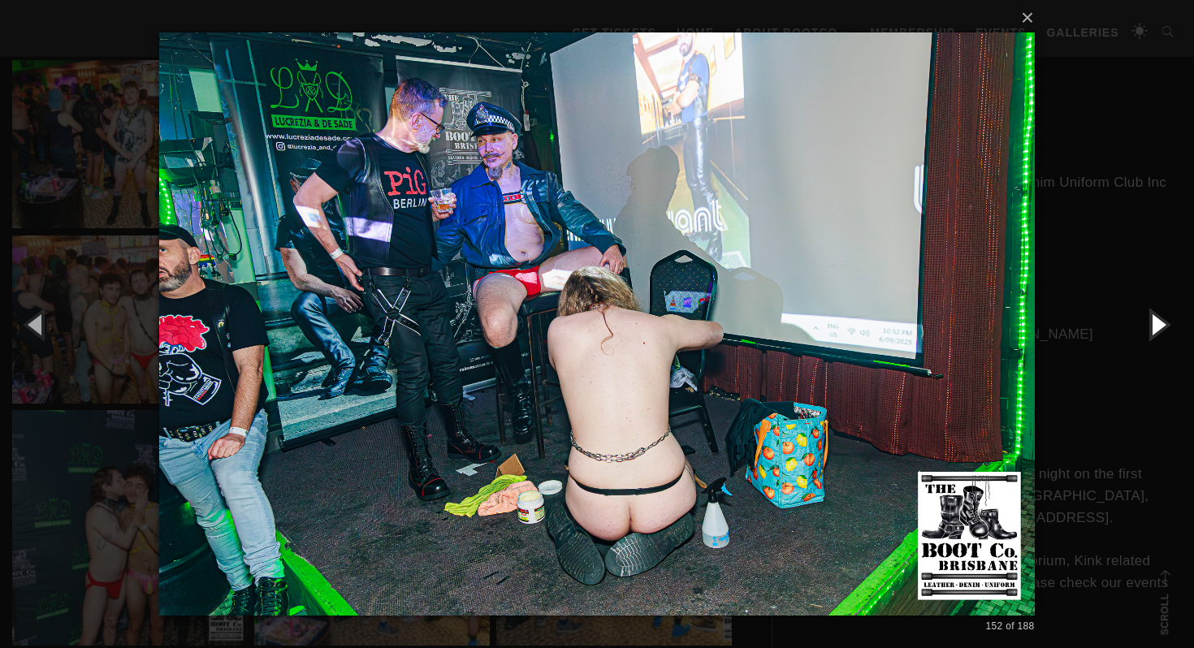
click at [1159, 327] on button "button" at bounding box center [1157, 323] width 73 height 89
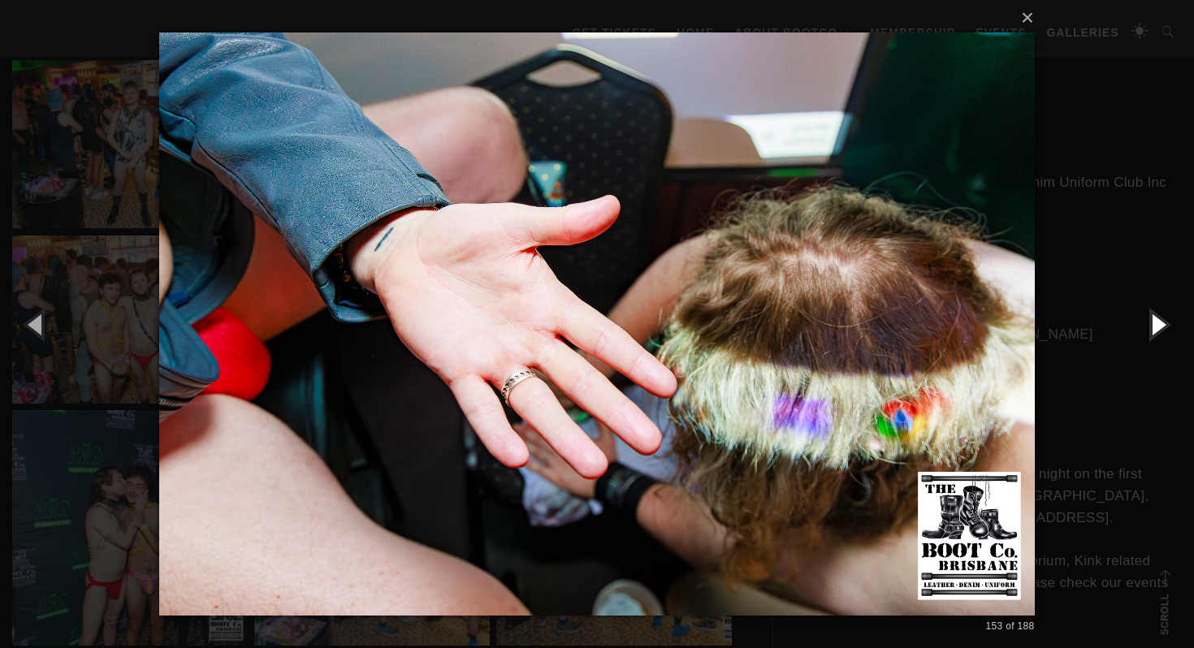
click at [1159, 327] on button "button" at bounding box center [1157, 323] width 73 height 89
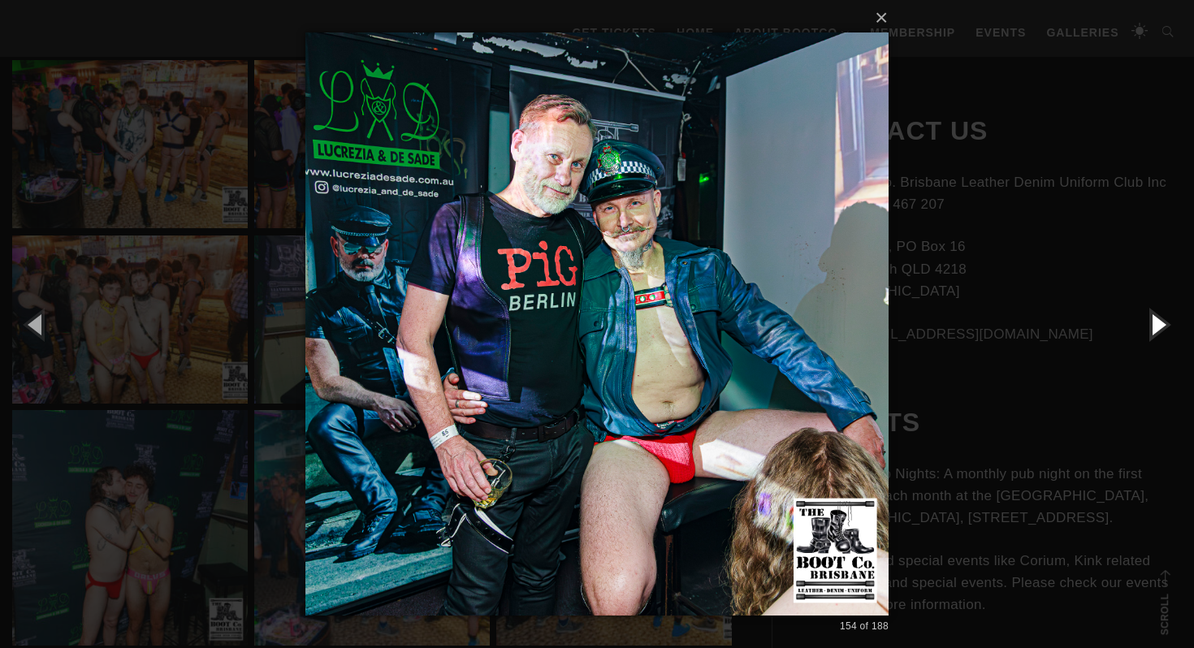
click at [1159, 327] on button "button" at bounding box center [1157, 323] width 73 height 89
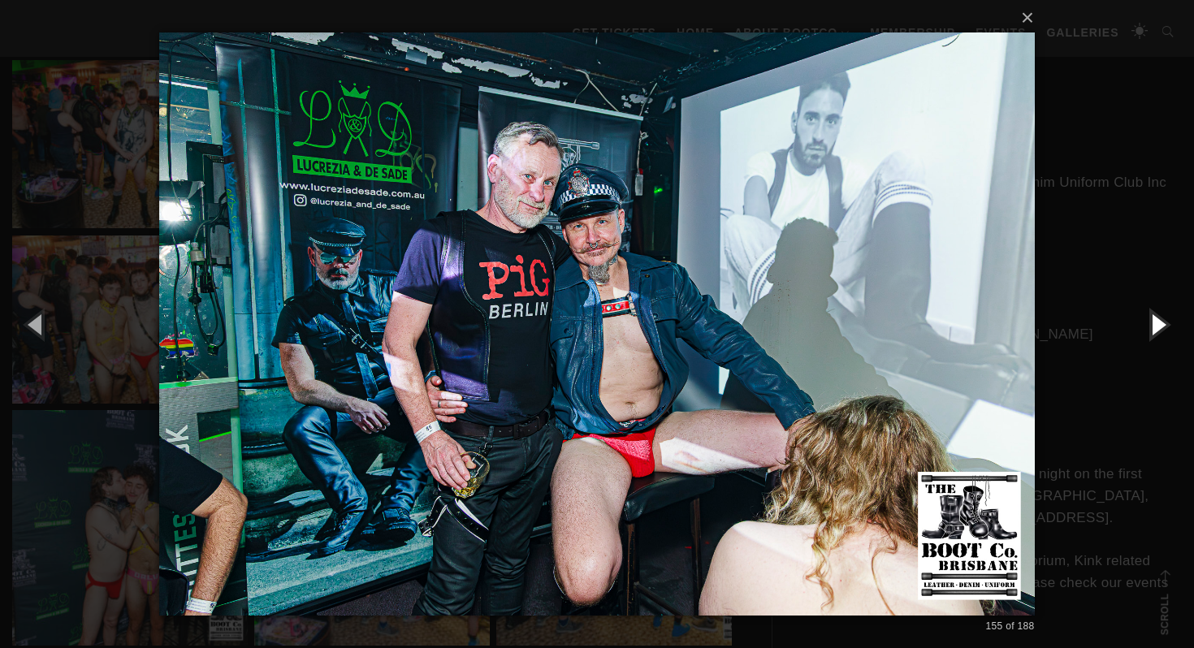
click at [1159, 327] on button "button" at bounding box center [1157, 323] width 73 height 89
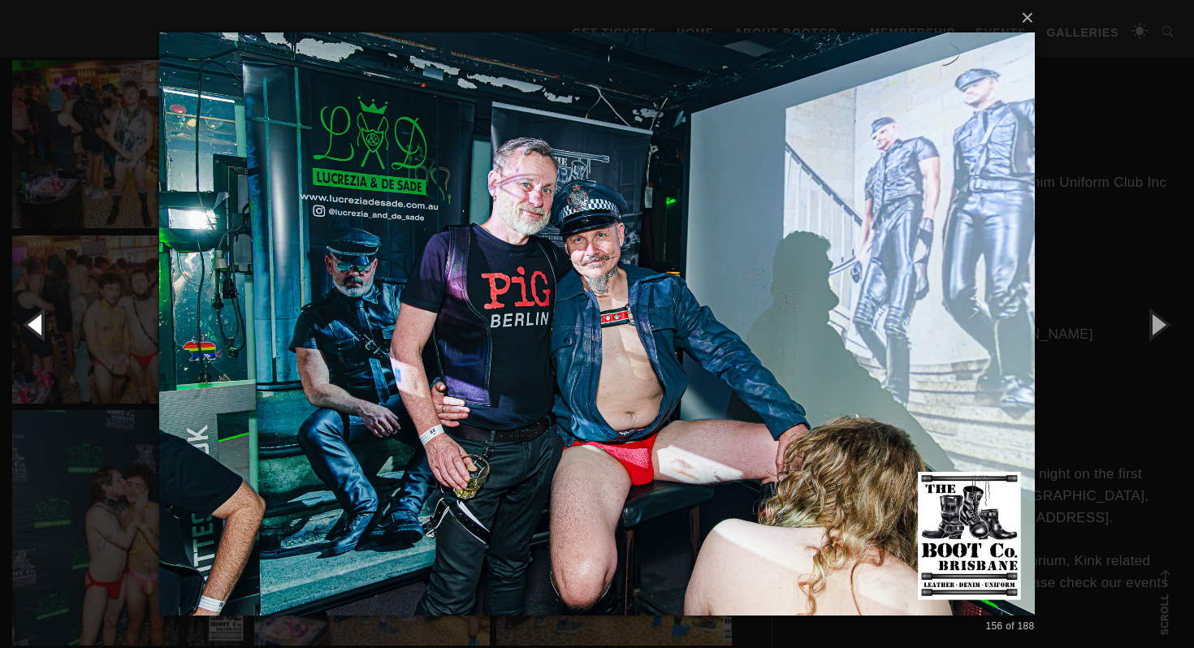
click at [37, 322] on button "button" at bounding box center [36, 323] width 73 height 89
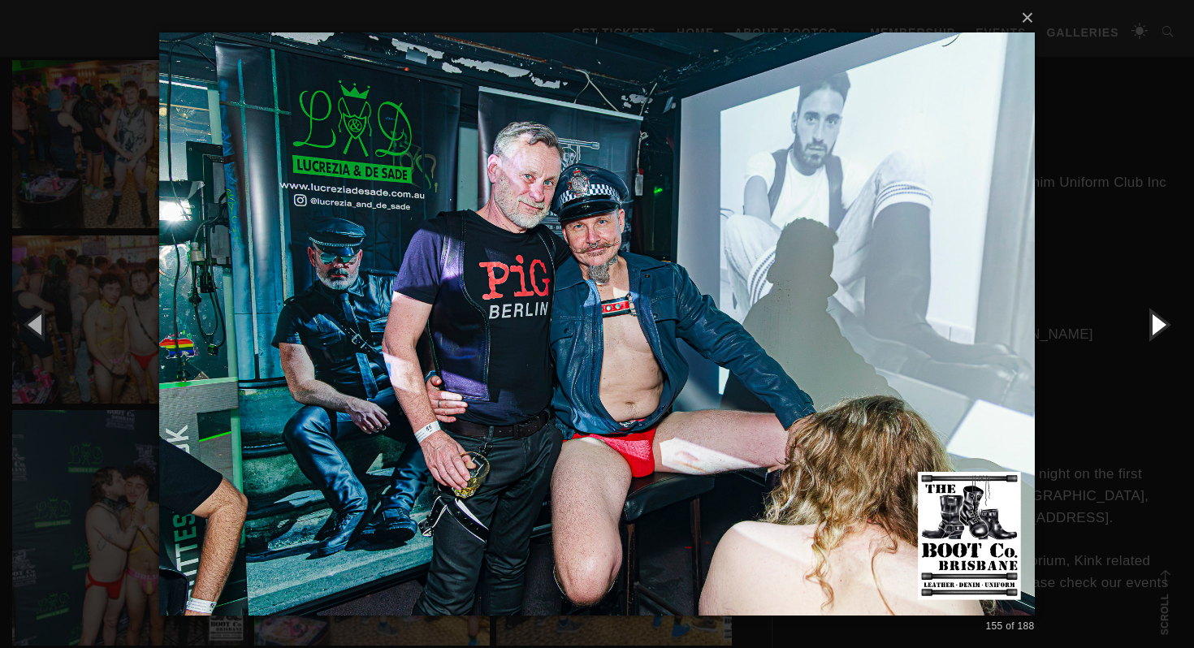
click at [1159, 323] on button "button" at bounding box center [1157, 323] width 73 height 89
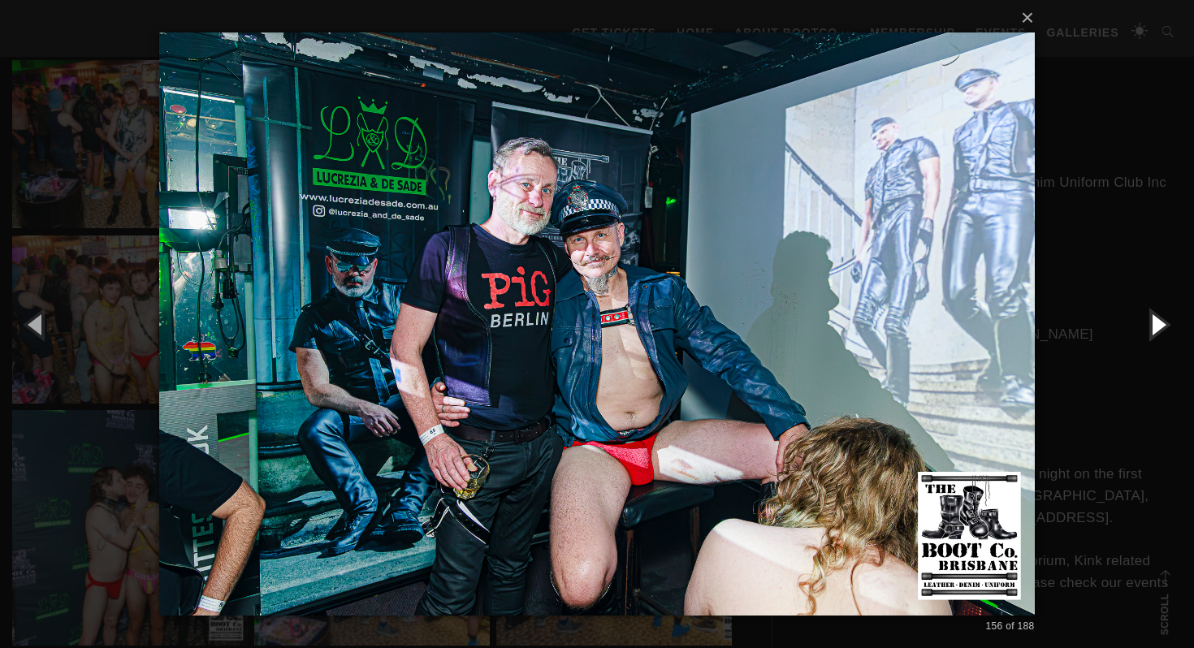
click at [1159, 323] on button "button" at bounding box center [1157, 323] width 73 height 89
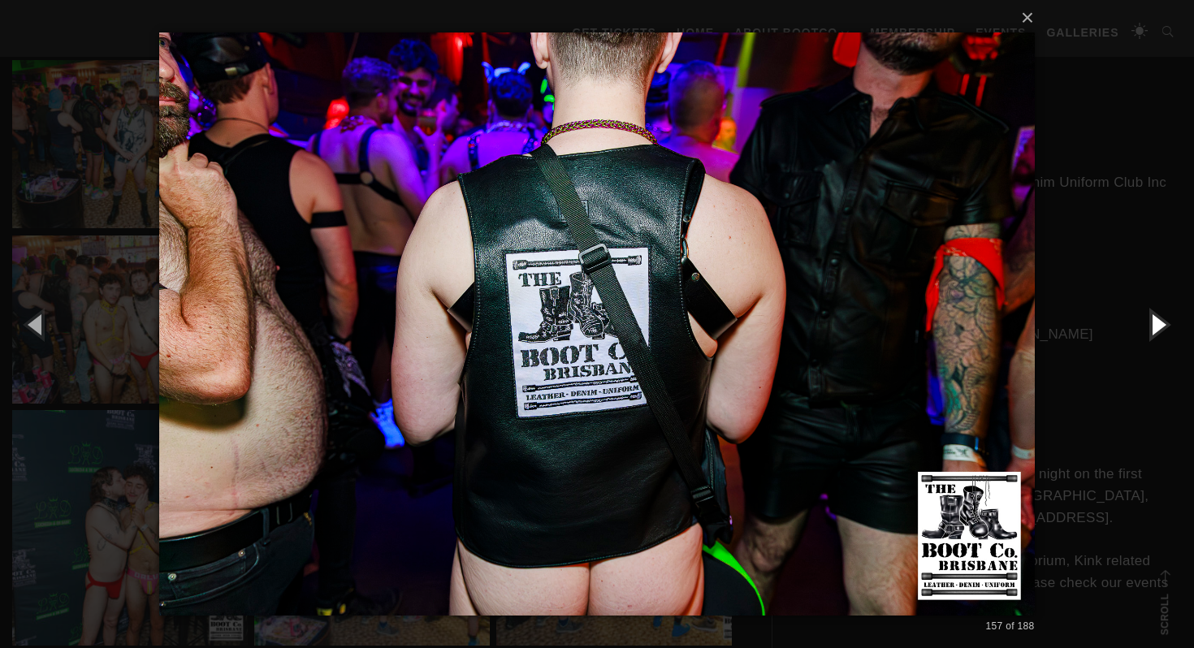
click at [1159, 323] on button "button" at bounding box center [1157, 323] width 73 height 89
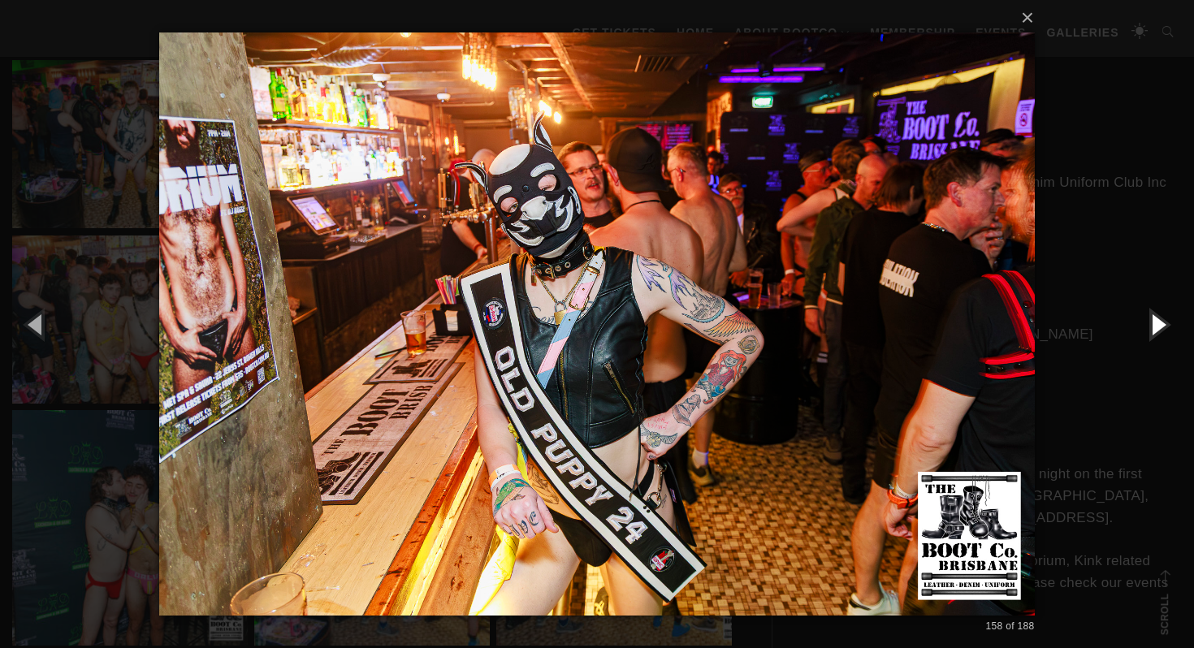
click at [1159, 323] on button "button" at bounding box center [1157, 323] width 73 height 89
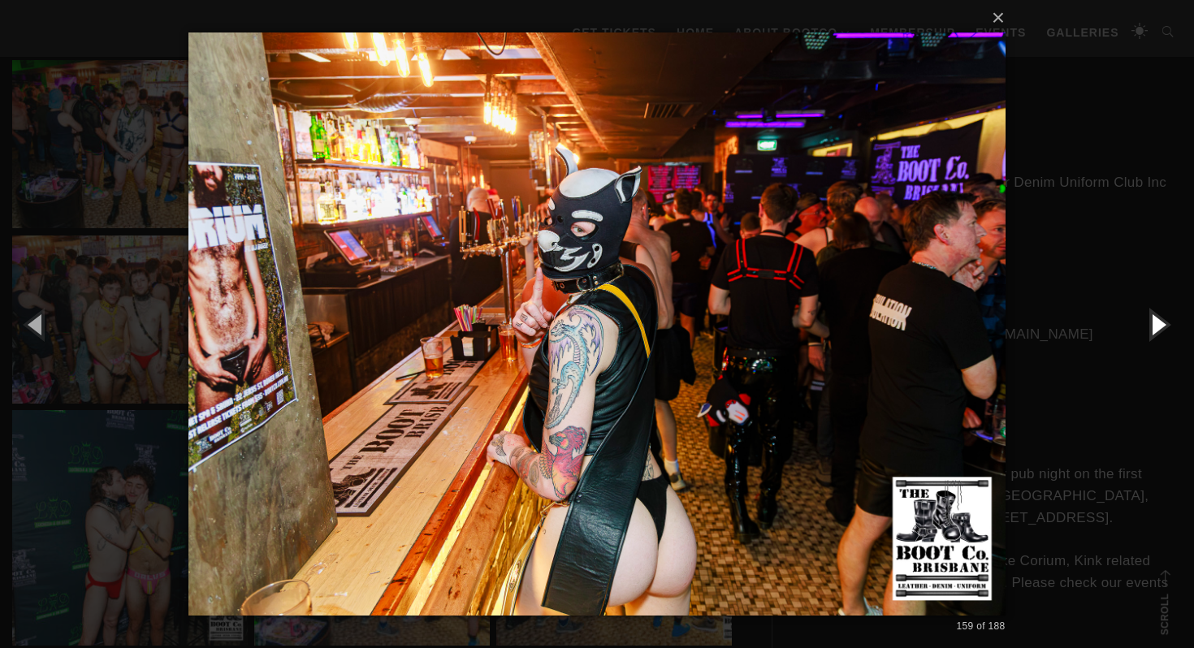
click at [1159, 323] on button "button" at bounding box center [1157, 323] width 73 height 89
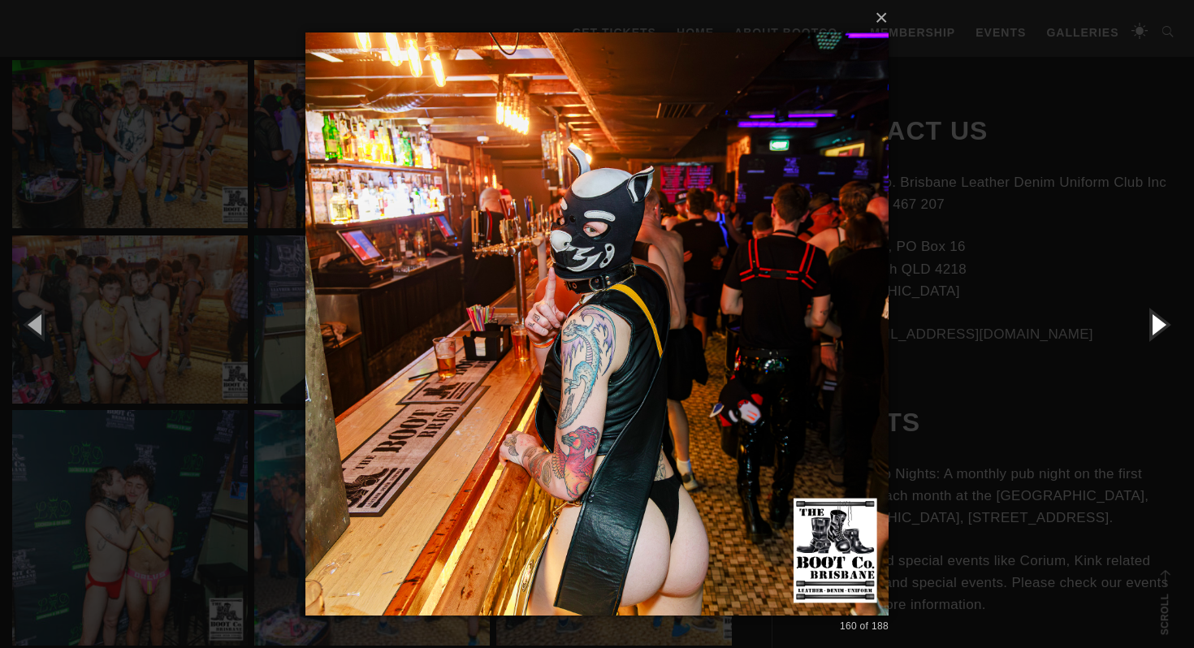
click at [1159, 323] on button "button" at bounding box center [1157, 323] width 73 height 89
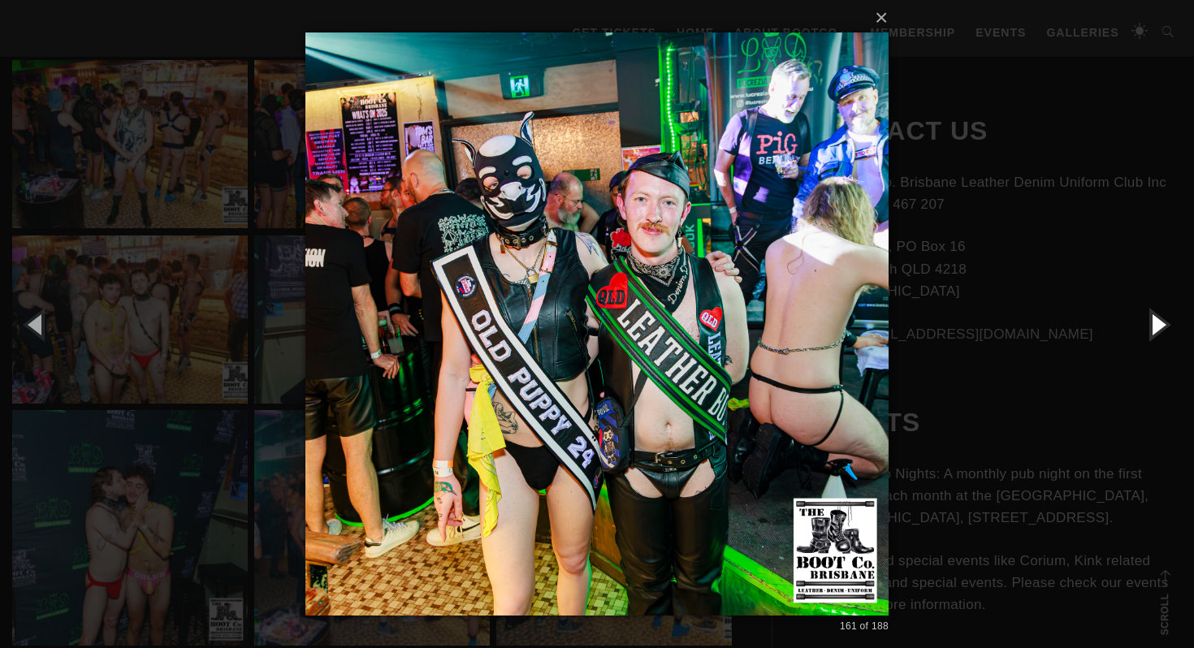
click at [1155, 324] on button "button" at bounding box center [1157, 323] width 73 height 89
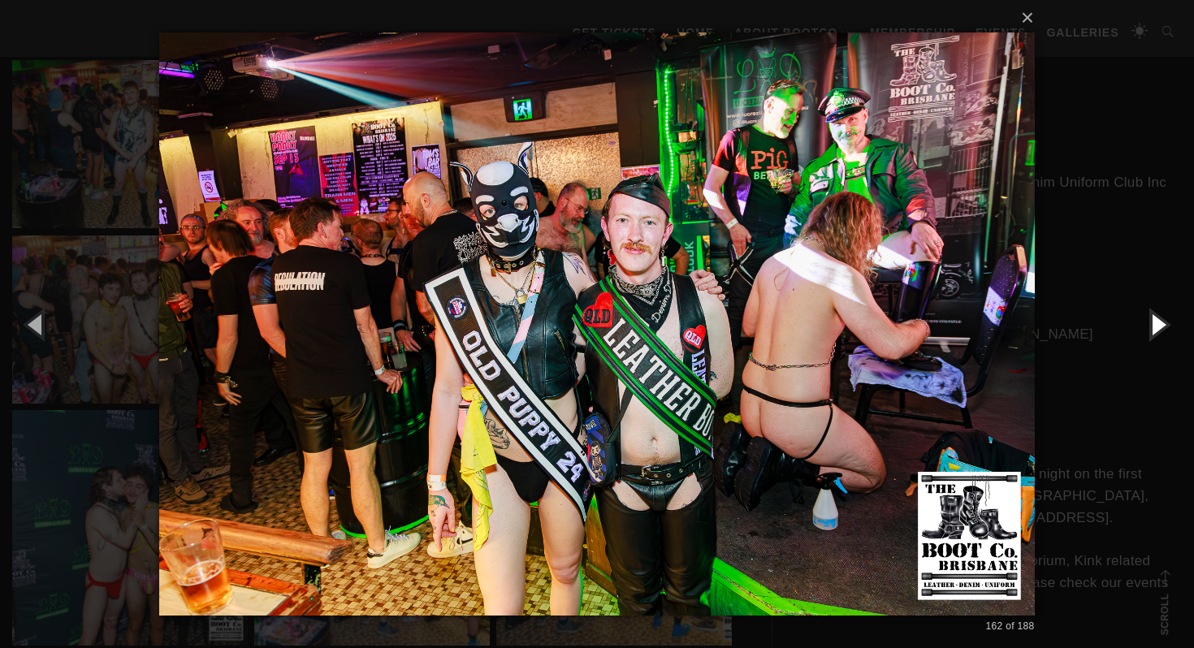
click at [1155, 324] on button "button" at bounding box center [1157, 323] width 73 height 89
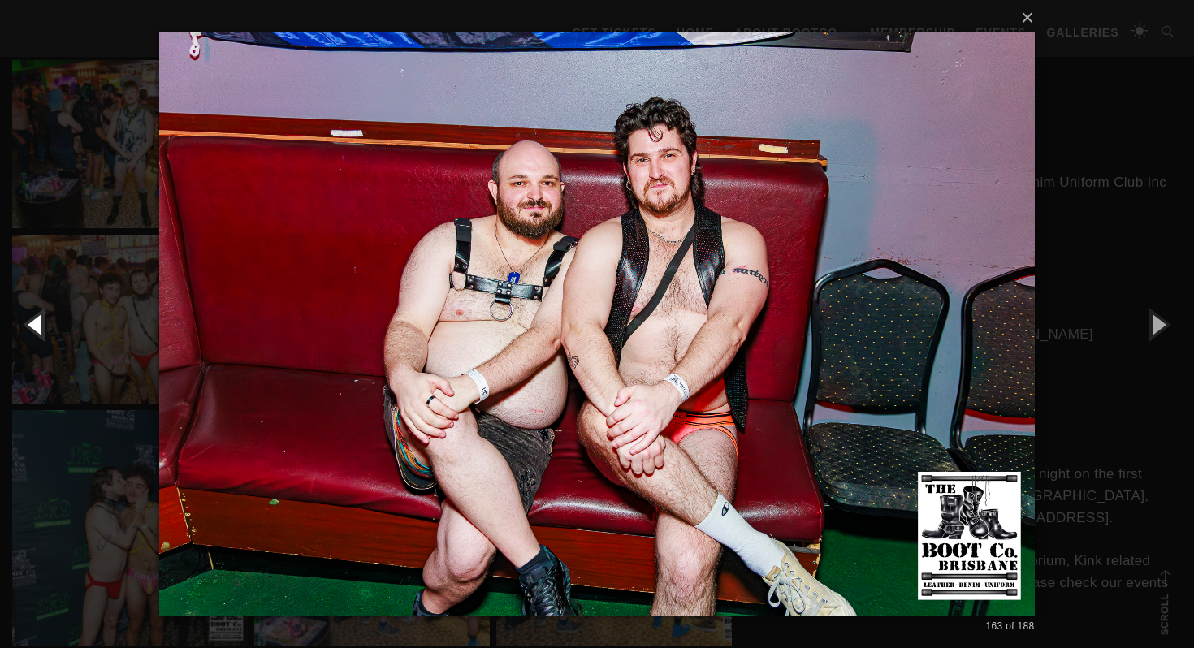
click at [52, 314] on button "button" at bounding box center [36, 323] width 73 height 89
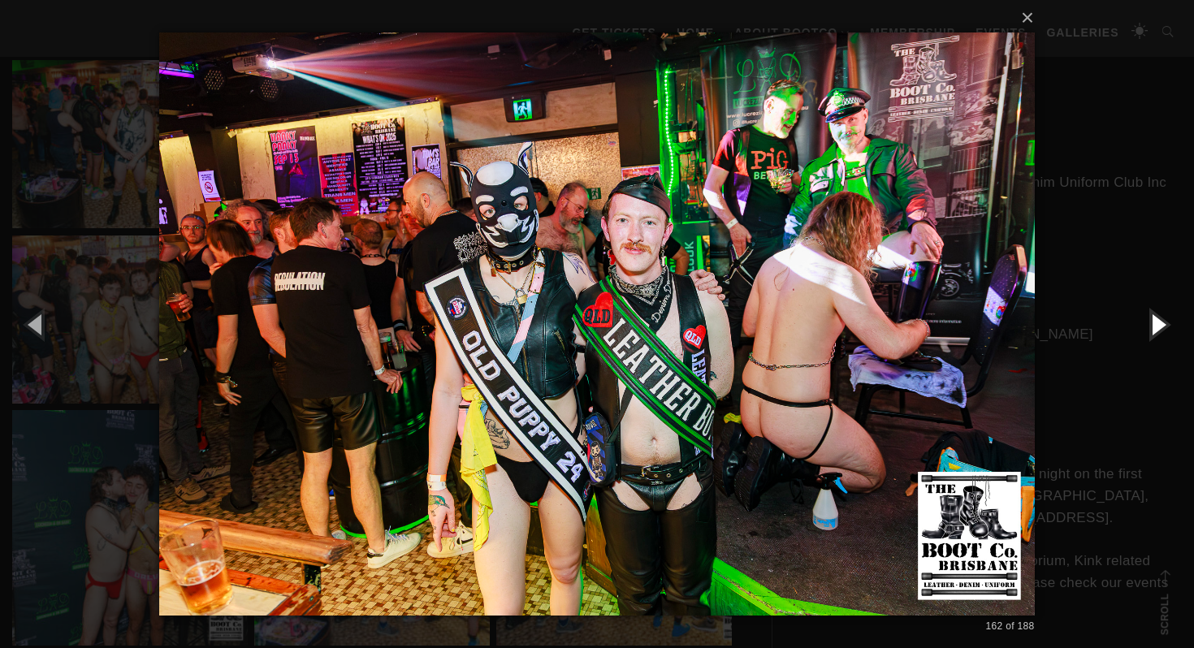
click at [1144, 327] on button "button" at bounding box center [1157, 323] width 73 height 89
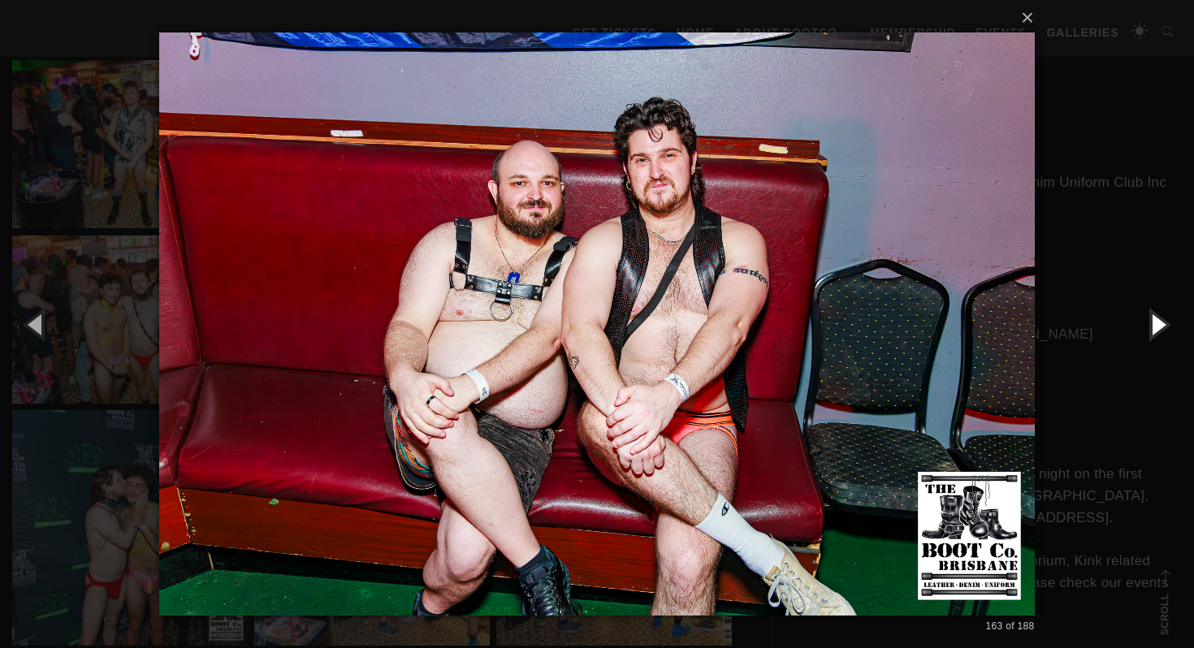
click at [1159, 321] on button "button" at bounding box center [1157, 323] width 73 height 89
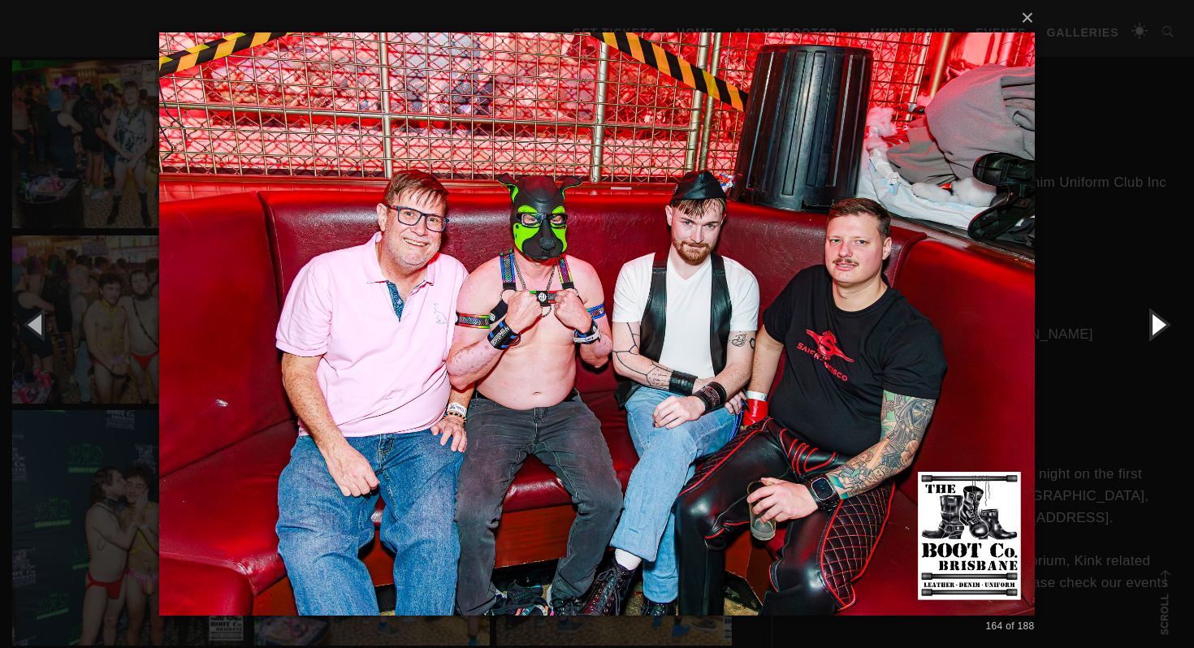
click at [1159, 321] on button "button" at bounding box center [1157, 323] width 73 height 89
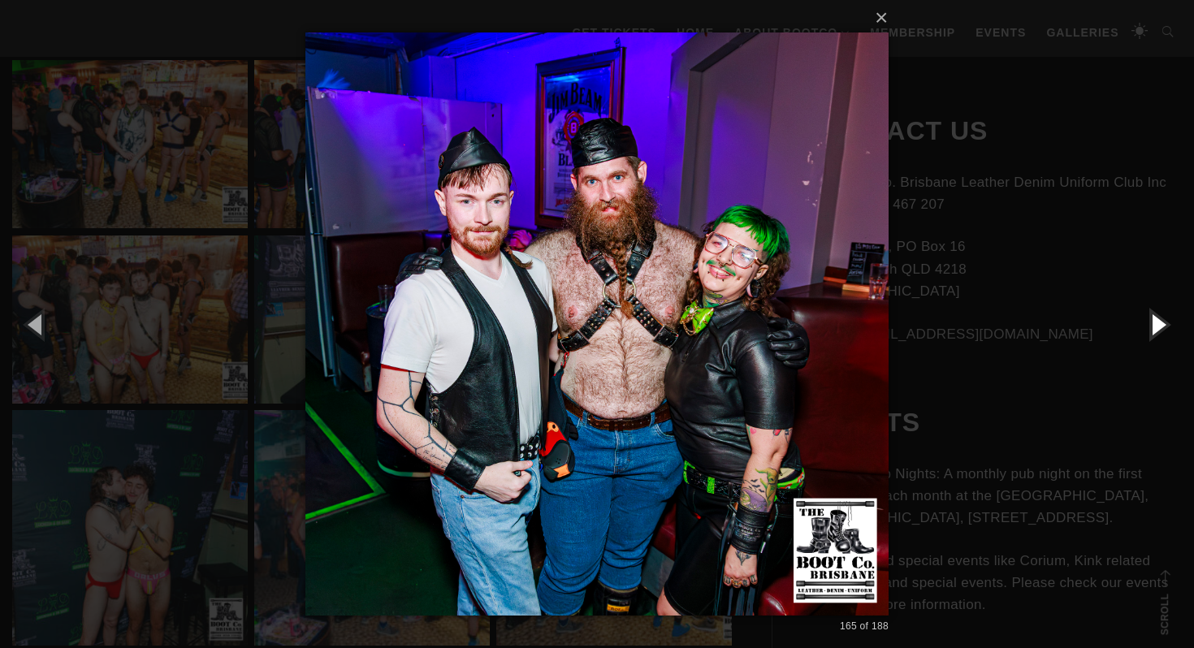
click at [1159, 321] on button "button" at bounding box center [1157, 323] width 73 height 89
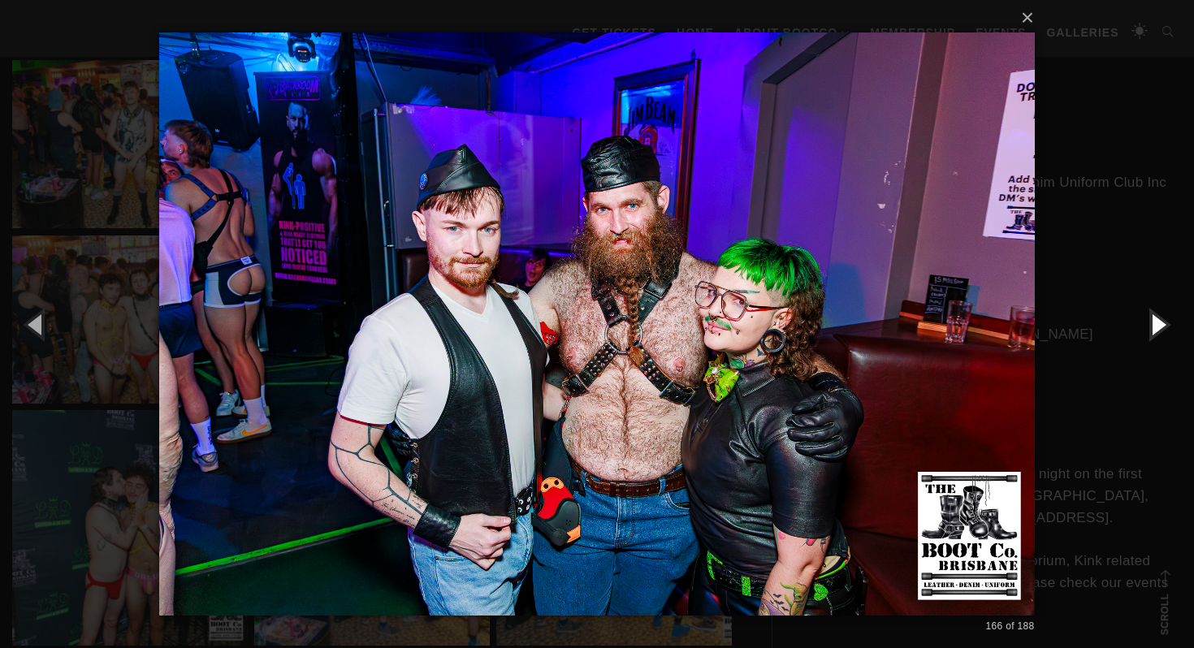
click at [1158, 324] on button "button" at bounding box center [1157, 323] width 73 height 89
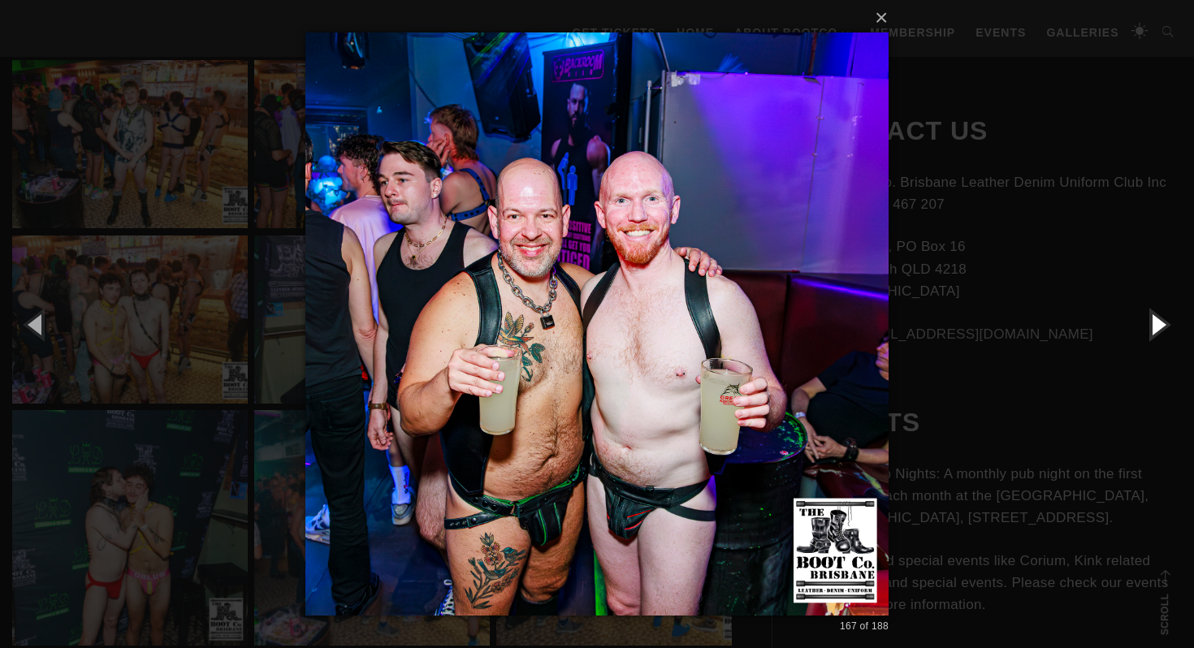
click at [1158, 324] on button "button" at bounding box center [1157, 323] width 73 height 89
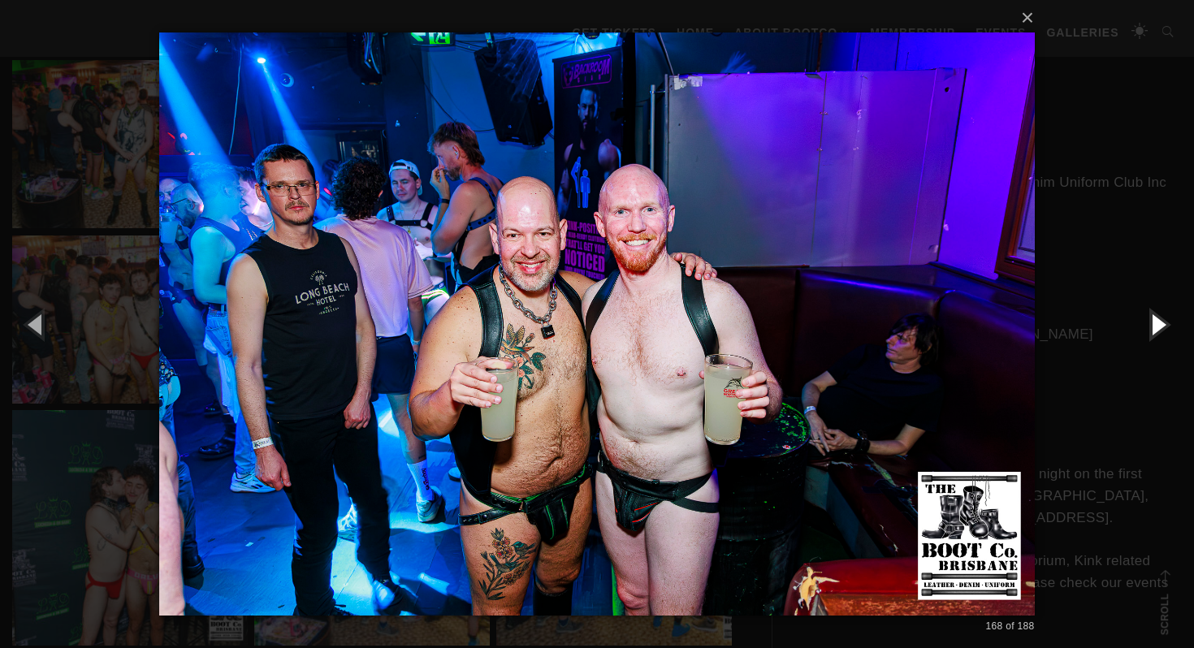
click at [1158, 324] on button "button" at bounding box center [1157, 323] width 73 height 89
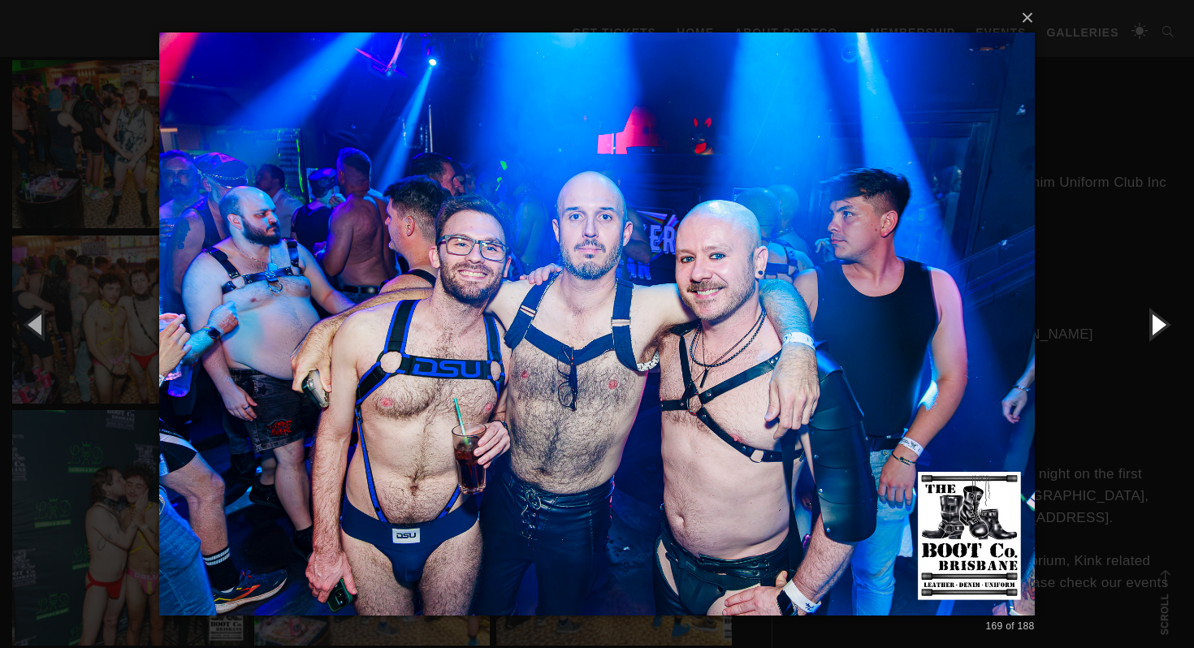
click at [1158, 324] on button "button" at bounding box center [1157, 323] width 73 height 89
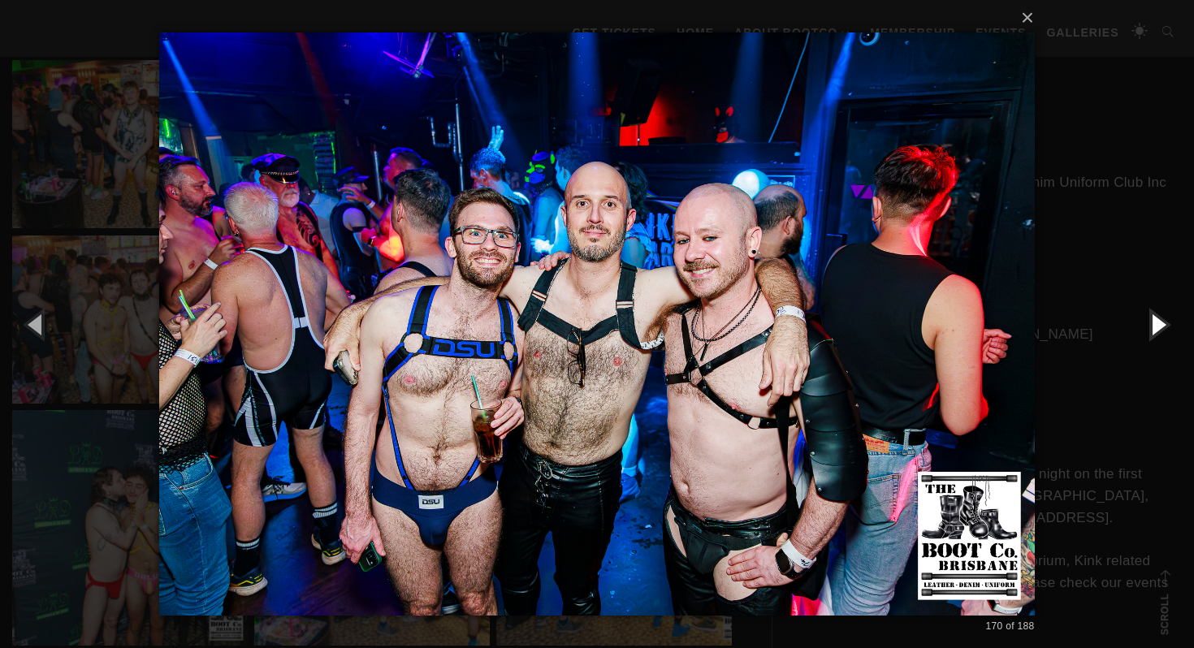
click at [1158, 324] on button "button" at bounding box center [1157, 323] width 73 height 89
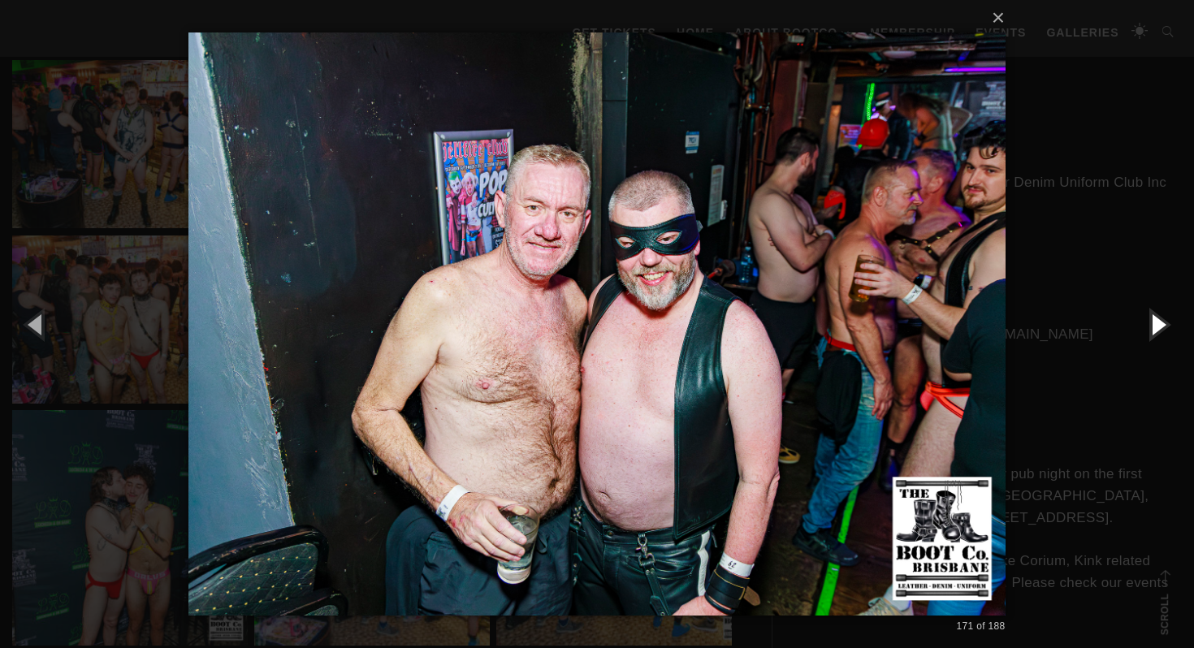
click at [1155, 324] on button "button" at bounding box center [1157, 323] width 73 height 89
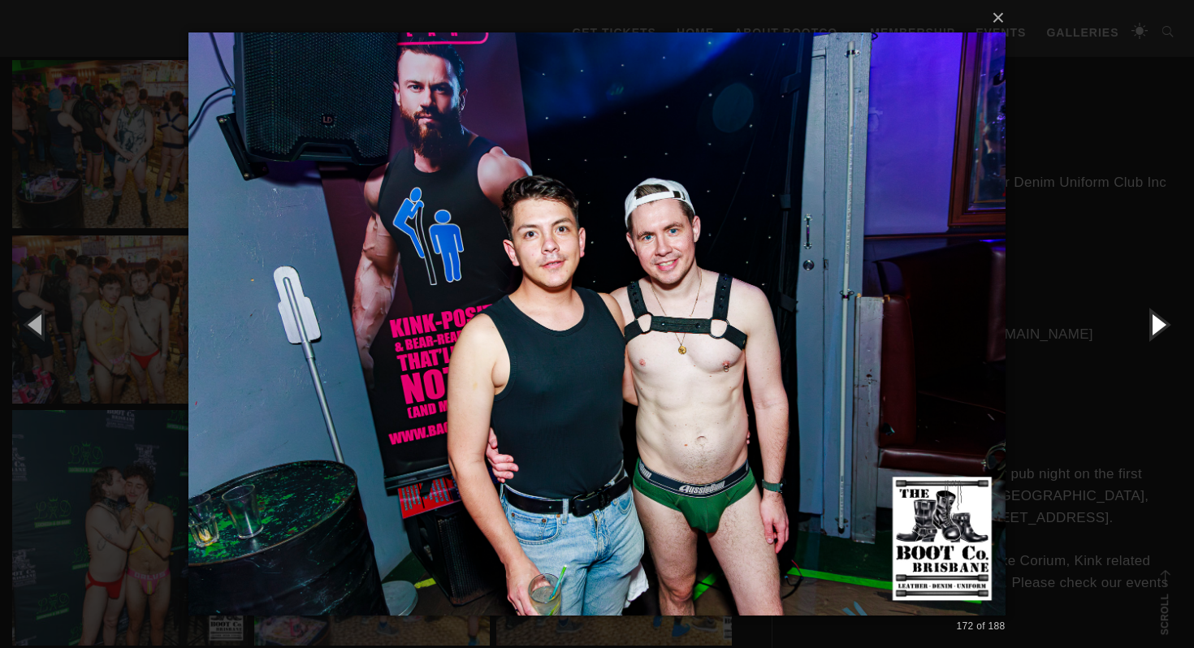
click at [1155, 324] on button "button" at bounding box center [1157, 323] width 73 height 89
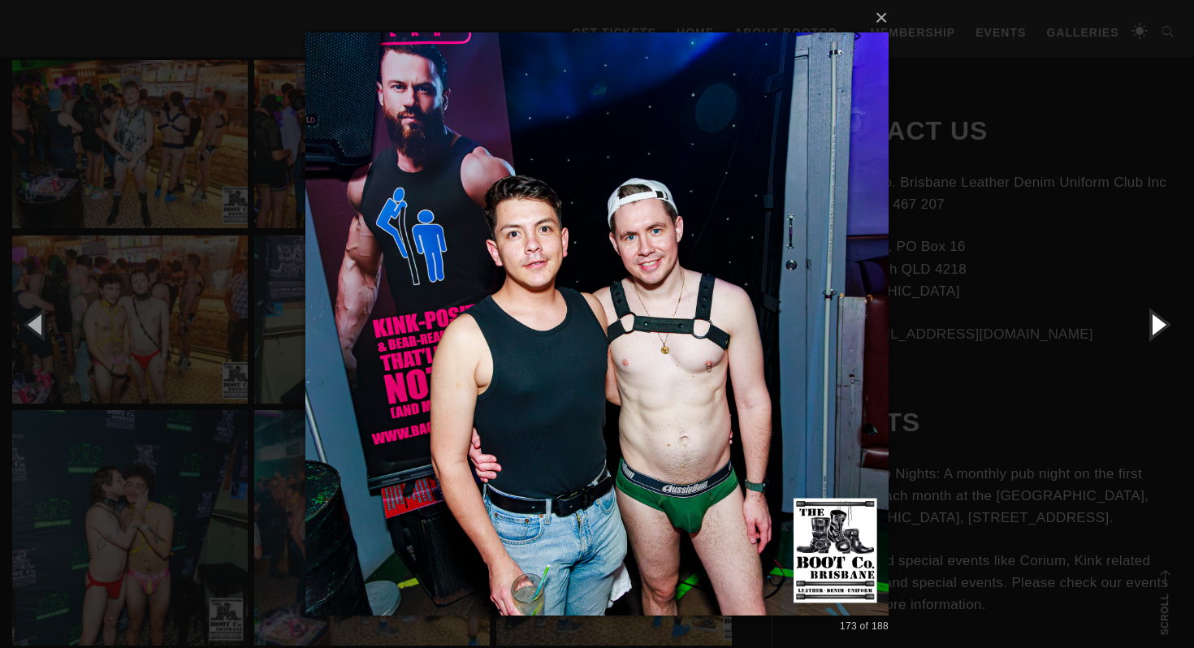
click at [1155, 324] on button "button" at bounding box center [1157, 323] width 73 height 89
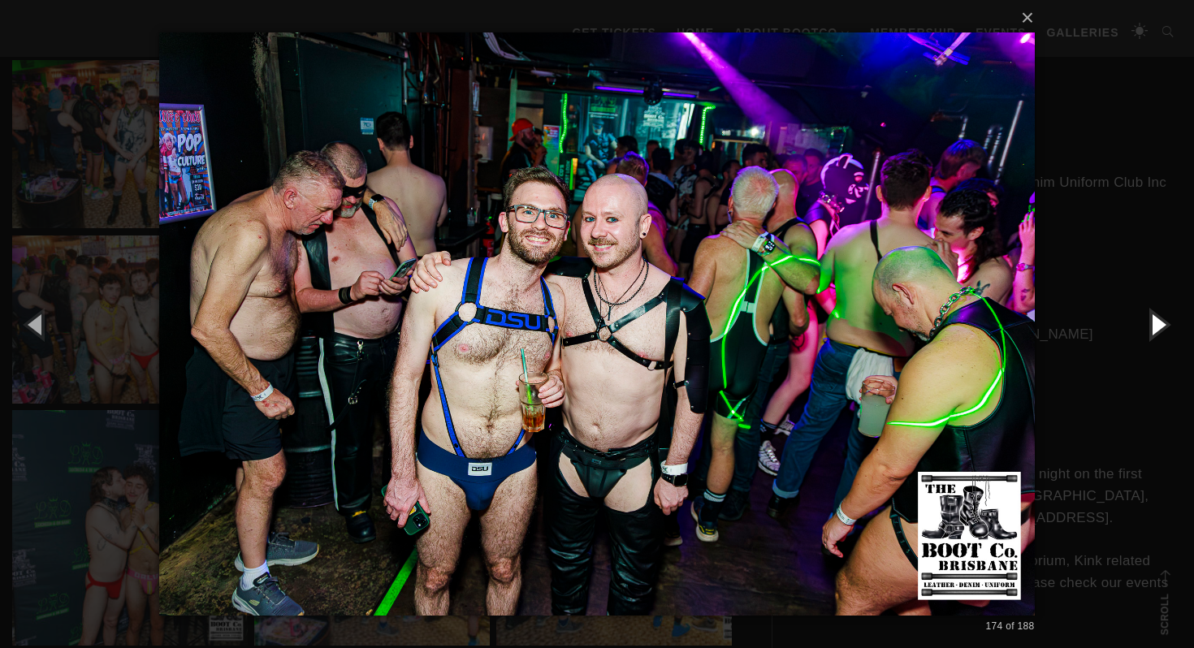
click at [1155, 324] on button "button" at bounding box center [1157, 323] width 73 height 89
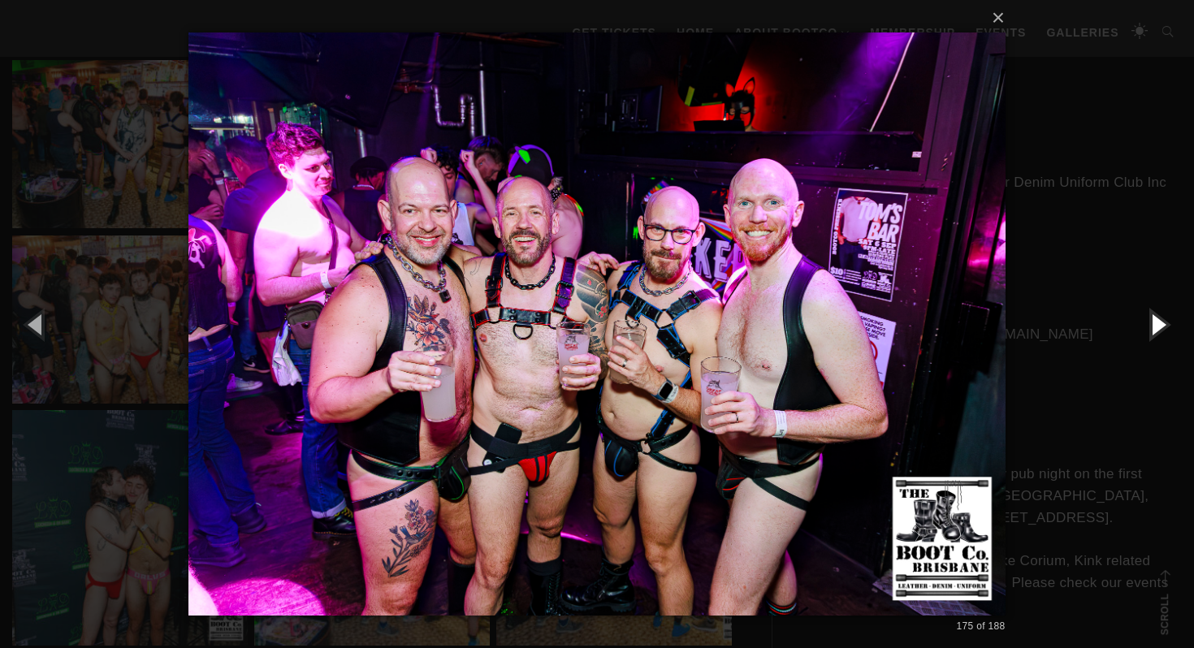
click at [1155, 324] on button "button" at bounding box center [1157, 323] width 73 height 89
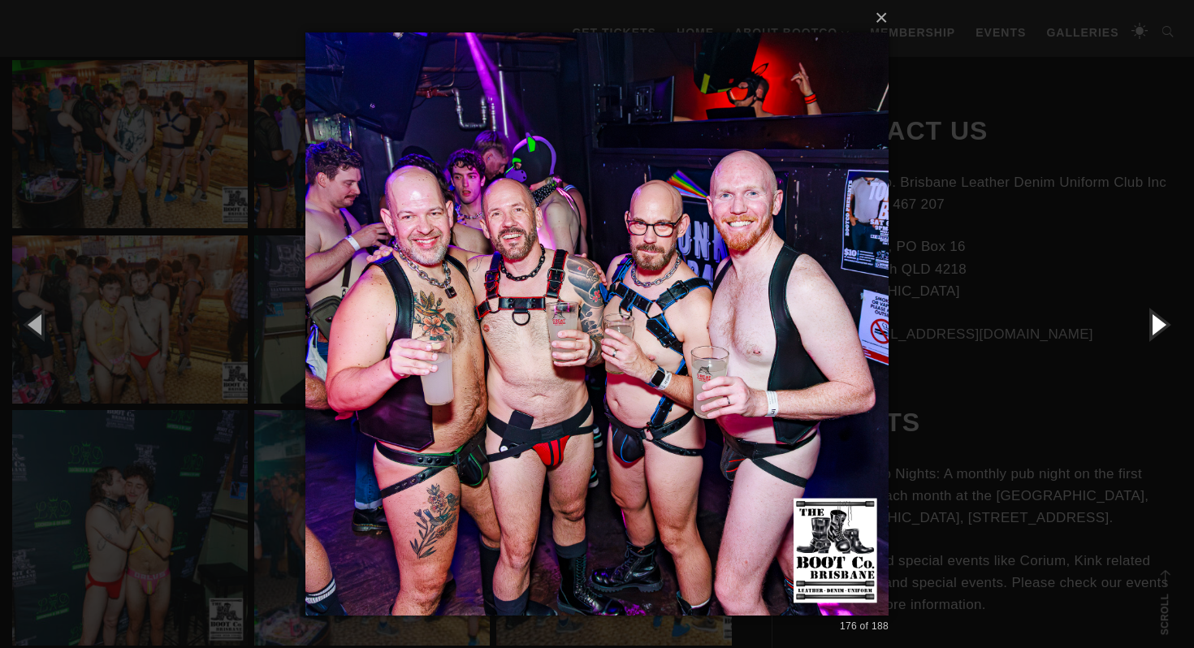
click at [1155, 324] on button "button" at bounding box center [1157, 323] width 73 height 89
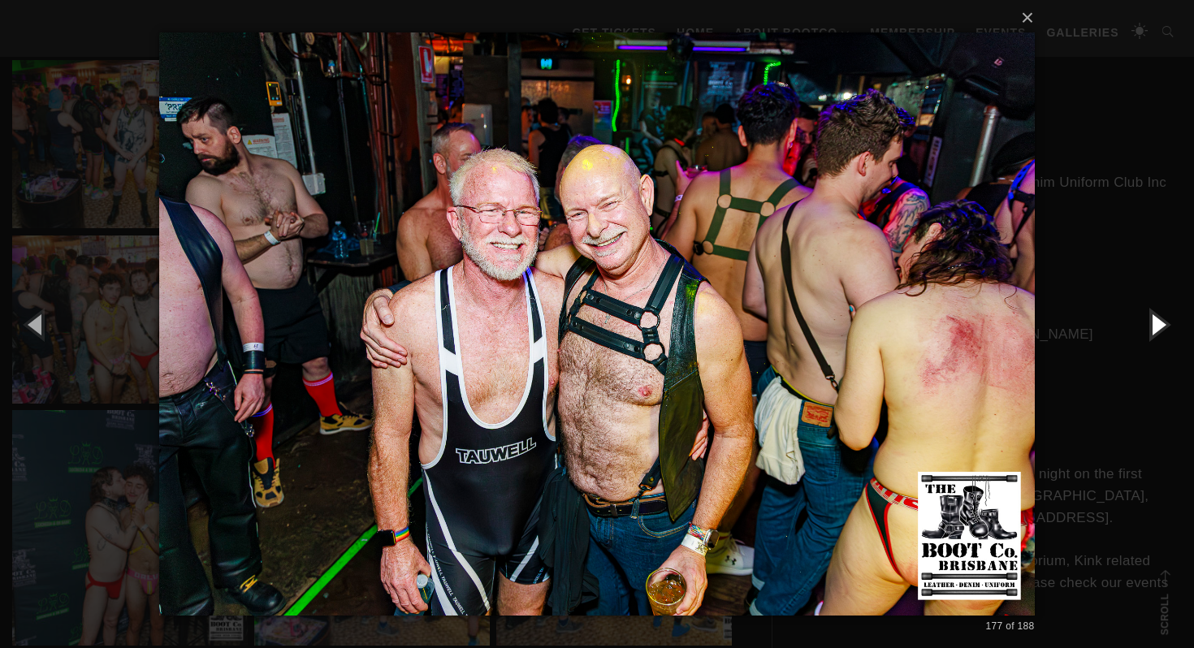
click at [1155, 324] on button "button" at bounding box center [1157, 323] width 73 height 89
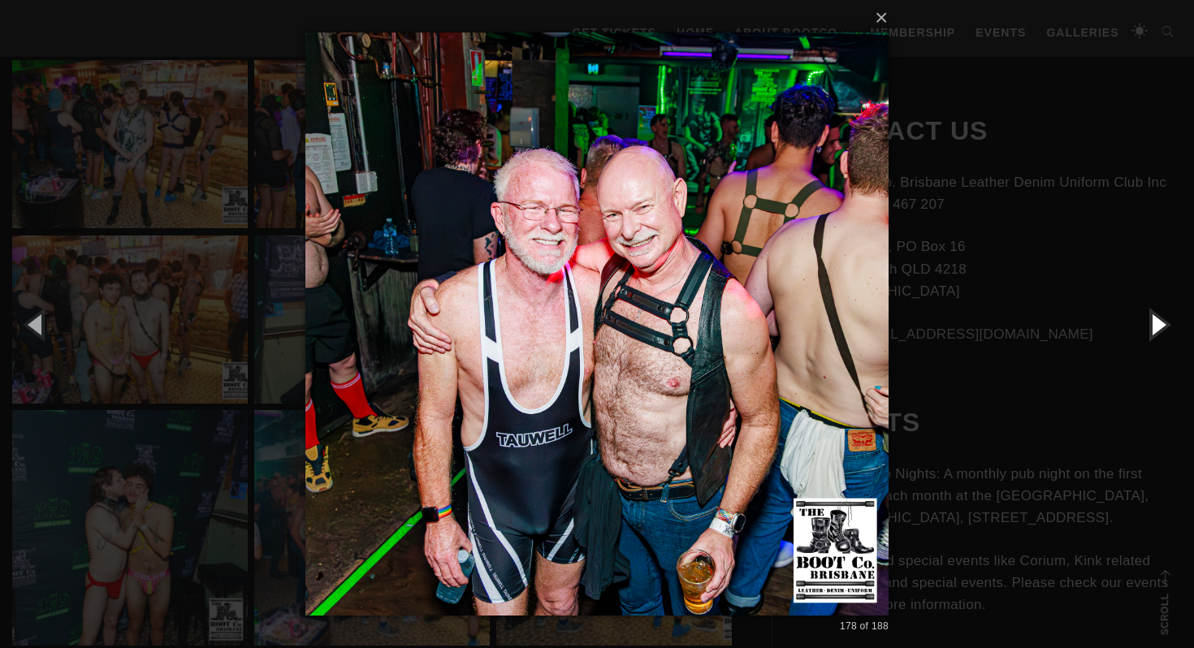
click at [1155, 324] on button "button" at bounding box center [1157, 323] width 73 height 89
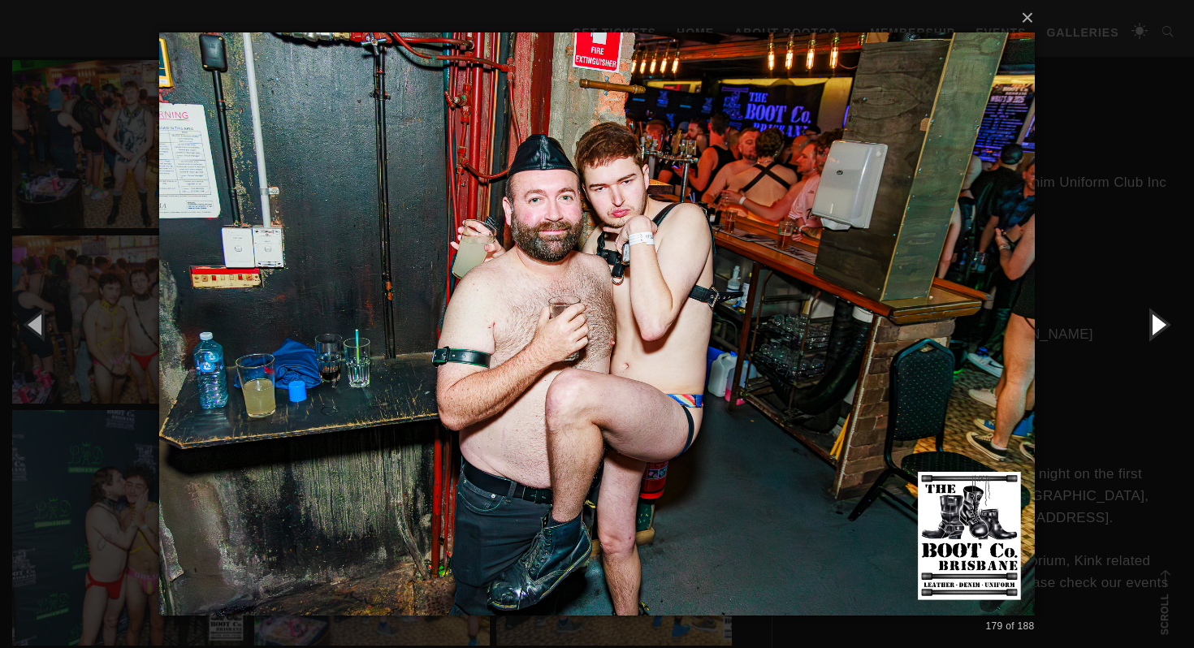
click at [1155, 324] on button "button" at bounding box center [1157, 323] width 73 height 89
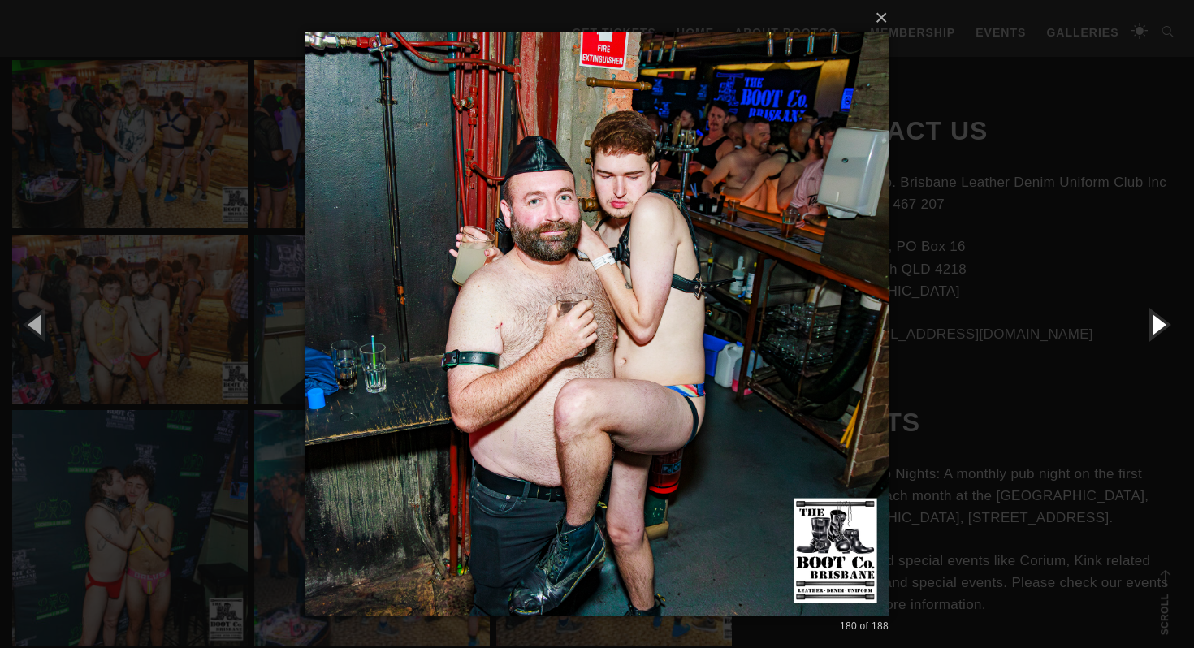
click at [1155, 324] on button "button" at bounding box center [1157, 323] width 73 height 89
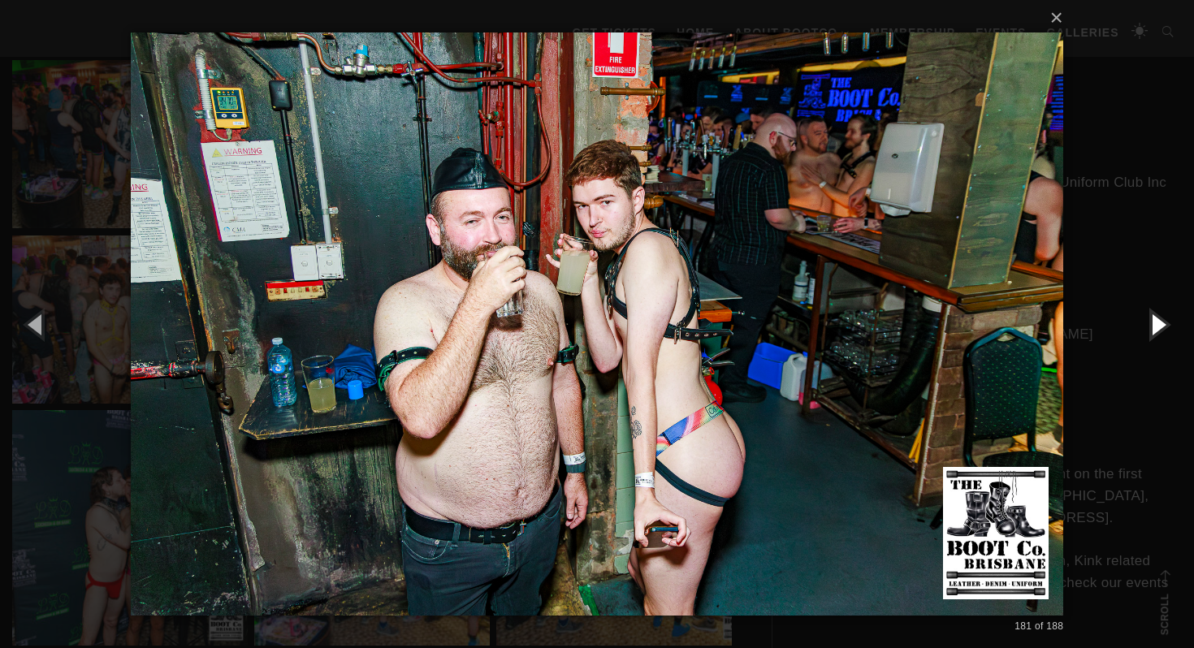
click at [1155, 324] on button "button" at bounding box center [1157, 323] width 73 height 89
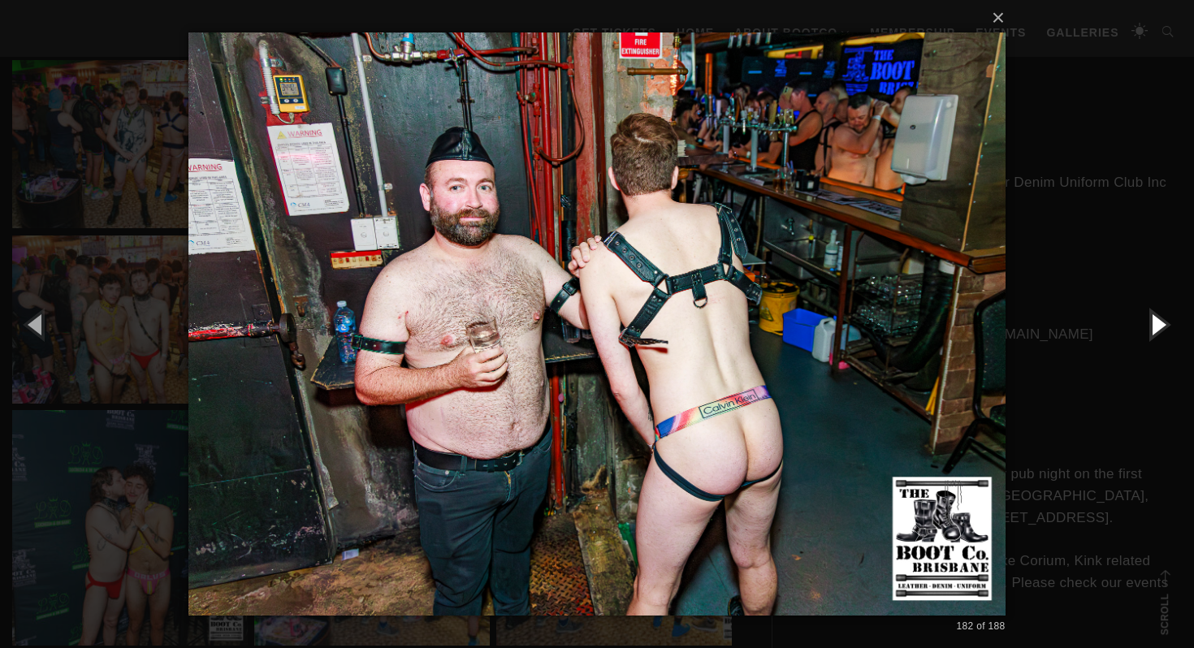
click at [1155, 324] on button "button" at bounding box center [1157, 323] width 73 height 89
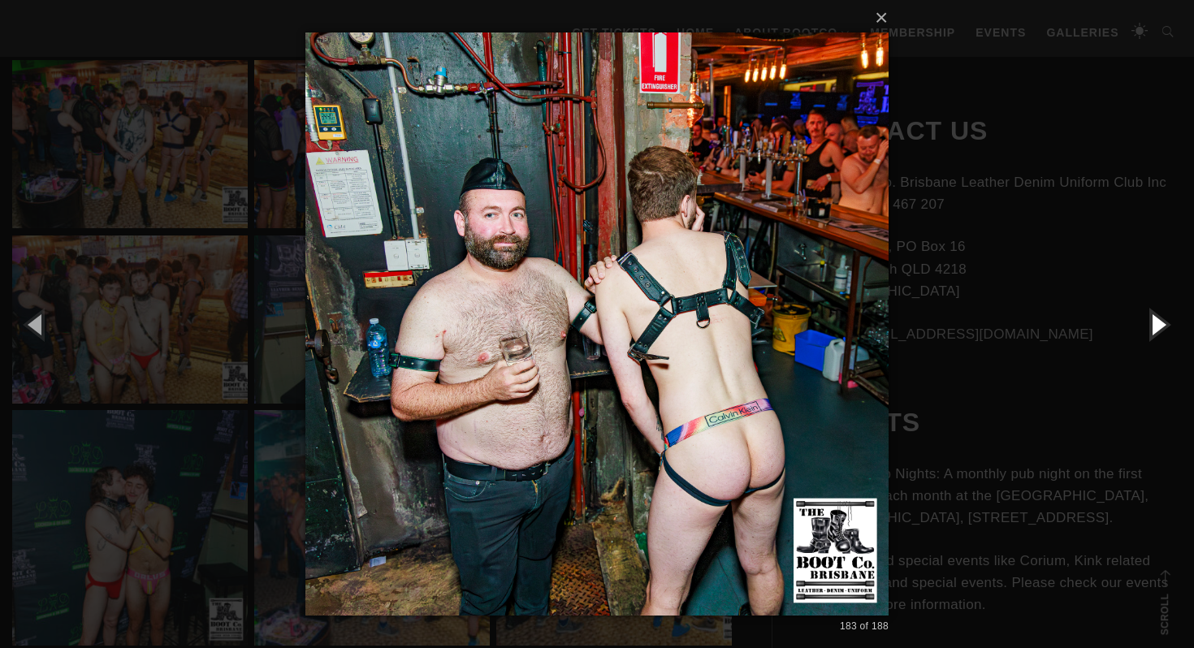
click at [1155, 324] on button "button" at bounding box center [1157, 323] width 73 height 89
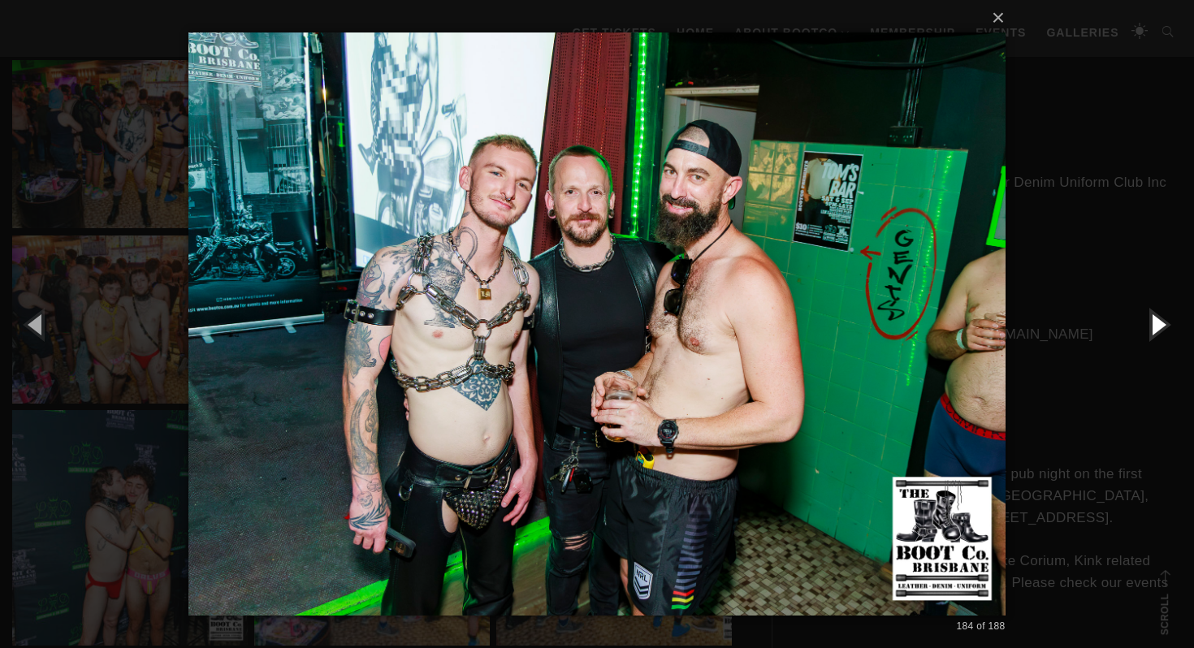
click at [1155, 324] on button "button" at bounding box center [1157, 323] width 73 height 89
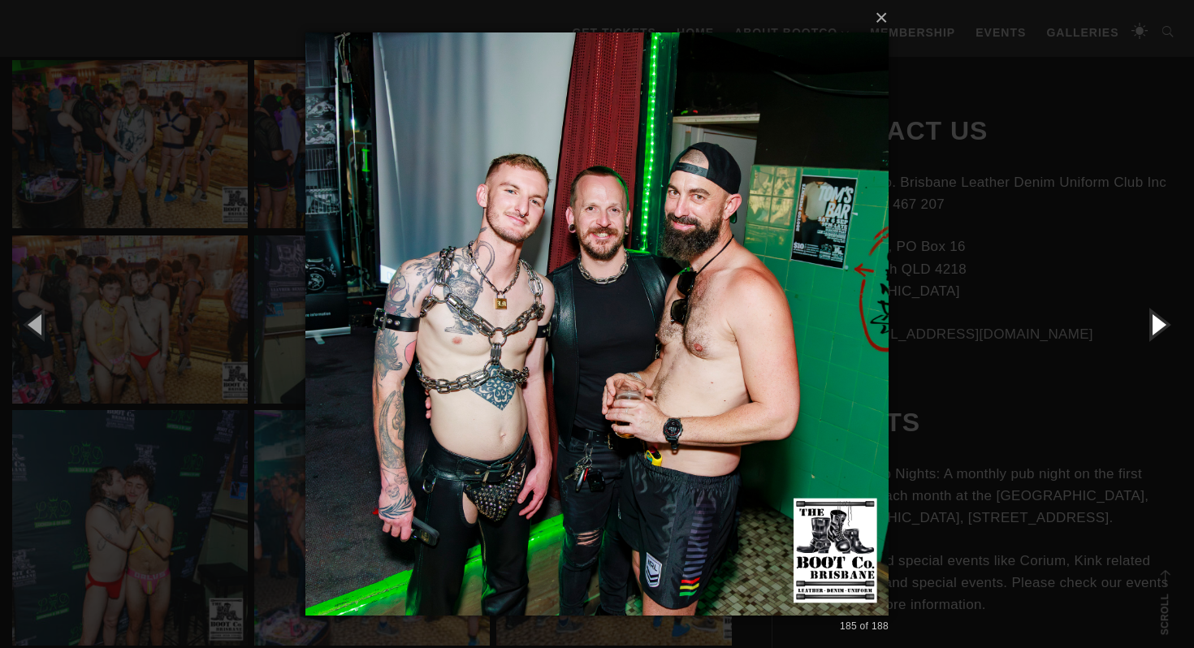
click at [1155, 324] on button "button" at bounding box center [1157, 323] width 73 height 89
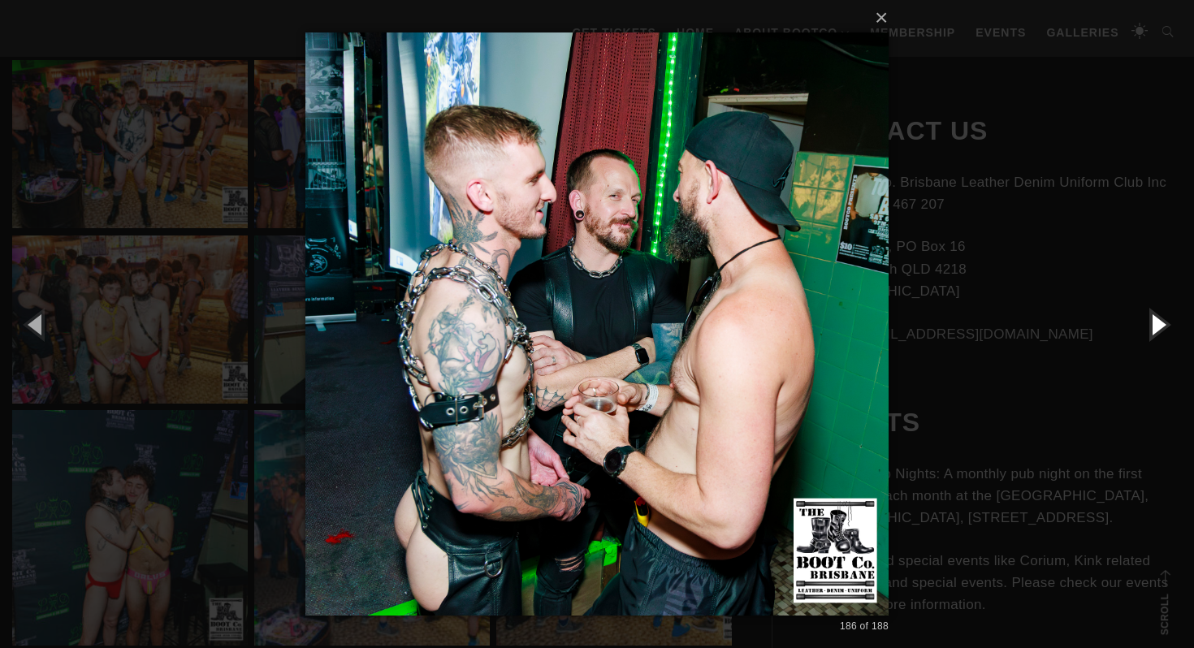
click at [1155, 324] on button "button" at bounding box center [1157, 323] width 73 height 89
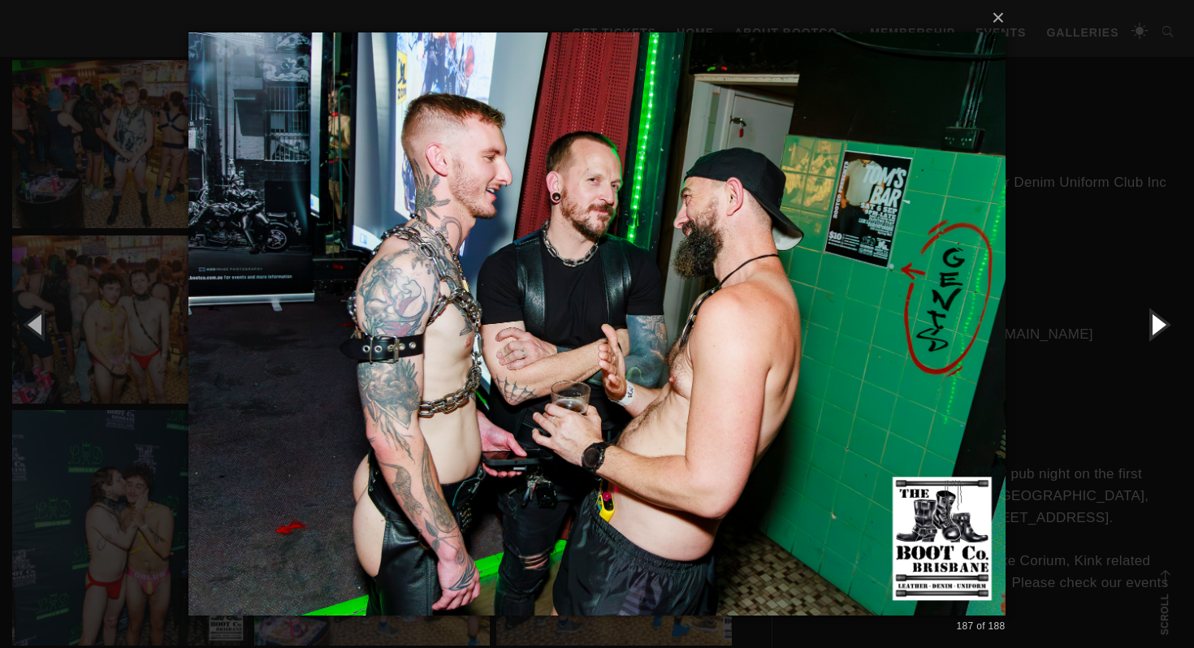
click at [1155, 324] on button "button" at bounding box center [1157, 323] width 73 height 89
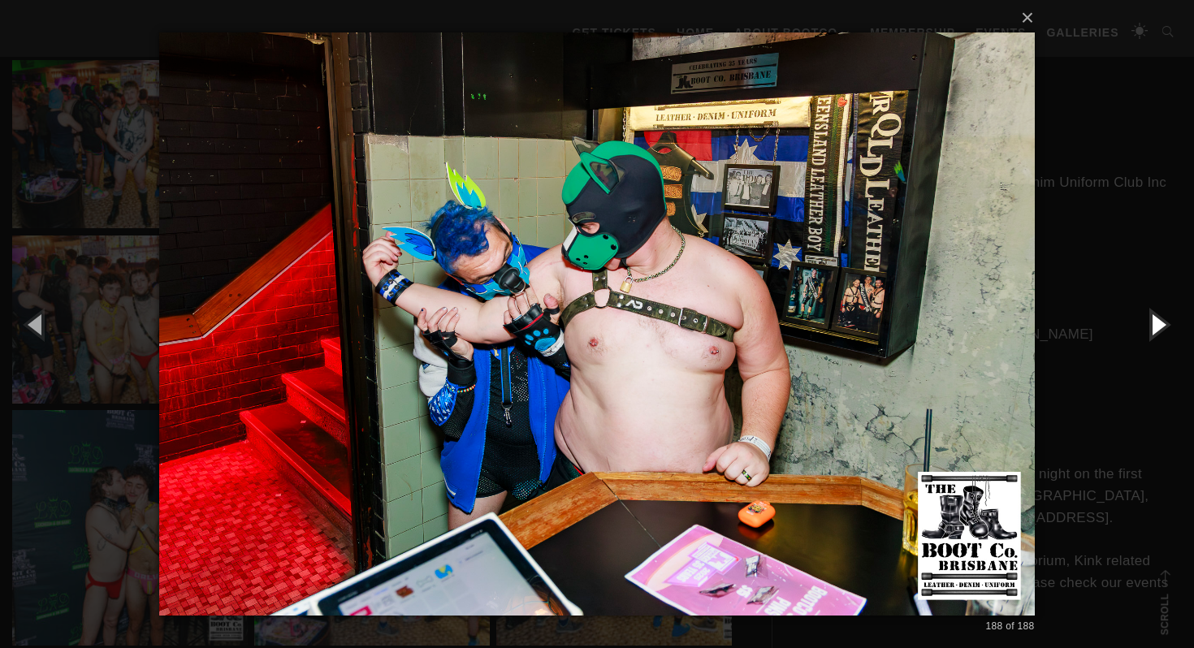
click at [1155, 324] on button "button" at bounding box center [1157, 323] width 73 height 89
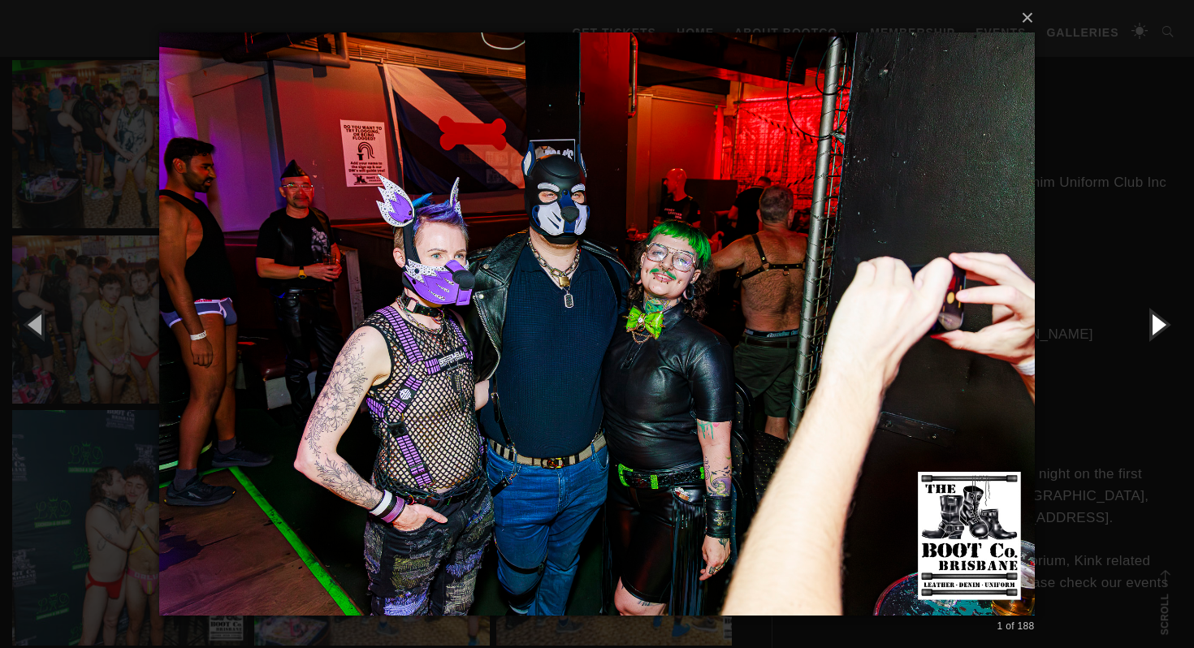
click at [1155, 324] on button "button" at bounding box center [1157, 323] width 73 height 89
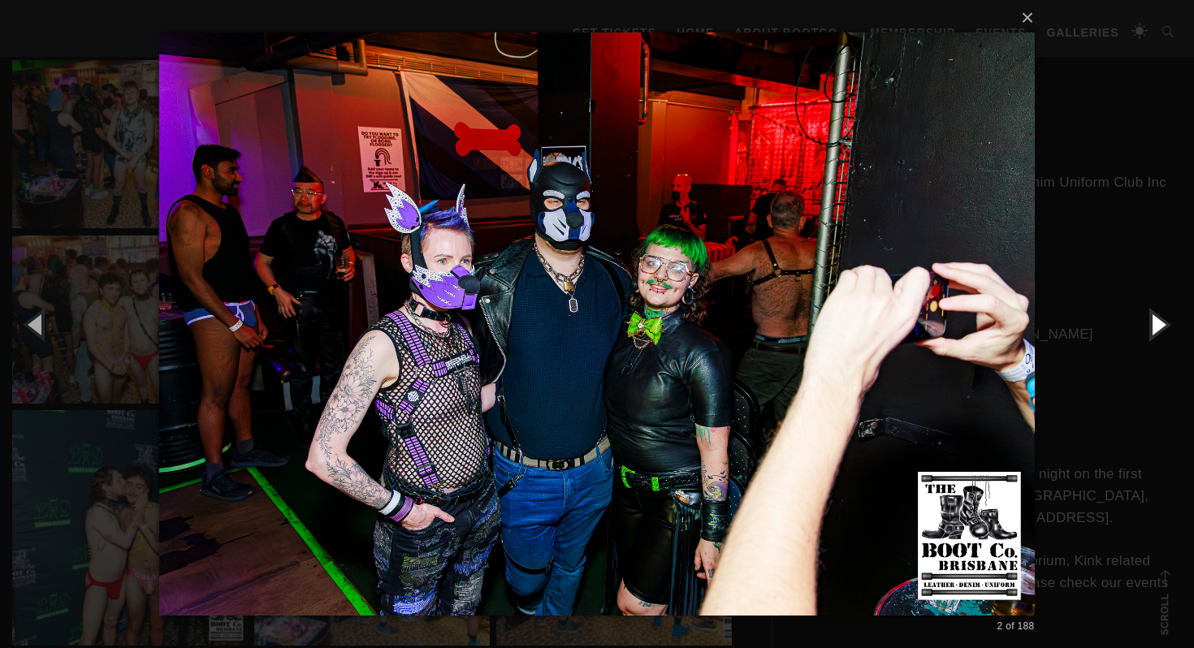
click at [1155, 324] on button "button" at bounding box center [1157, 323] width 73 height 89
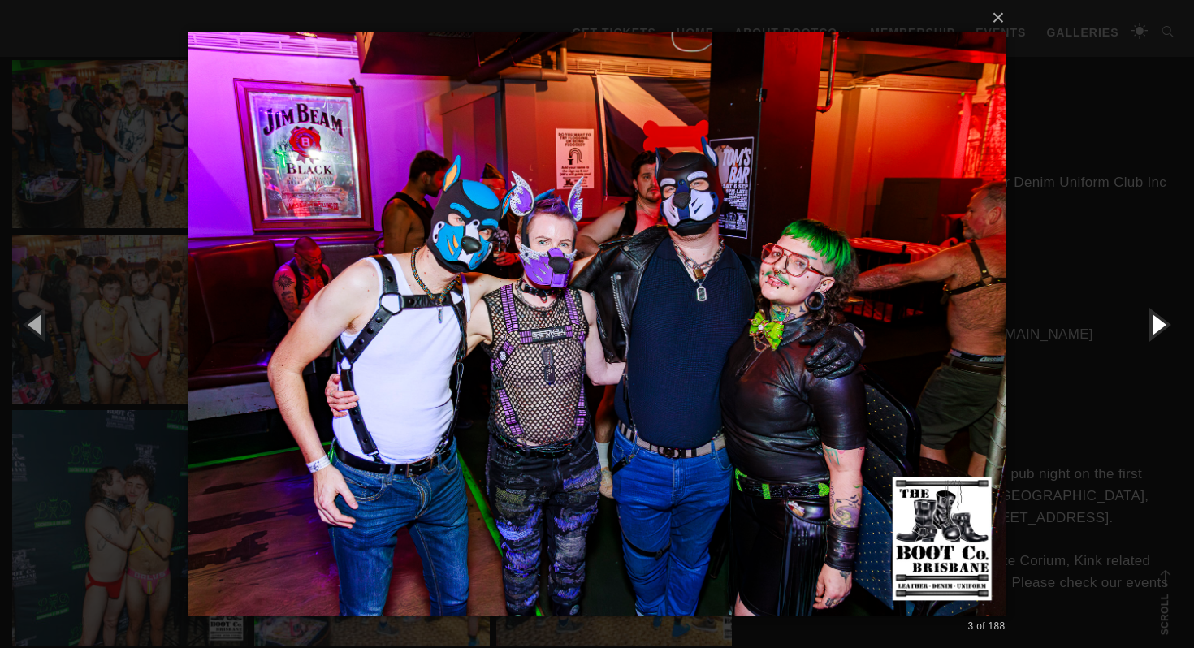
click at [1155, 324] on button "button" at bounding box center [1157, 323] width 73 height 89
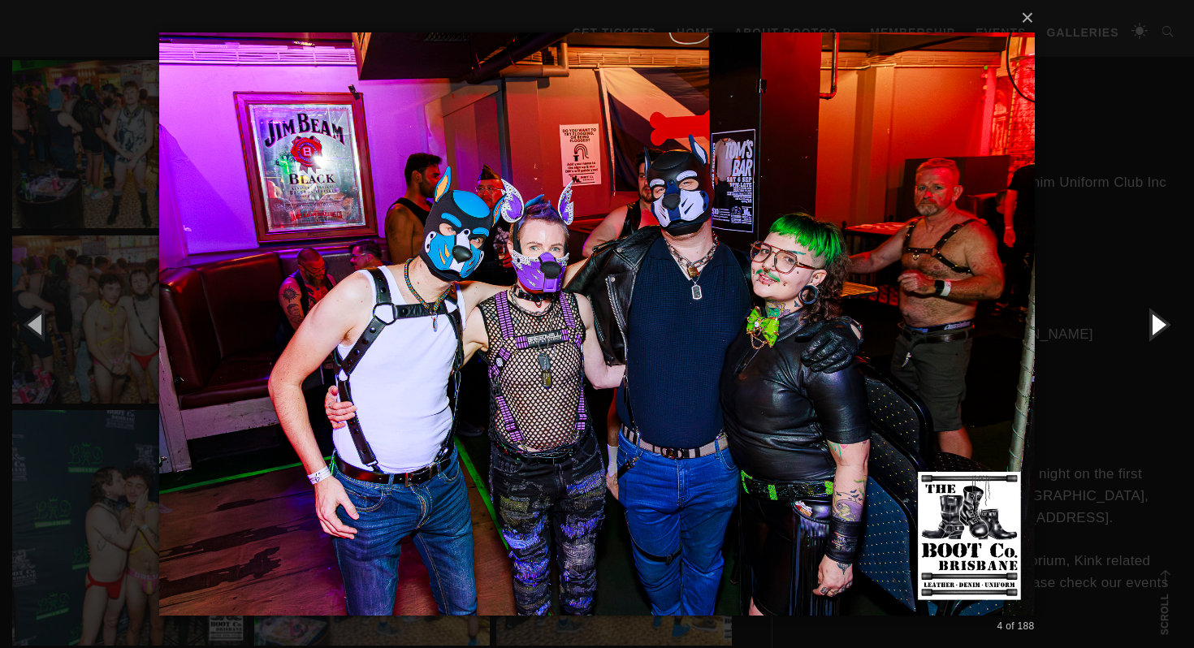
click at [1155, 324] on button "button" at bounding box center [1157, 323] width 73 height 89
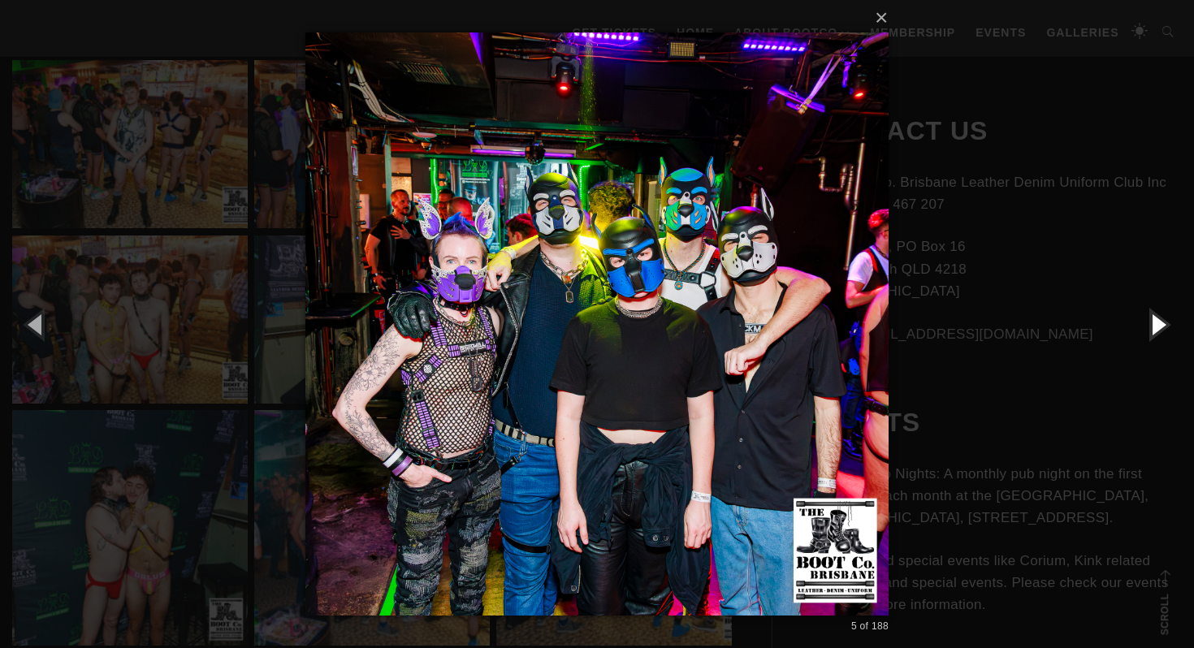
click at [1155, 324] on button "button" at bounding box center [1157, 323] width 73 height 89
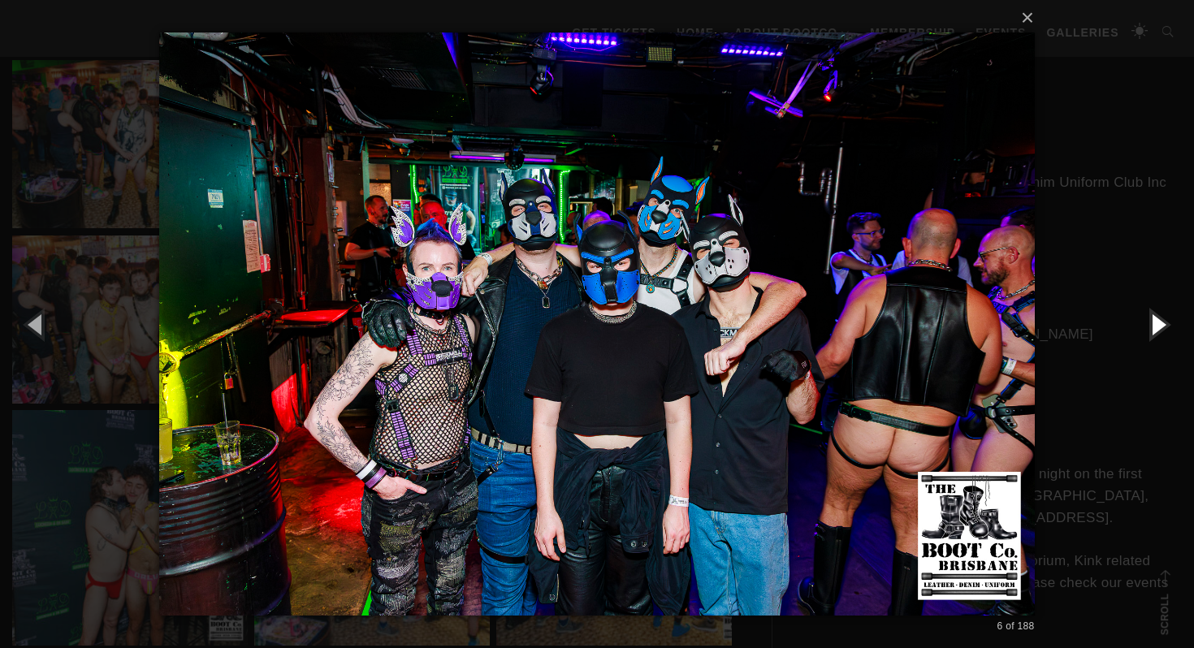
click at [1155, 324] on button "button" at bounding box center [1157, 323] width 73 height 89
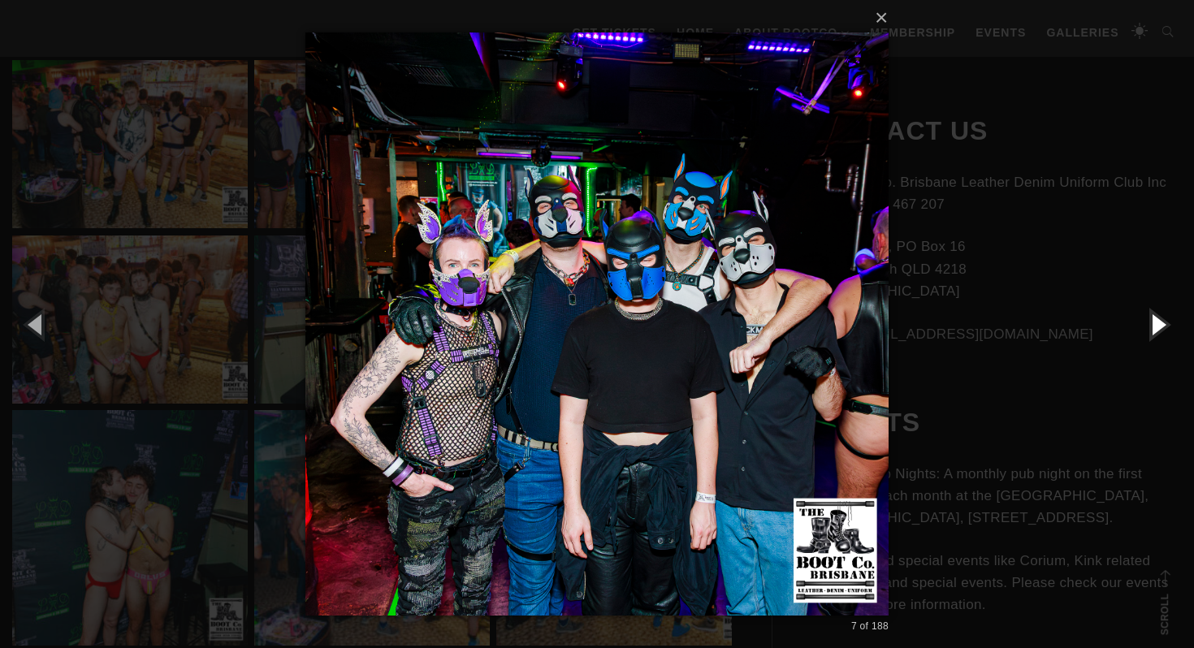
click at [1155, 324] on button "button" at bounding box center [1157, 323] width 73 height 89
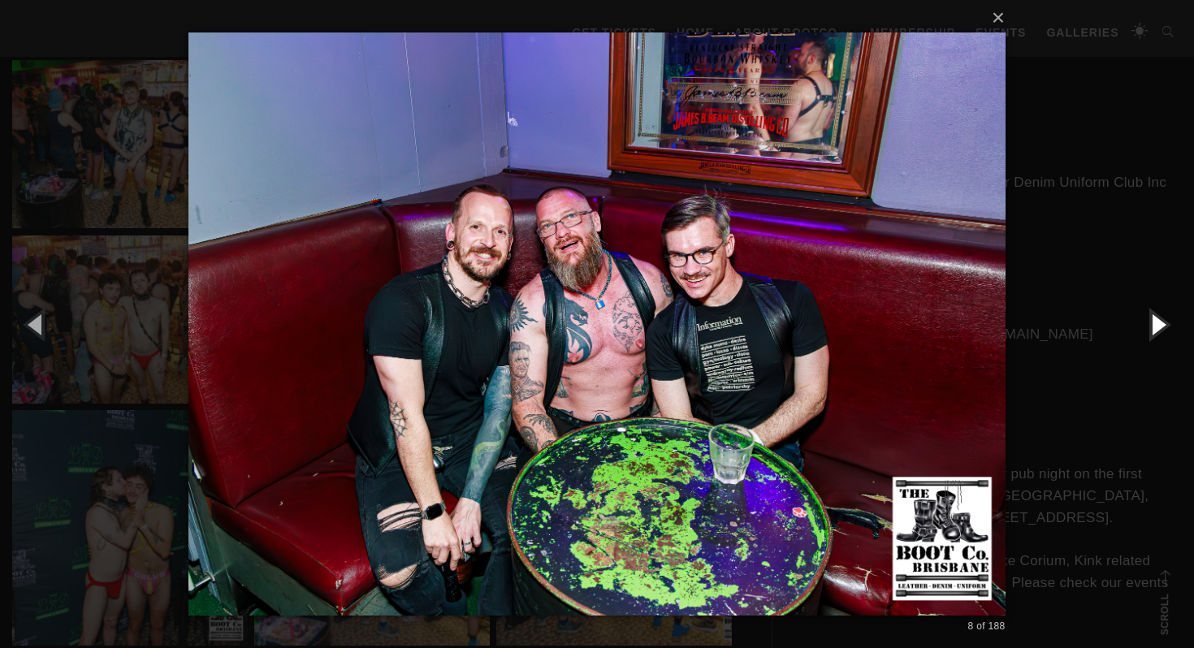
click at [1155, 324] on button "button" at bounding box center [1157, 323] width 73 height 89
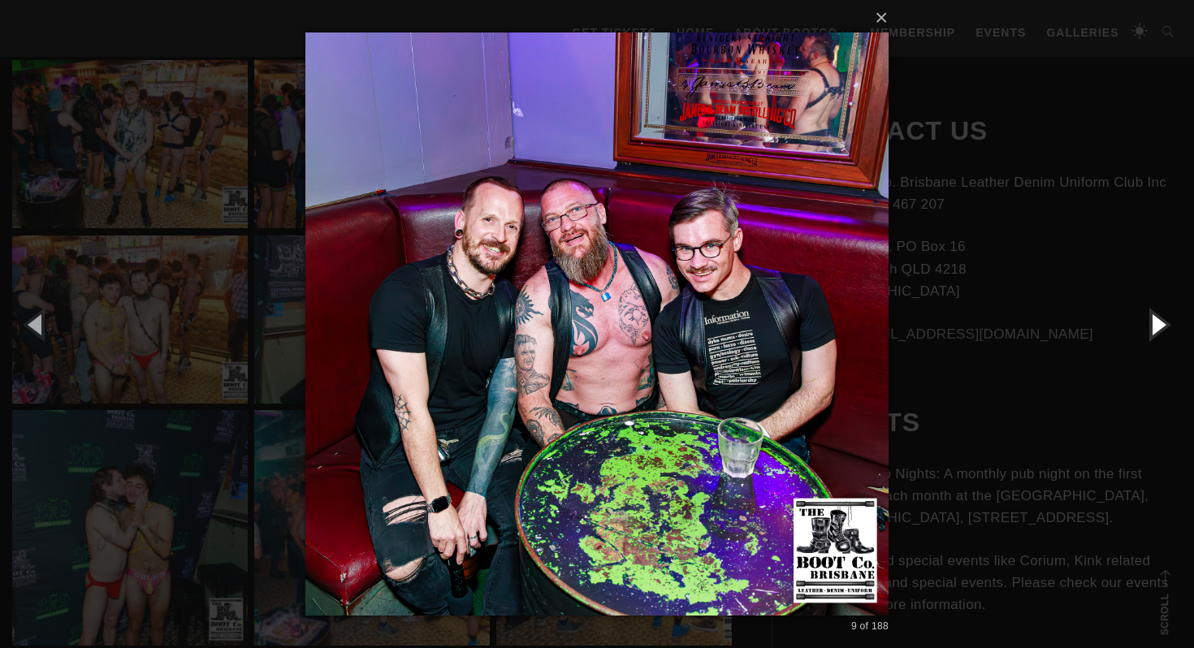
click at [1155, 324] on button "button" at bounding box center [1157, 323] width 73 height 89
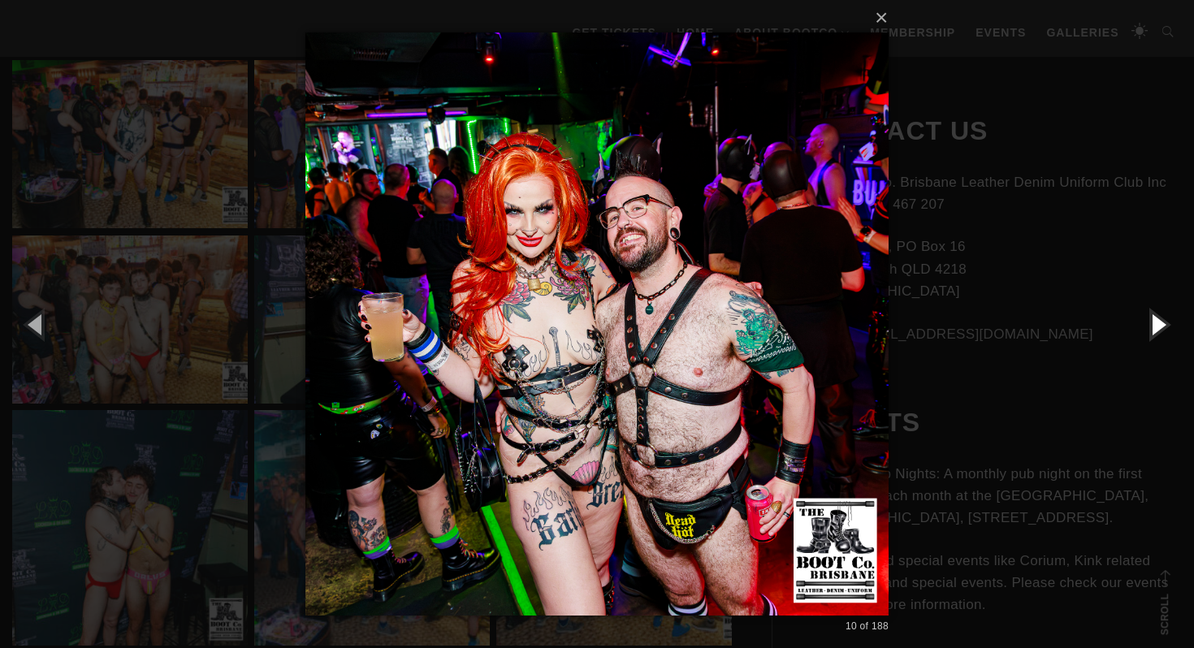
click at [1155, 324] on button "button" at bounding box center [1157, 323] width 73 height 89
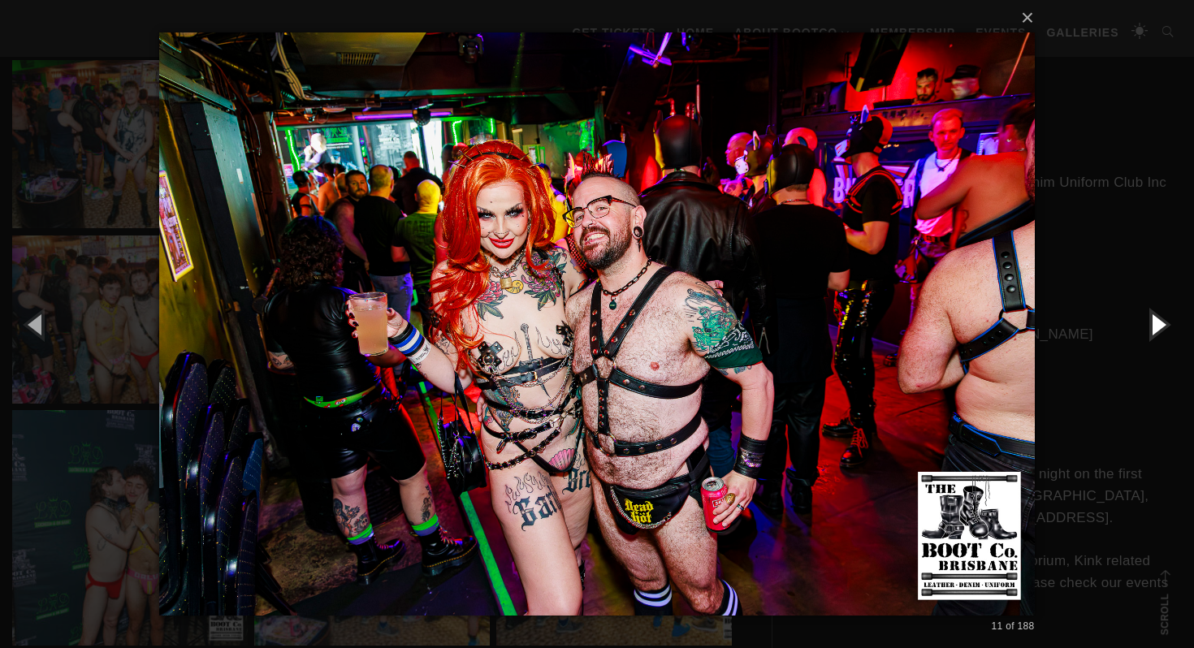
click at [1155, 324] on button "button" at bounding box center [1157, 323] width 73 height 89
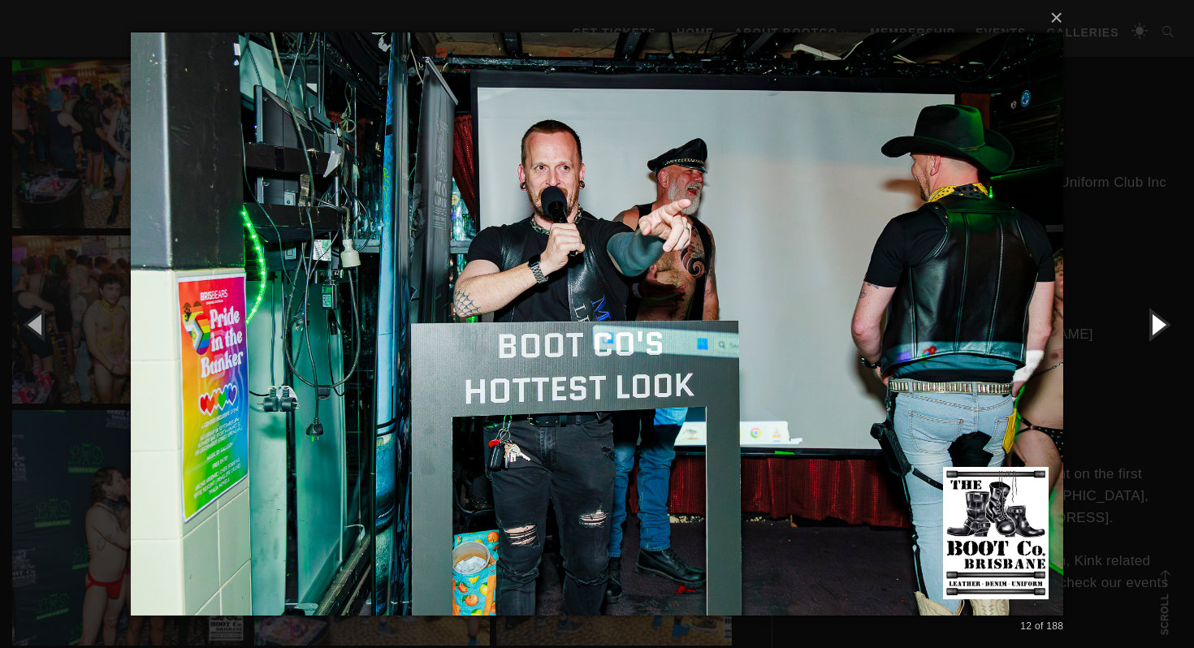
click at [1155, 324] on button "button" at bounding box center [1157, 323] width 73 height 89
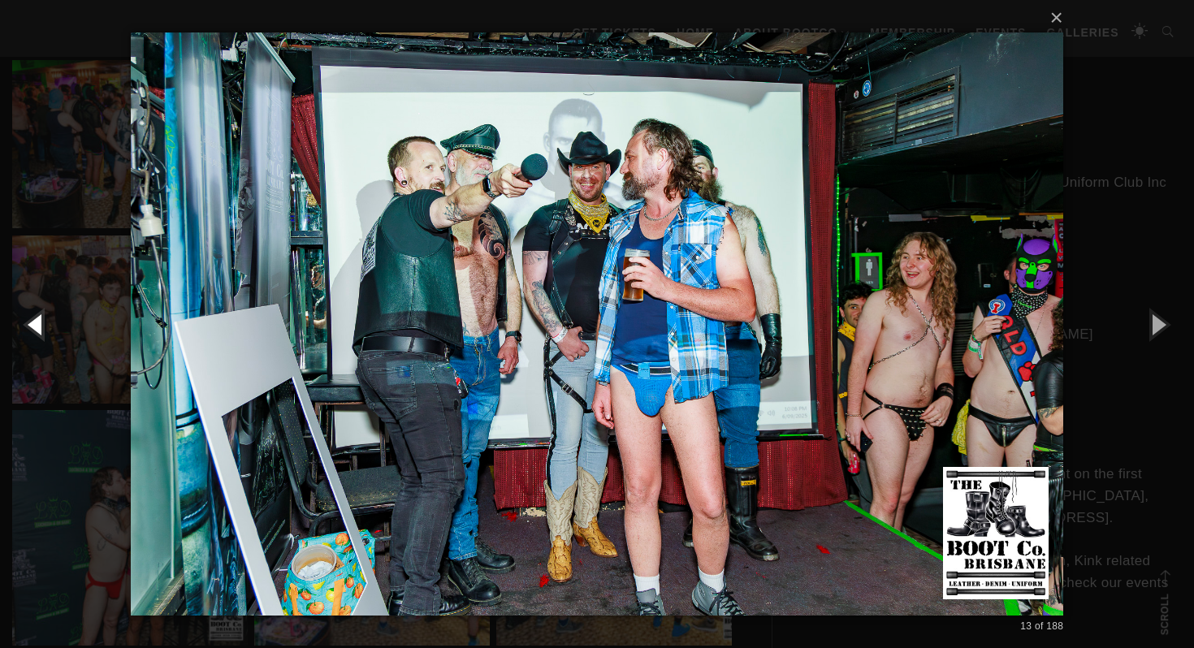
click at [32, 324] on button "button" at bounding box center [36, 323] width 73 height 89
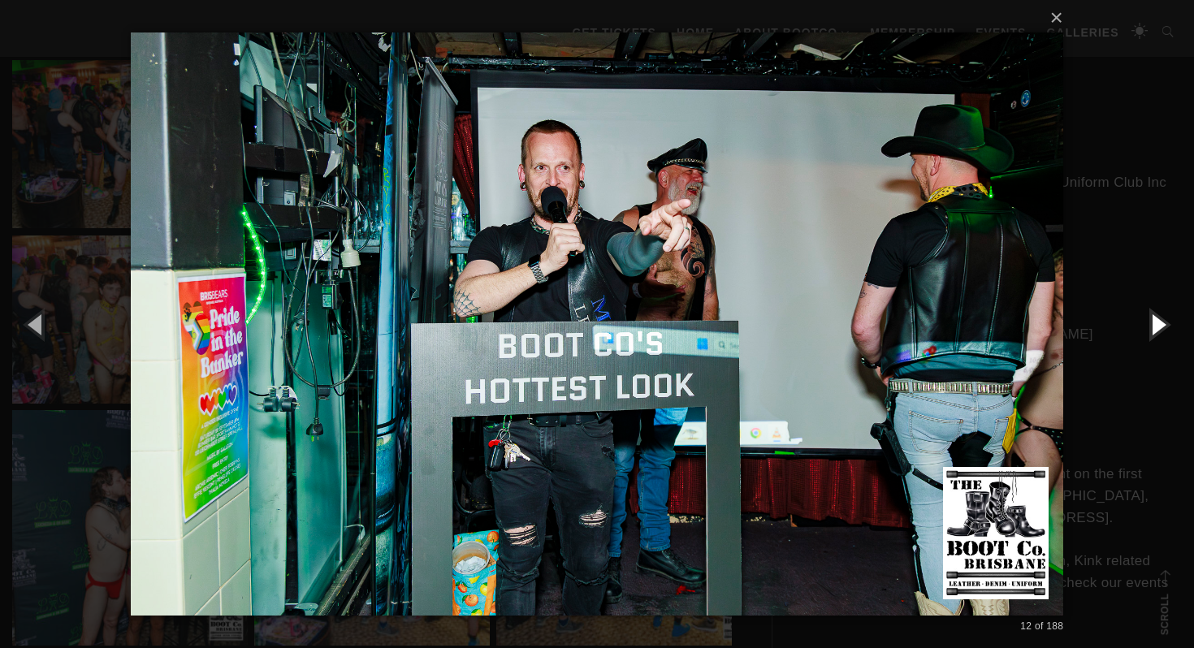
click at [1151, 339] on button "button" at bounding box center [1157, 323] width 73 height 89
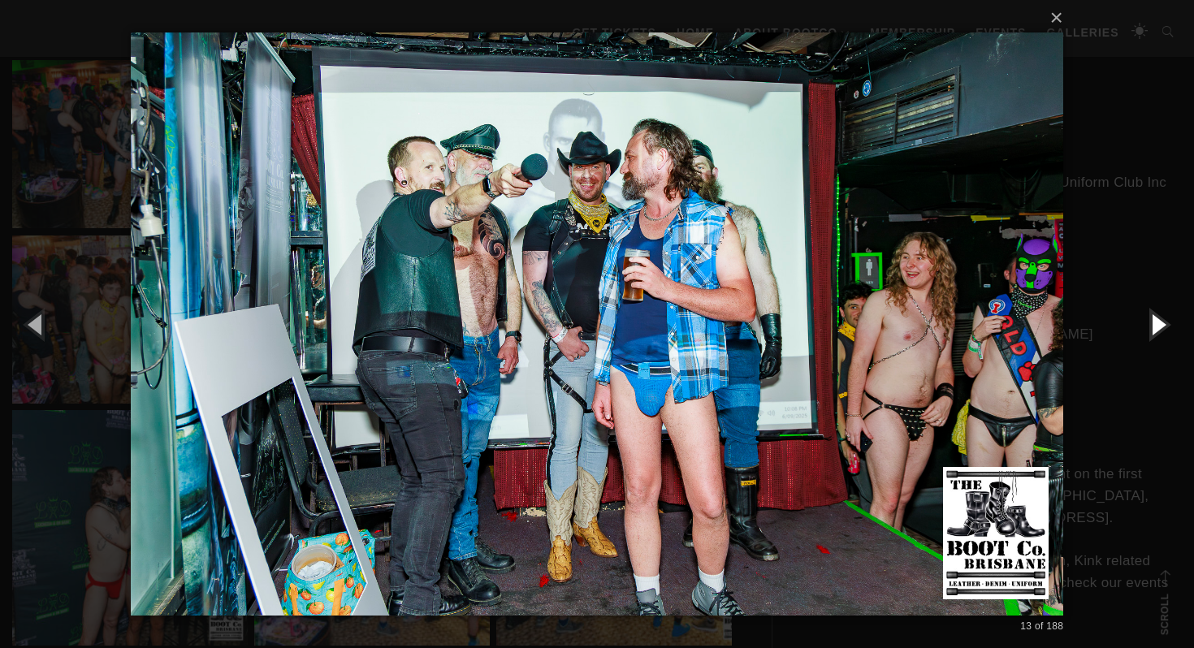
click at [1151, 339] on button "button" at bounding box center [1157, 323] width 73 height 89
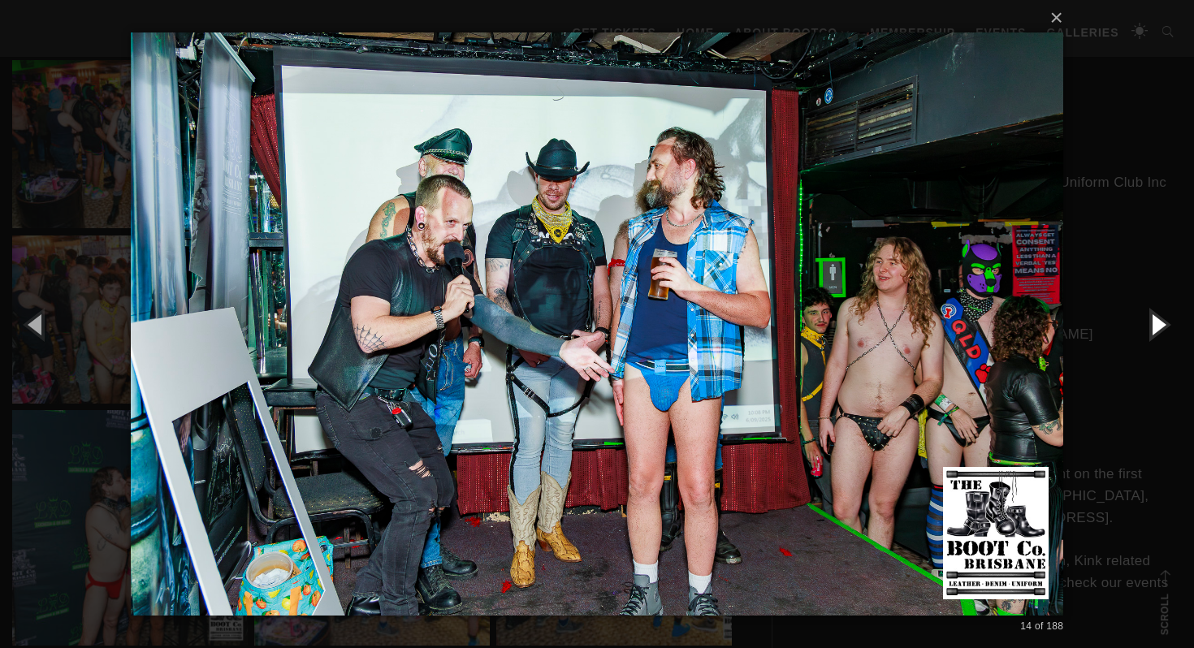
click at [1153, 334] on button "button" at bounding box center [1157, 323] width 73 height 89
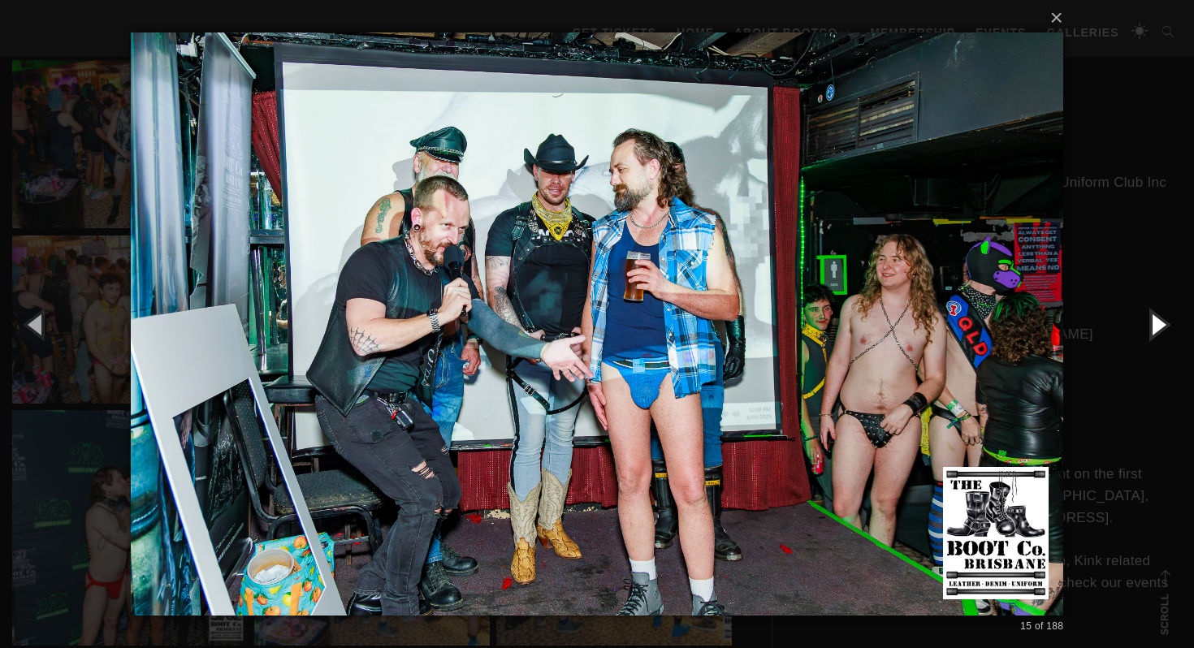
click at [1153, 334] on button "button" at bounding box center [1157, 323] width 73 height 89
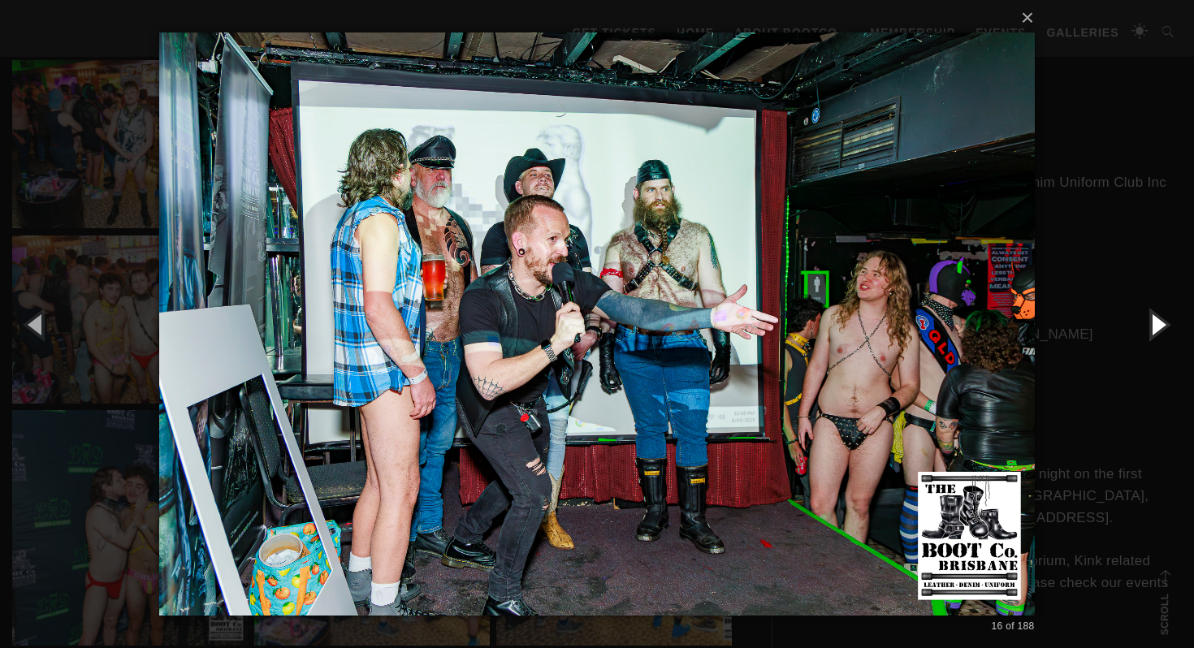
click at [1153, 334] on button "button" at bounding box center [1157, 323] width 73 height 89
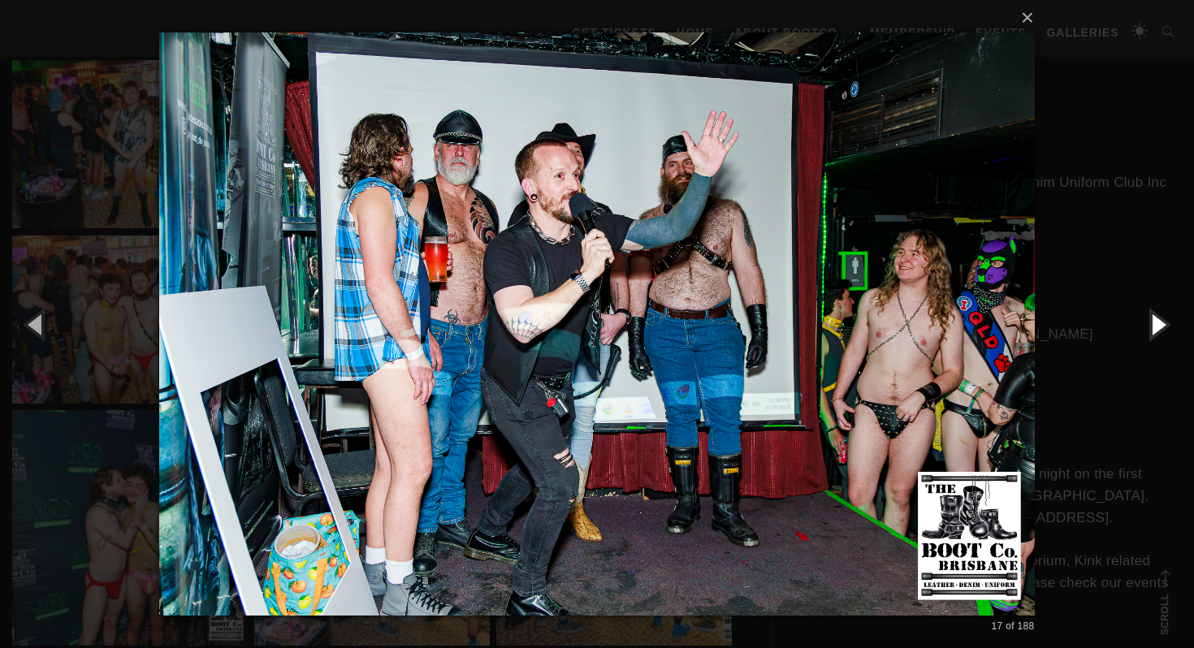
click at [1153, 334] on button "button" at bounding box center [1157, 323] width 73 height 89
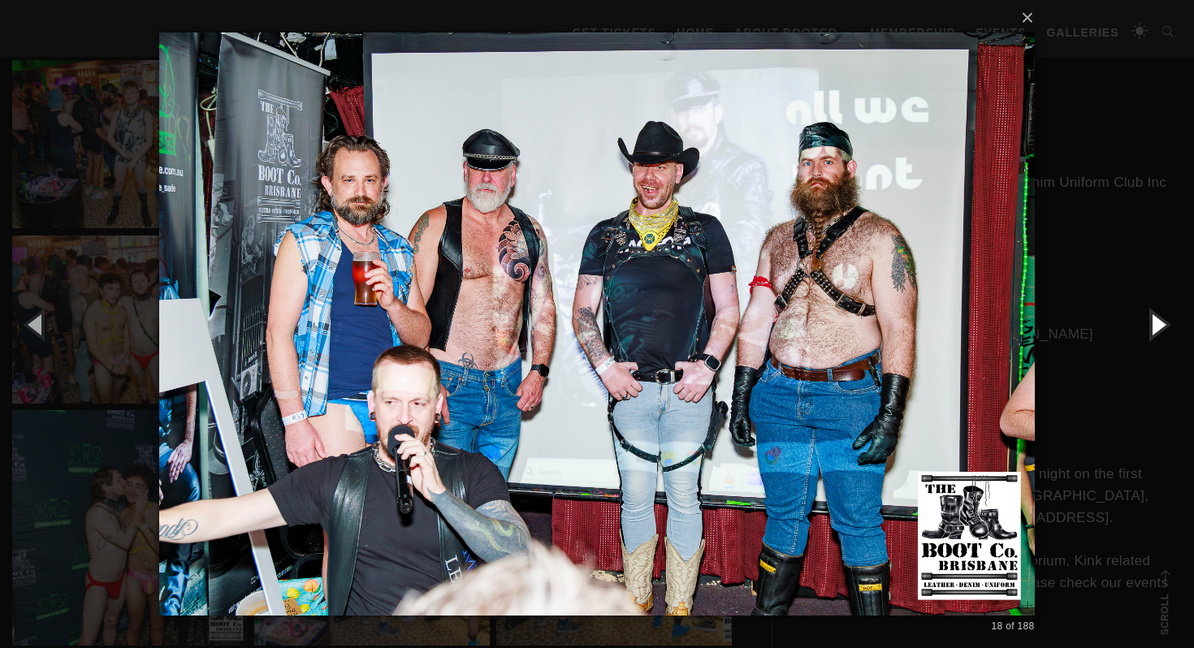
click at [1154, 332] on button "button" at bounding box center [1157, 323] width 73 height 89
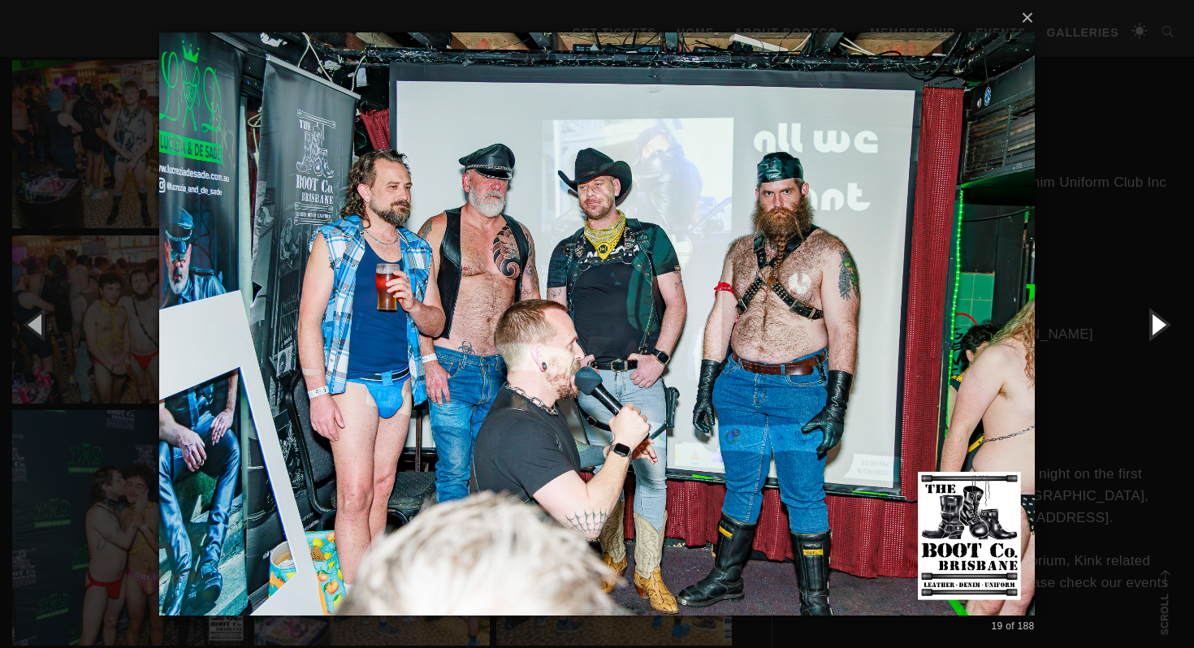
click at [1154, 332] on button "button" at bounding box center [1157, 323] width 73 height 89
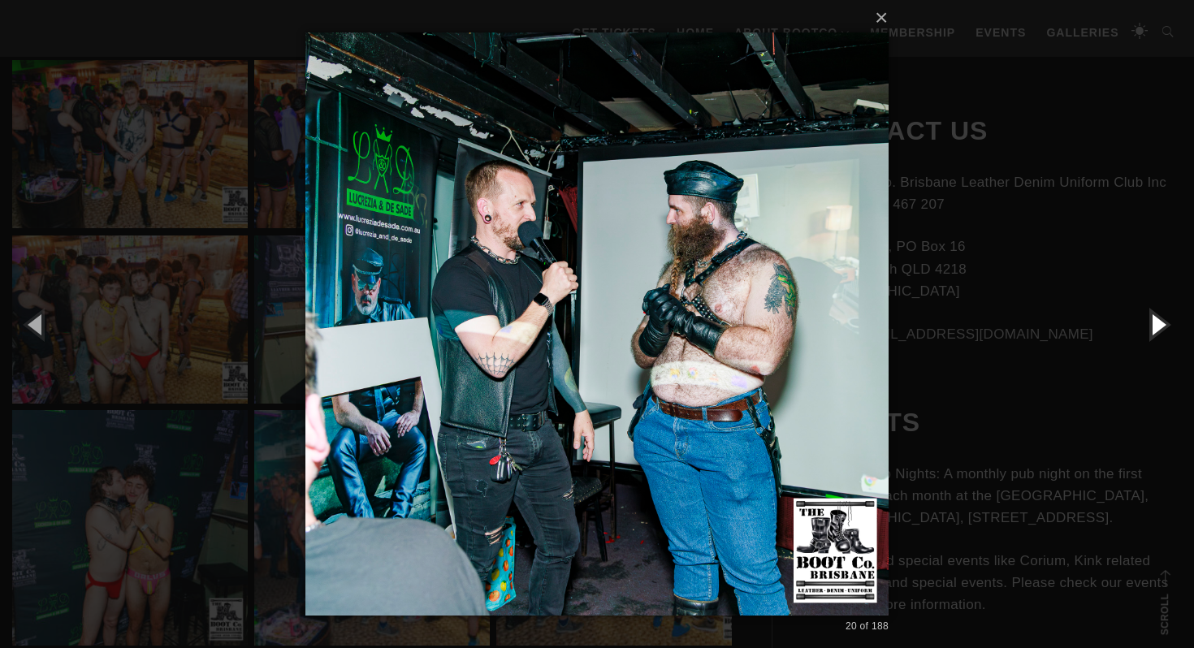
click at [1154, 332] on button "button" at bounding box center [1157, 323] width 73 height 89
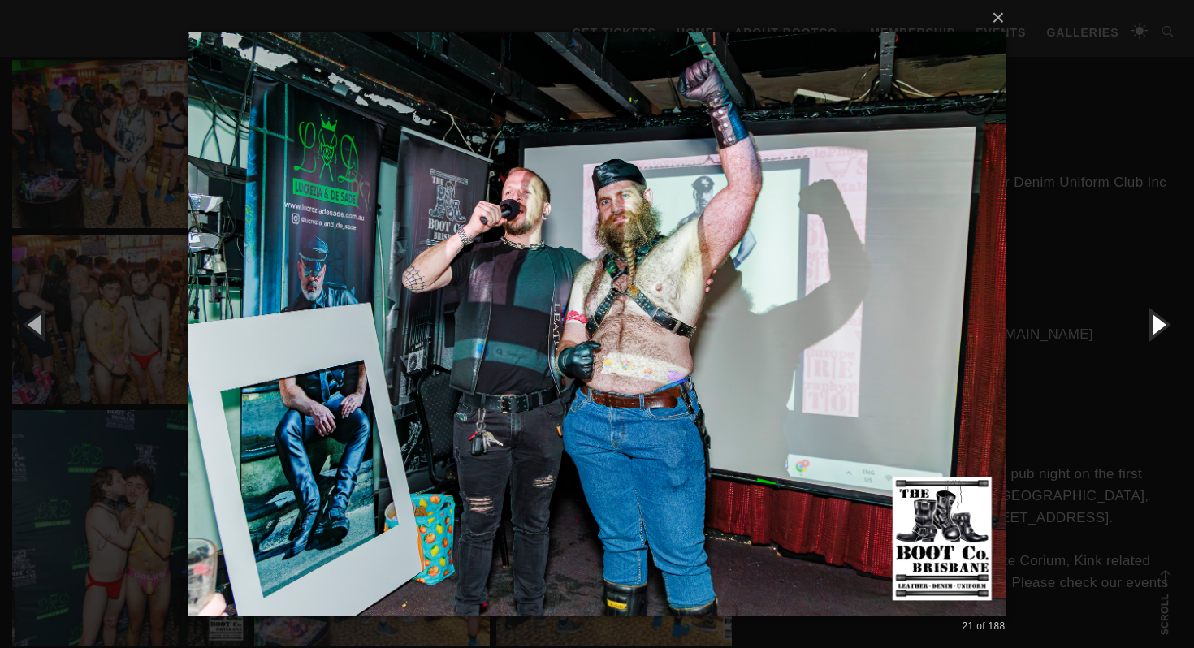
click at [1154, 332] on button "button" at bounding box center [1157, 323] width 73 height 89
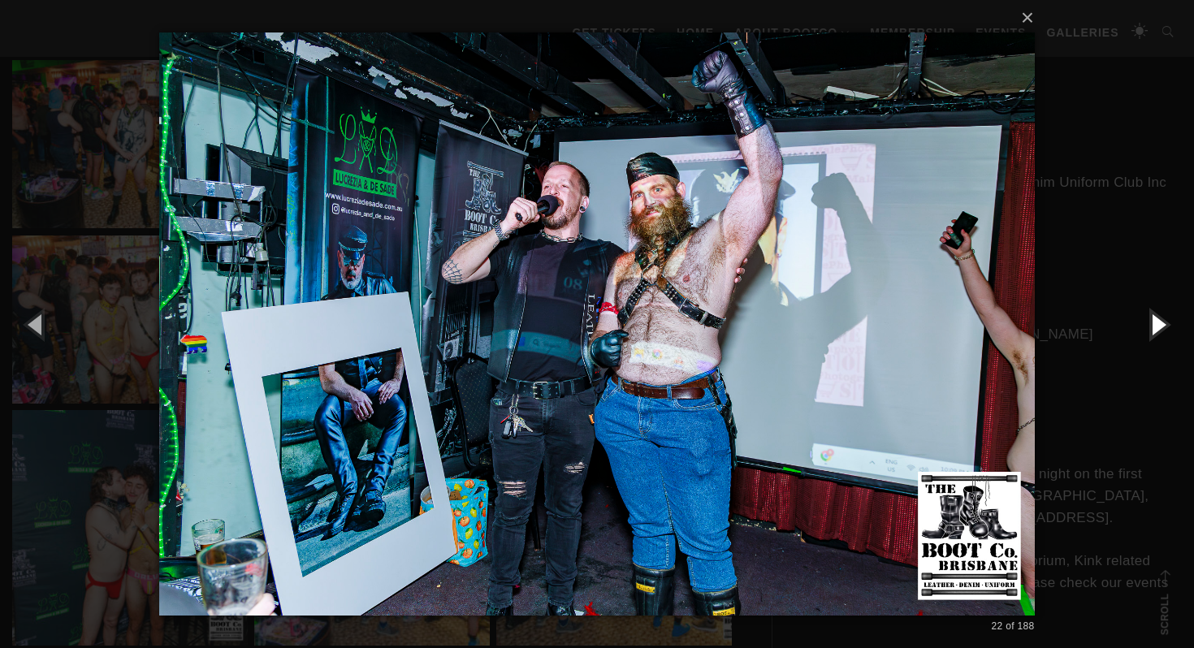
click at [1154, 332] on button "button" at bounding box center [1157, 323] width 73 height 89
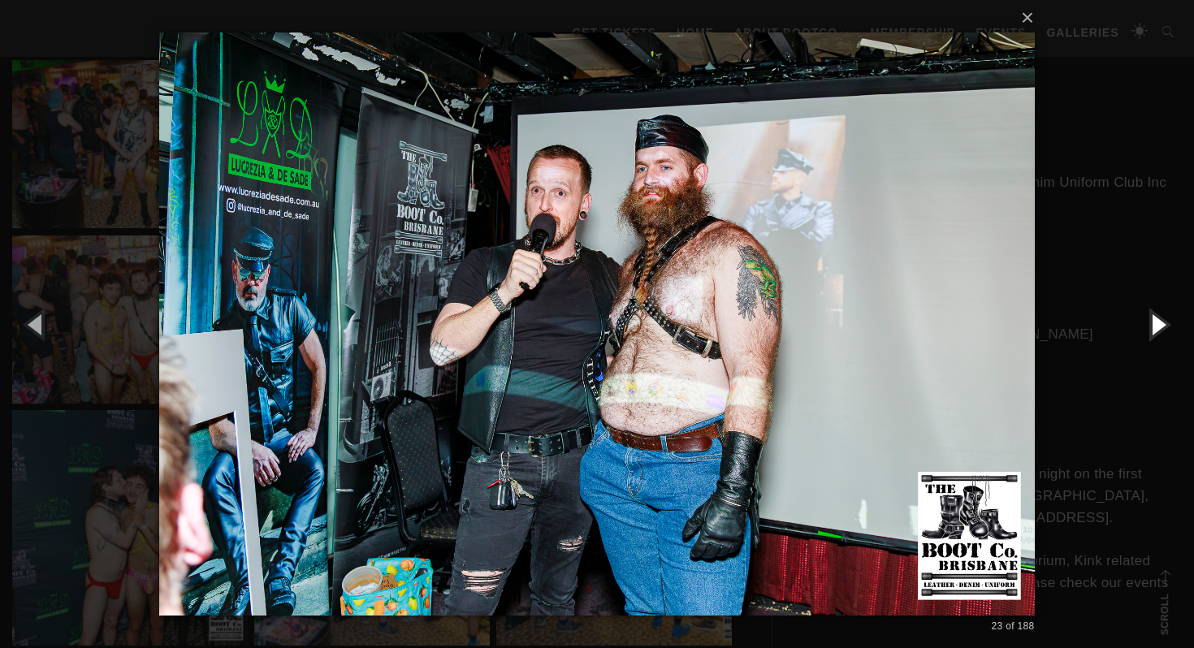
click at [1154, 332] on button "button" at bounding box center [1157, 323] width 73 height 89
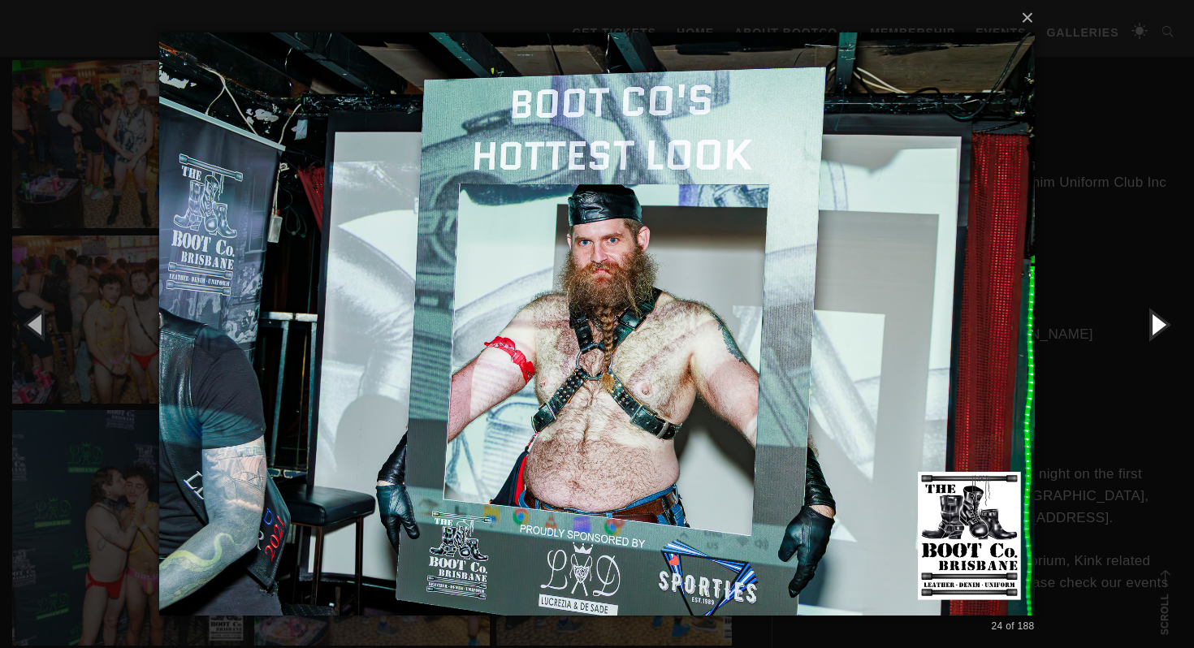
click at [1154, 332] on button "button" at bounding box center [1157, 323] width 73 height 89
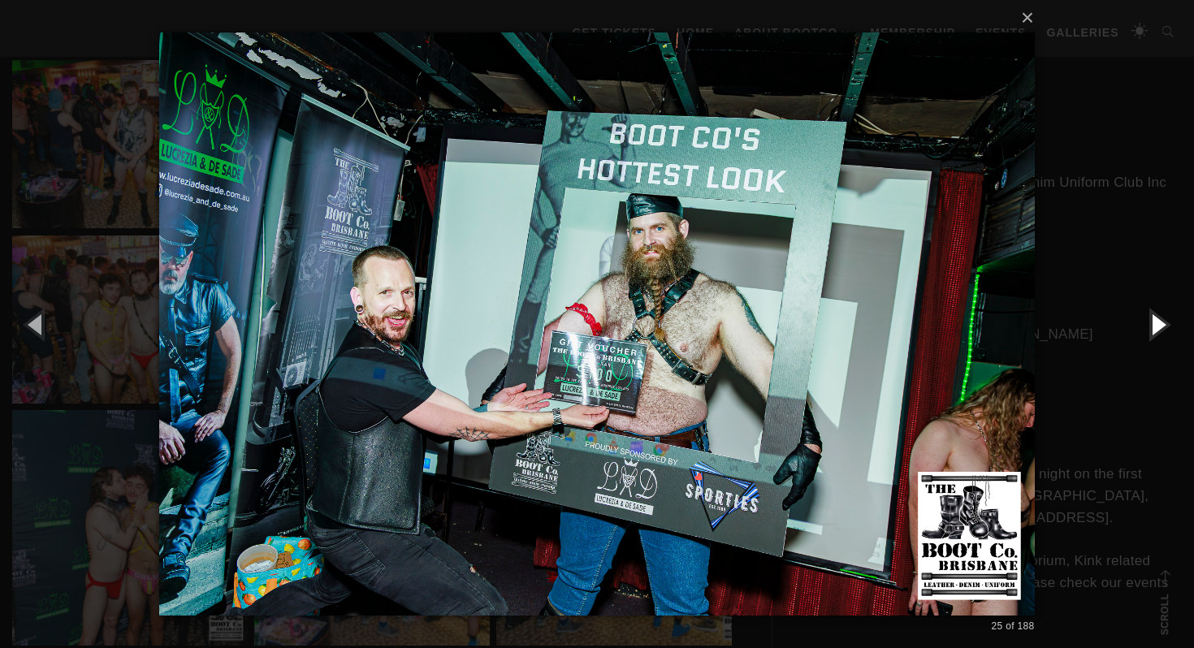
click at [1154, 332] on button "button" at bounding box center [1157, 323] width 73 height 89
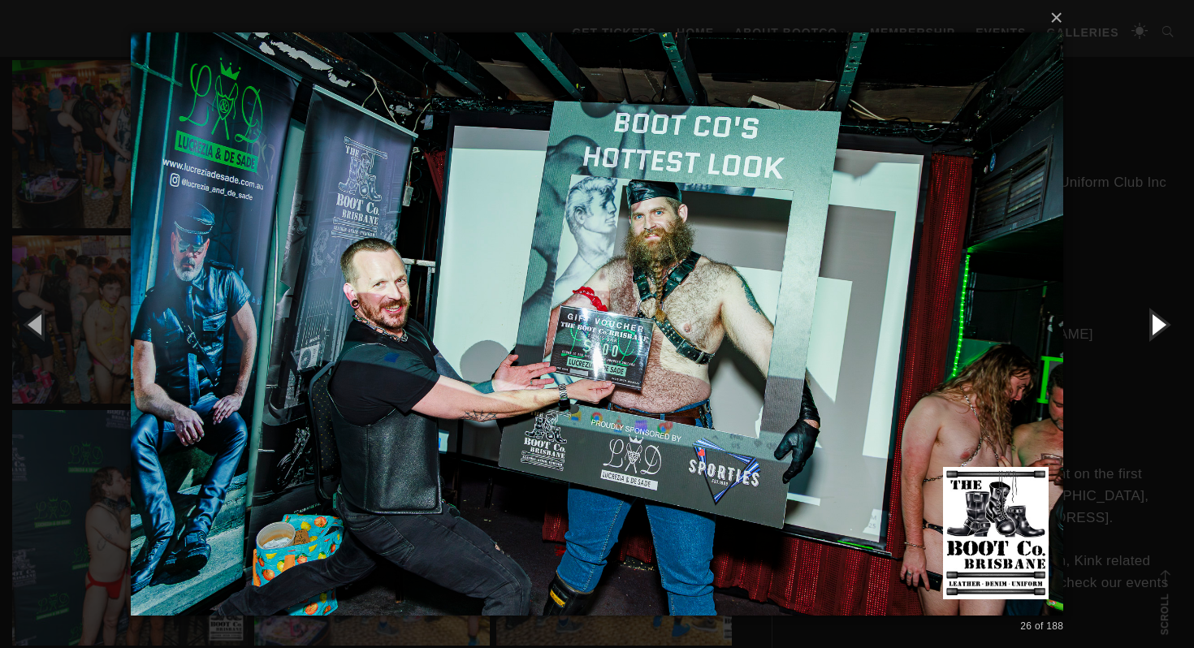
click at [1154, 332] on button "button" at bounding box center [1157, 323] width 73 height 89
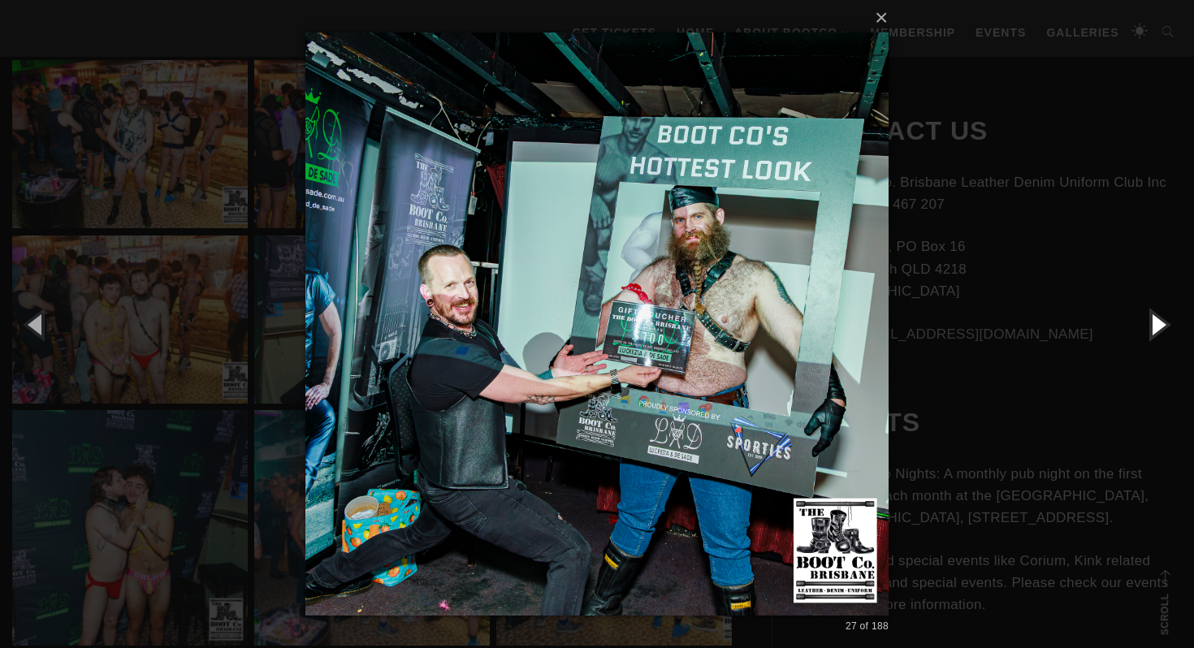
click at [1154, 332] on button "button" at bounding box center [1157, 323] width 73 height 89
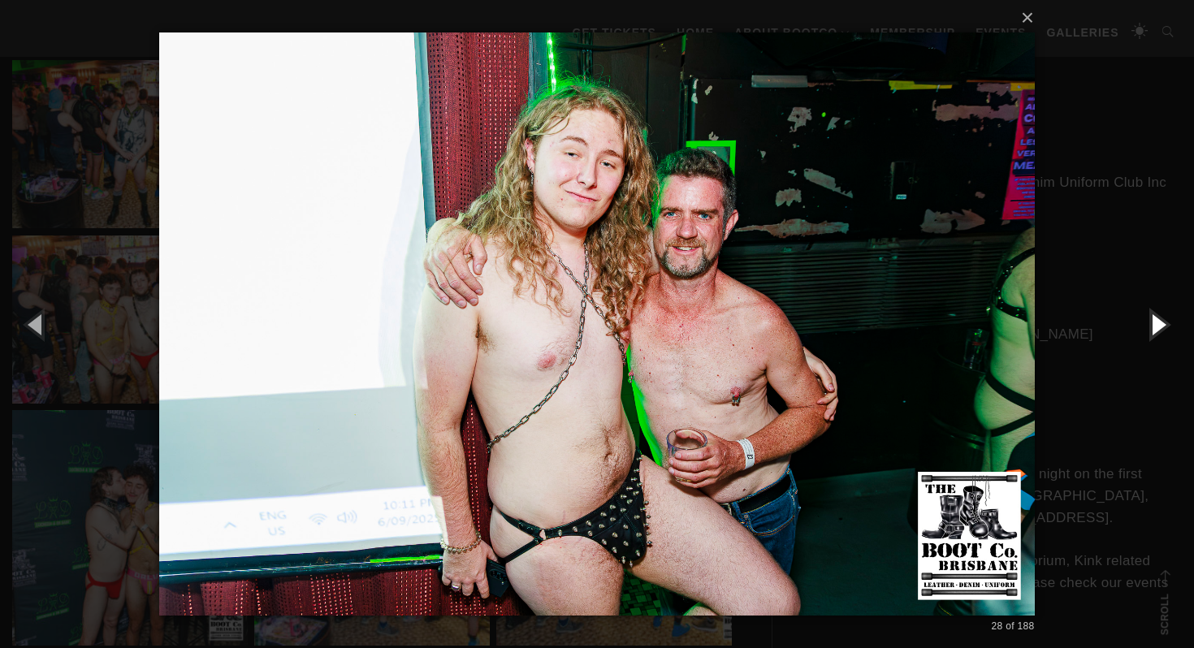
click at [1154, 332] on button "button" at bounding box center [1157, 323] width 73 height 89
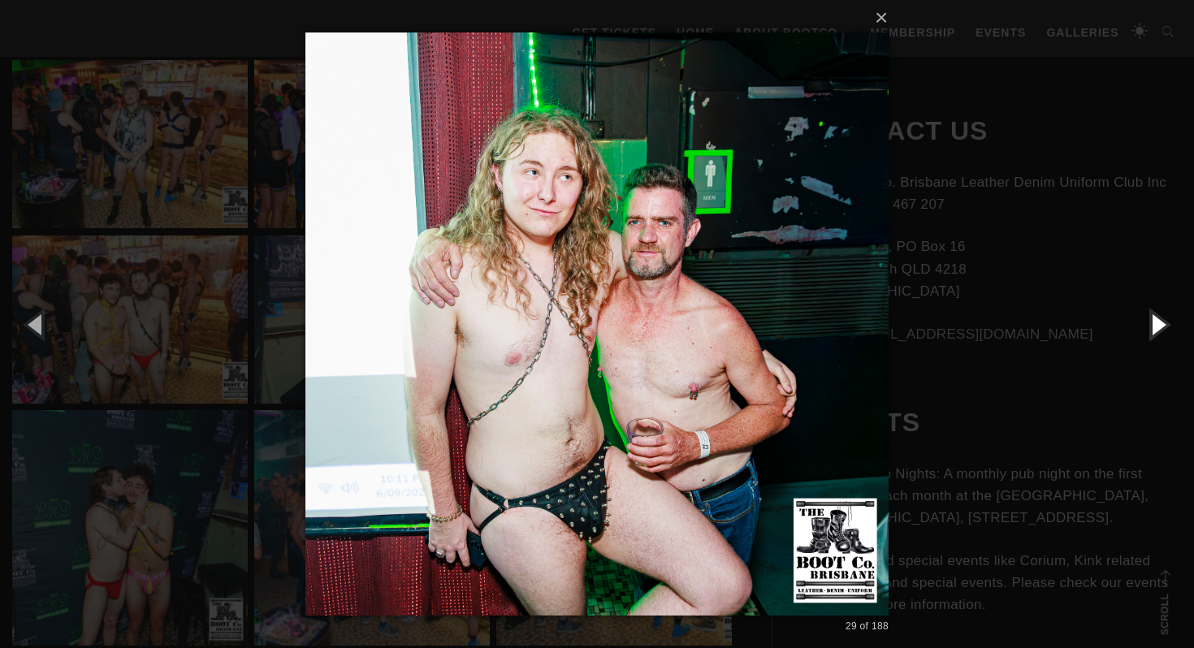
click at [1154, 332] on button "button" at bounding box center [1157, 323] width 73 height 89
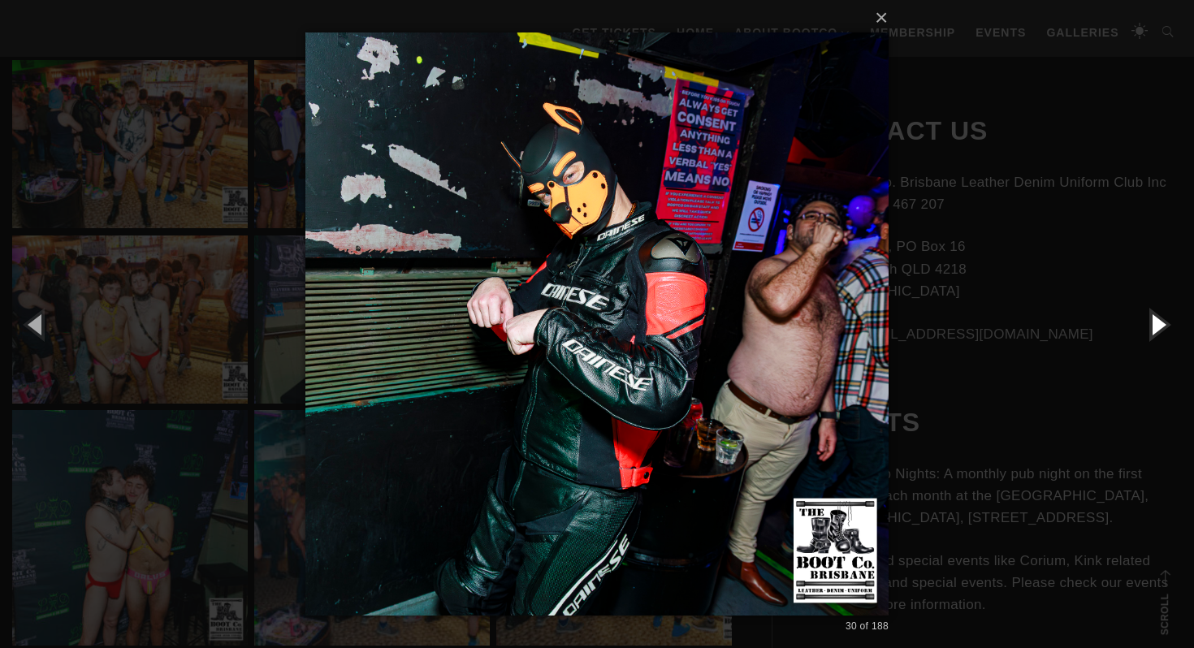
click at [1154, 332] on button "button" at bounding box center [1157, 323] width 73 height 89
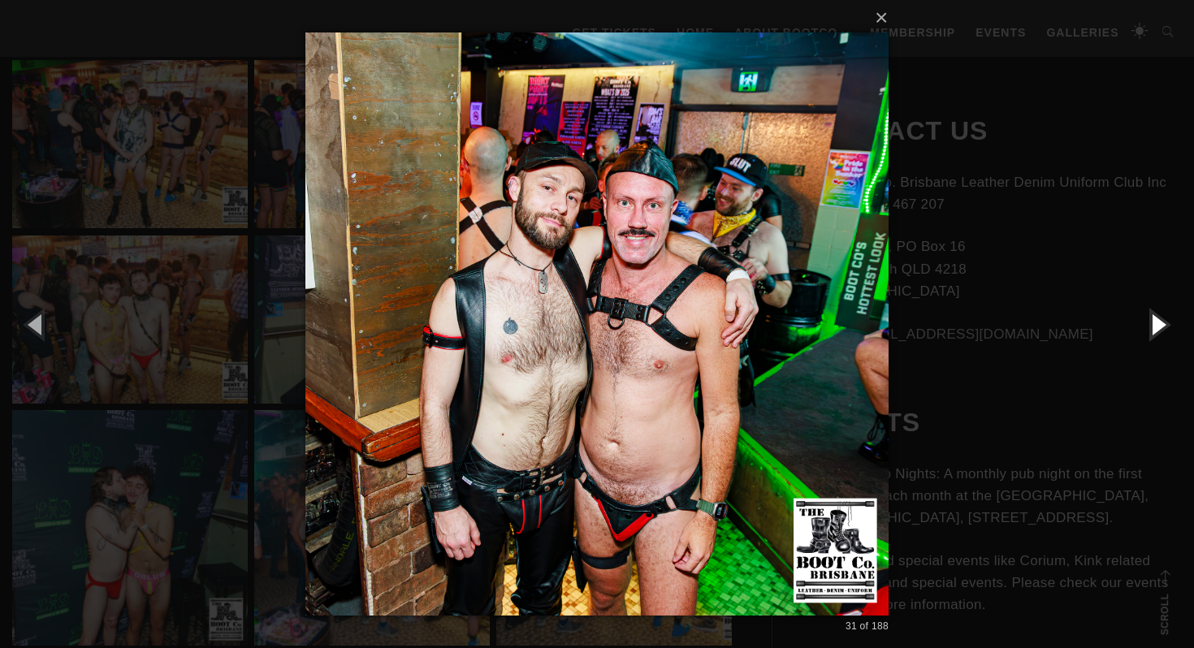
click at [1154, 332] on button "button" at bounding box center [1157, 323] width 73 height 89
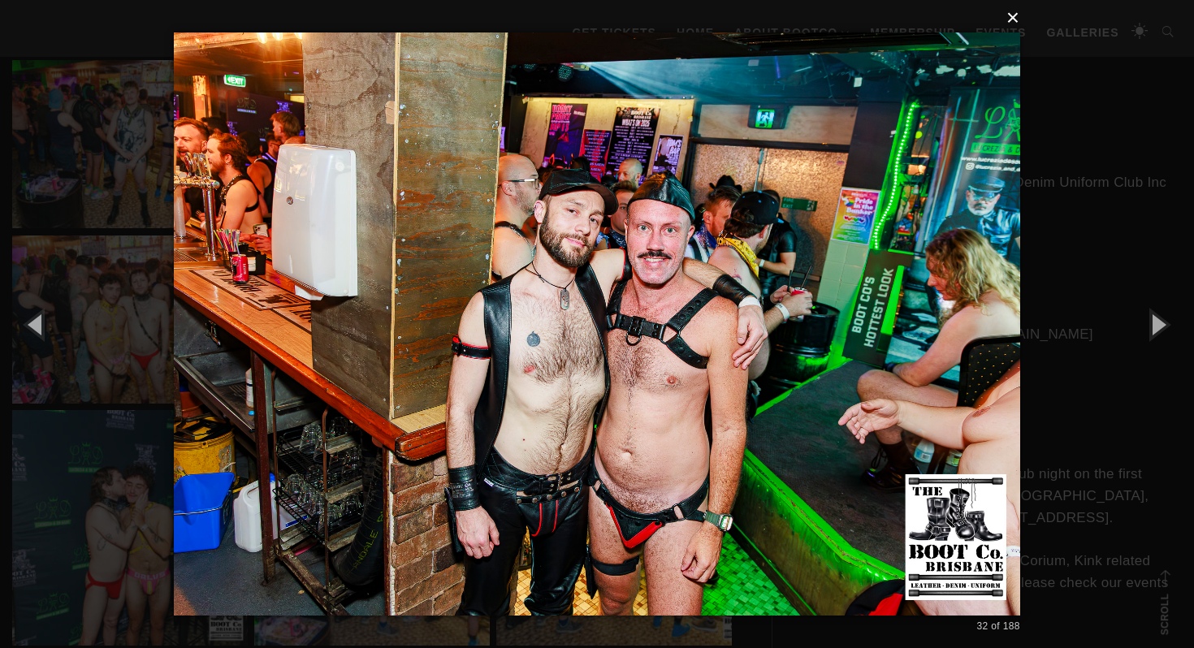
click at [1016, 18] on button "×" at bounding box center [602, 18] width 846 height 36
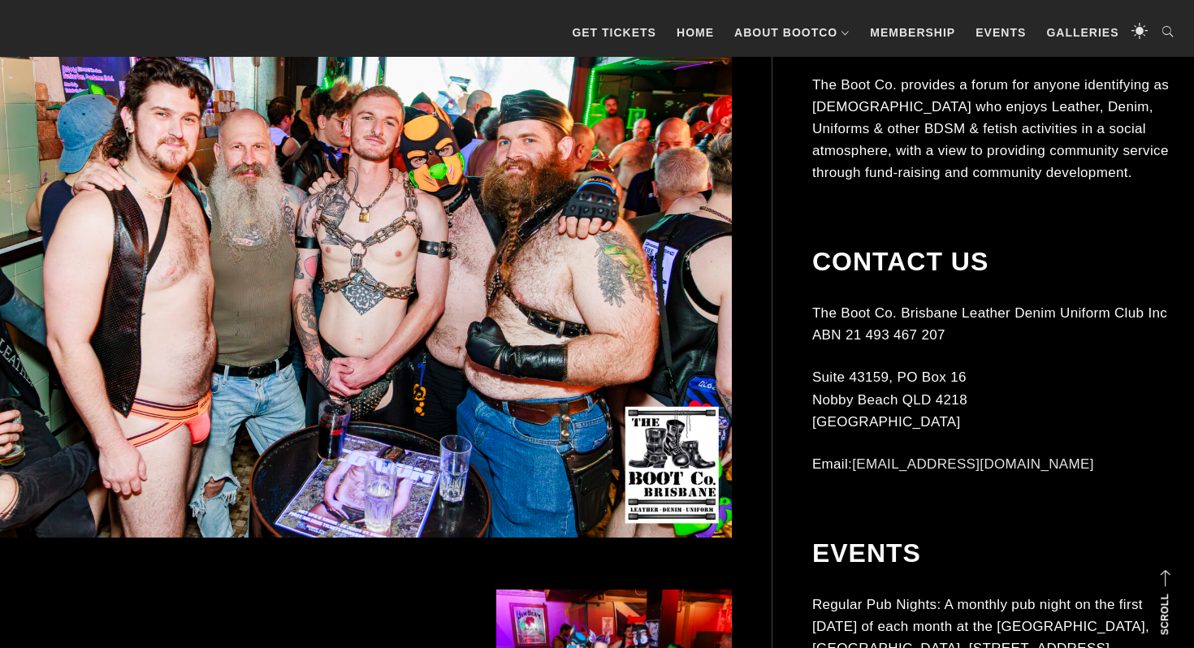
scroll to position [0, 0]
